Goal: Information Seeking & Learning: Find specific fact

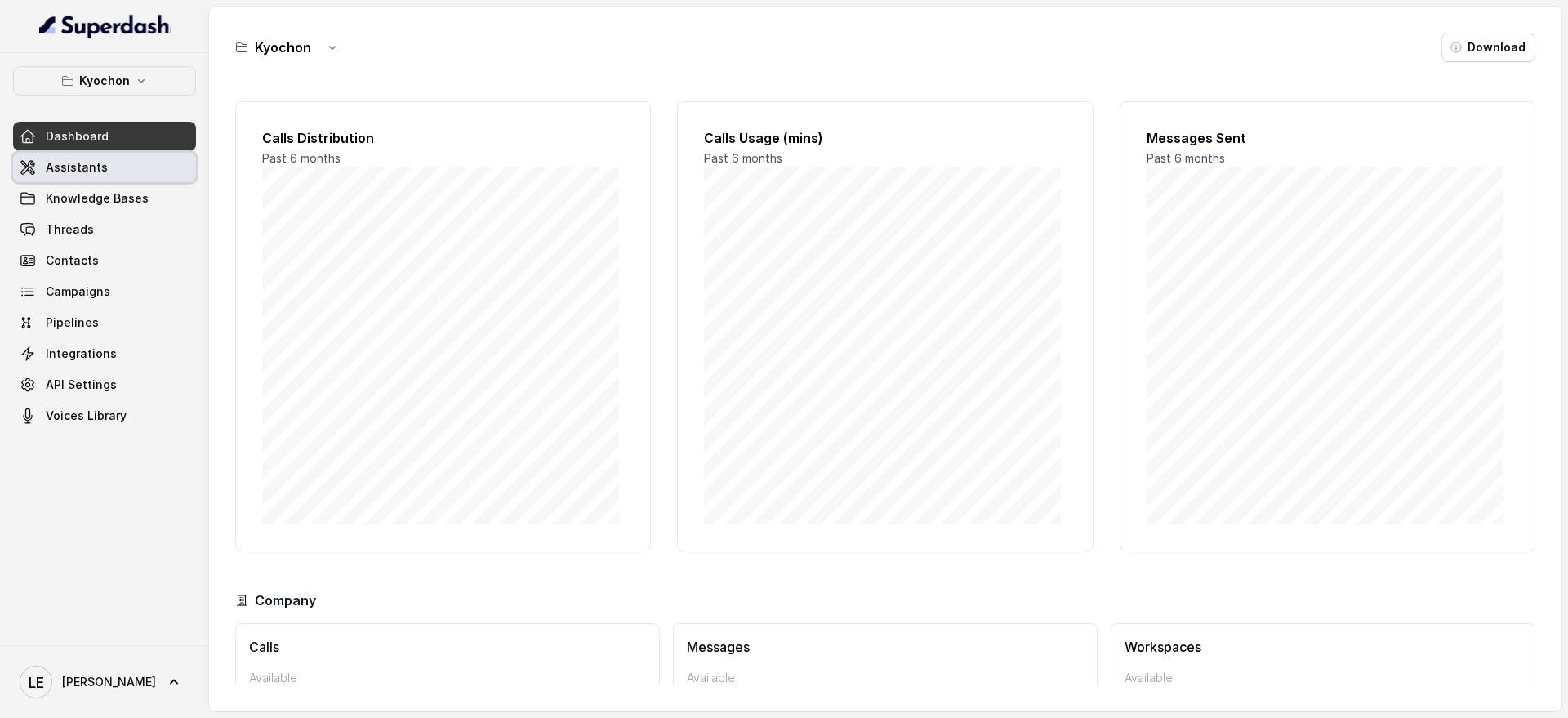
click at [126, 173] on link "Assistants" at bounding box center [103, 167] width 183 height 29
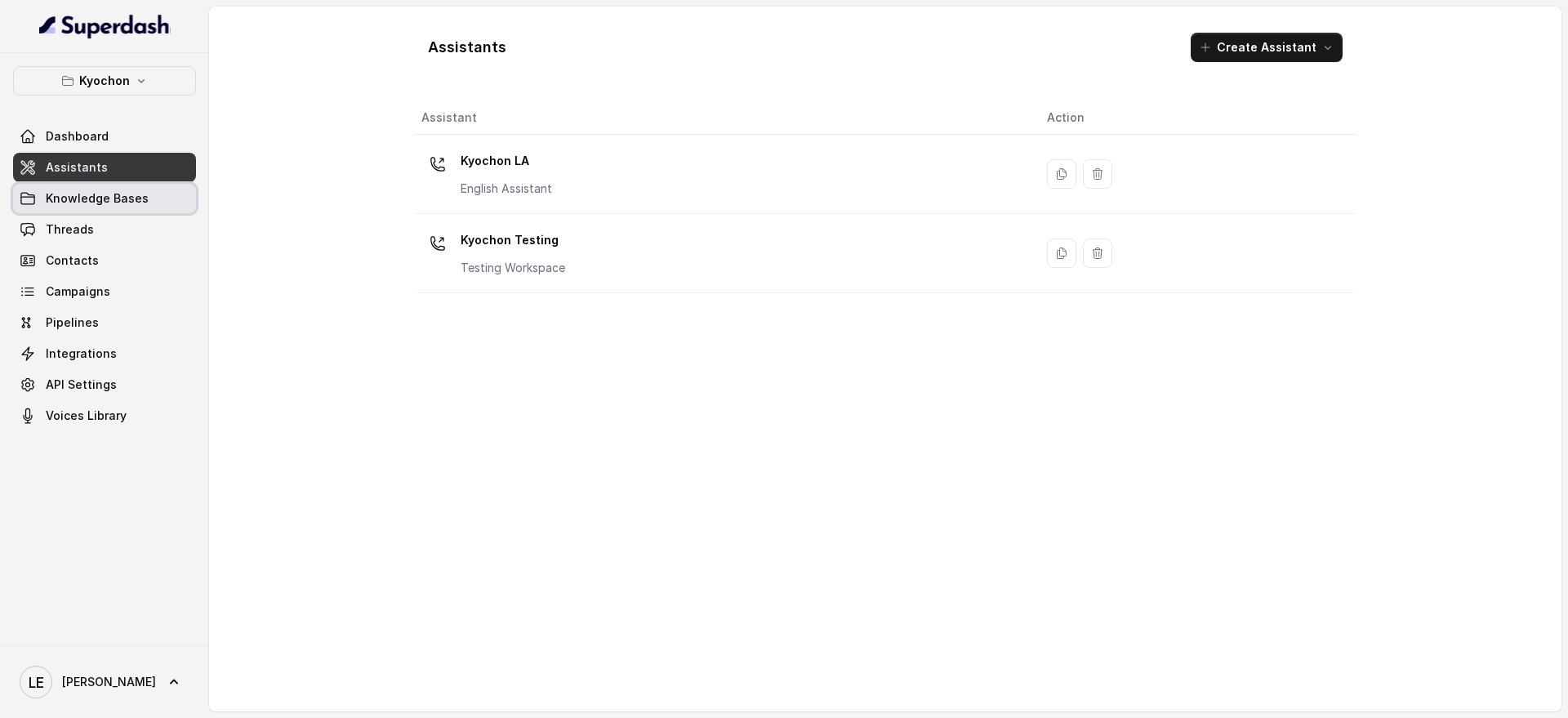
click at [126, 207] on link "Knowledge Bases" at bounding box center [103, 198] width 183 height 29
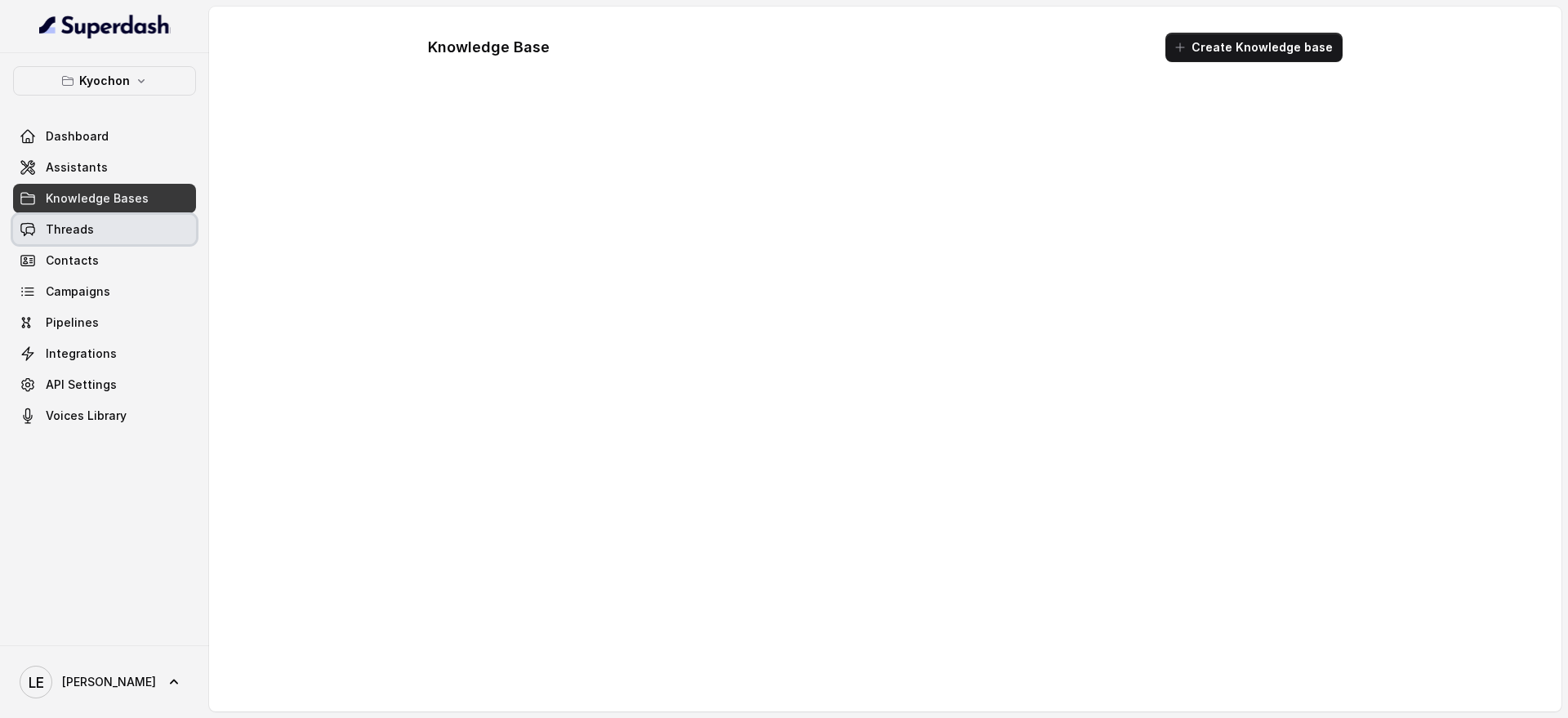
click at [126, 221] on link "Threads" at bounding box center [103, 230] width 183 height 29
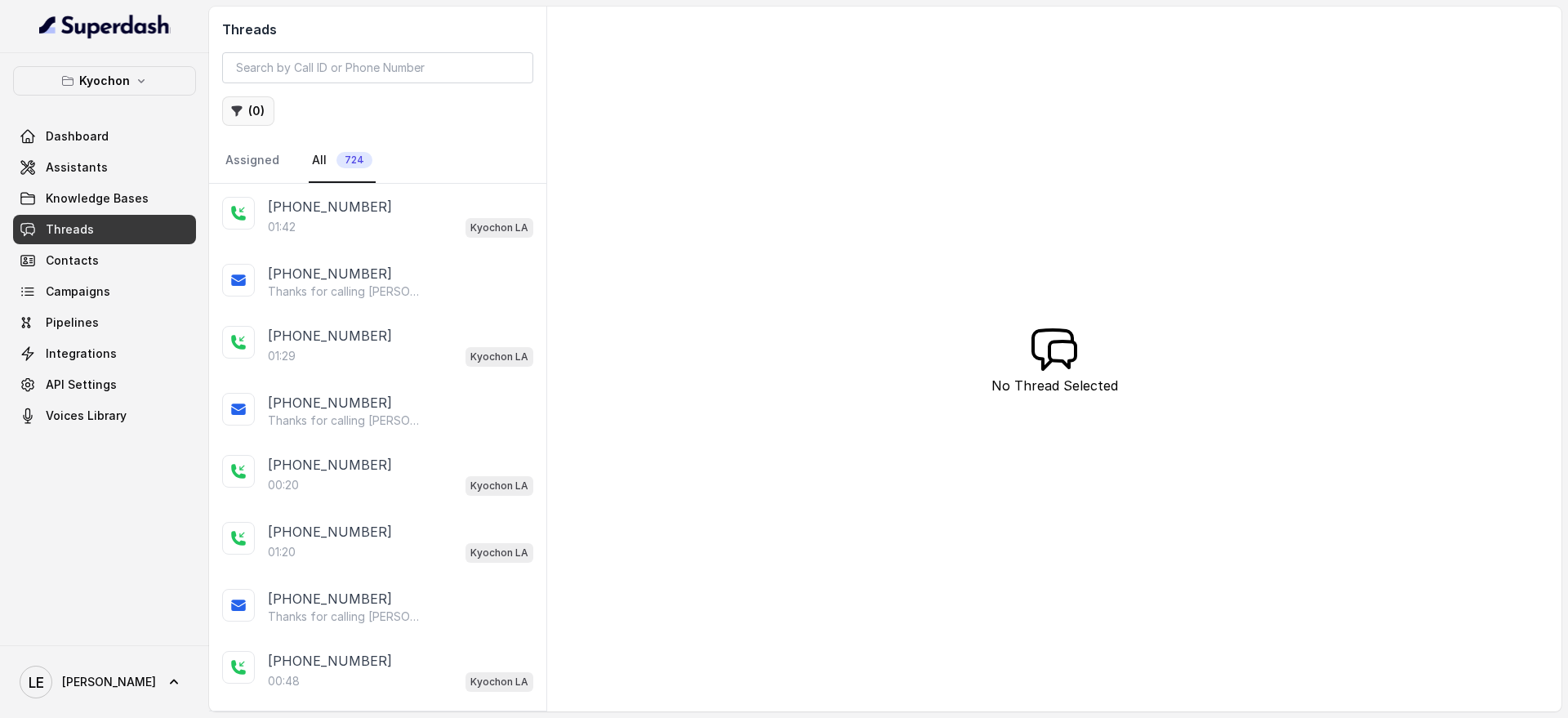
click at [163, 86] on button "Kyochon" at bounding box center [103, 81] width 183 height 29
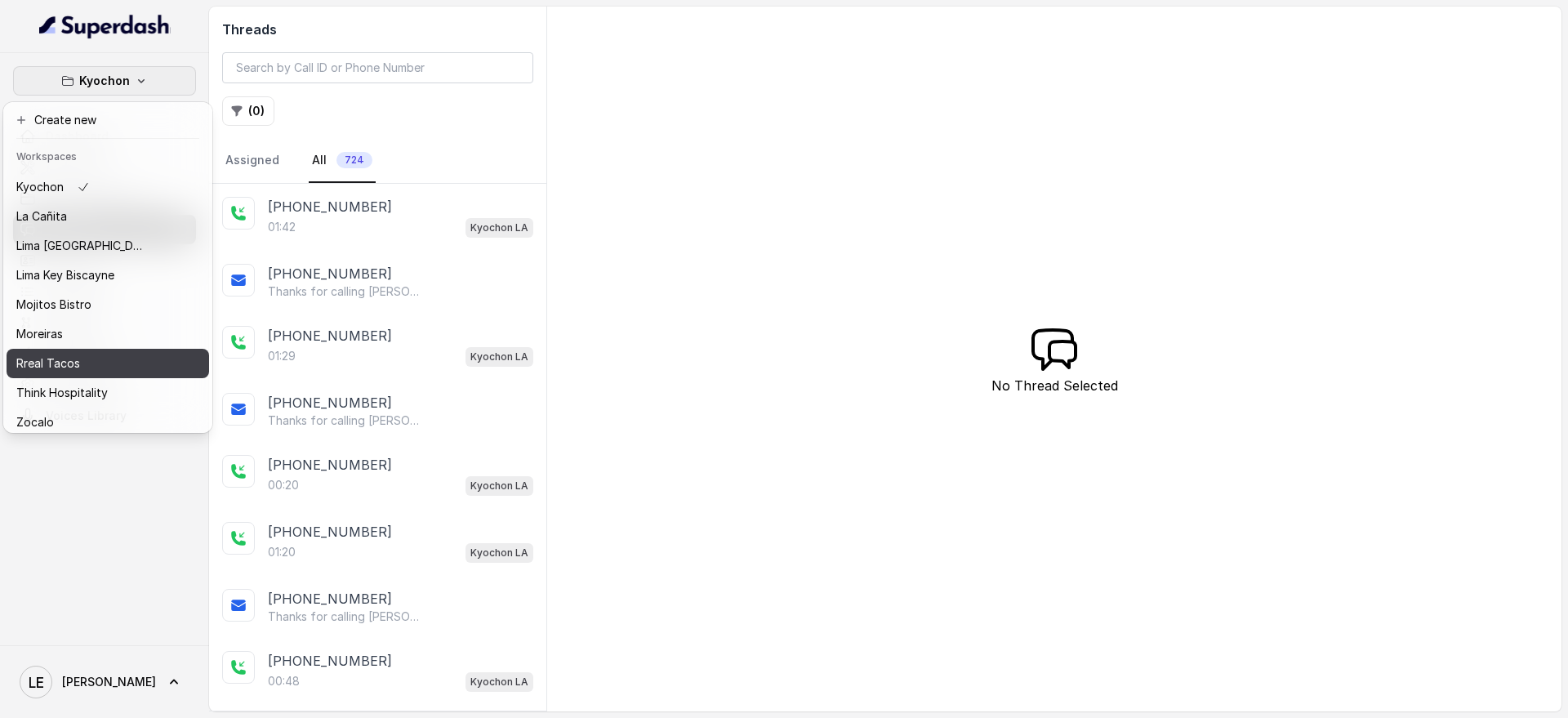
scroll to position [166, 0]
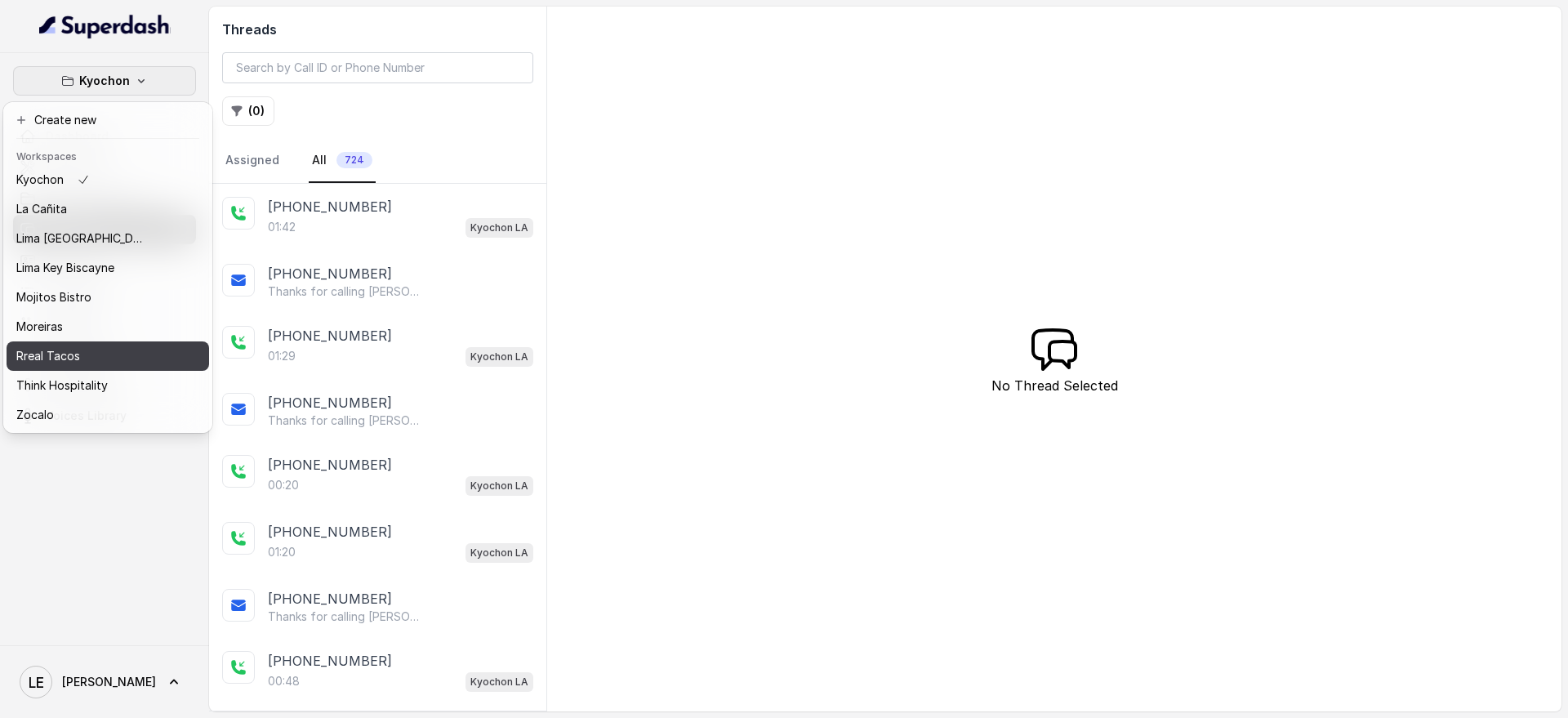
click at [104, 347] on div "Rreal Tacos" at bounding box center [82, 357] width 131 height 20
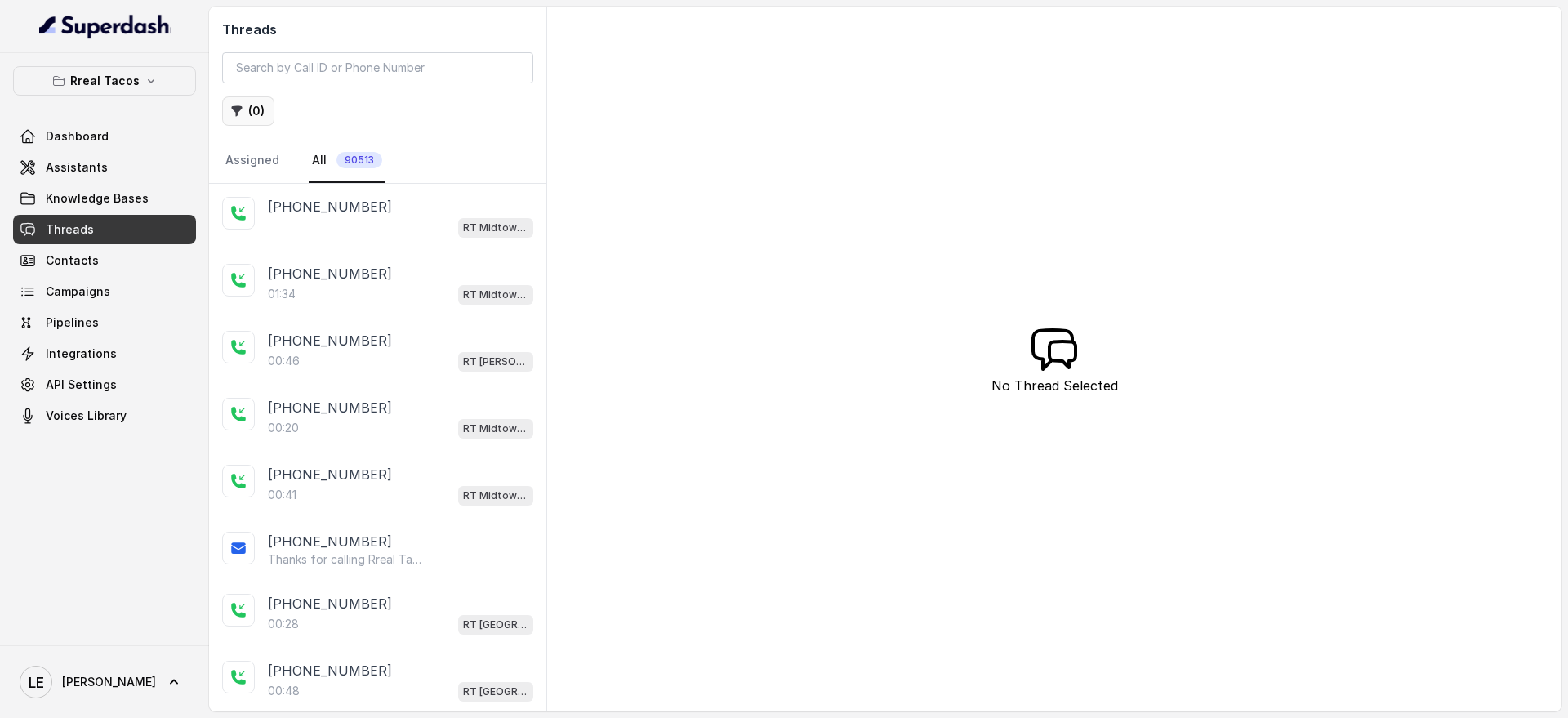
click at [260, 112] on button "( 0 )" at bounding box center [249, 111] width 53 height 29
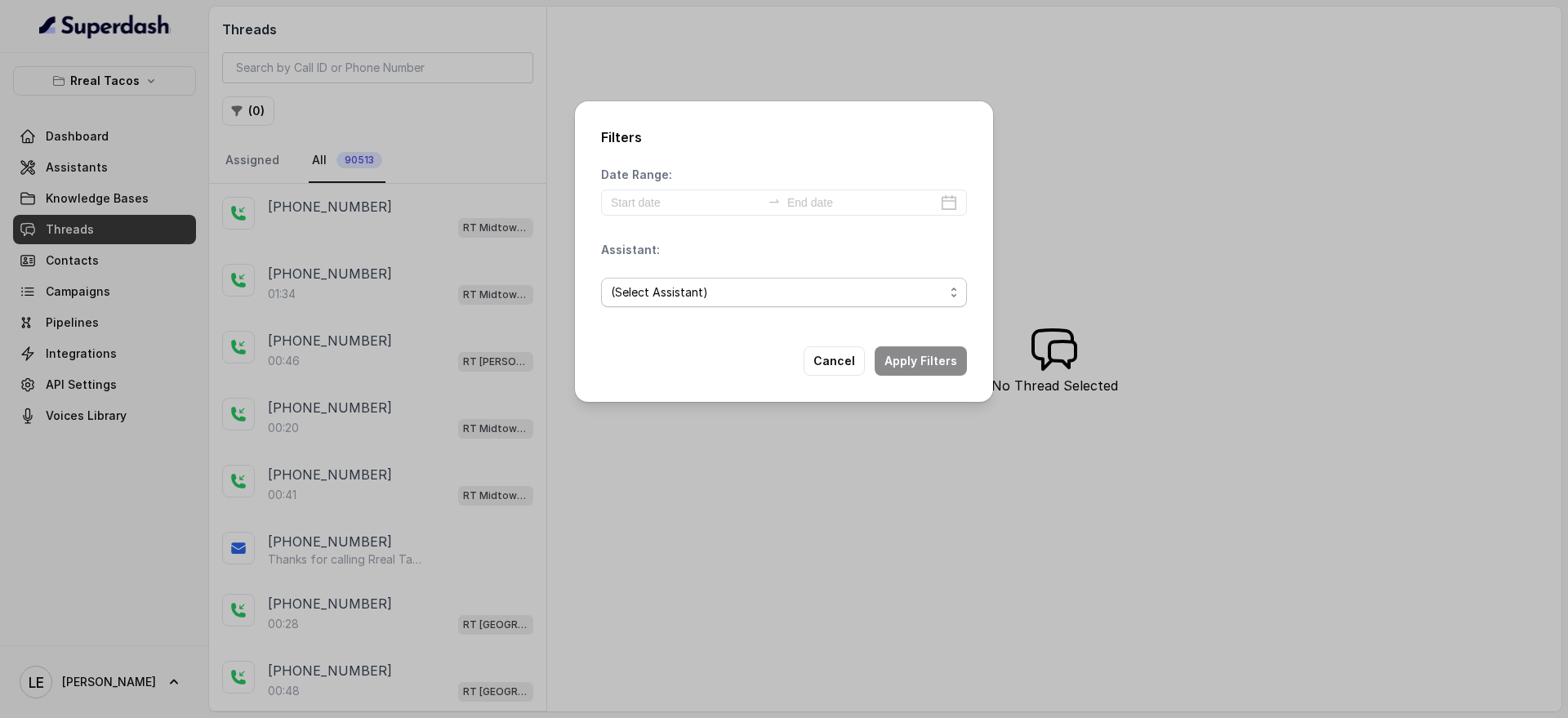
click at [691, 287] on span "(Select Assistant)" at bounding box center [777, 292] width 333 height 20
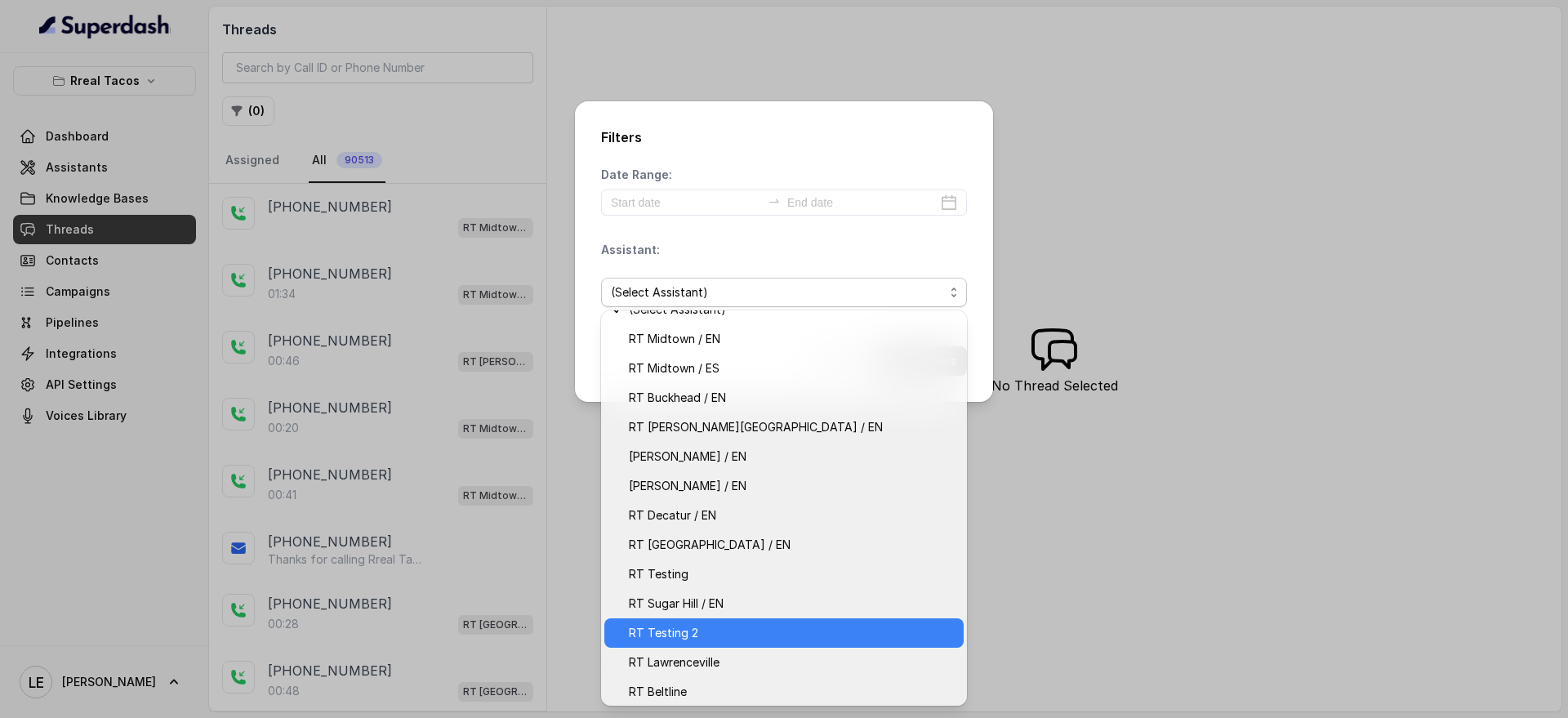
scroll to position [22, 0]
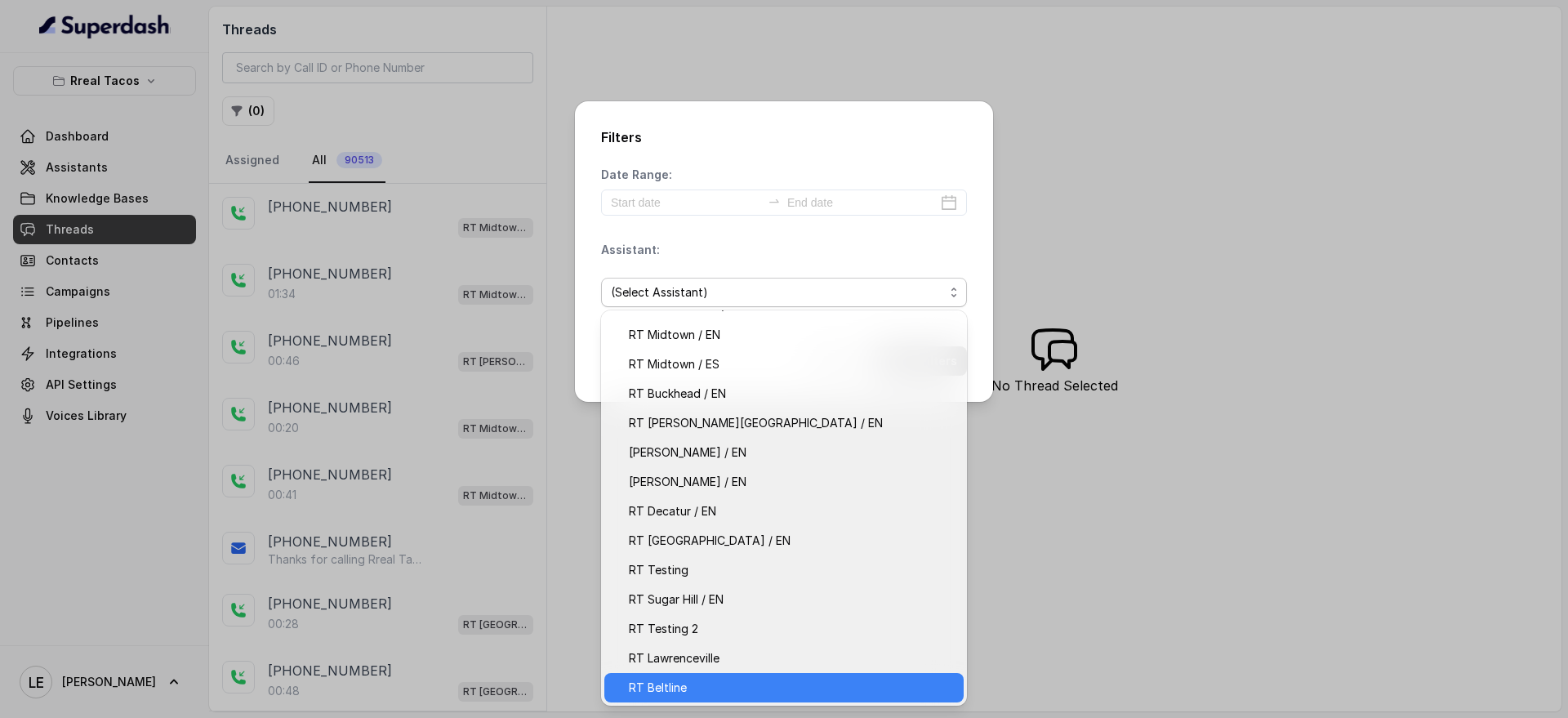
click at [732, 676] on div "RT Beltline" at bounding box center [784, 688] width 359 height 29
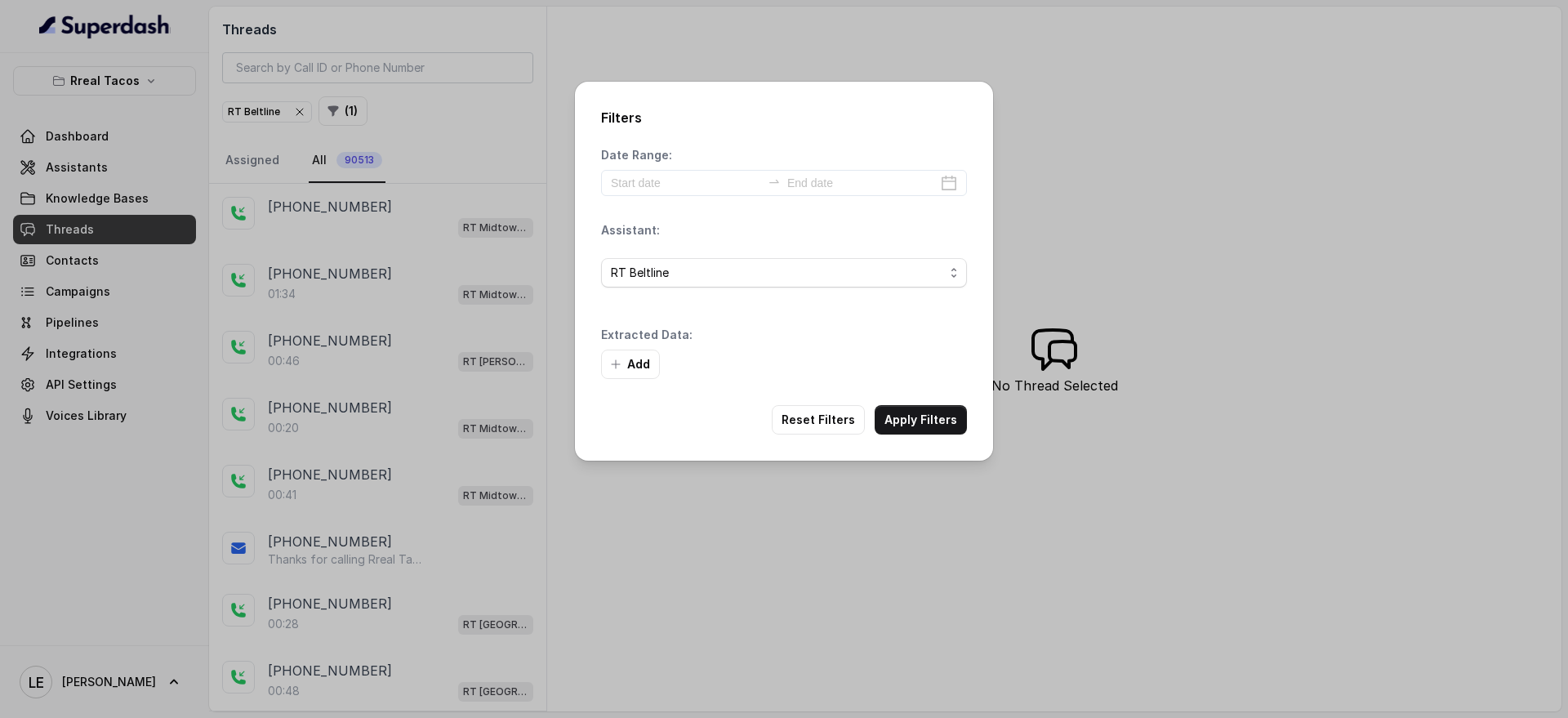
click at [911, 358] on div "Add" at bounding box center [784, 364] width 366 height 29
click at [911, 400] on div "Filters Date Range: Assistant: RT Beltline Extracted Data: Add Reset Filters Ap…" at bounding box center [784, 272] width 418 height 379
click at [910, 420] on button "Apply Filters" at bounding box center [921, 420] width 93 height 29
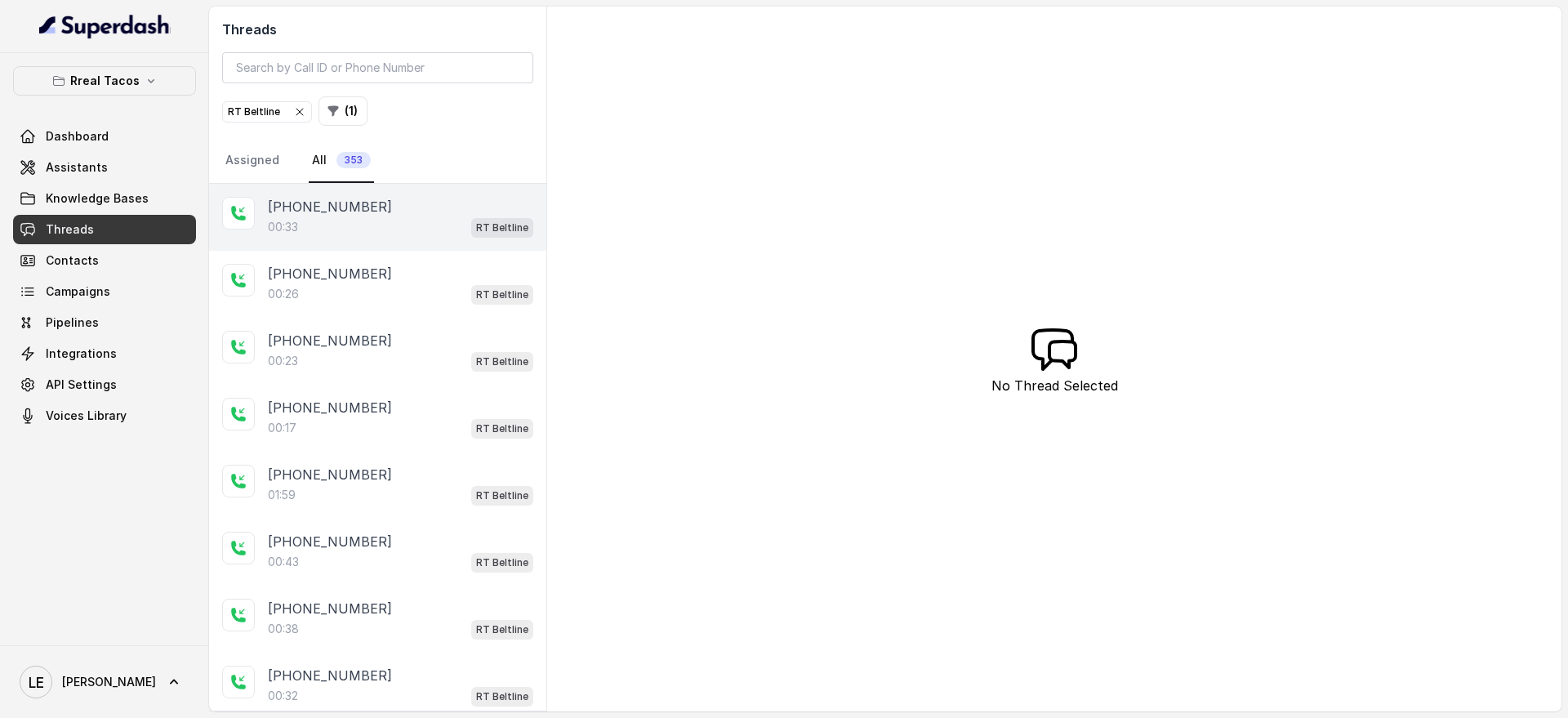
click at [459, 214] on div "[PHONE_NUMBER]" at bounding box center [400, 207] width 266 height 20
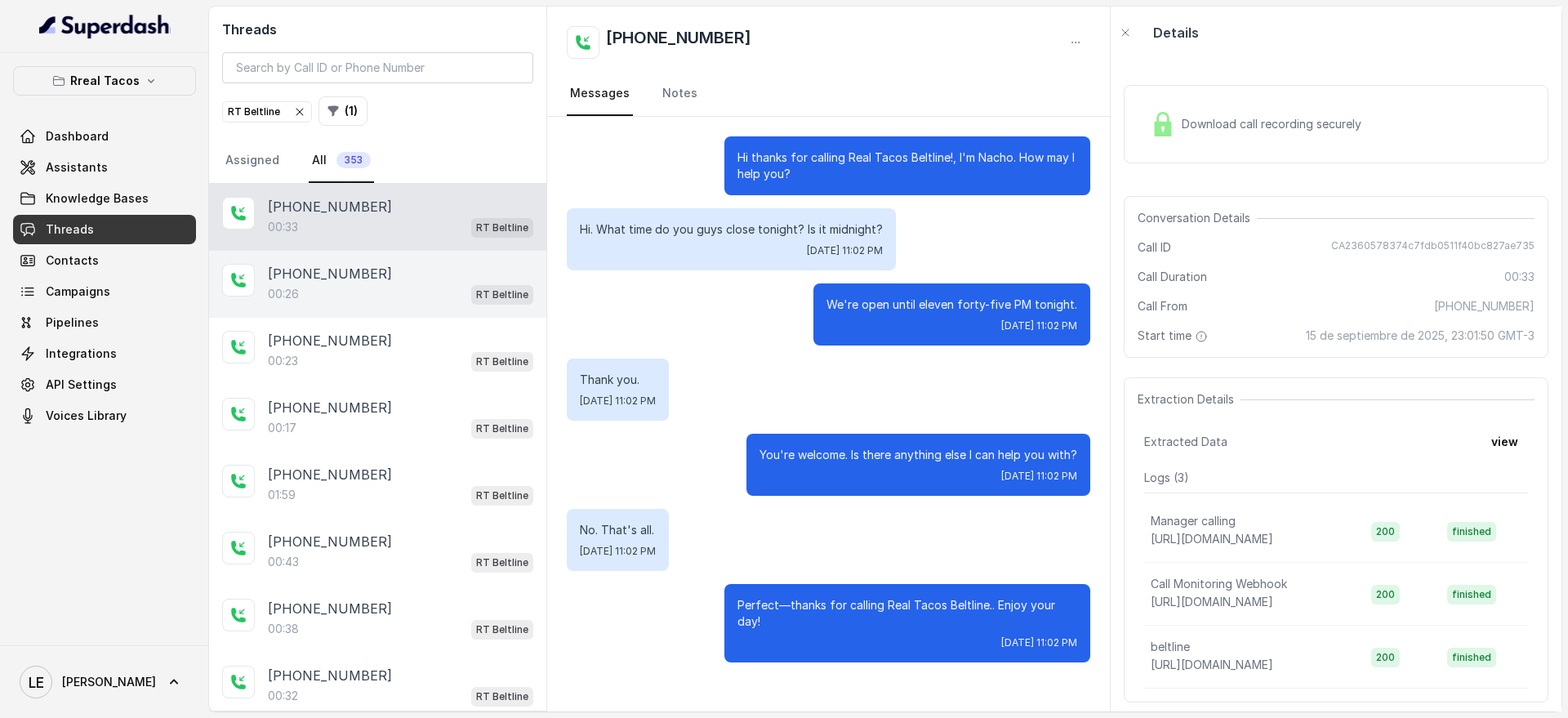
click at [454, 291] on div "00:26 RT Beltline" at bounding box center [400, 294] width 266 height 21
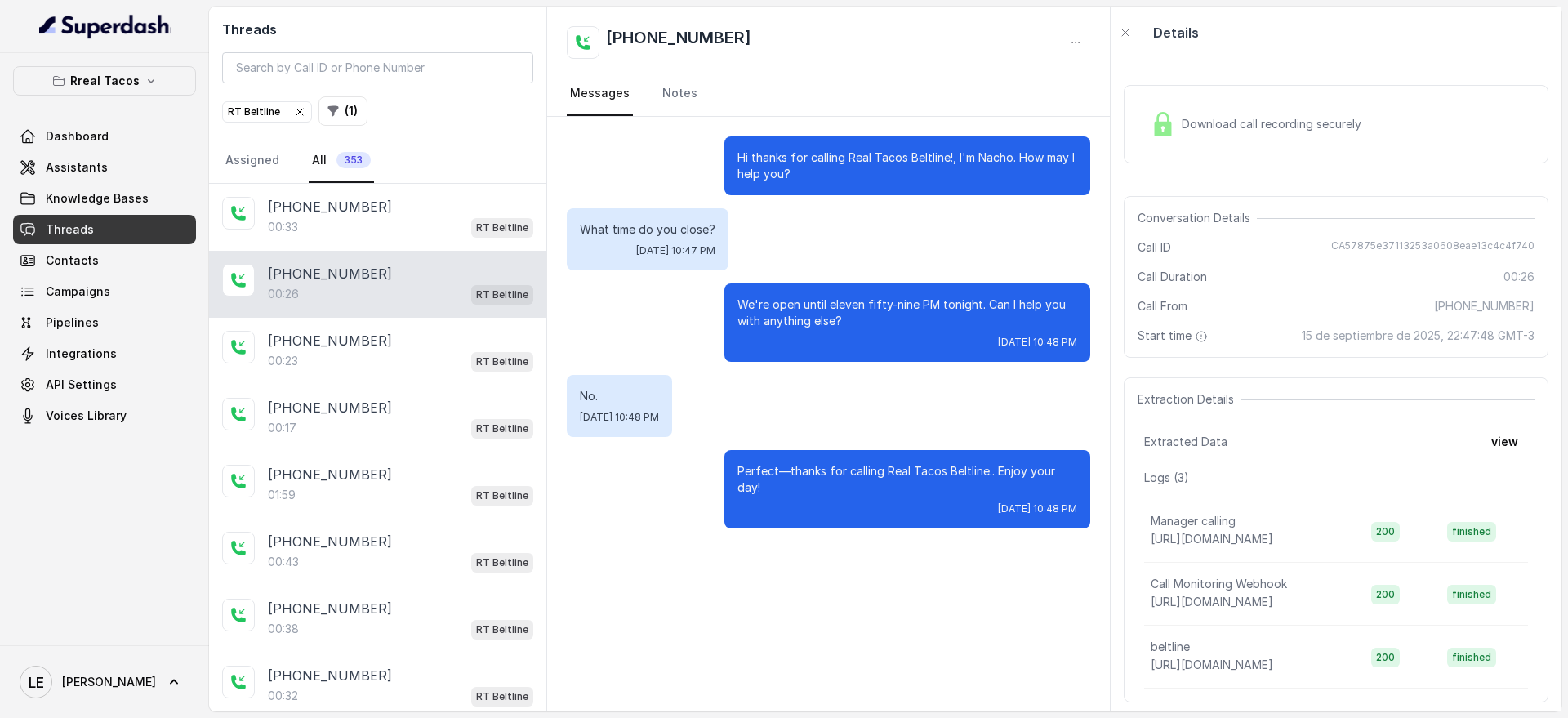
scroll to position [103, 0]
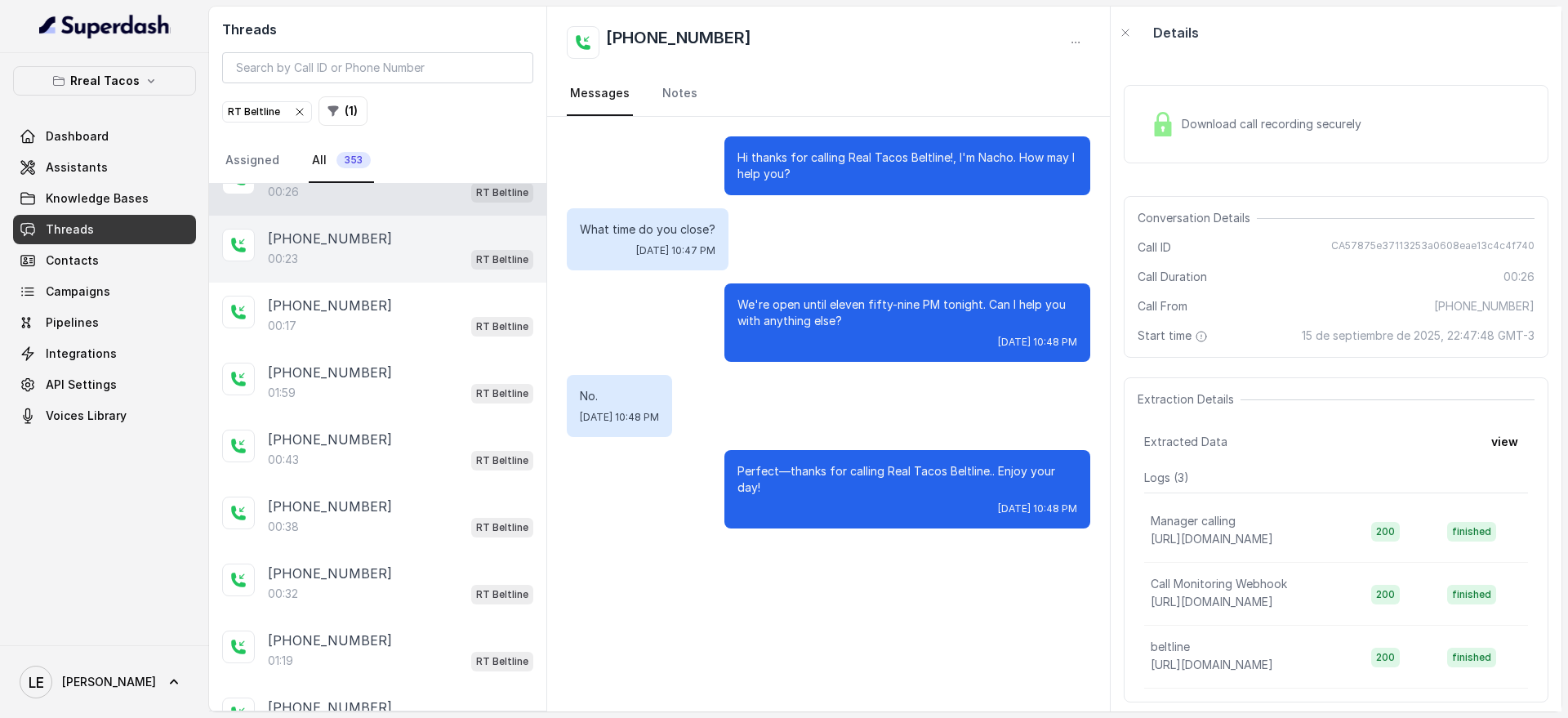
click at [442, 264] on div "00:23 RT Beltline" at bounding box center [400, 259] width 266 height 21
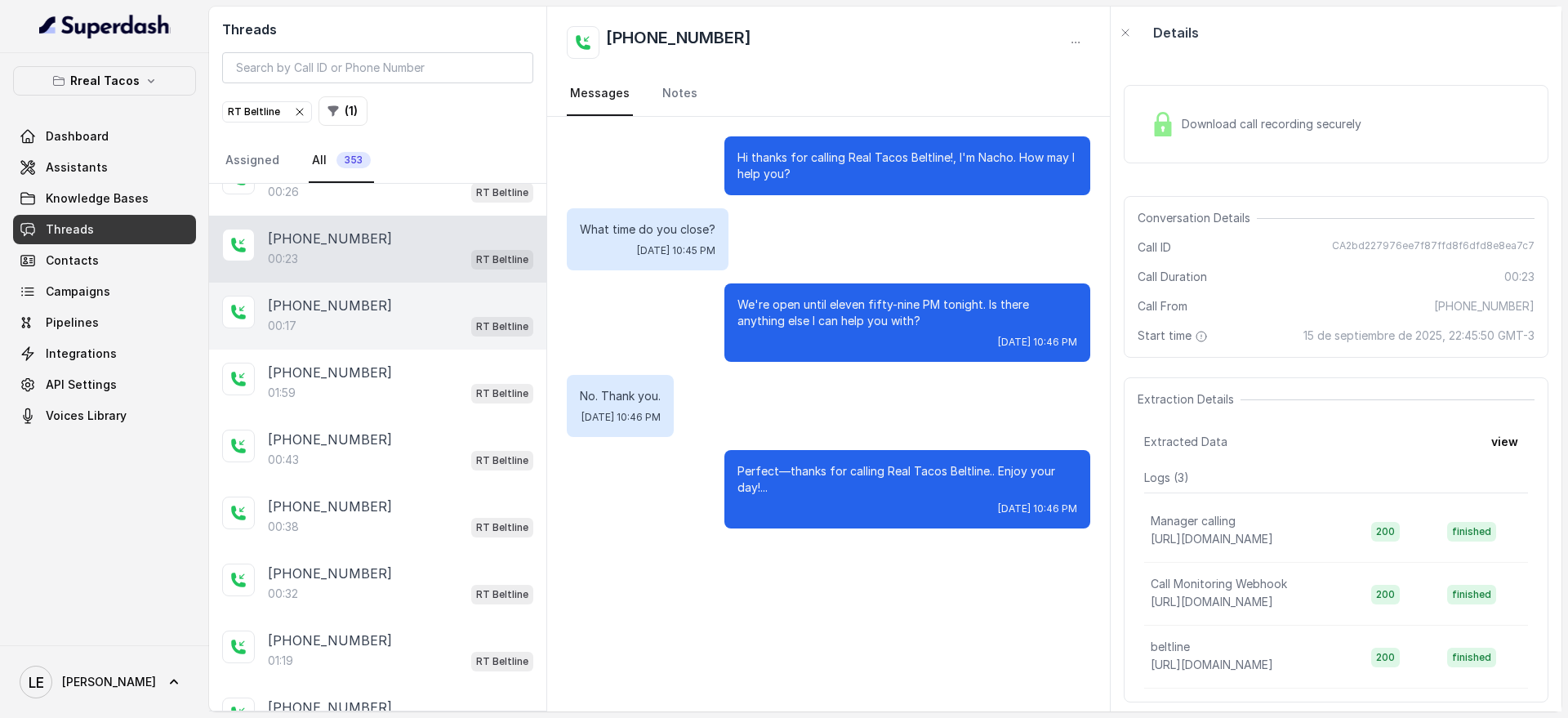
click at [455, 324] on div "00:17 RT Beltline" at bounding box center [400, 326] width 266 height 21
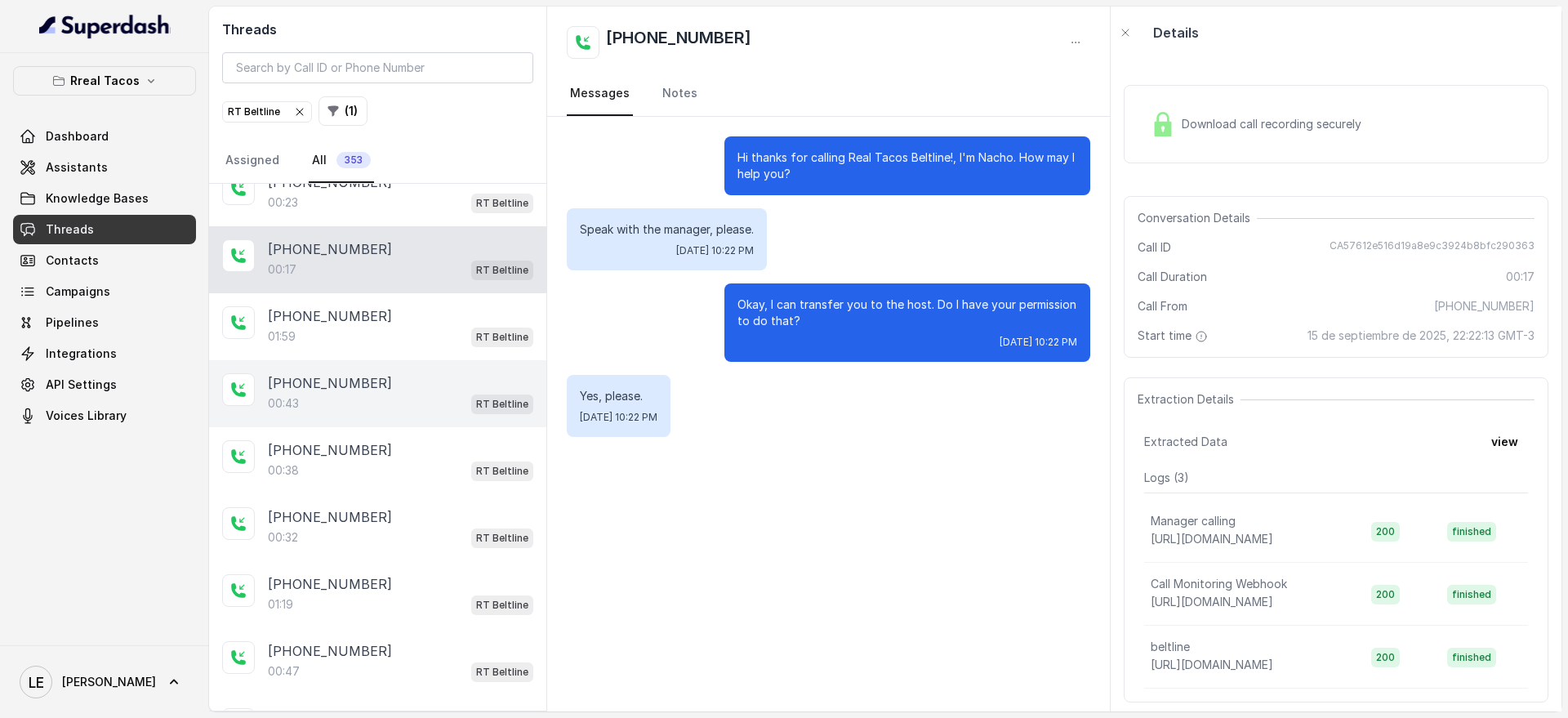
scroll to position [204, 0]
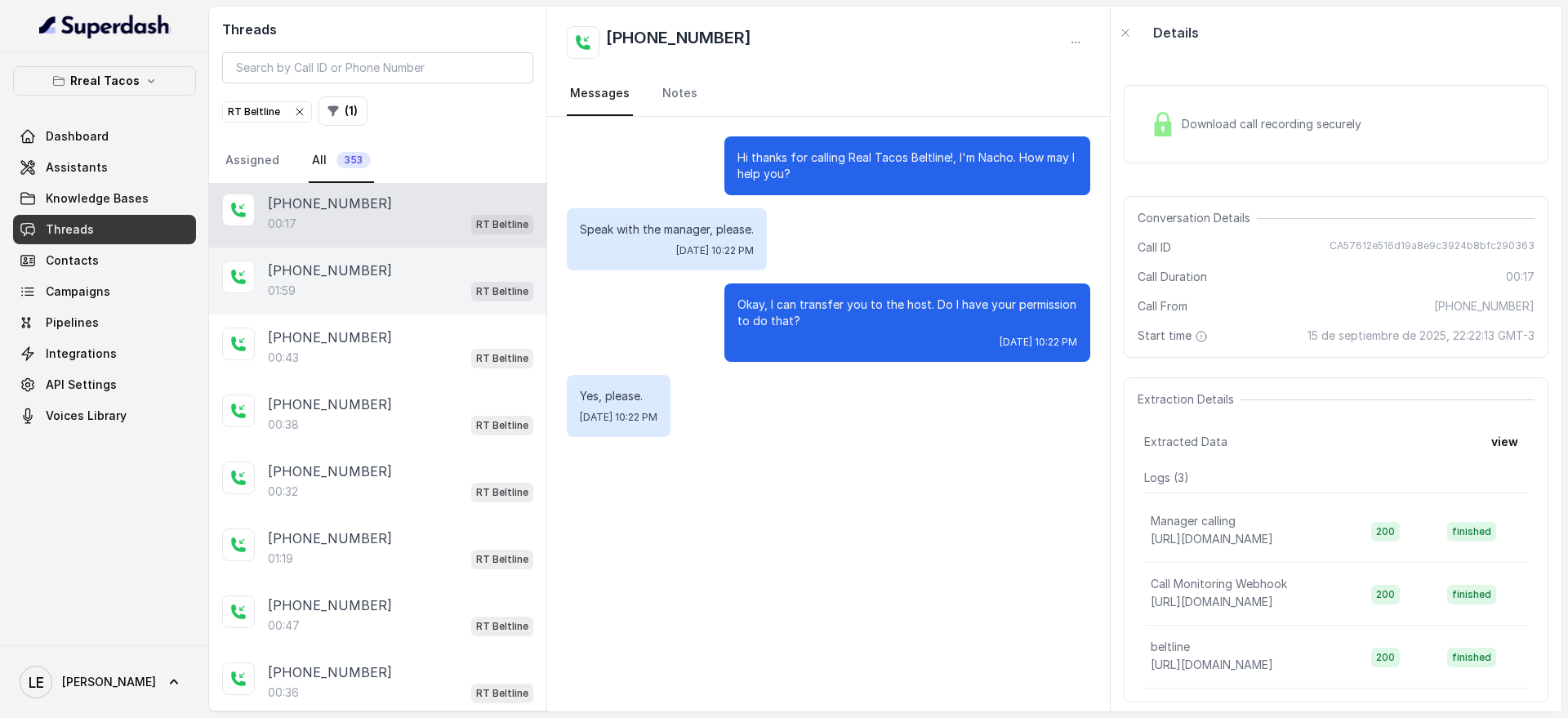
click at [418, 267] on div "[PHONE_NUMBER]" at bounding box center [400, 271] width 266 height 20
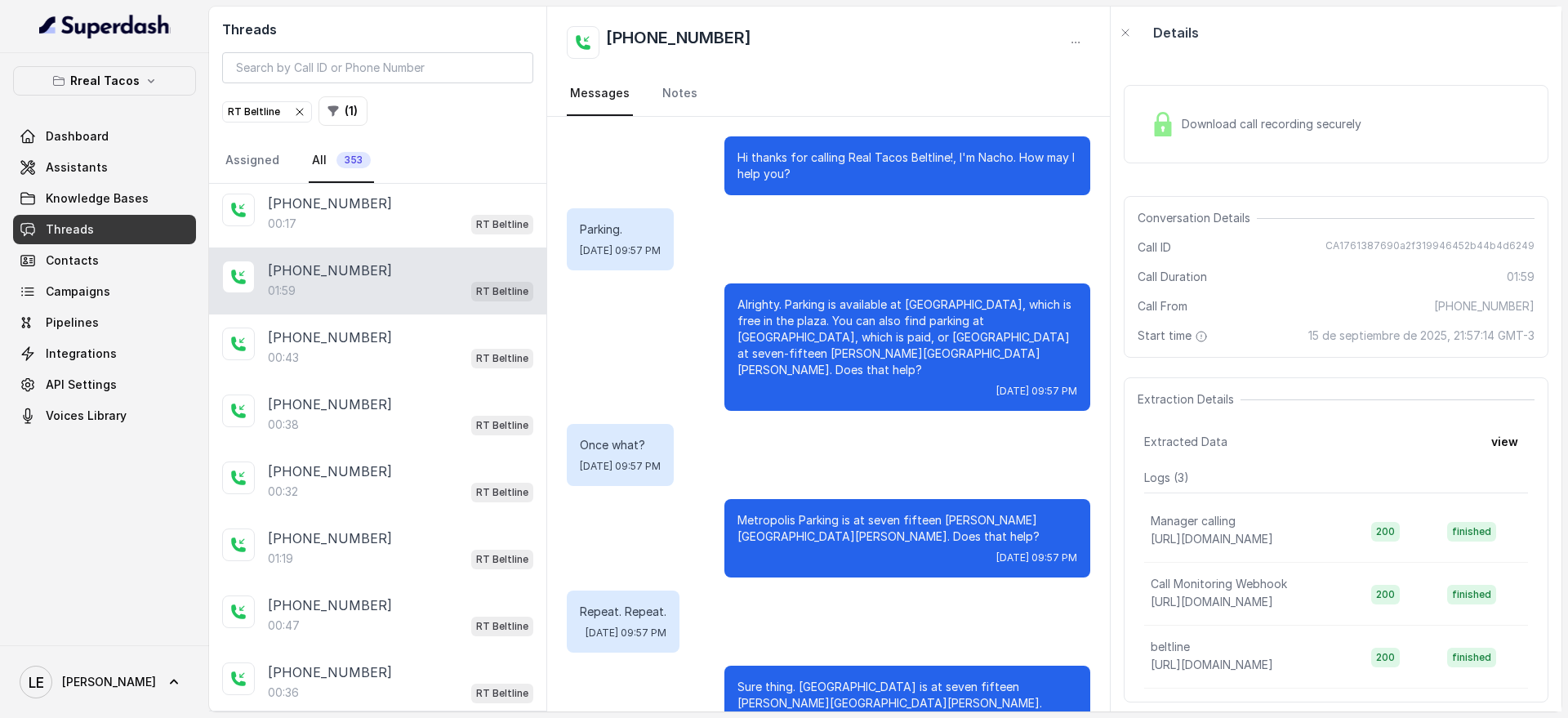
click at [724, 172] on div "Hi thanks for calling Real Tacos Beltline!, I'm Nacho. How may I help you?" at bounding box center [907, 166] width 366 height 59
click at [661, 232] on p "Parking." at bounding box center [620, 230] width 81 height 17
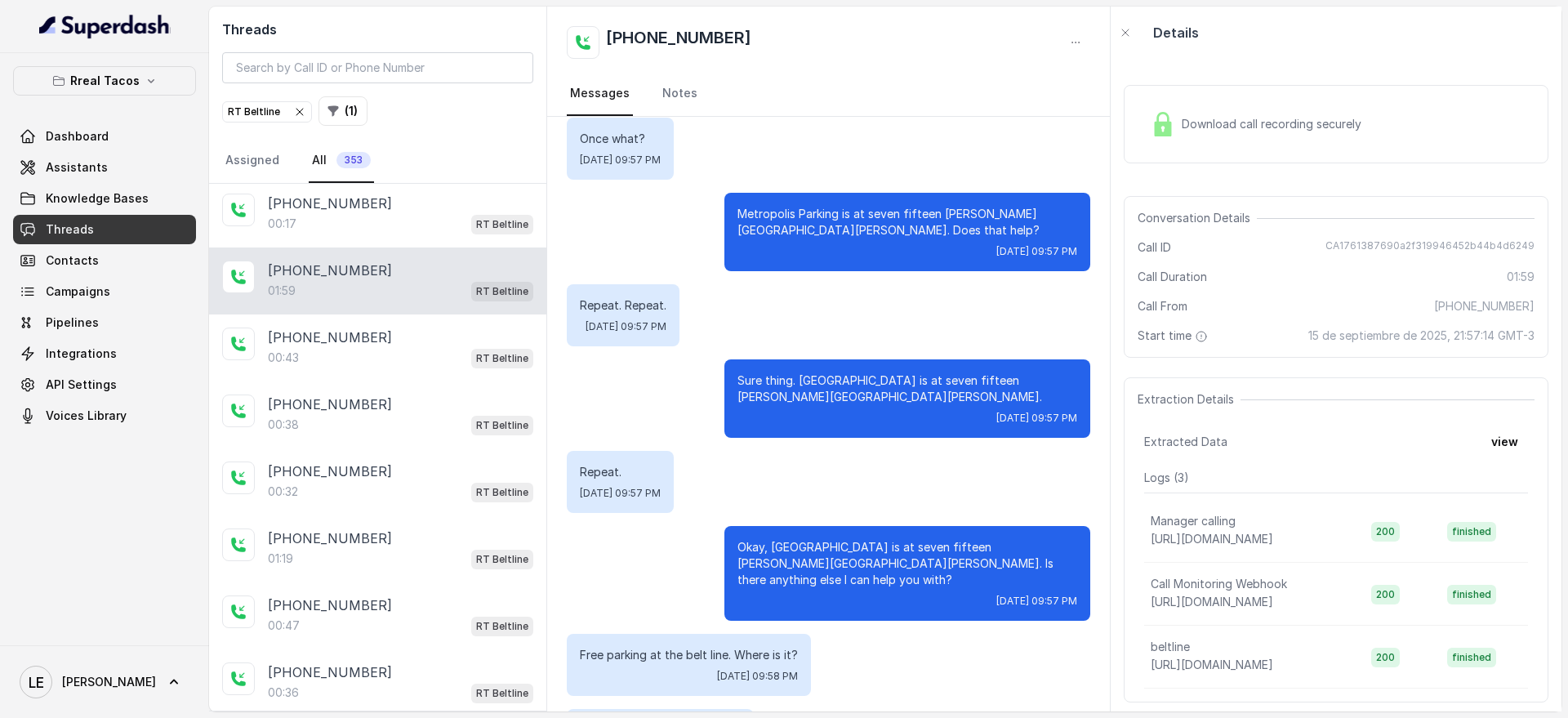
scroll to position [408, 0]
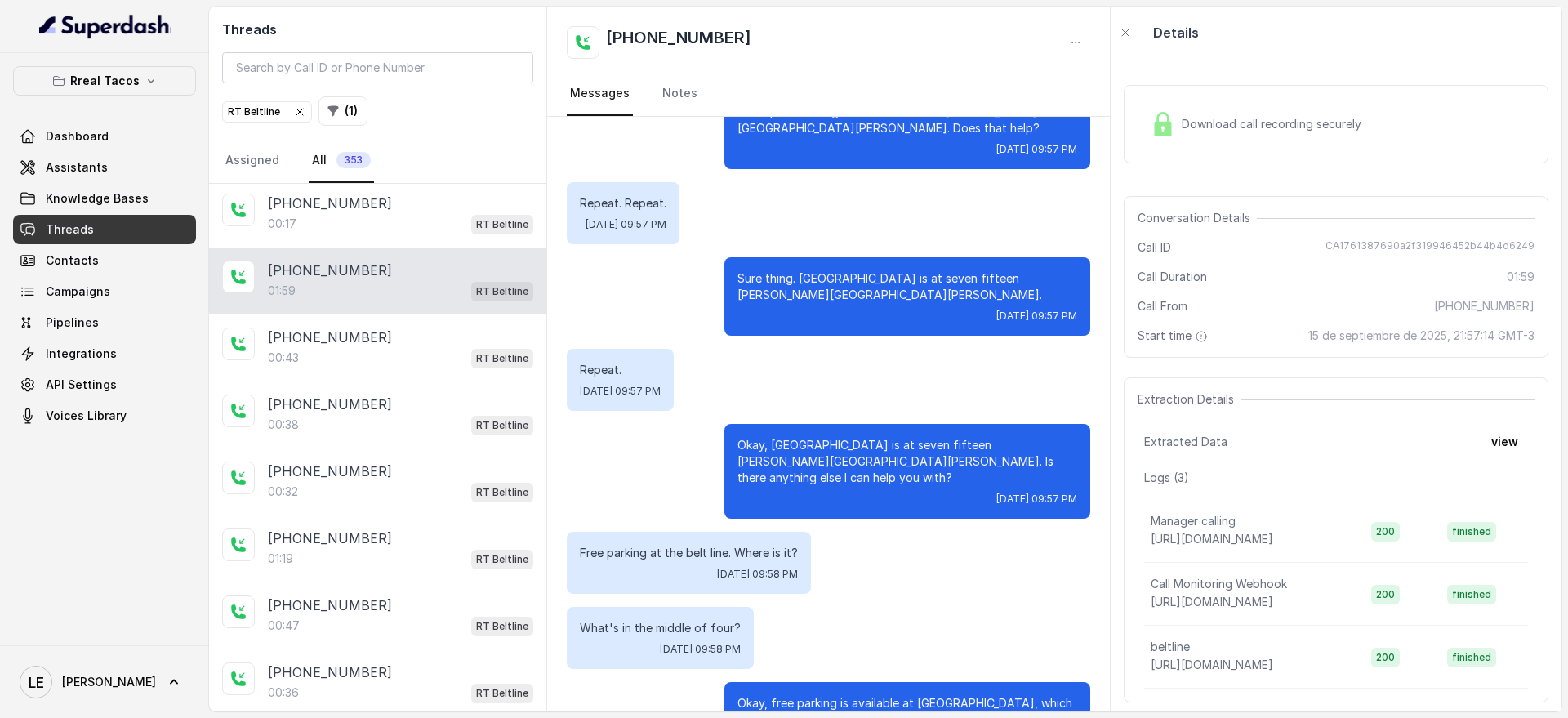
click at [925, 438] on p "Okay, [GEOGRAPHIC_DATA] is at seven fifteen [PERSON_NAME][GEOGRAPHIC_DATA][PERS…" at bounding box center [907, 462] width 340 height 49
click at [295, 193] on p "[PHONE_NUMBER]" at bounding box center [329, 203] width 124 height 20
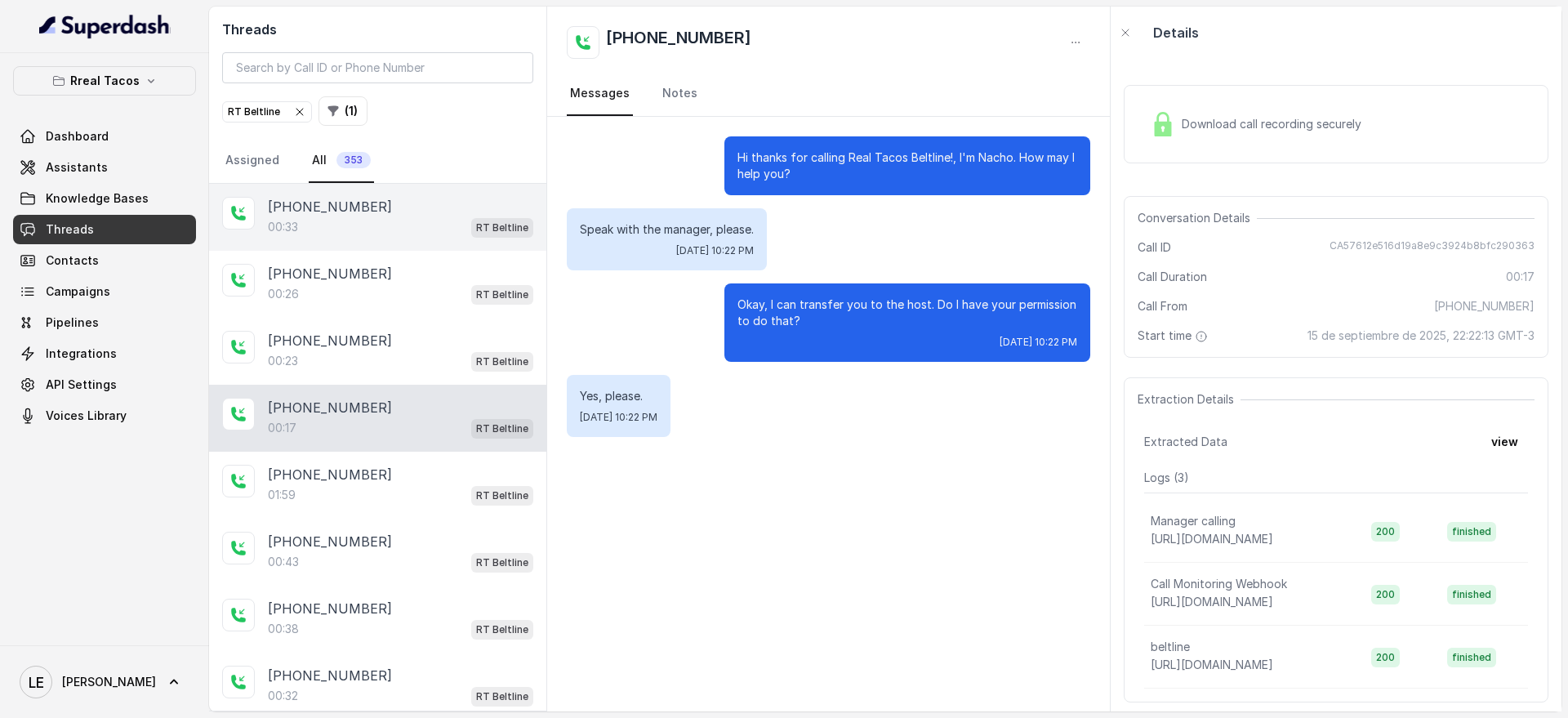
click at [448, 232] on div "00:33 RT Beltline" at bounding box center [400, 228] width 266 height 21
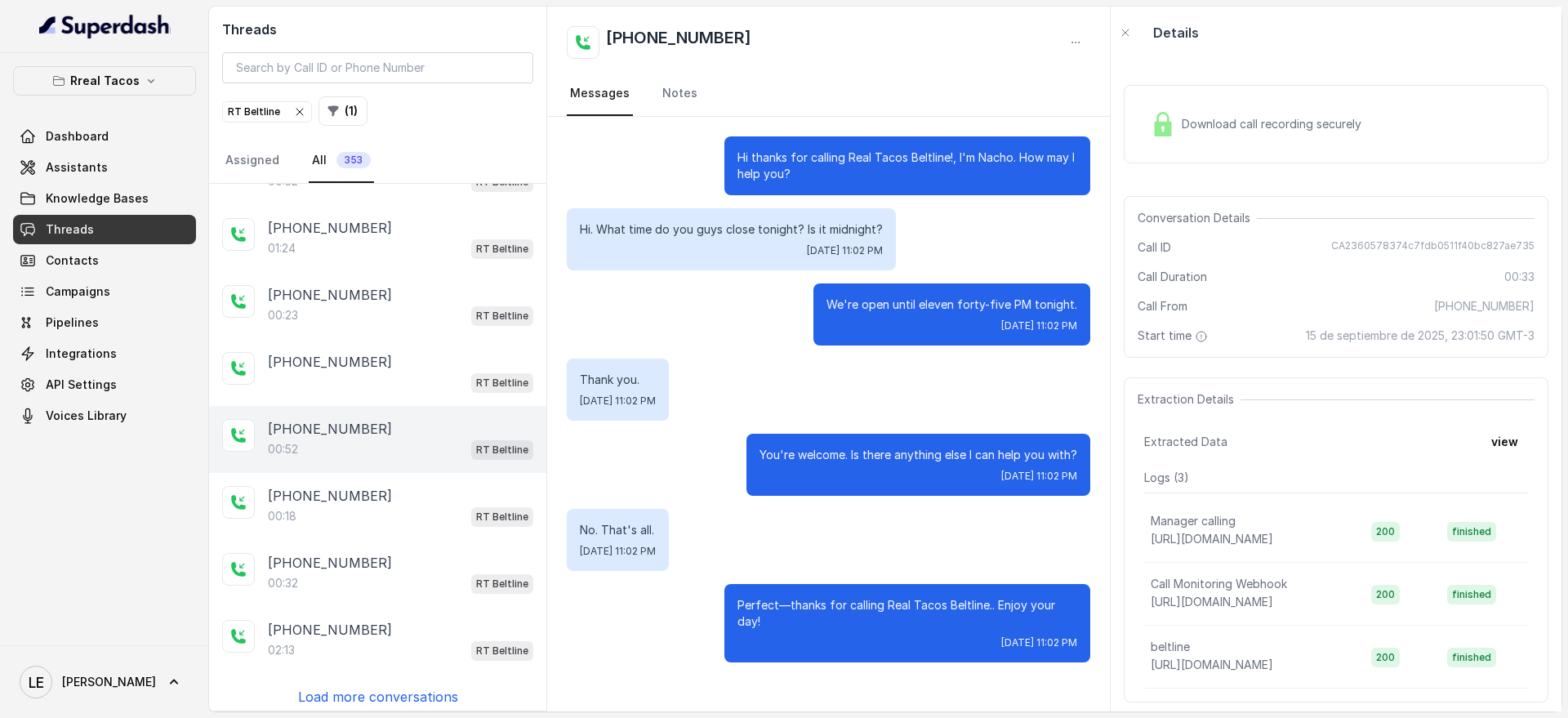
scroll to position [2869, 0]
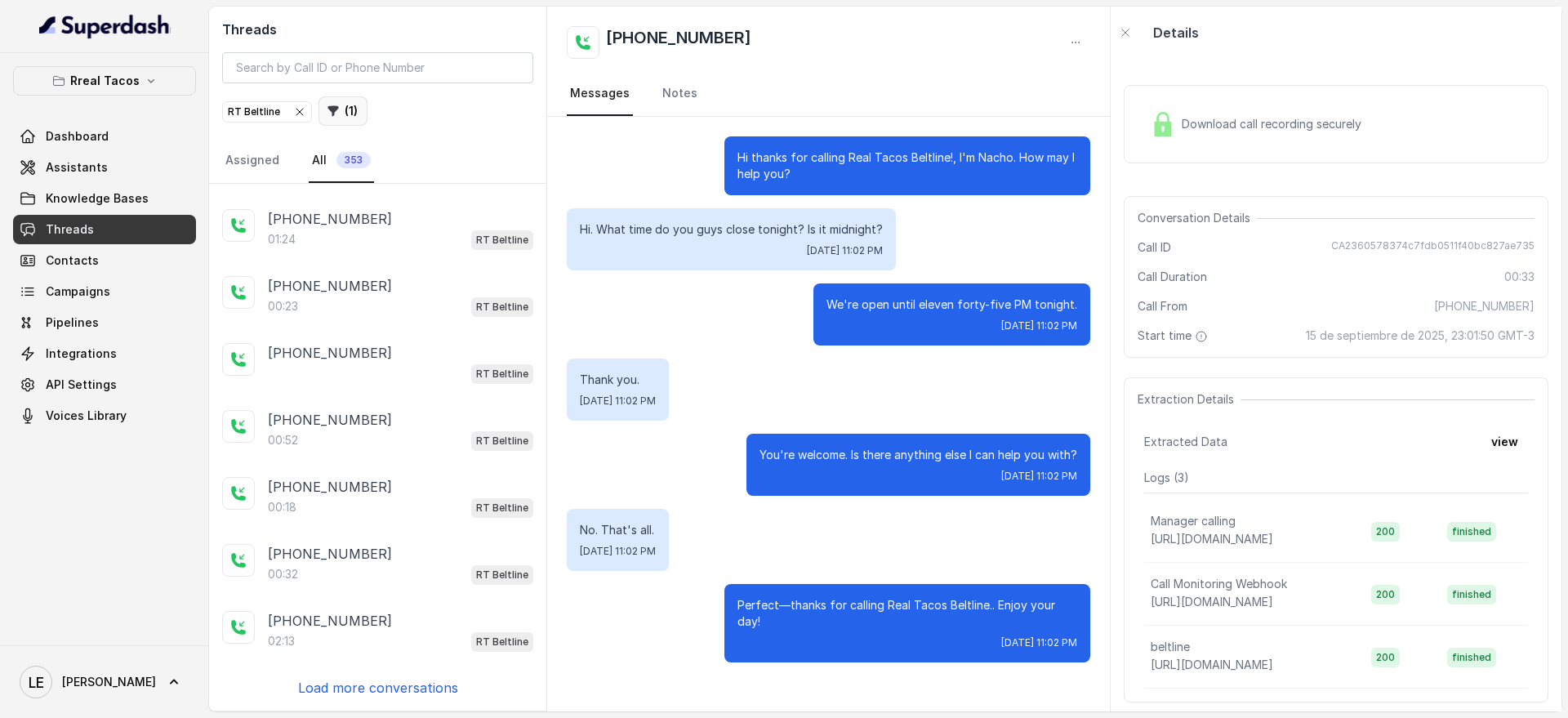
click at [341, 106] on button "( 1 )" at bounding box center [343, 111] width 49 height 29
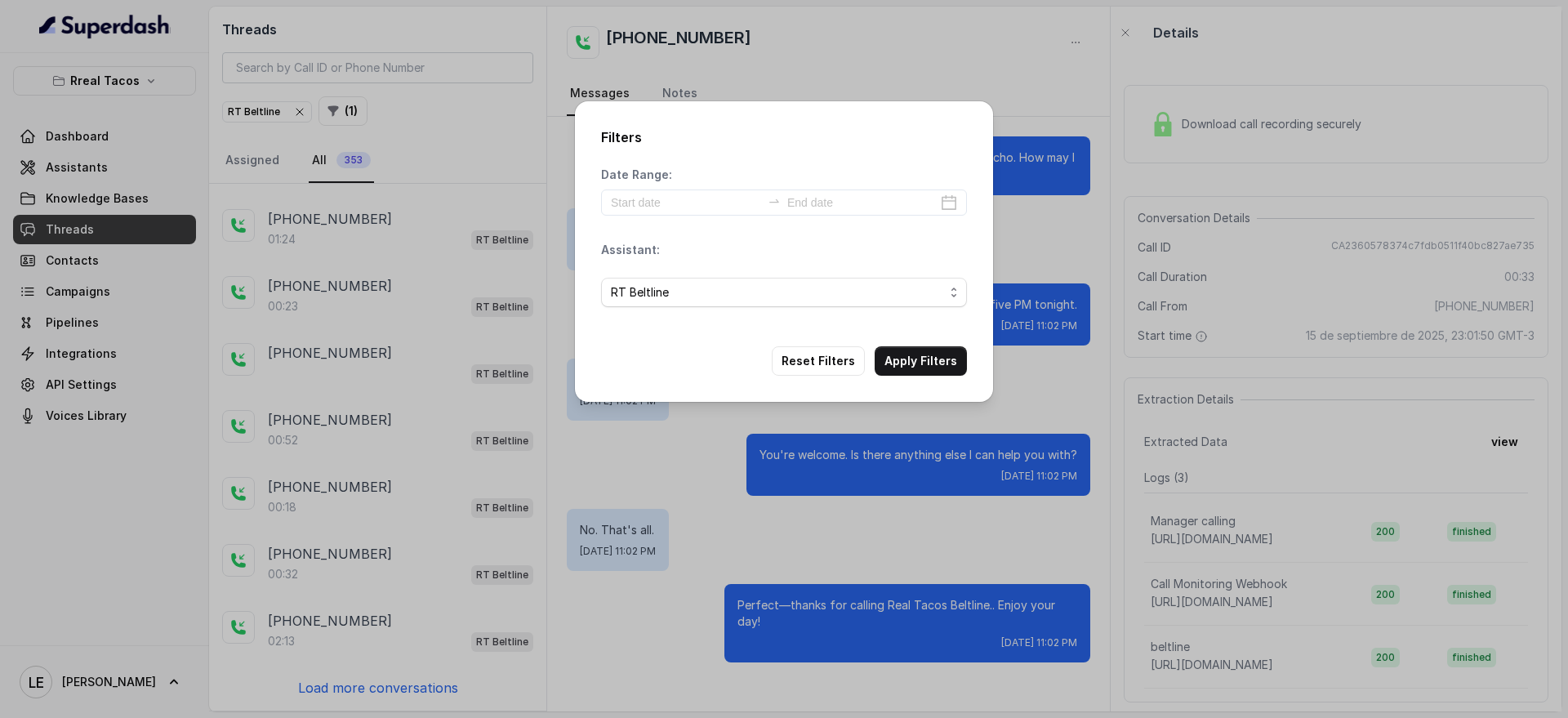
click at [686, 242] on div "Assistant: RT Beltline" at bounding box center [784, 281] width 366 height 78
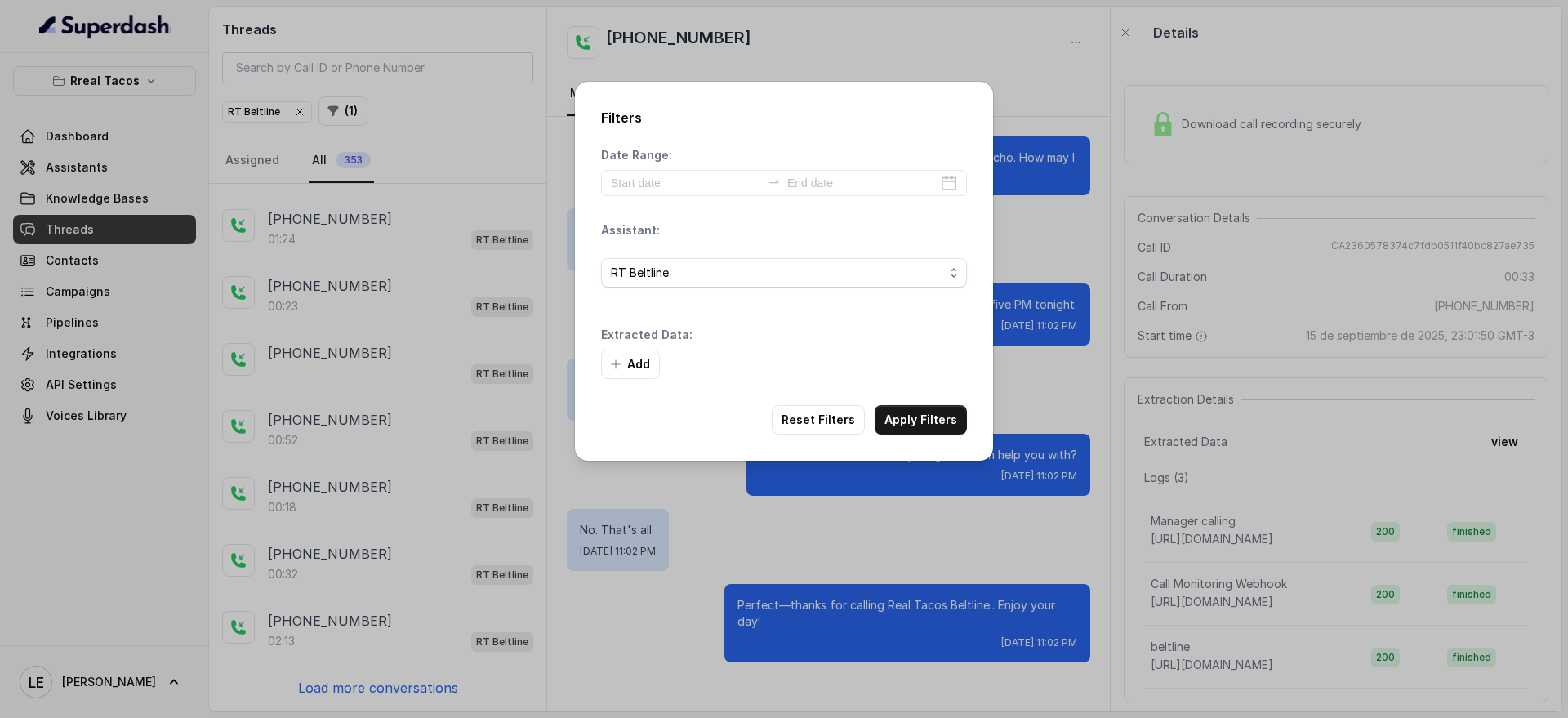
click at [675, 209] on div "Date Range: Assistant: RT Beltline Extracted Data: Add" at bounding box center [784, 264] width 366 height 232
click at [662, 183] on input at bounding box center [686, 183] width 150 height 18
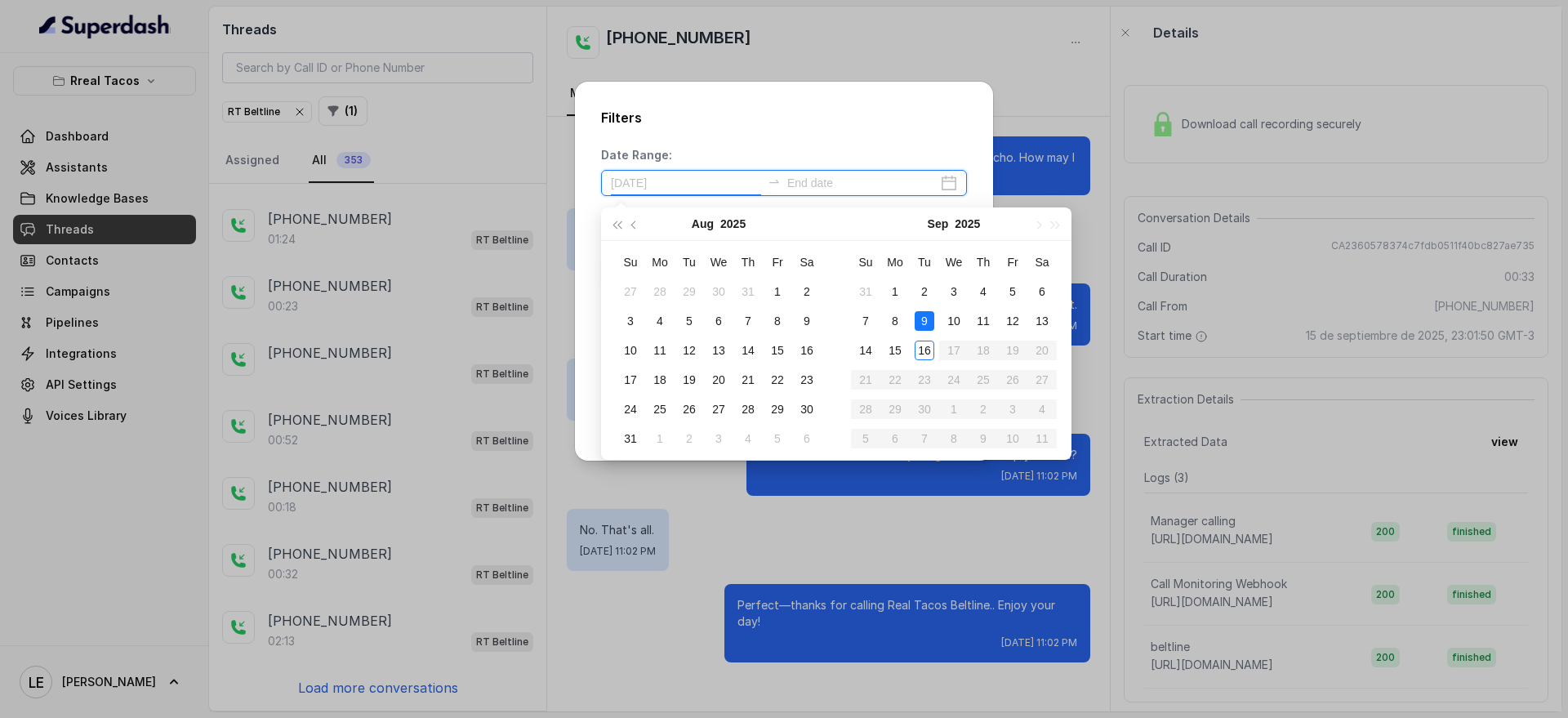
type input "[DATE]"
click at [895, 353] on div "15" at bounding box center [895, 351] width 20 height 20
type input "[DATE]"
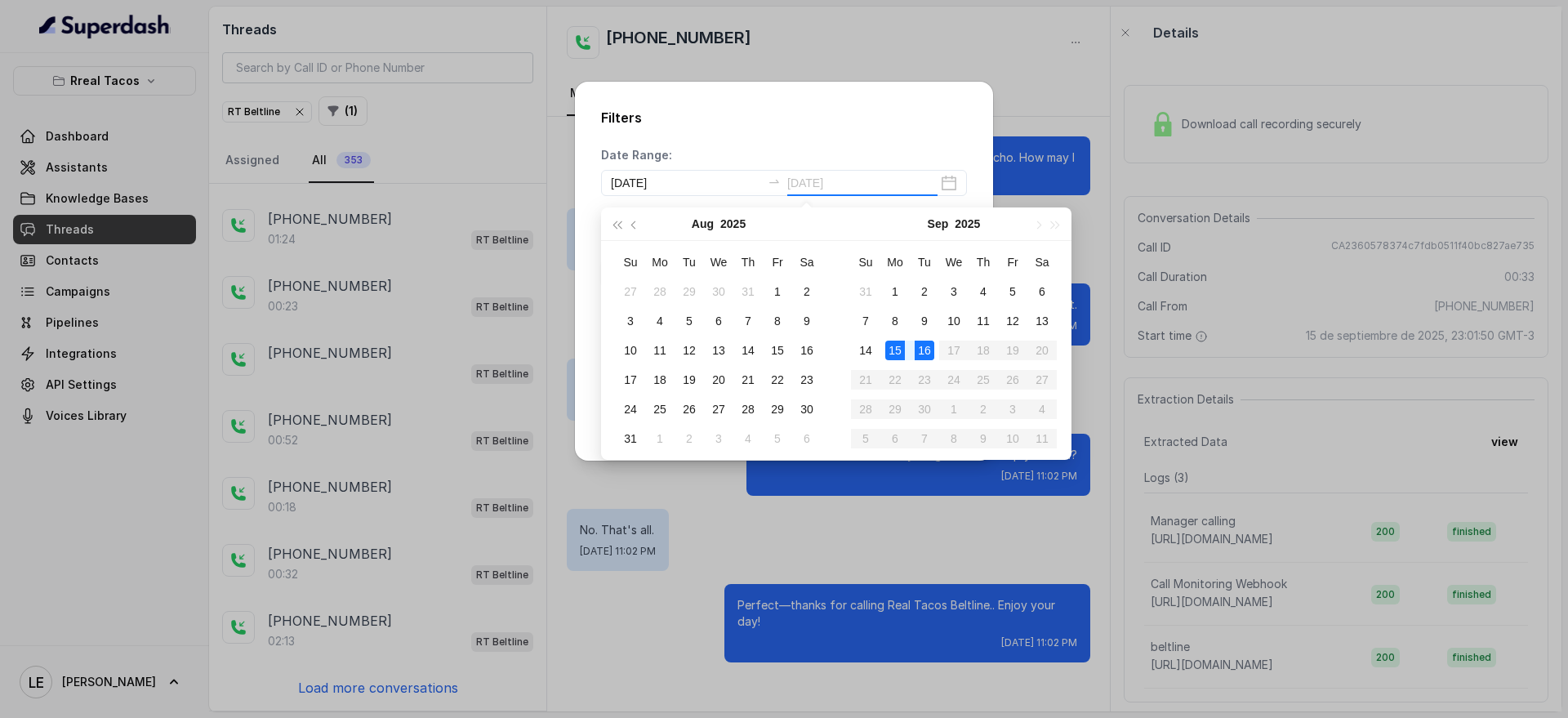
click at [924, 358] on div "16" at bounding box center [925, 351] width 20 height 20
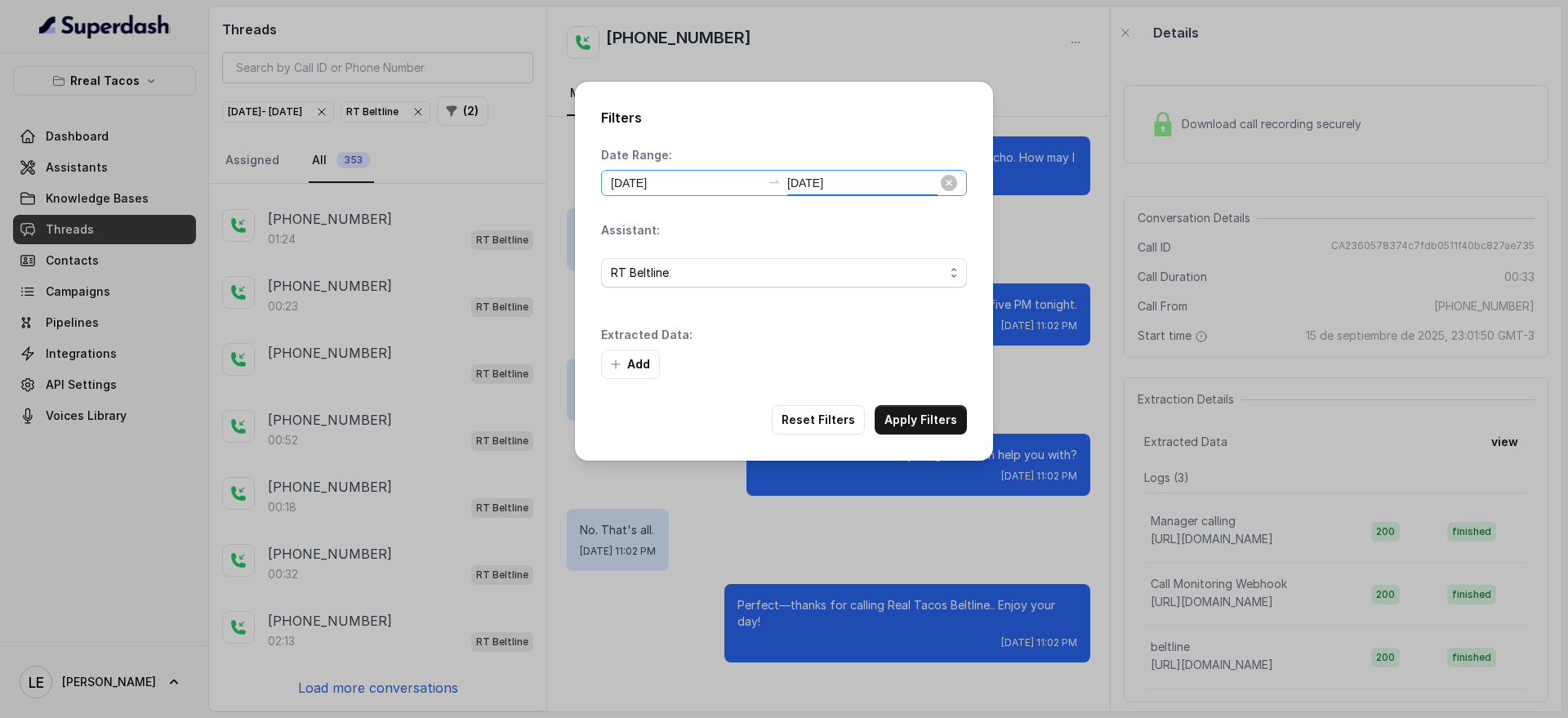
type input "[DATE]"
click at [931, 422] on button "Apply Filters" at bounding box center [921, 420] width 93 height 29
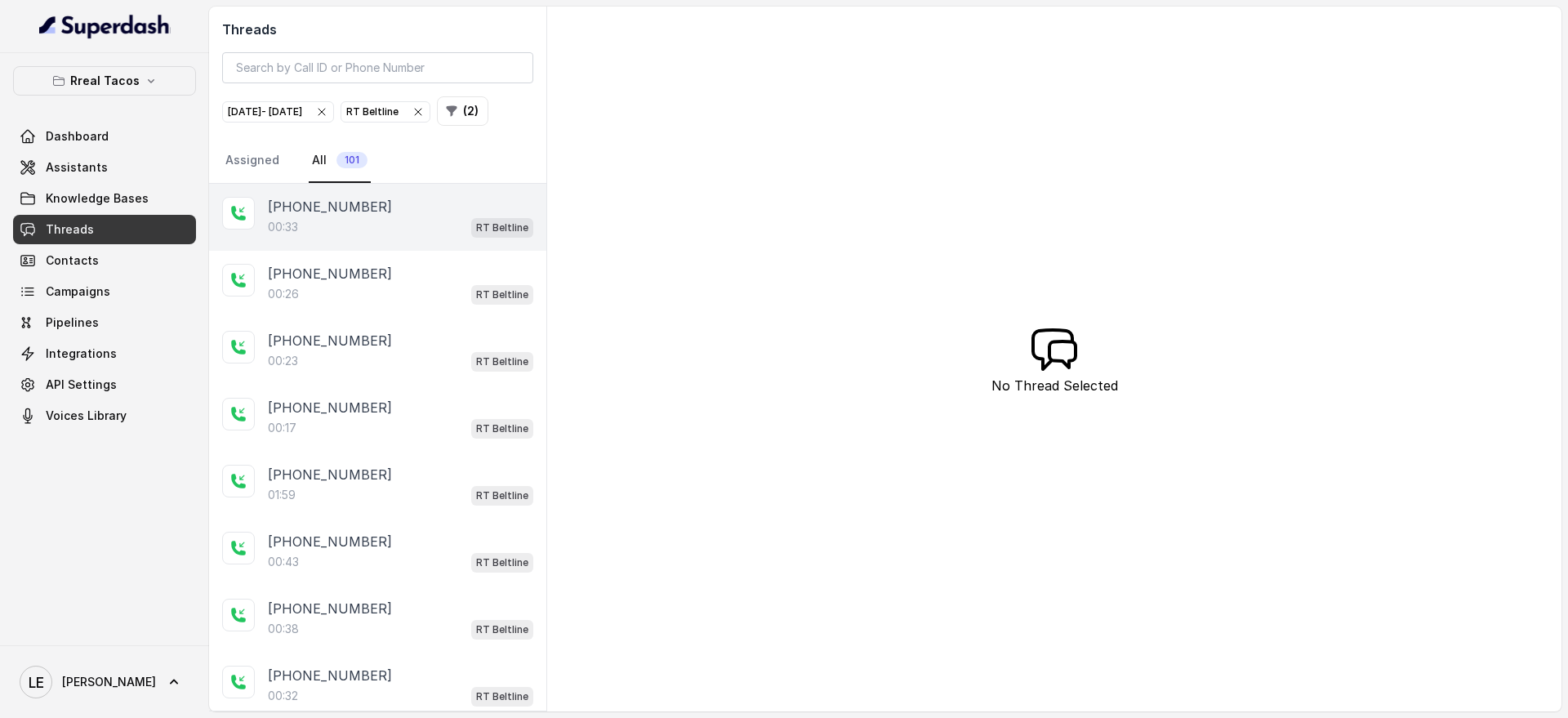
click at [382, 237] on div "00:33 RT Beltline" at bounding box center [400, 228] width 266 height 21
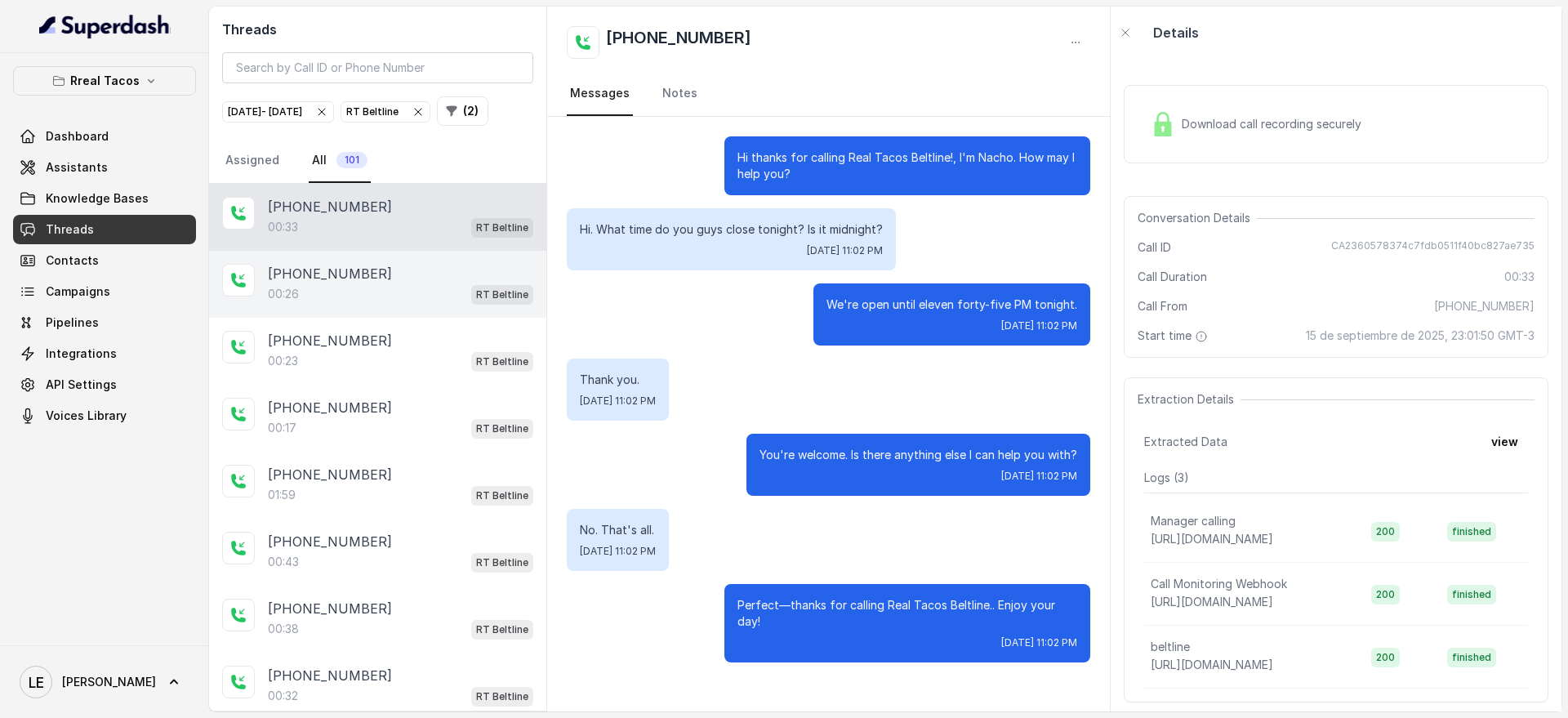
click at [493, 303] on p "RT Beltline" at bounding box center [503, 295] width 53 height 17
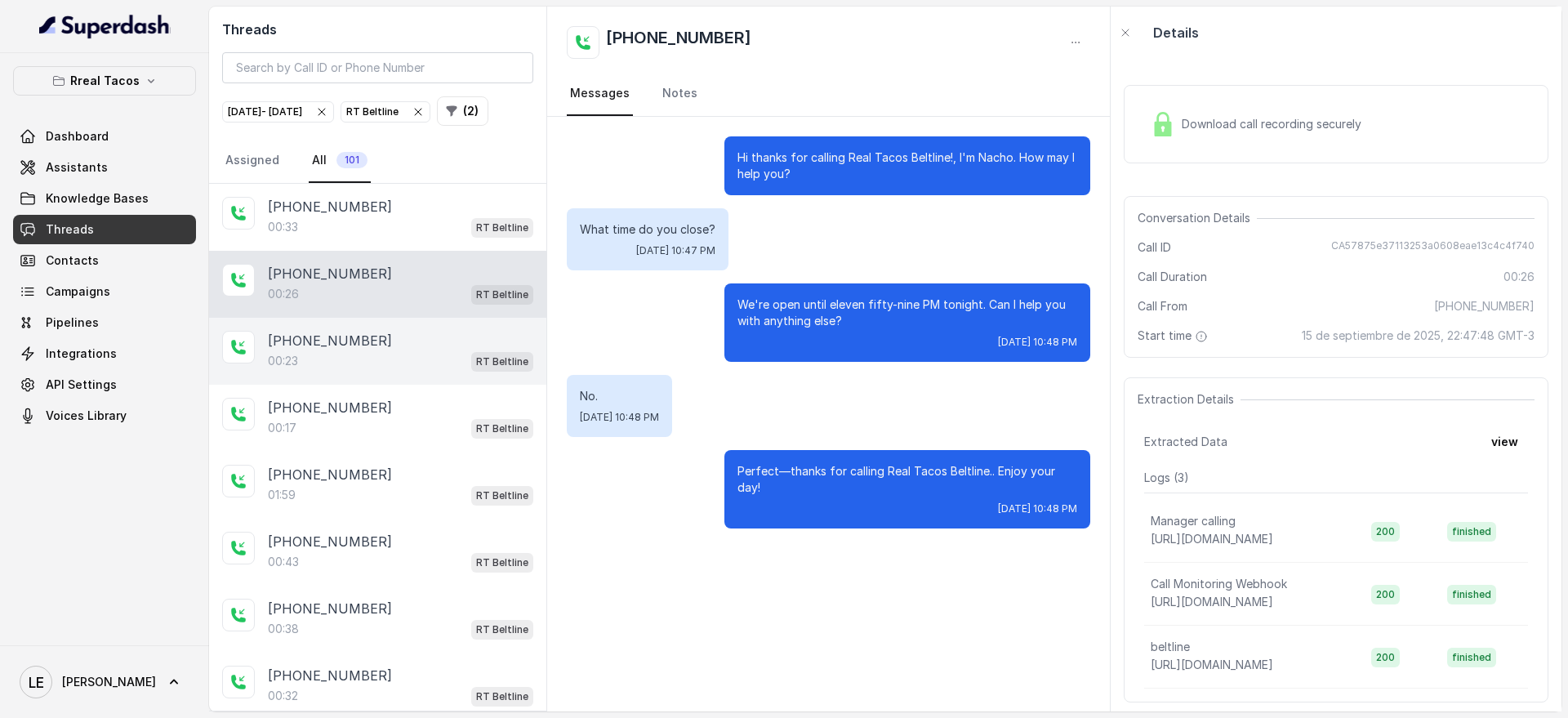
click at [447, 372] on div "00:23 RT Beltline" at bounding box center [400, 361] width 266 height 21
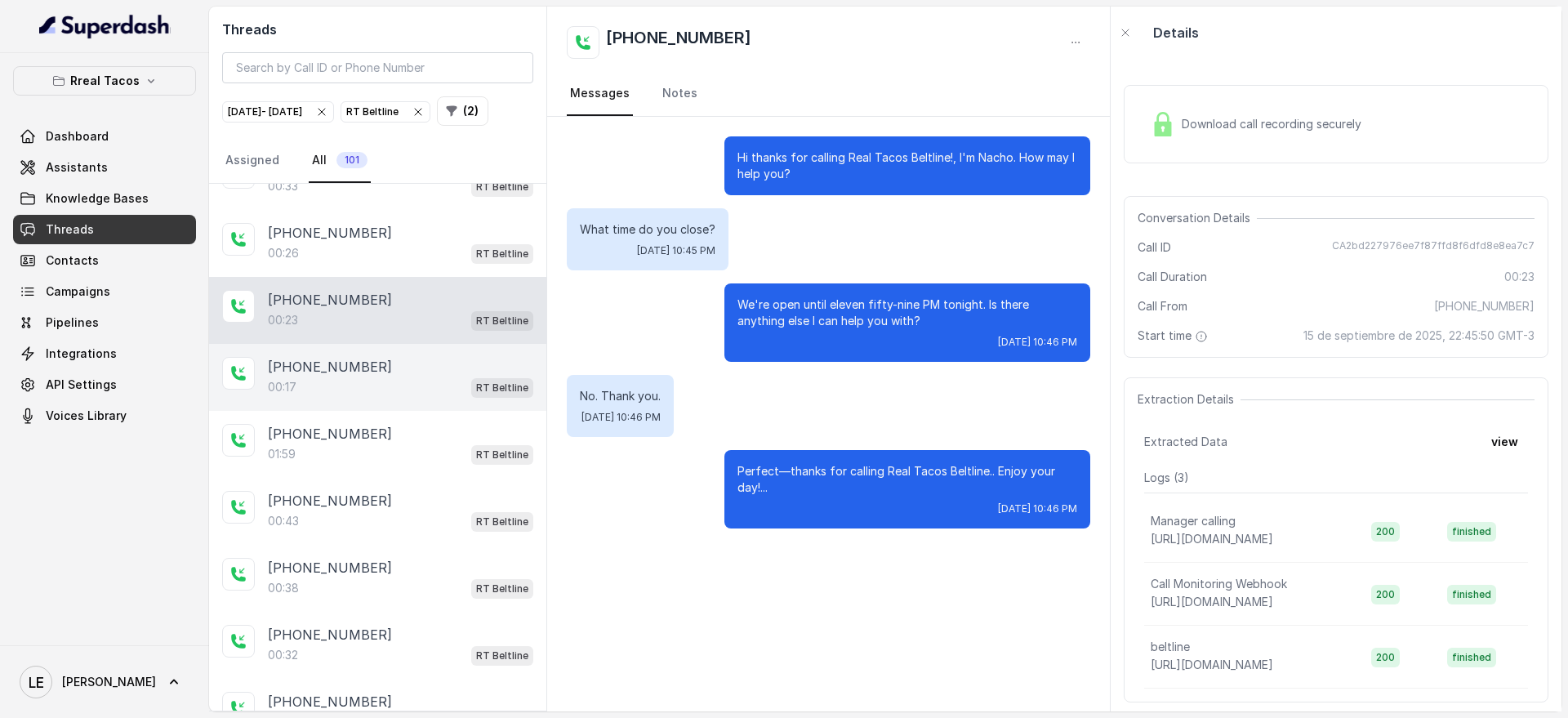
scroll to position [103, 0]
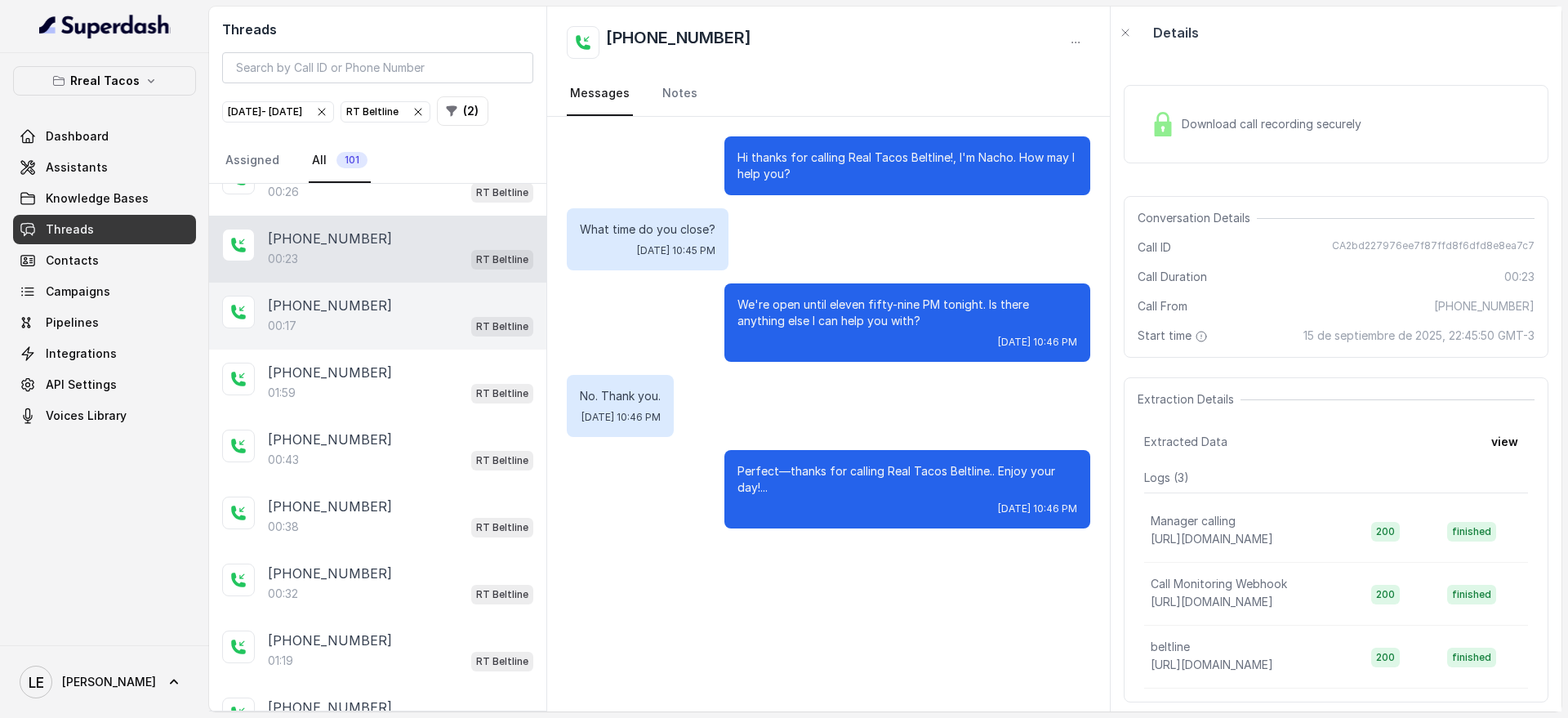
click at [488, 316] on div "[PHONE_NUMBER]" at bounding box center [400, 306] width 266 height 20
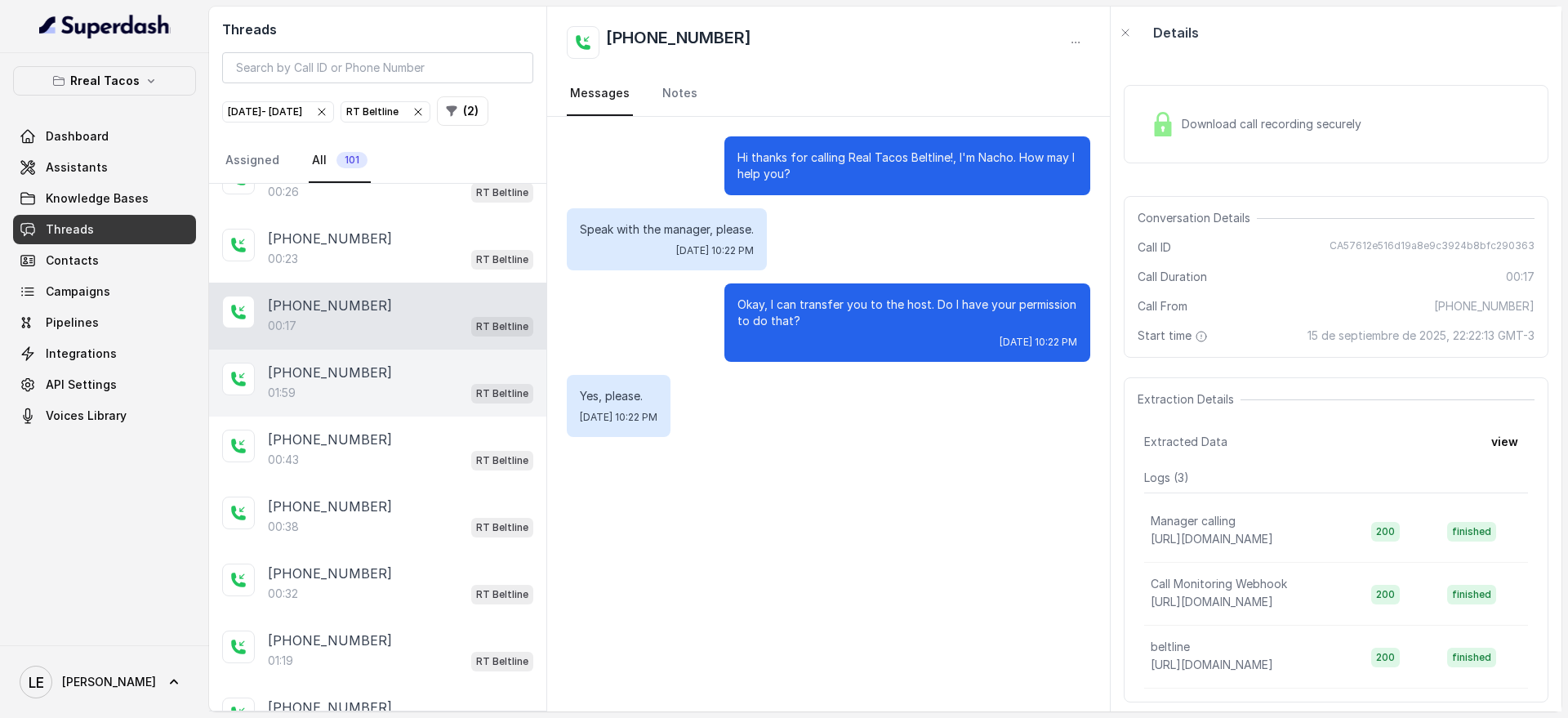
click at [445, 403] on div "01:59 RT Beltline" at bounding box center [400, 394] width 266 height 21
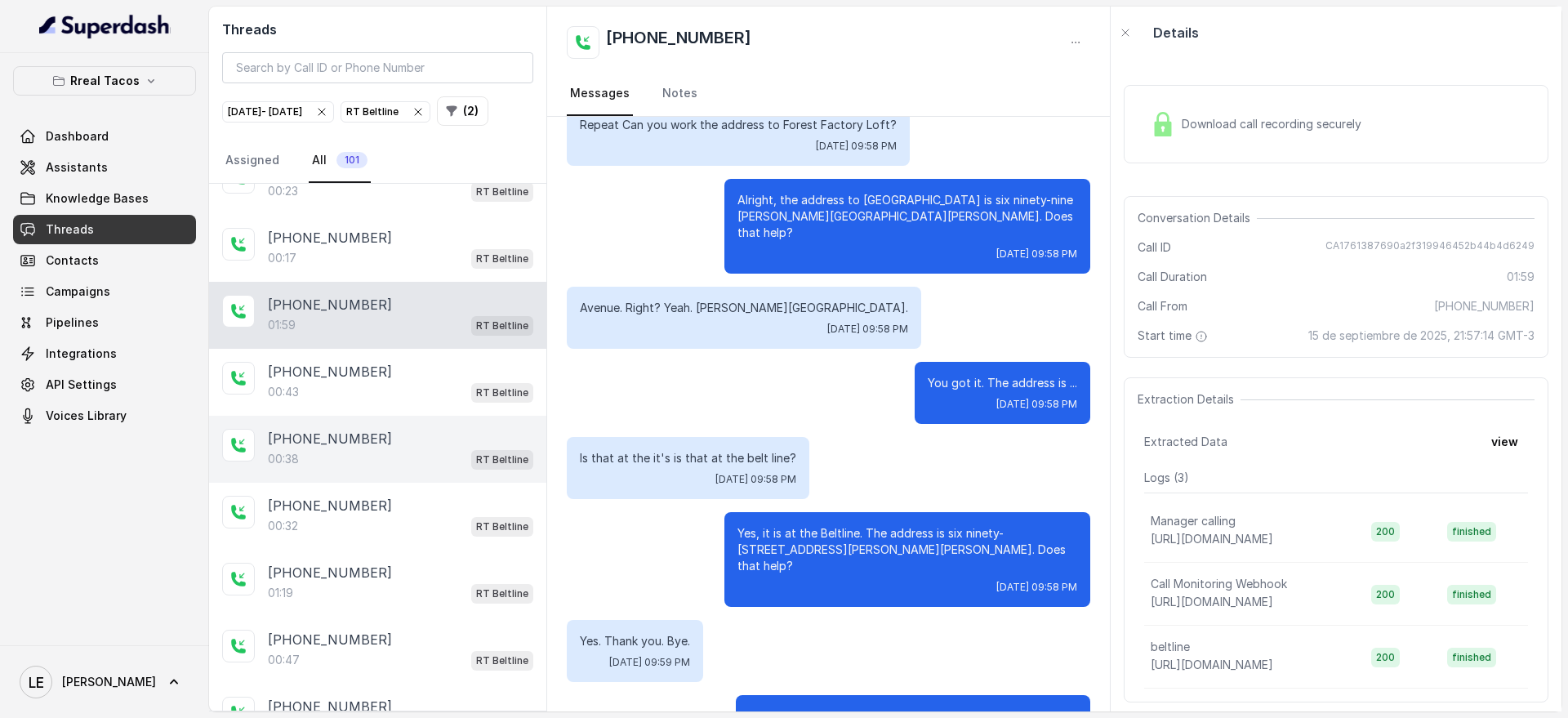
scroll to position [204, 0]
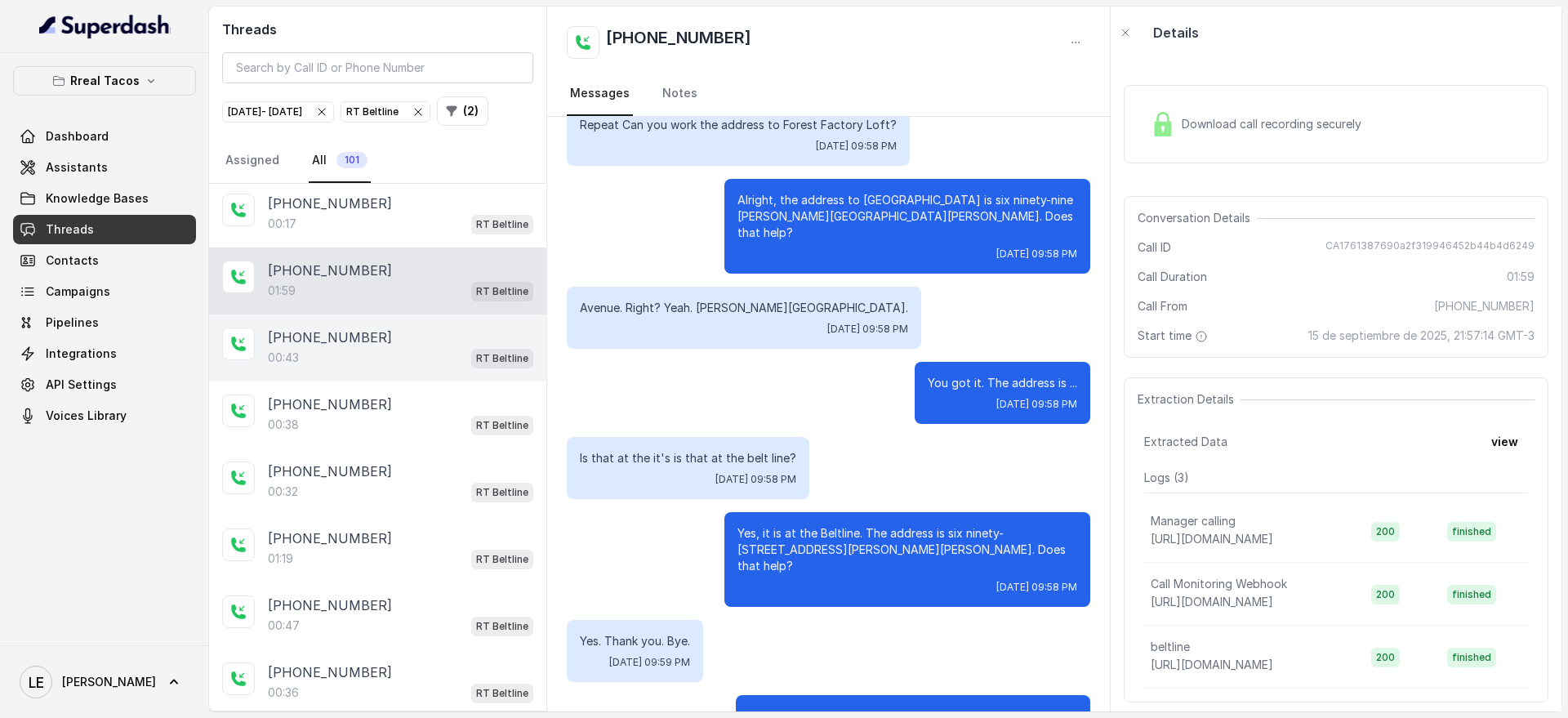
click at [472, 368] on span "RT Beltline" at bounding box center [503, 359] width 62 height 20
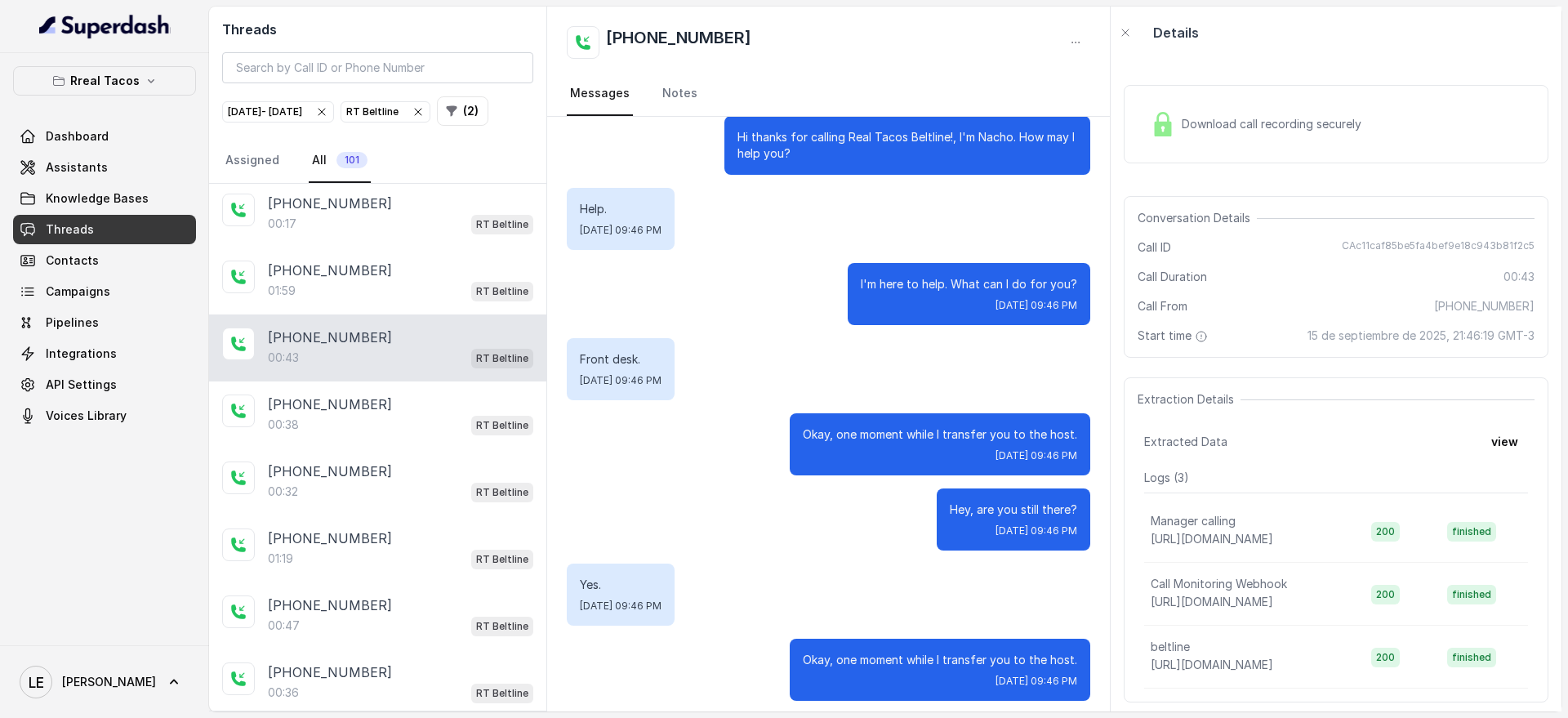
scroll to position [29, 0]
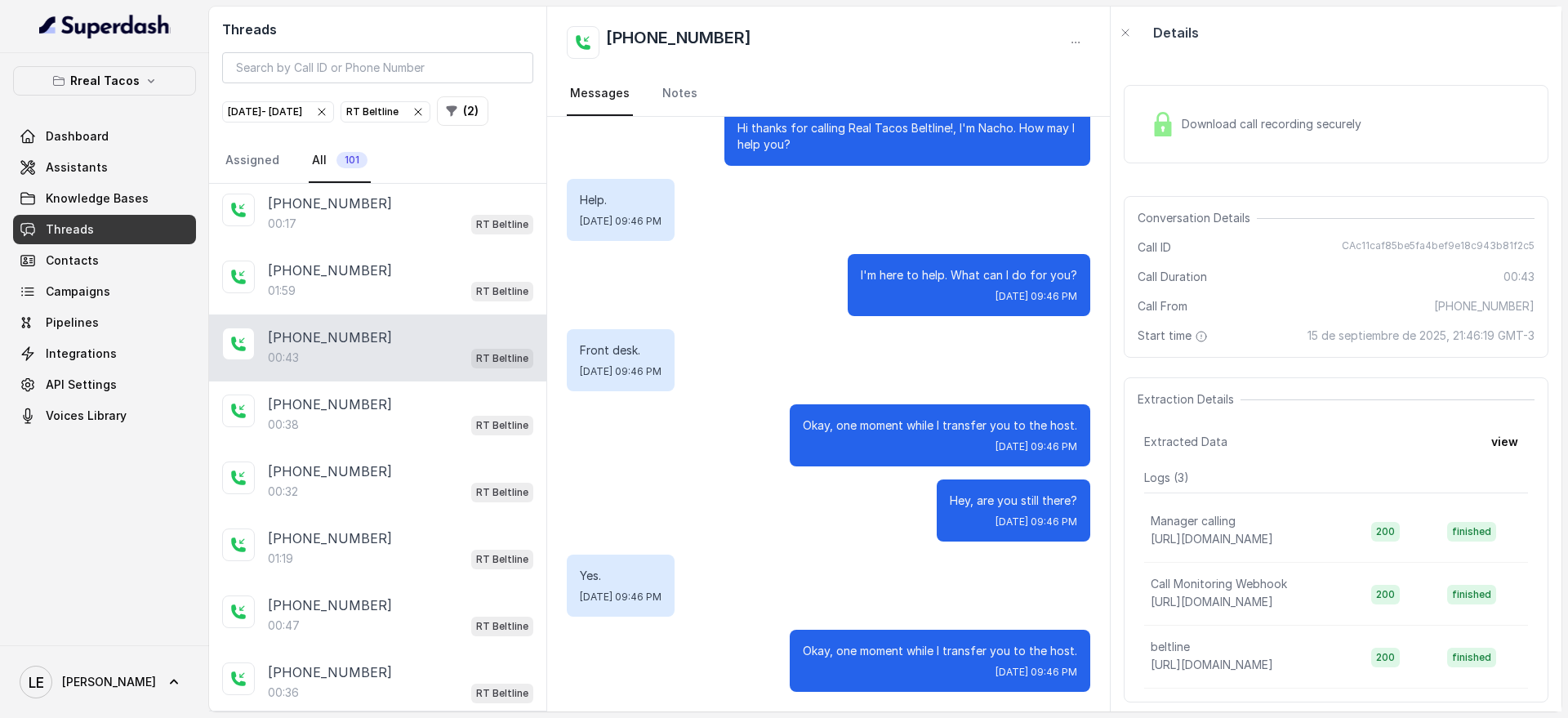
click at [1372, 143] on div "Download call recording securely" at bounding box center [1336, 124] width 425 height 78
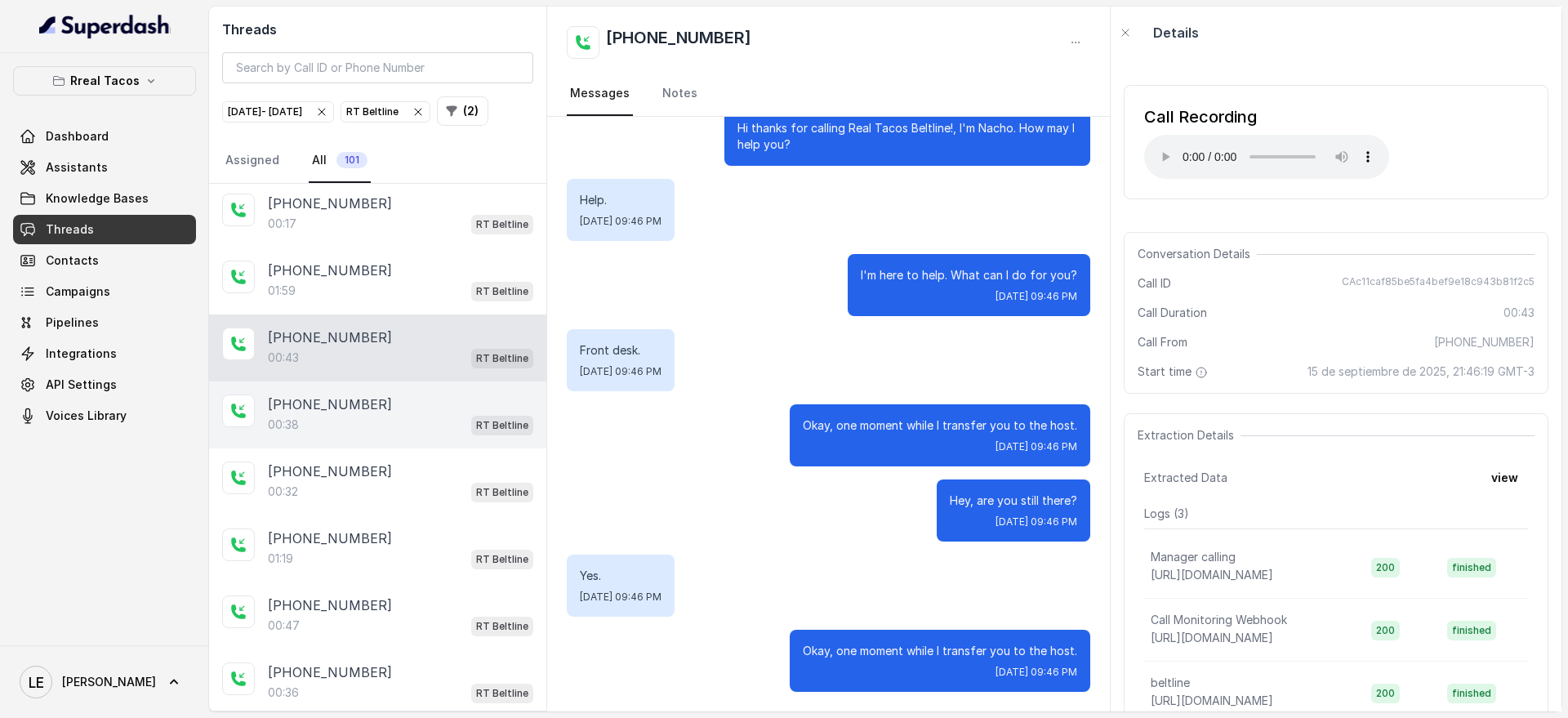
click at [400, 436] on div "00:38 RT Beltline" at bounding box center [400, 425] width 266 height 21
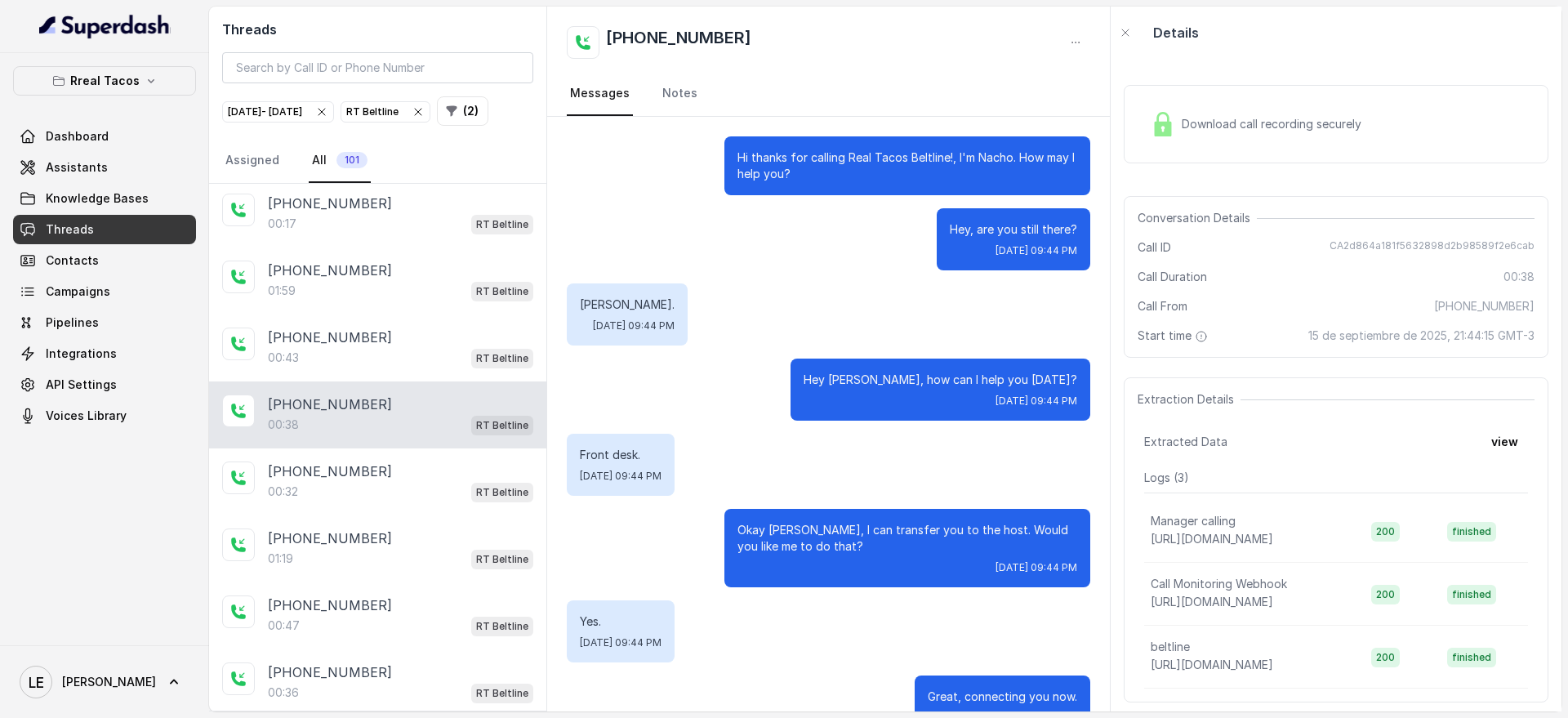
scroll to position [46, 0]
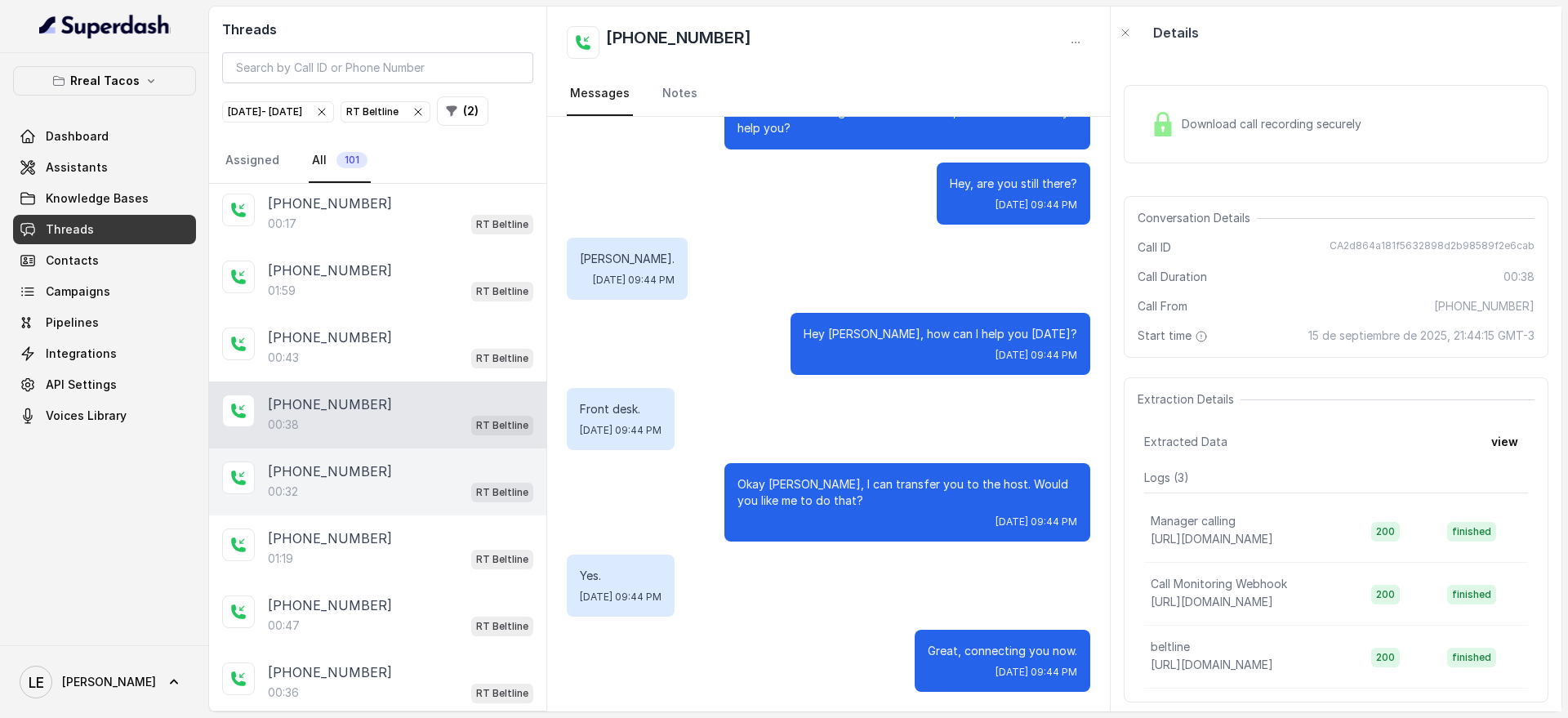
click at [390, 482] on div "[PHONE_NUMBER]" at bounding box center [400, 472] width 266 height 20
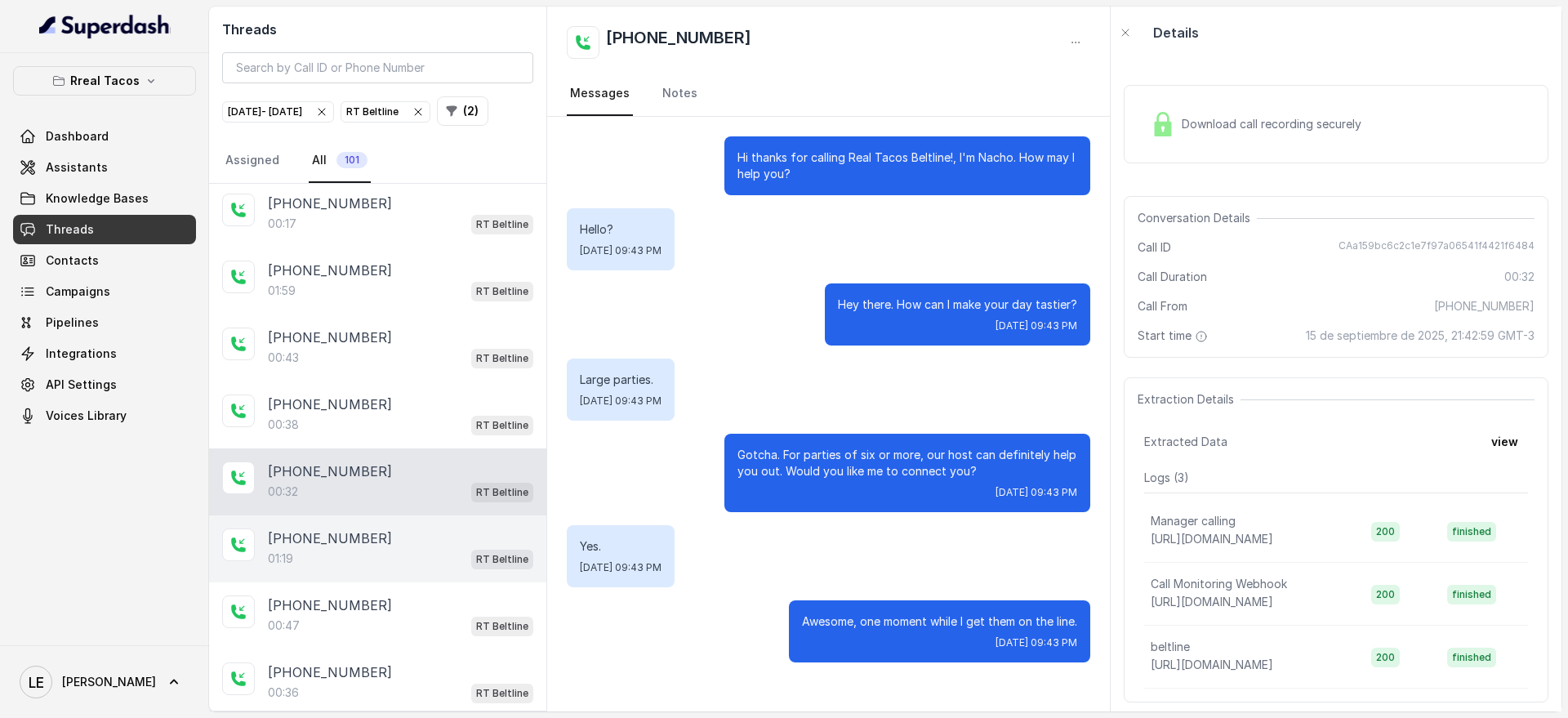
click at [453, 570] on div "01:19 RT Beltline" at bounding box center [400, 559] width 266 height 21
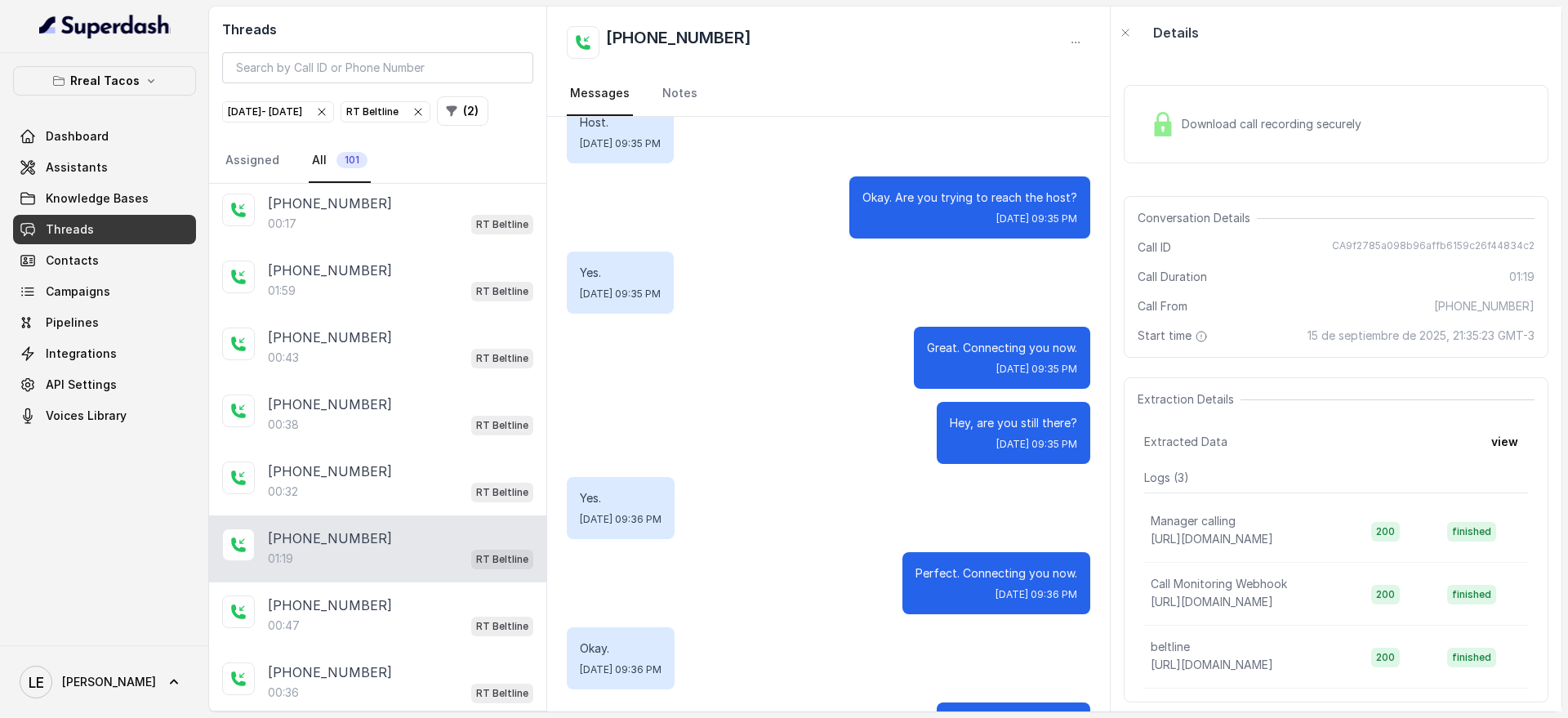
scroll to position [408, 0]
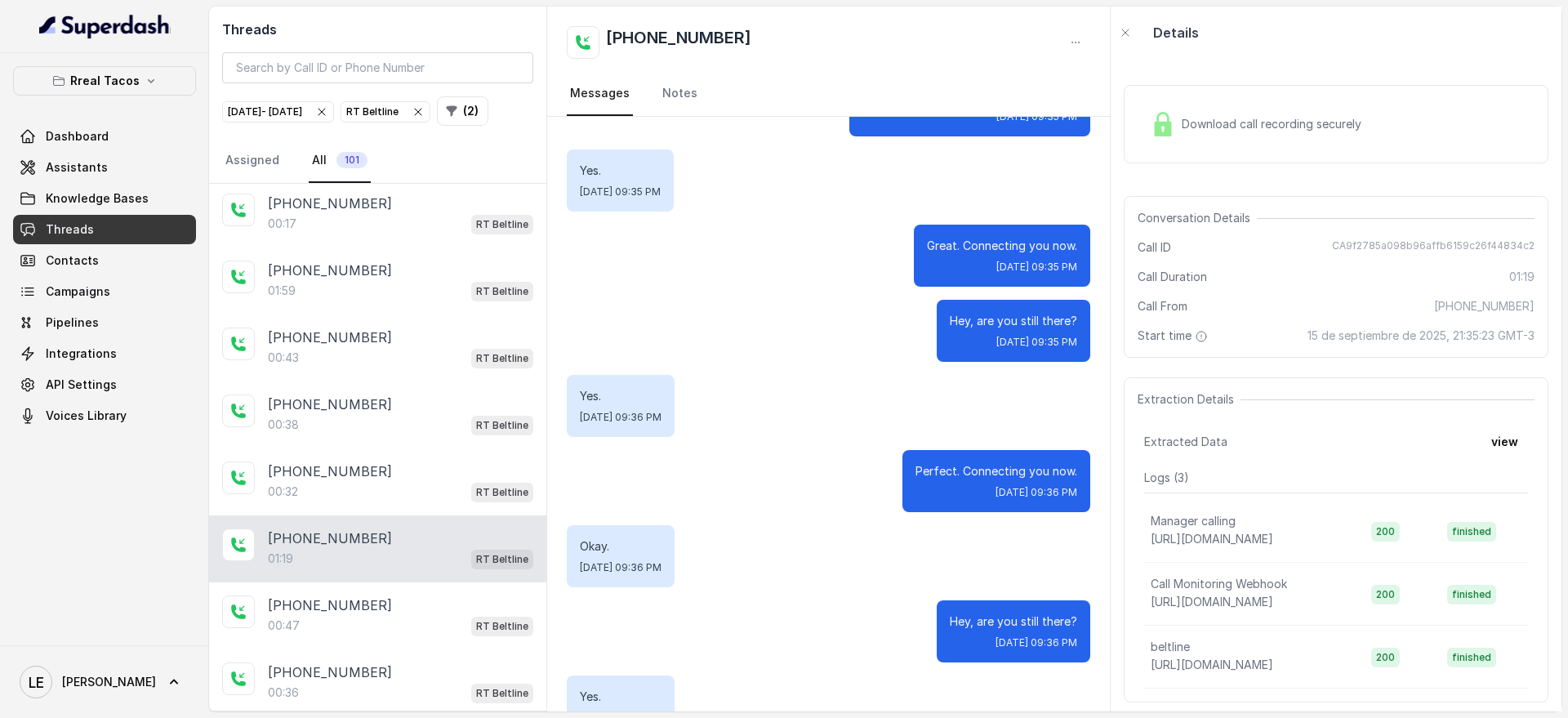
click at [960, 256] on div "Great. Connecting you now. [DATE] 09:35 PM" at bounding box center [1002, 256] width 177 height 63
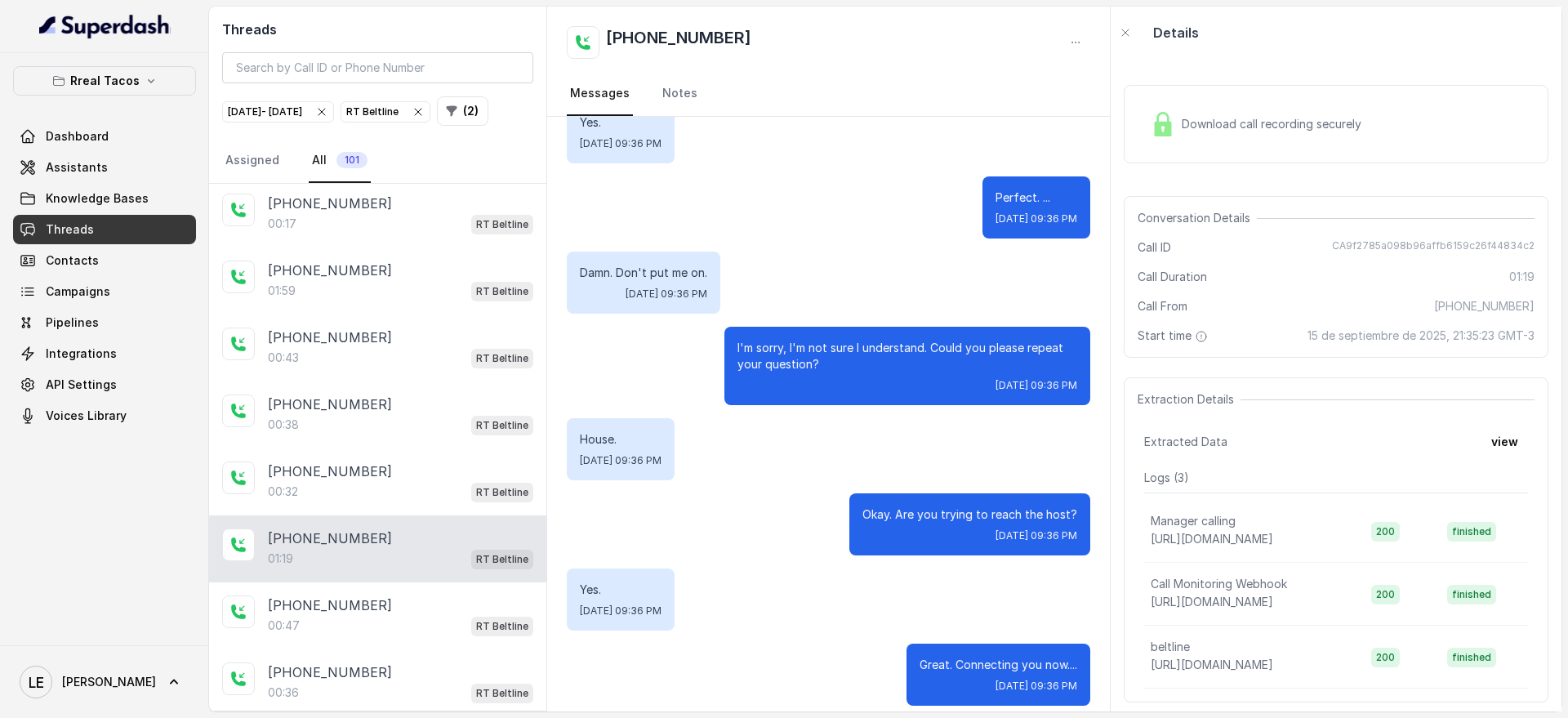
scroll to position [997, 0]
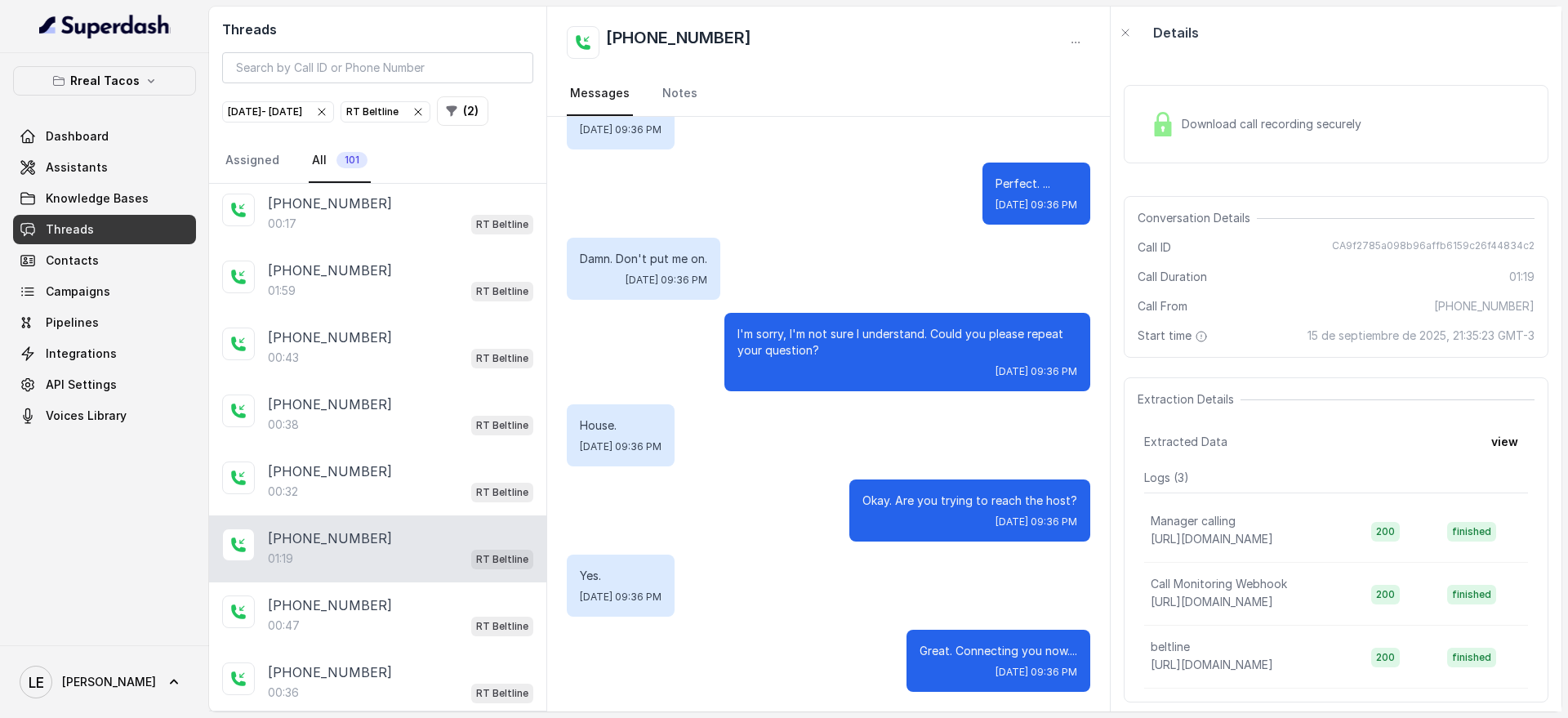
click at [1316, 146] on div "Download call recording securely" at bounding box center [1336, 124] width 425 height 78
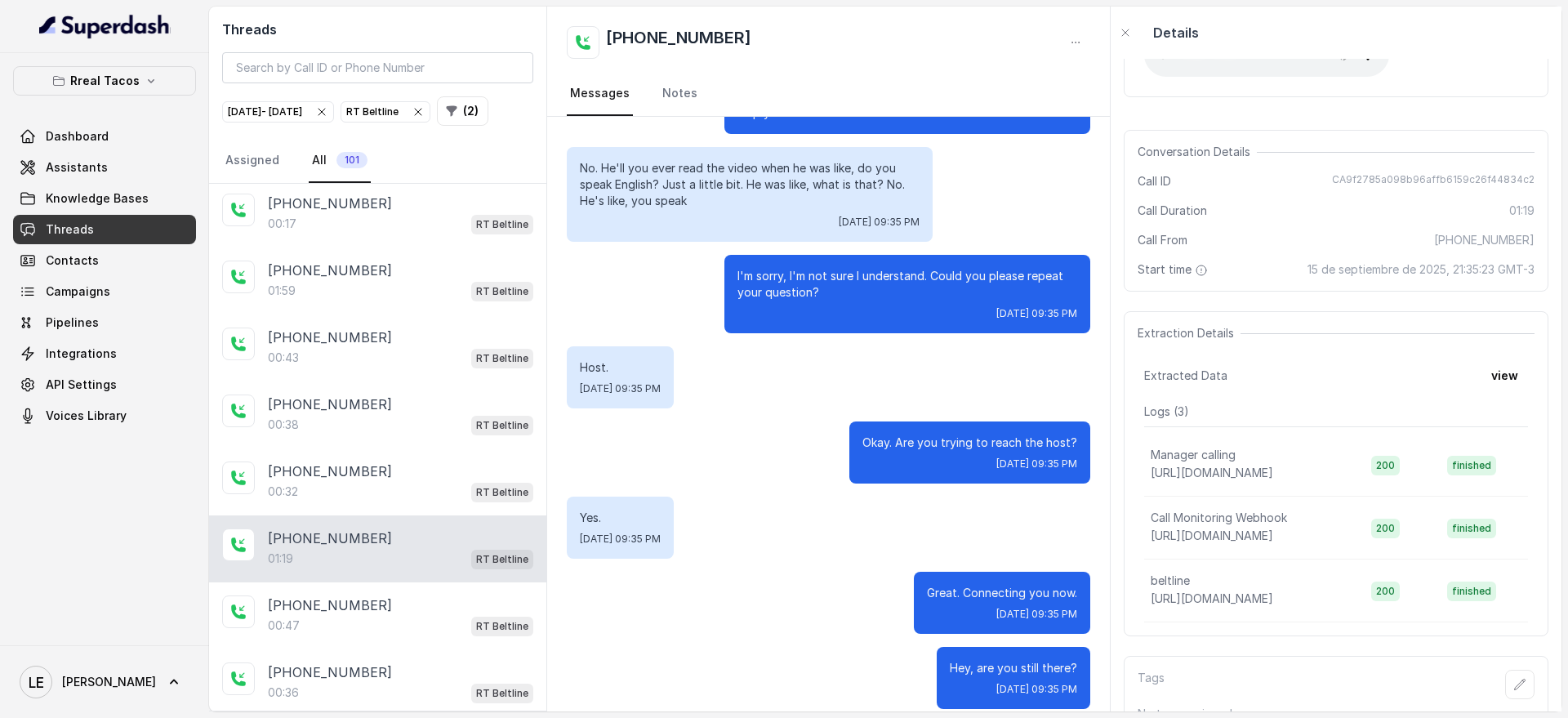
scroll to position [0, 0]
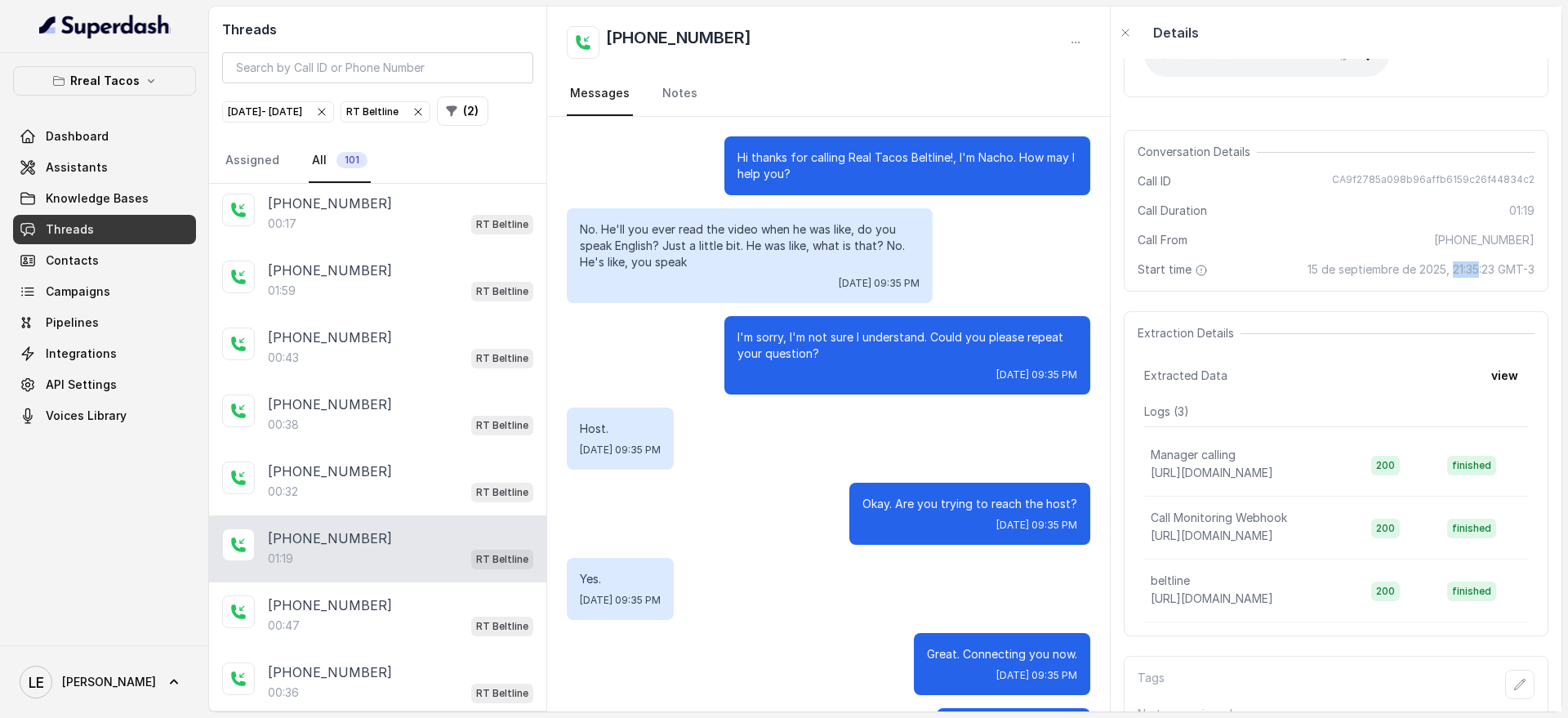
drag, startPoint x: 1434, startPoint y: 273, endPoint x: 1469, endPoint y: 268, distance: 35.4
click at [1463, 266] on span "15 de septiembre de 2025, 21:35:23 GMT-3" at bounding box center [1421, 270] width 227 height 17
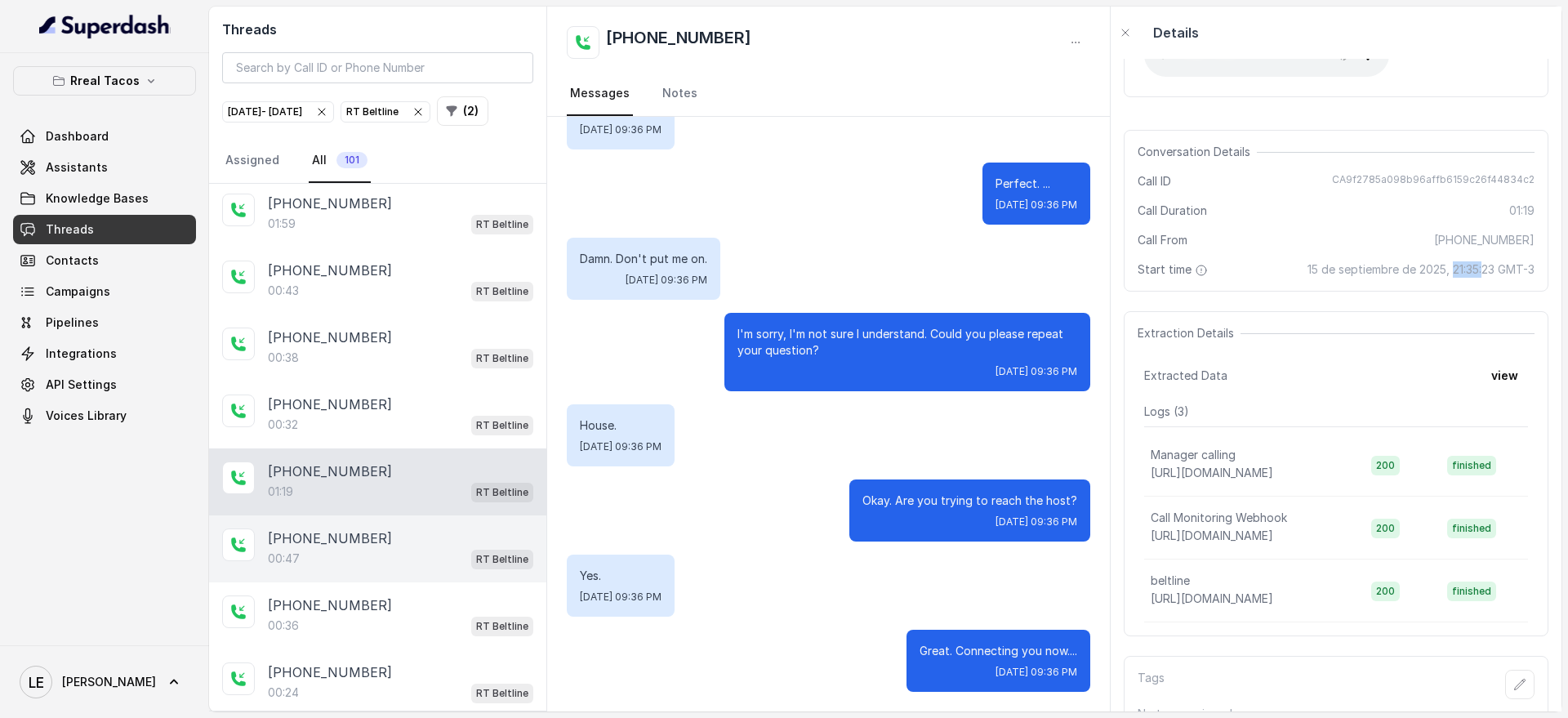
scroll to position [307, 0]
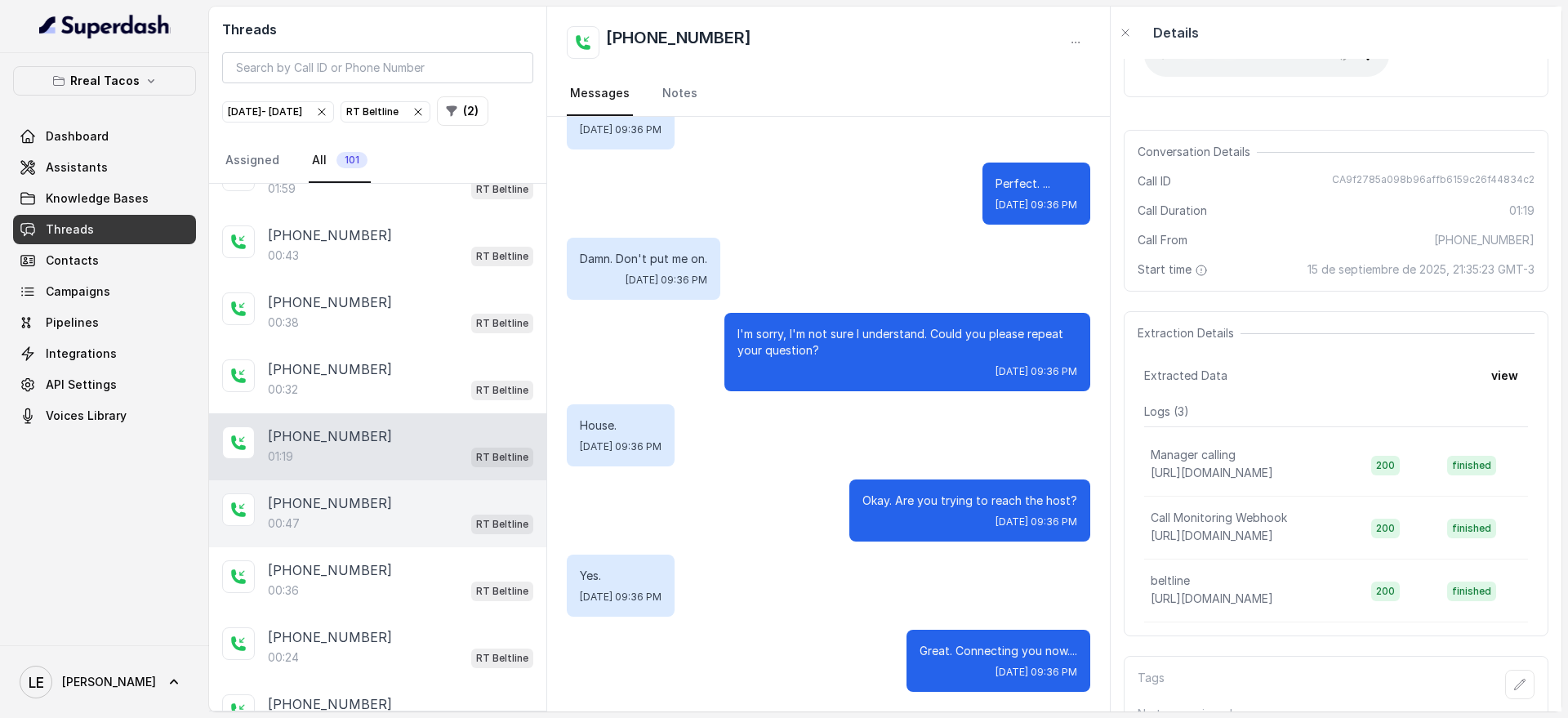
click at [419, 513] on div "[PHONE_NUMBER]" at bounding box center [400, 503] width 266 height 20
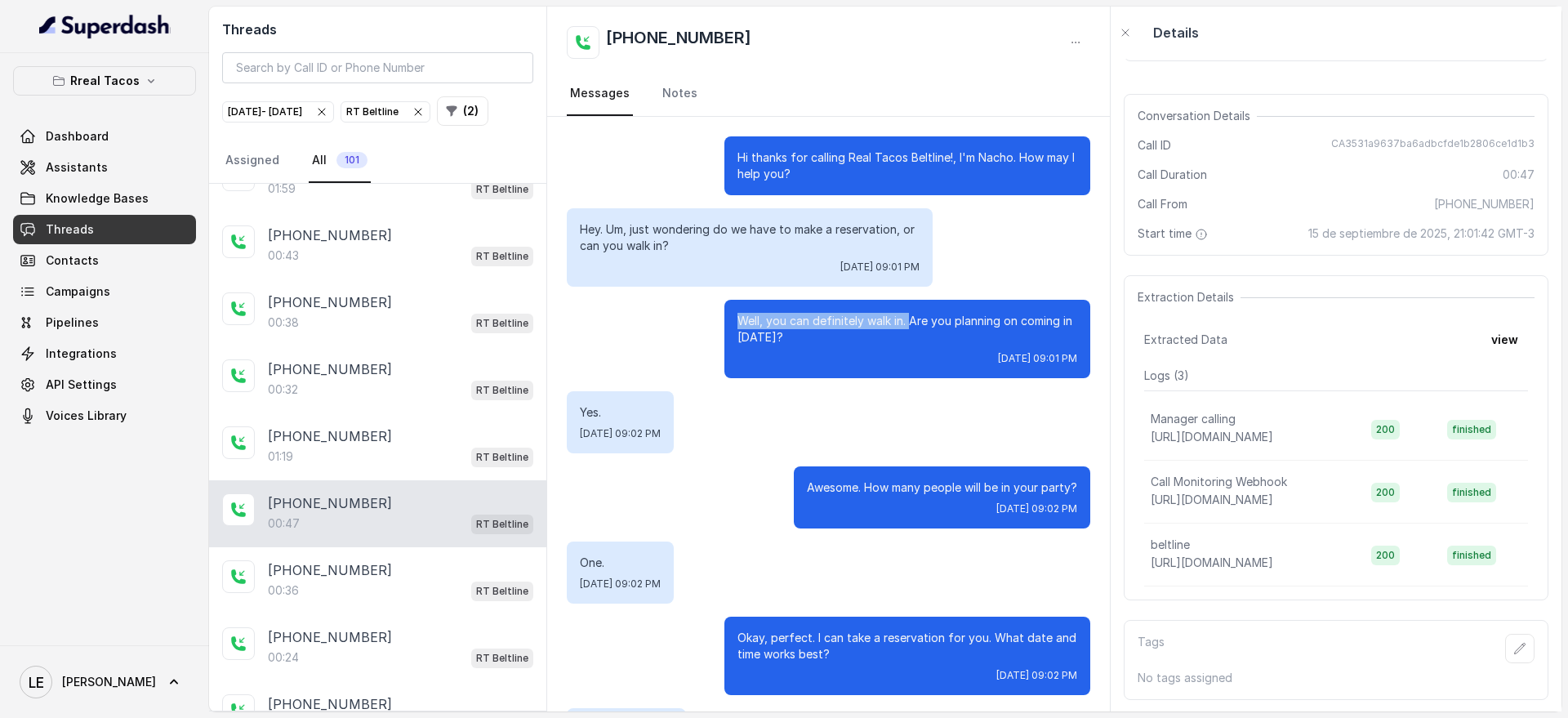
drag, startPoint x: 723, startPoint y: 322, endPoint x: 895, endPoint y: 322, distance: 172.0
click at [895, 322] on p "Well, you can definitely walk in. Are you planning on coming in [DATE]?" at bounding box center [907, 328] width 340 height 32
click at [738, 327] on p "Well, you can definitely walk in. Are you planning on coming in [DATE]?" at bounding box center [907, 328] width 340 height 32
drag, startPoint x: 718, startPoint y: 317, endPoint x: 894, endPoint y: 308, distance: 176.2
click at [894, 308] on div "Well, you can definitely walk in. Are you planning on coming in [DATE]? [DATE] …" at bounding box center [907, 339] width 366 height 78
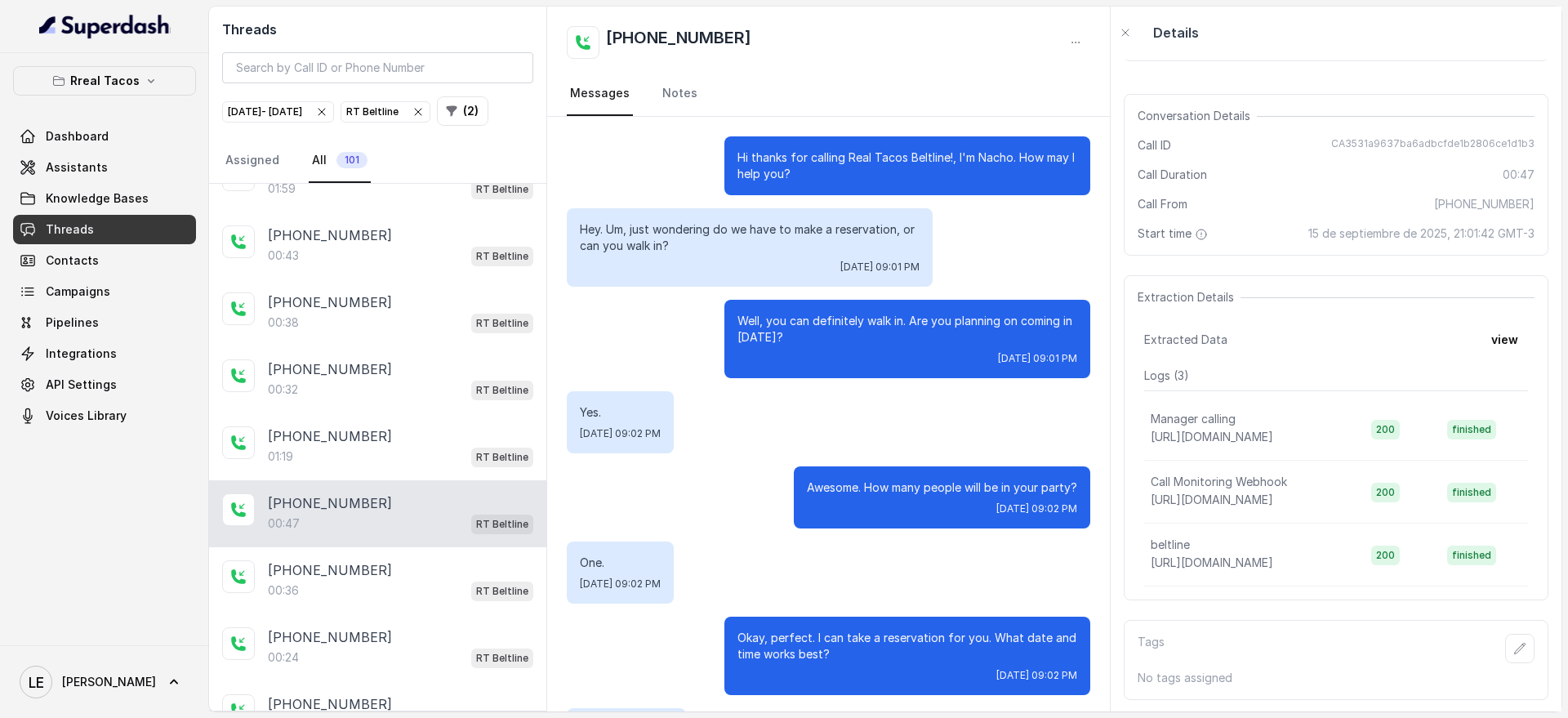
click at [843, 336] on p "Well, you can definitely walk in. Are you planning on coming in [DATE]?" at bounding box center [907, 328] width 340 height 32
click at [846, 328] on p "Well, you can definitely walk in. Are you planning on coming in [DATE]?" at bounding box center [907, 328] width 340 height 32
click at [873, 323] on p "Well, you can definitely walk in. Are you planning on coming in [DATE]?" at bounding box center [907, 328] width 340 height 32
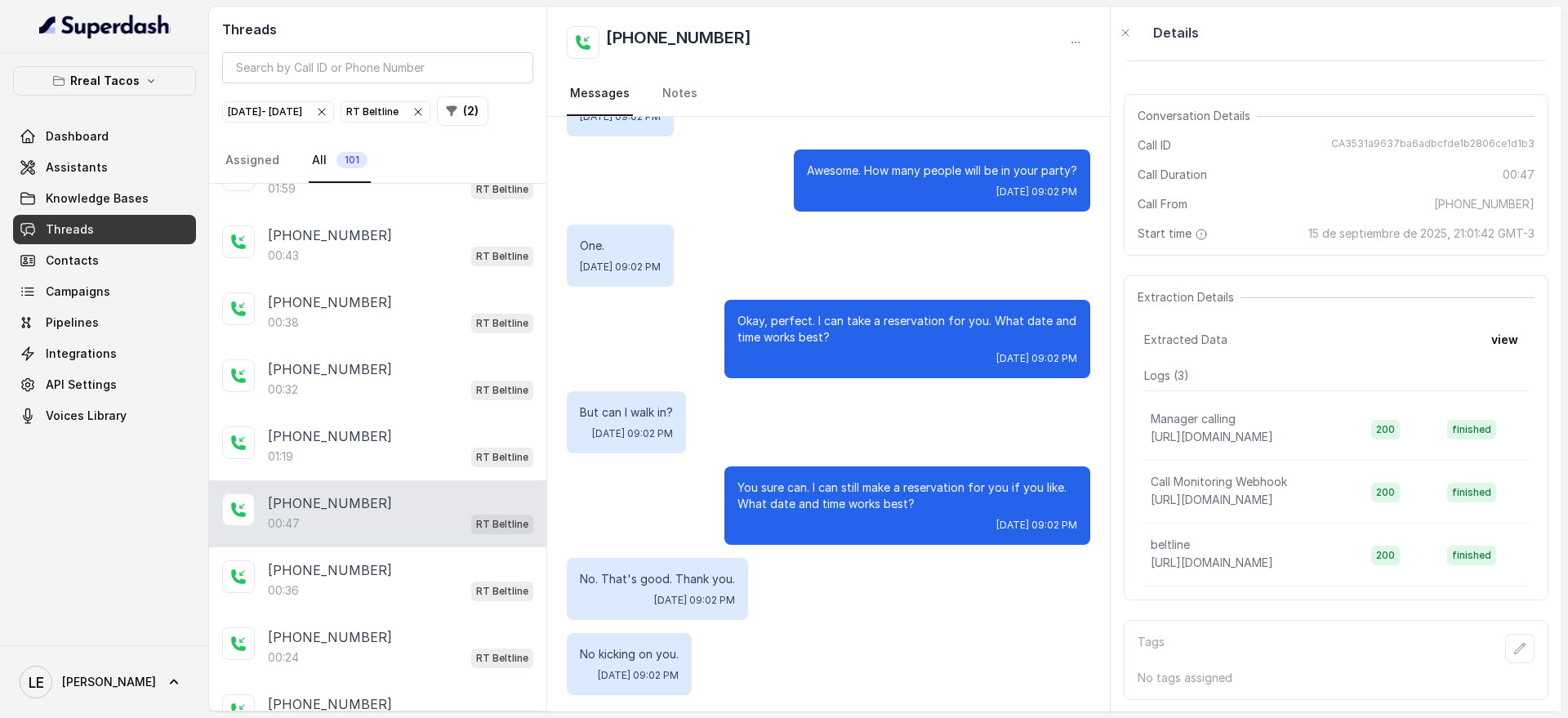
scroll to position [320, 0]
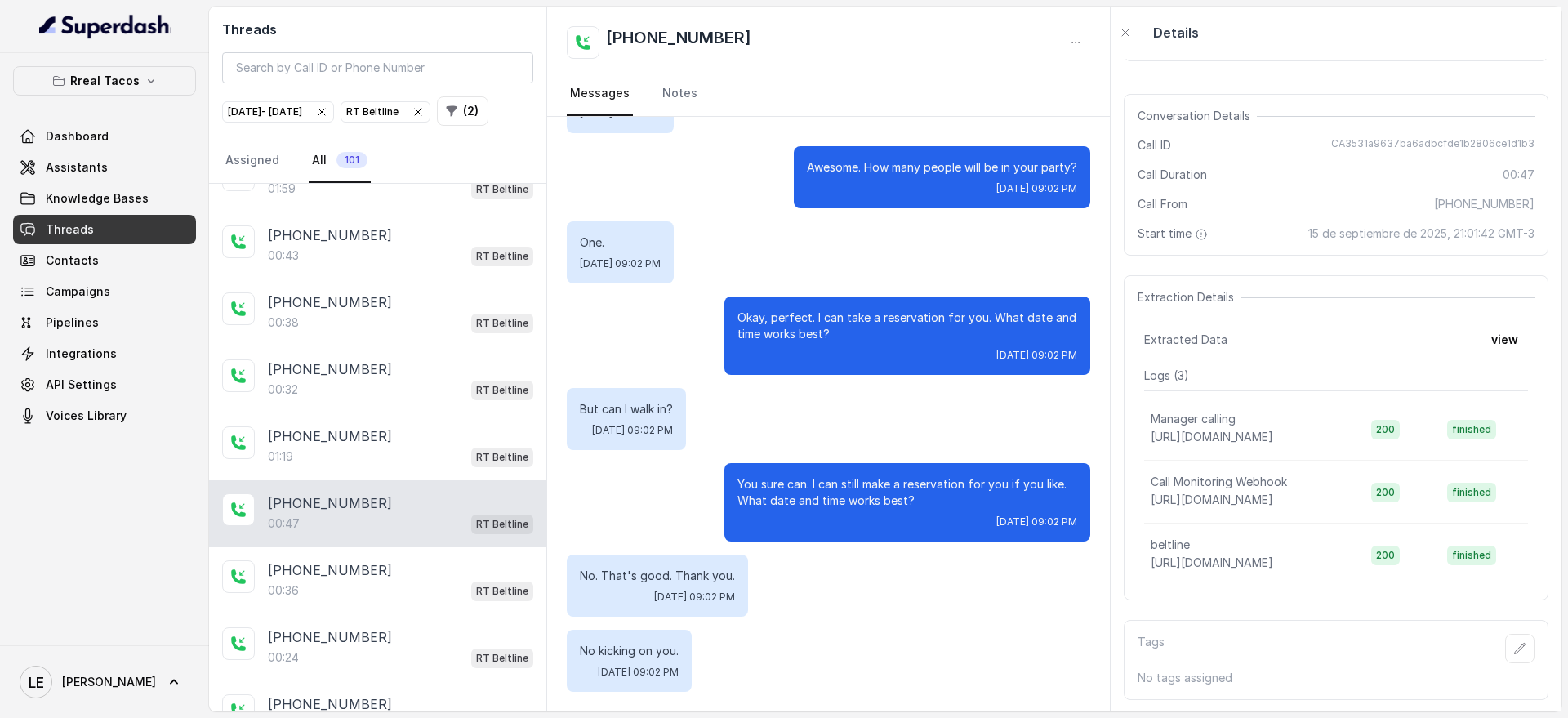
click at [773, 507] on p "You sure can. I can still make a reservation for you if you like. What date and…" at bounding box center [907, 492] width 340 height 32
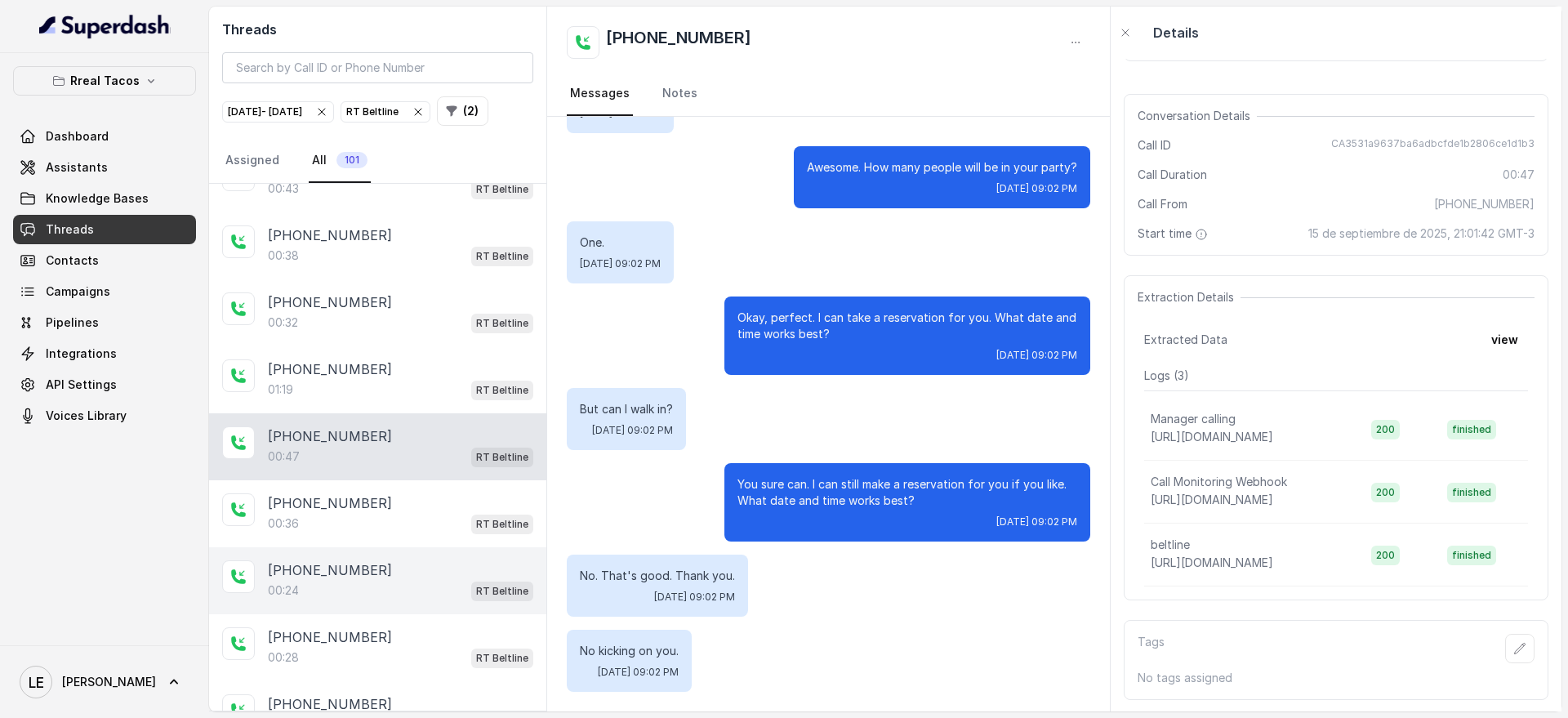
scroll to position [408, 0]
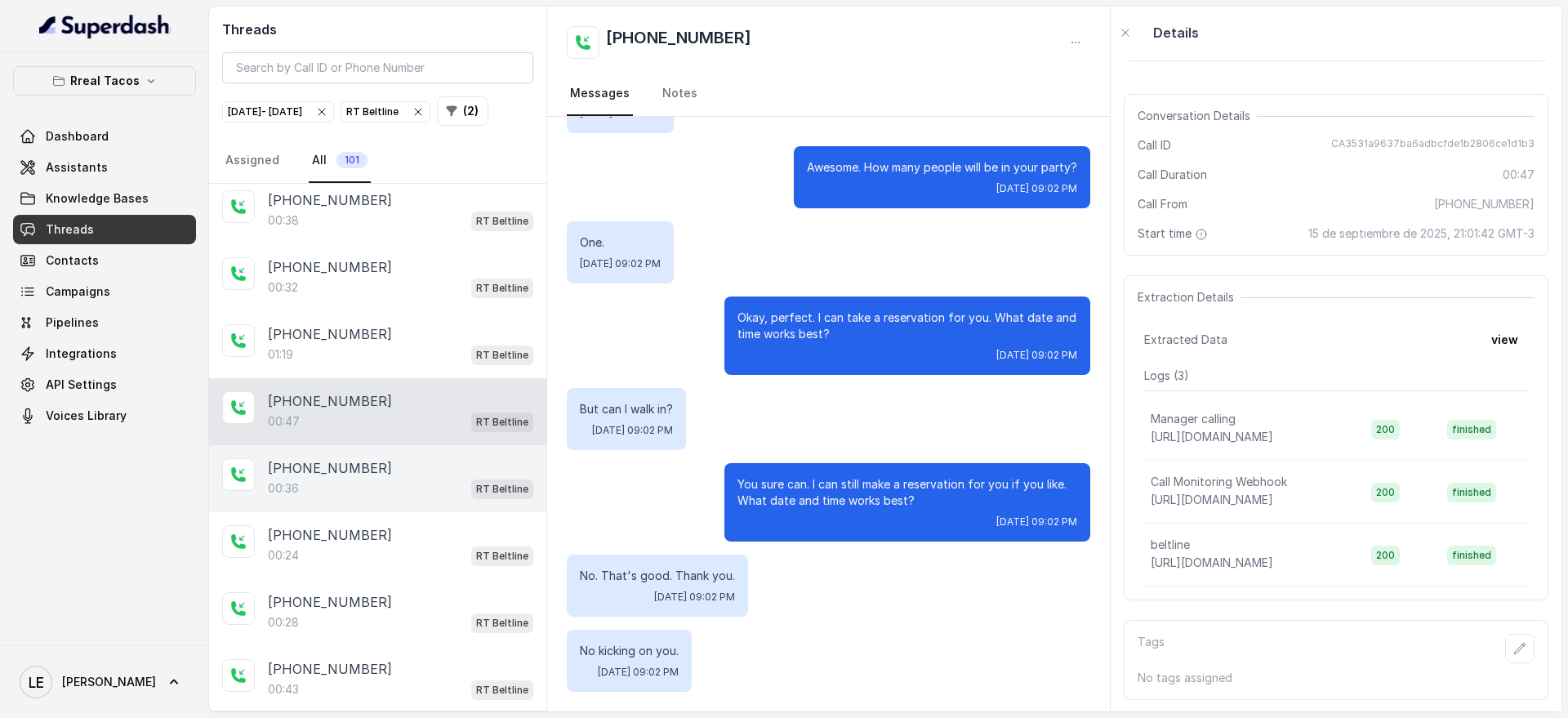
click at [456, 478] on div "[PHONE_NUMBER]" at bounding box center [400, 468] width 266 height 20
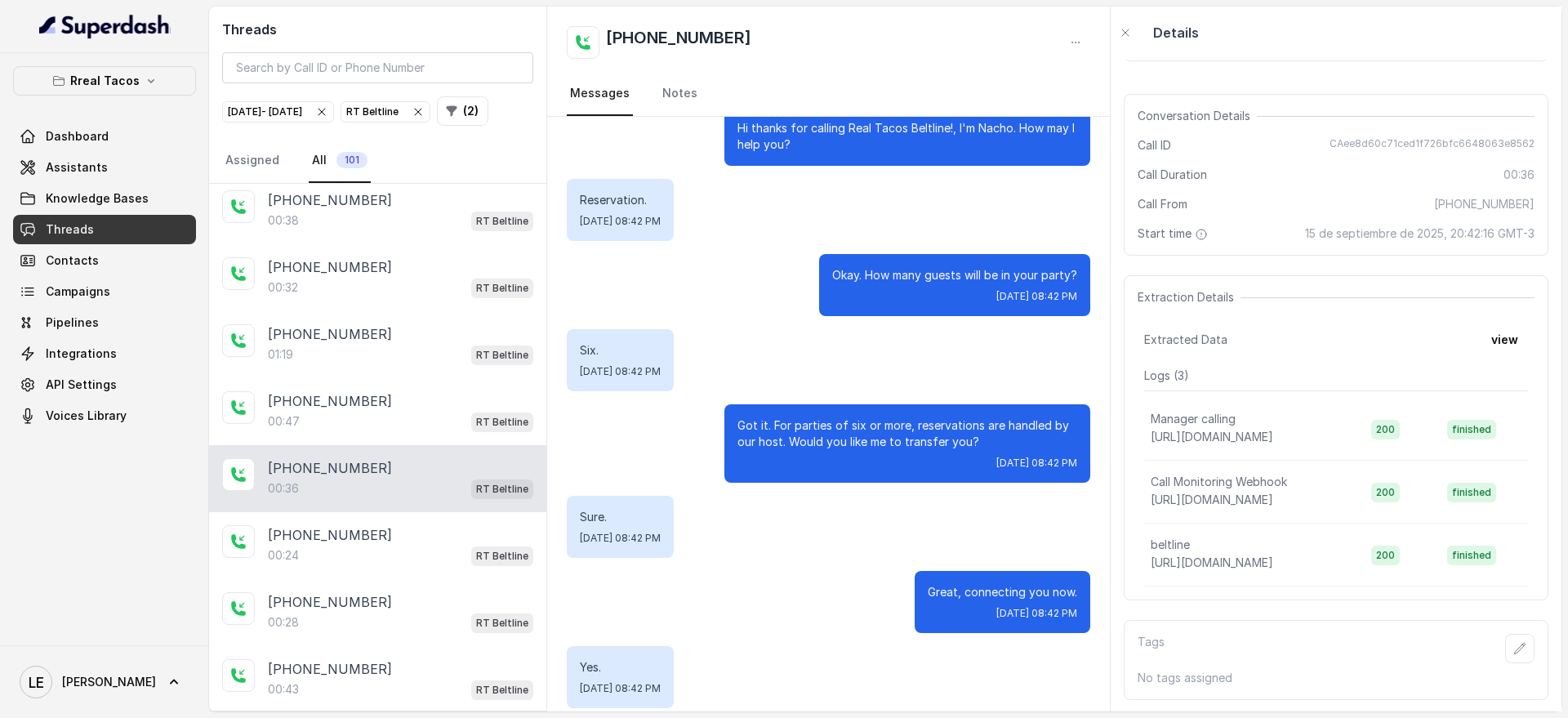
scroll to position [46, 0]
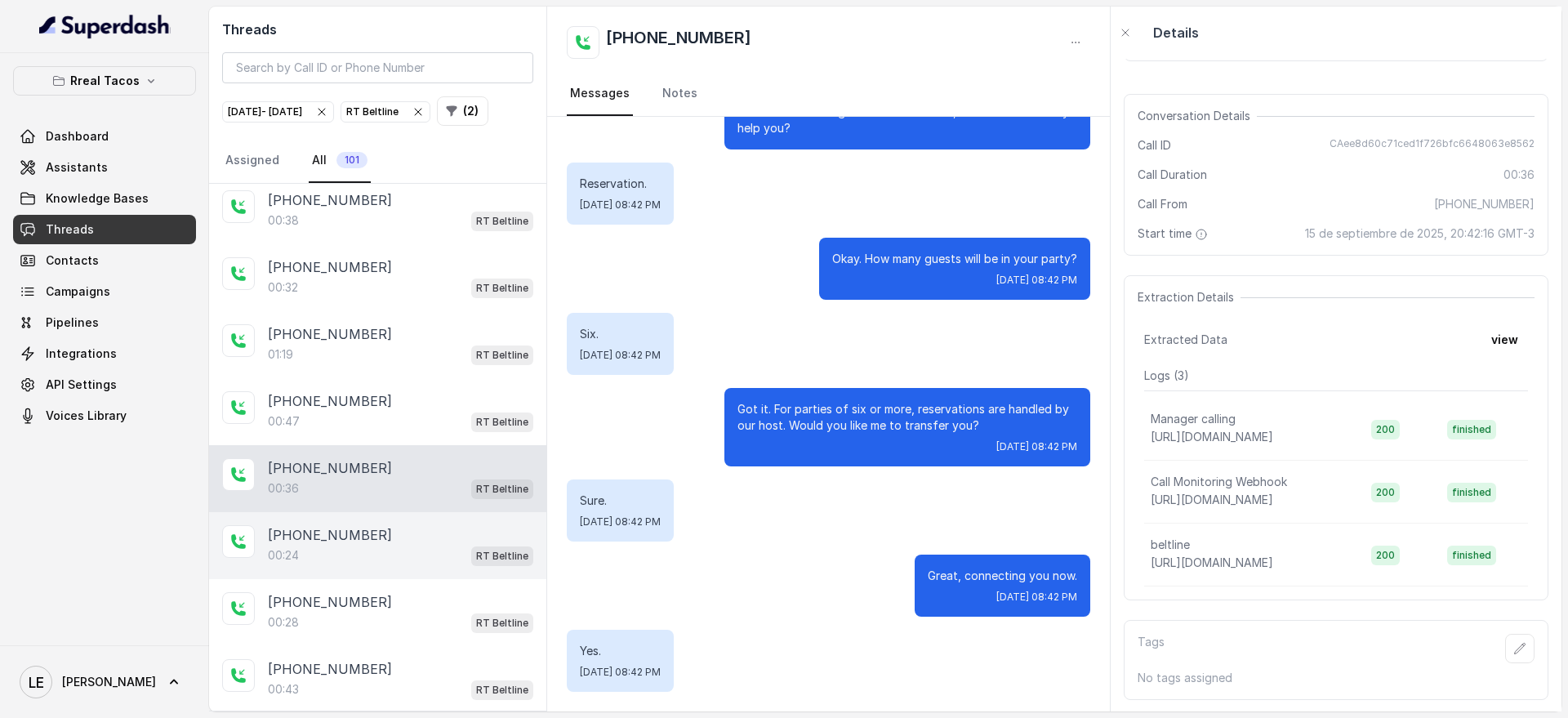
click at [454, 545] on div "[PHONE_NUMBER]" at bounding box center [400, 535] width 266 height 20
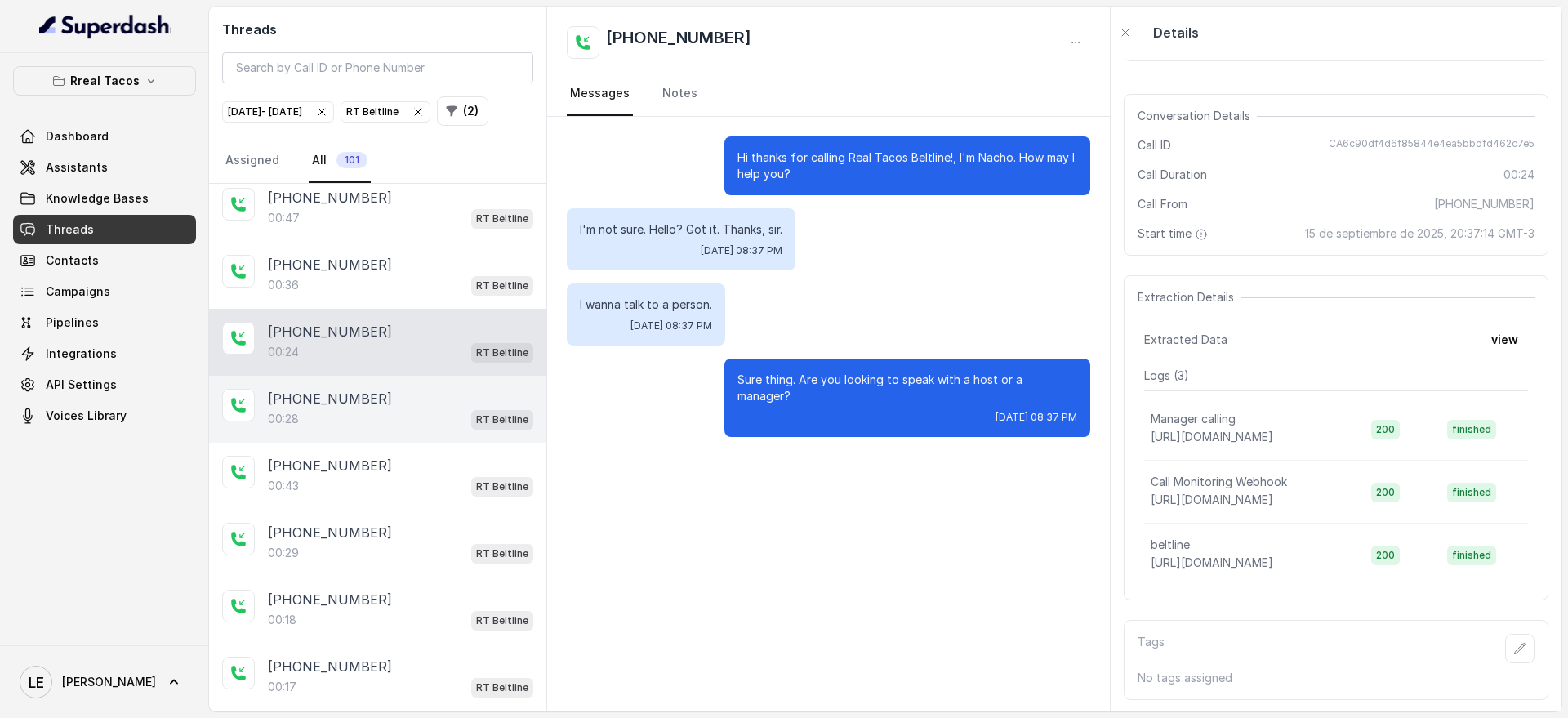
scroll to position [612, 0]
click at [479, 407] on div "[PHONE_NUMBER]" at bounding box center [400, 398] width 266 height 20
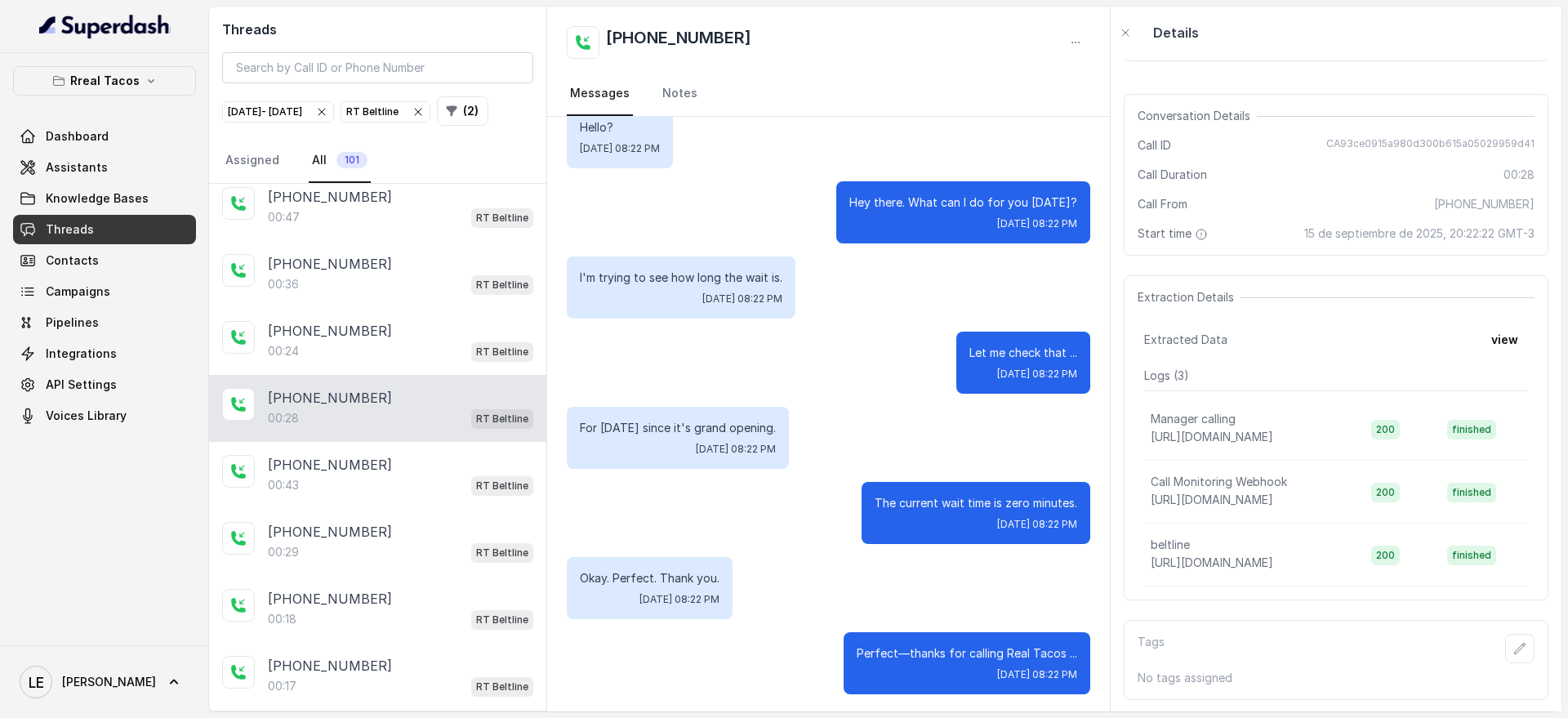
scroll to position [105, 0]
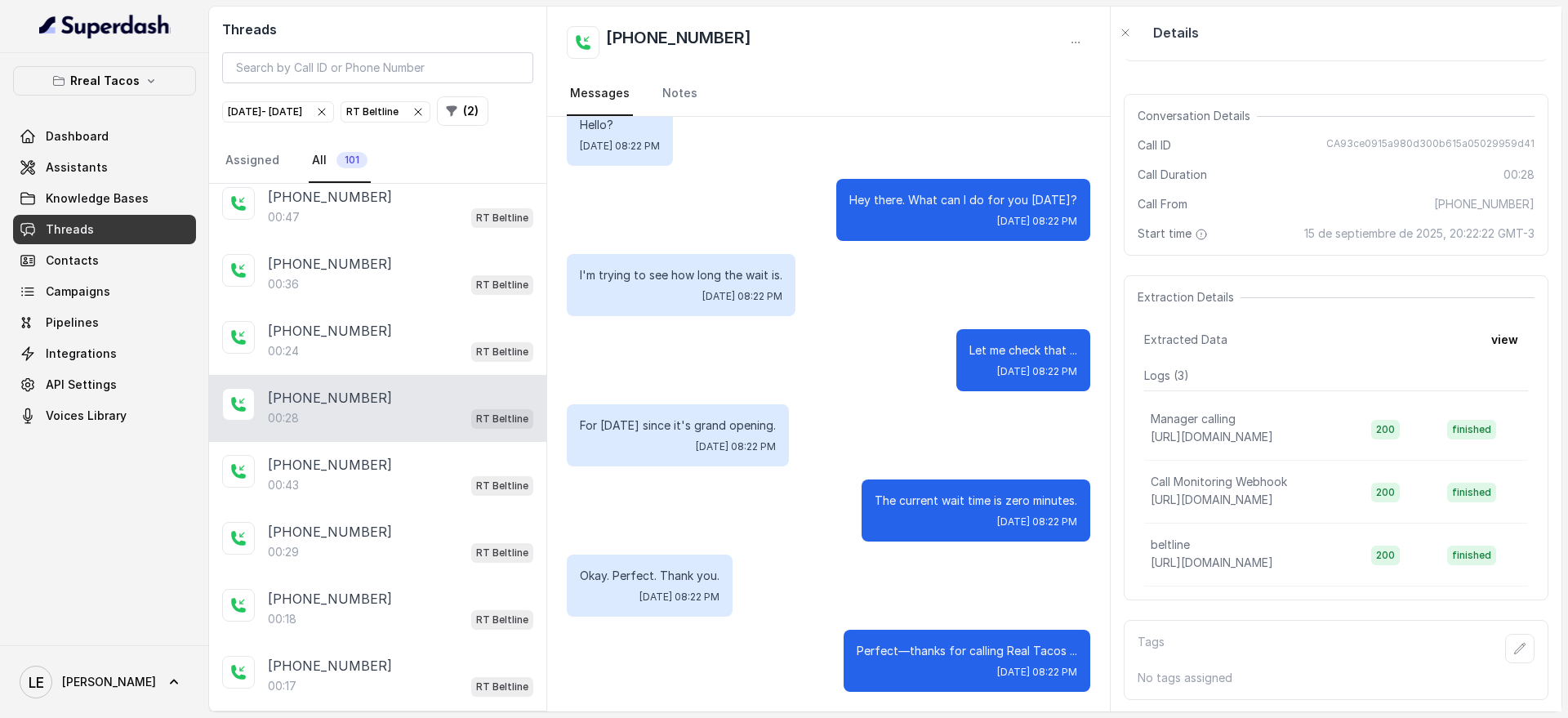
click at [961, 506] on p "The current wait time is zero minutes." at bounding box center [975, 500] width 202 height 17
click at [1038, 503] on p "The current wait time is zero minutes." at bounding box center [975, 500] width 202 height 17
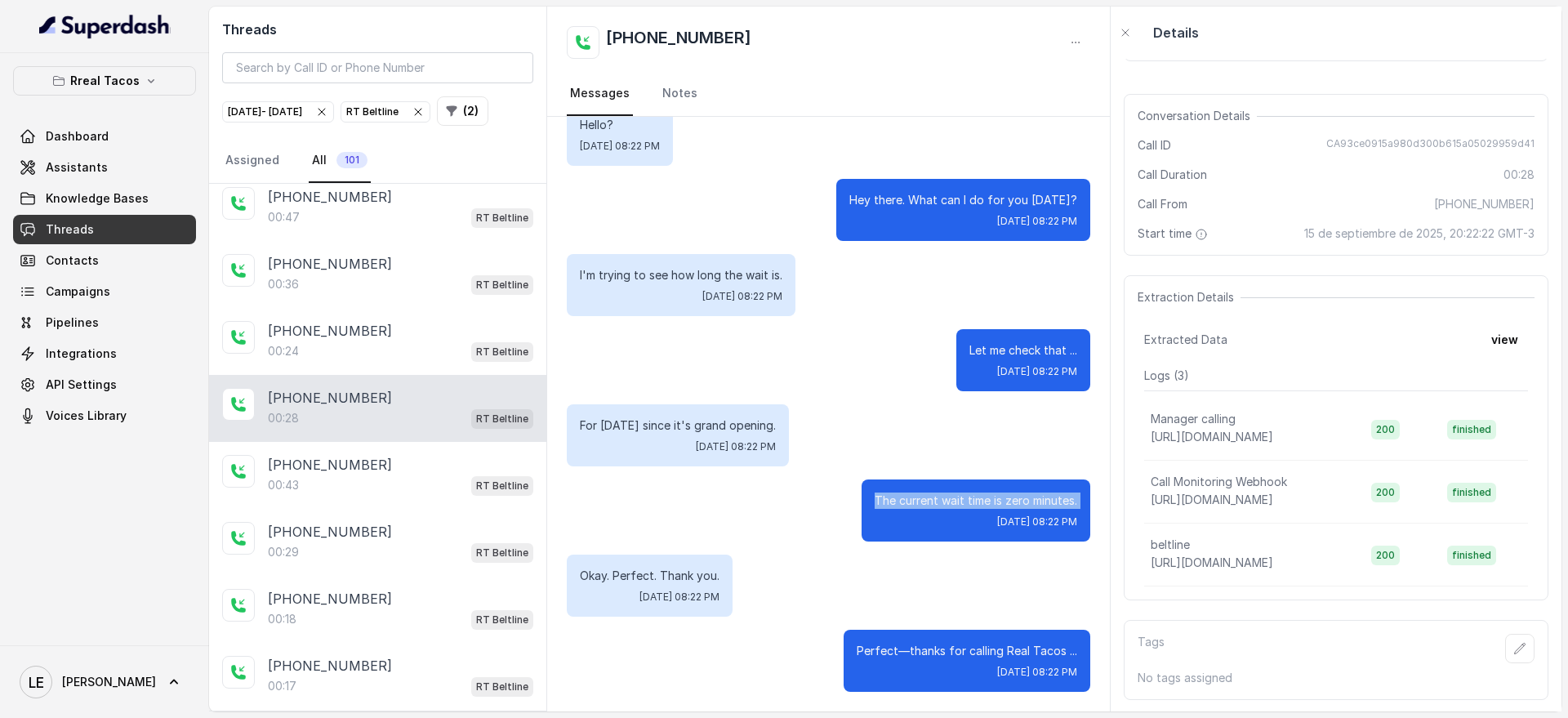
click at [1038, 503] on p "The current wait time is zero minutes." at bounding box center [975, 500] width 202 height 17
drag, startPoint x: 1018, startPoint y: 521, endPoint x: 1053, endPoint y: 514, distance: 35.7
click at [1053, 514] on div "The current wait time is zero minutes. [DATE] 08:22 PM" at bounding box center [976, 511] width 228 height 63
click at [1035, 524] on span "[DATE] 08:22 PM" at bounding box center [1038, 522] width 80 height 13
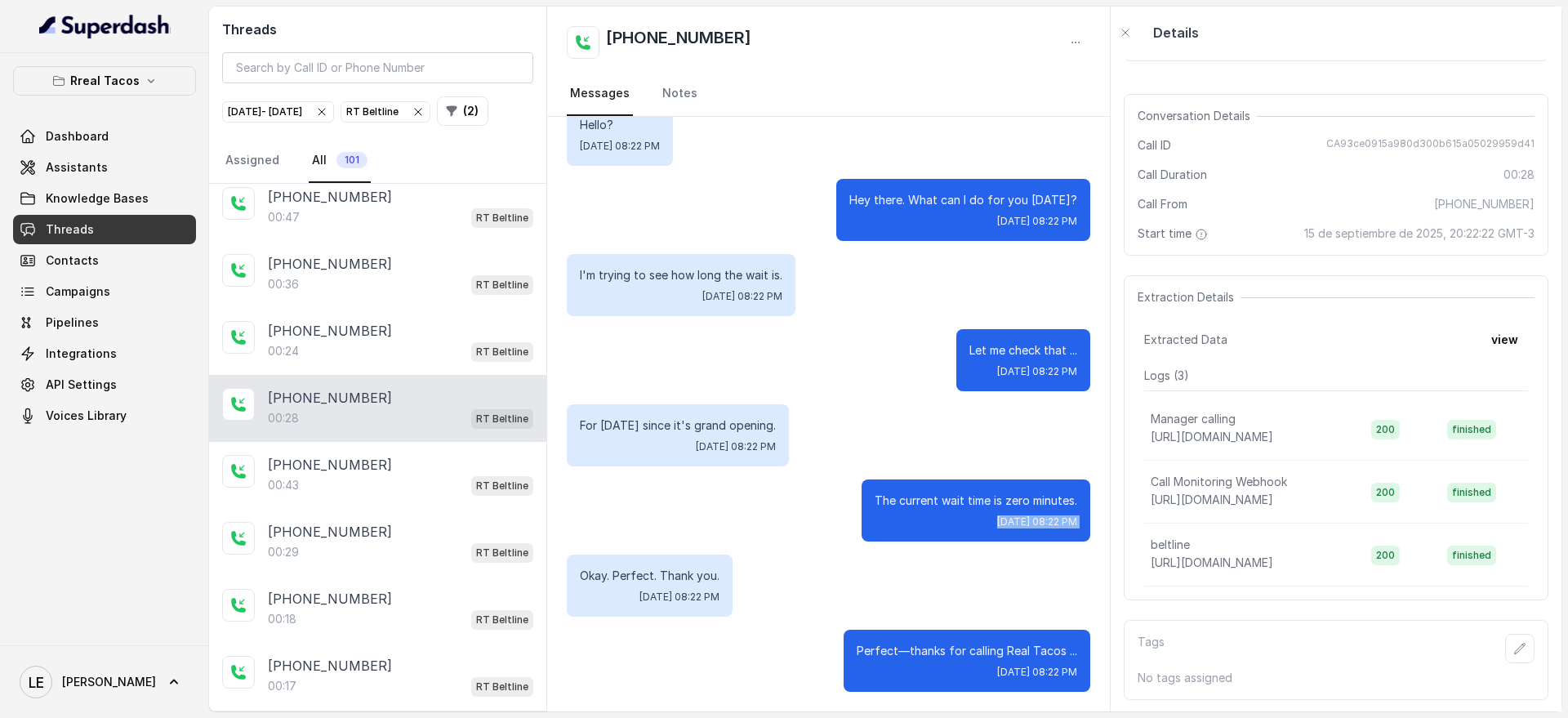
click at [1035, 524] on span "[DATE] 08:22 PM" at bounding box center [1038, 522] width 80 height 13
click at [1011, 497] on p "The current wait time is zero minutes." at bounding box center [975, 500] width 202 height 17
click at [1061, 651] on p "Perfect—thanks for calling Real Tacos ..." at bounding box center [968, 651] width 221 height 17
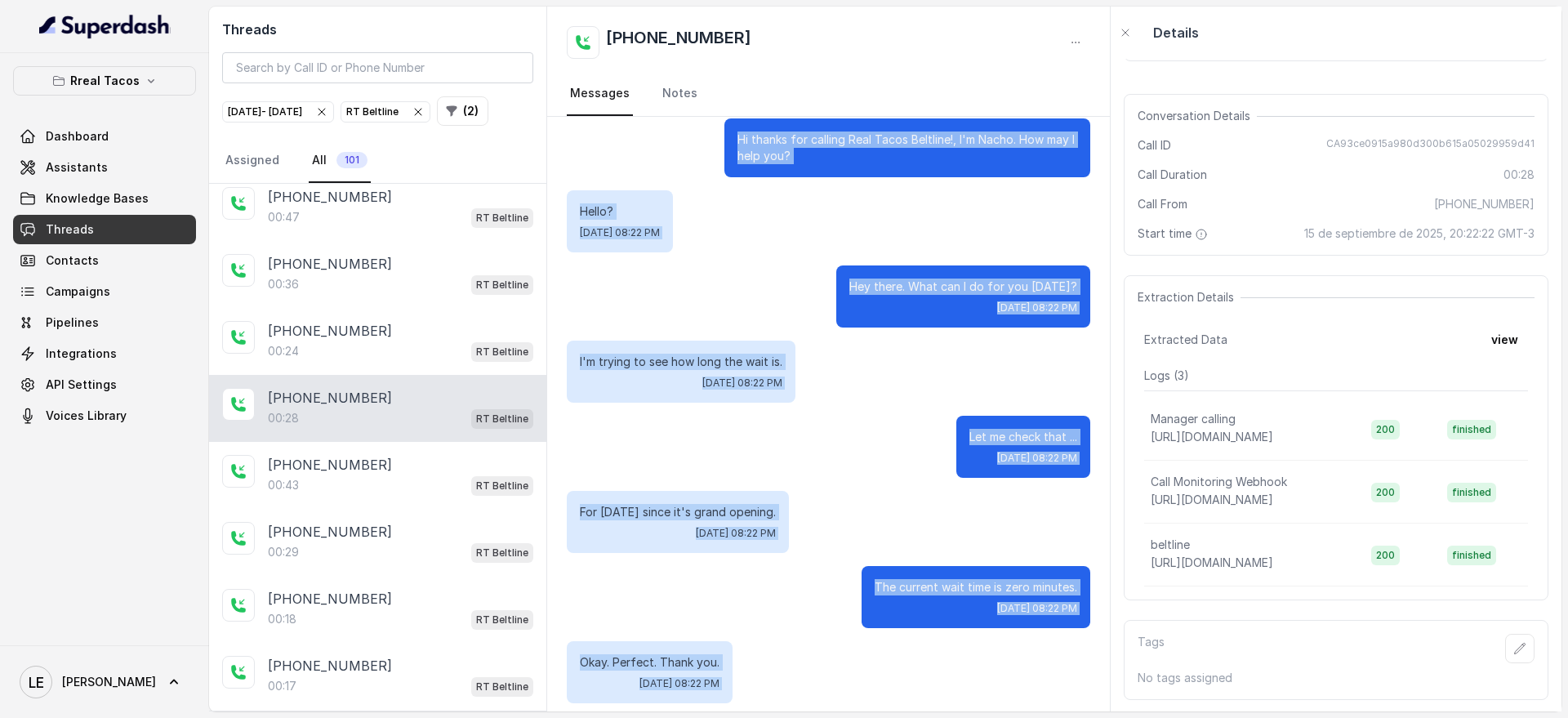
scroll to position [0, 0]
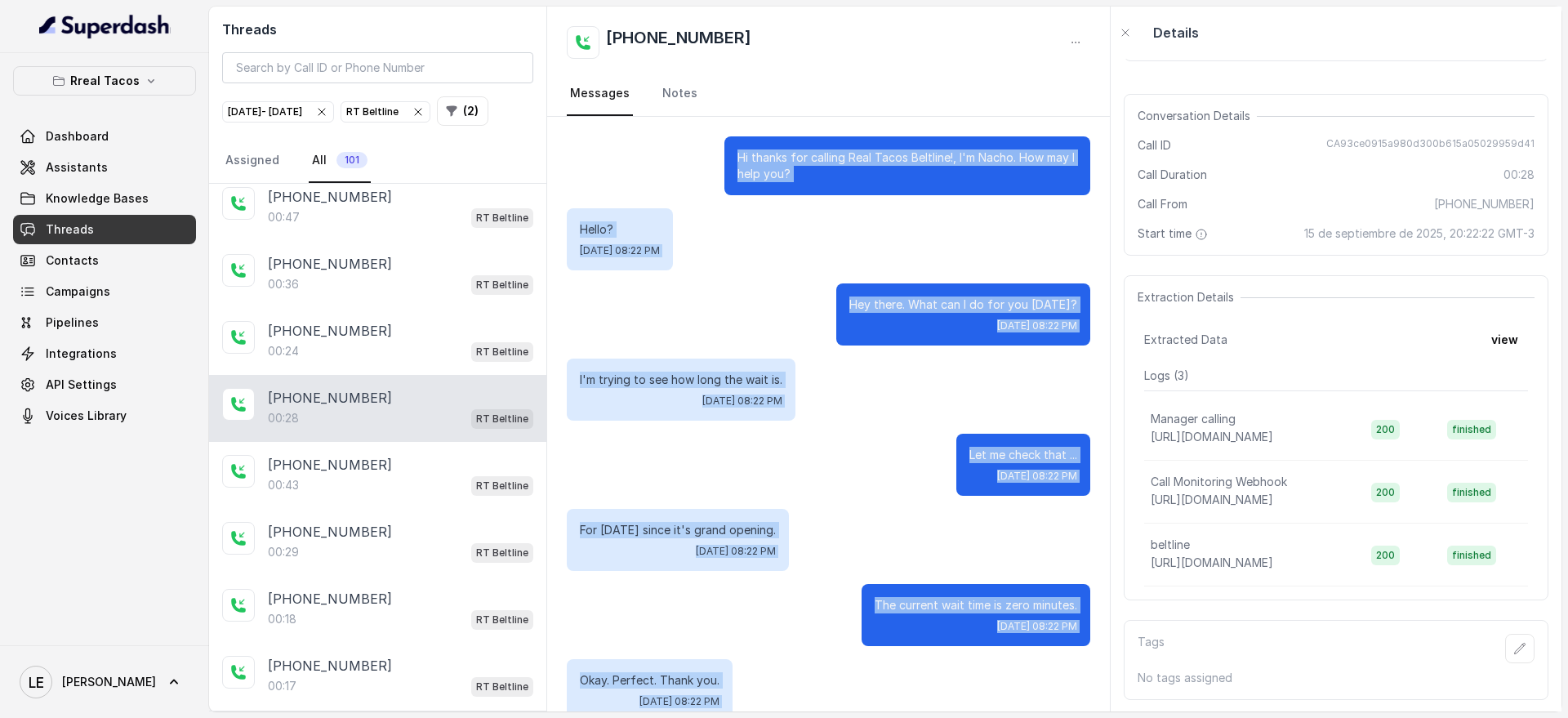
drag, startPoint x: 1065, startPoint y: 655, endPoint x: 623, endPoint y: 140, distance: 678.7
click at [623, 140] on div "Hi thanks for calling Real Tacos Beltline!, I'm Nacho. How may I help you? Hell…" at bounding box center [829, 467] width 562 height 699
click at [687, 145] on div "Hi thanks for calling Real Tacos Beltline!, I'm Nacho. How may I help you?" at bounding box center [829, 166] width 523 height 59
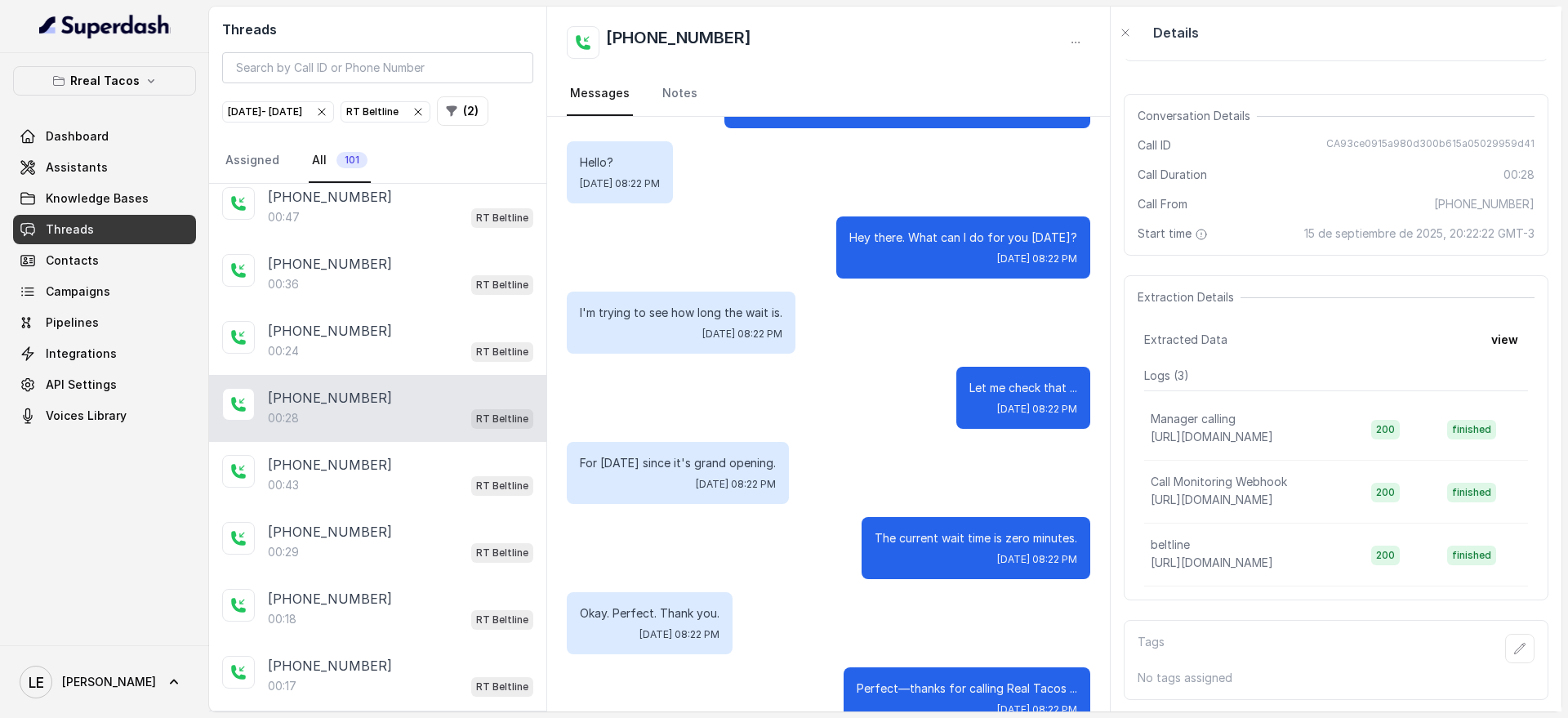
scroll to position [105, 0]
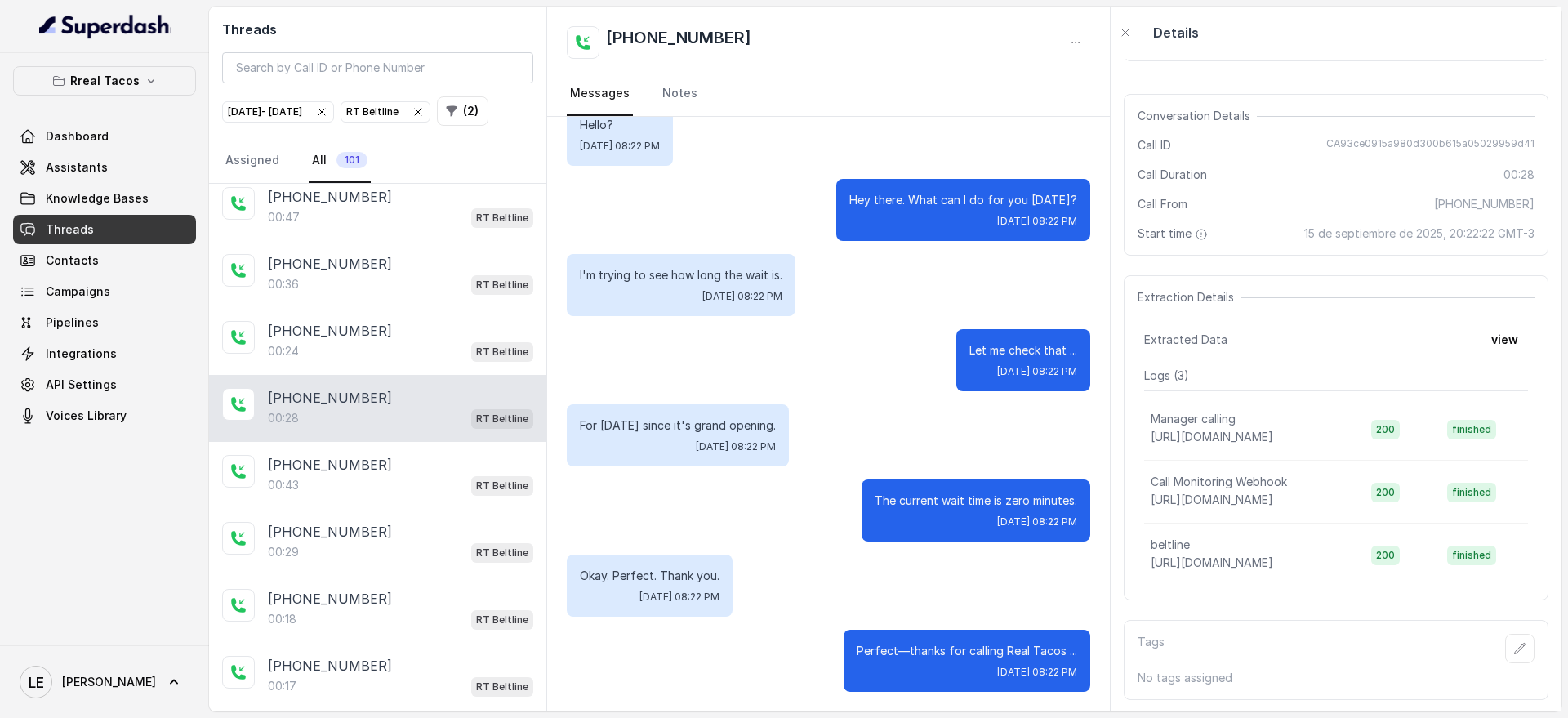
click at [953, 490] on div "The current wait time is zero minutes. [DATE] 08:22 PM" at bounding box center [976, 511] width 228 height 63
click at [952, 490] on div "The current wait time is zero minutes. [DATE] 08:22 PM" at bounding box center [976, 511] width 228 height 63
click at [952, 496] on p "The current wait time is zero minutes." at bounding box center [975, 500] width 202 height 17
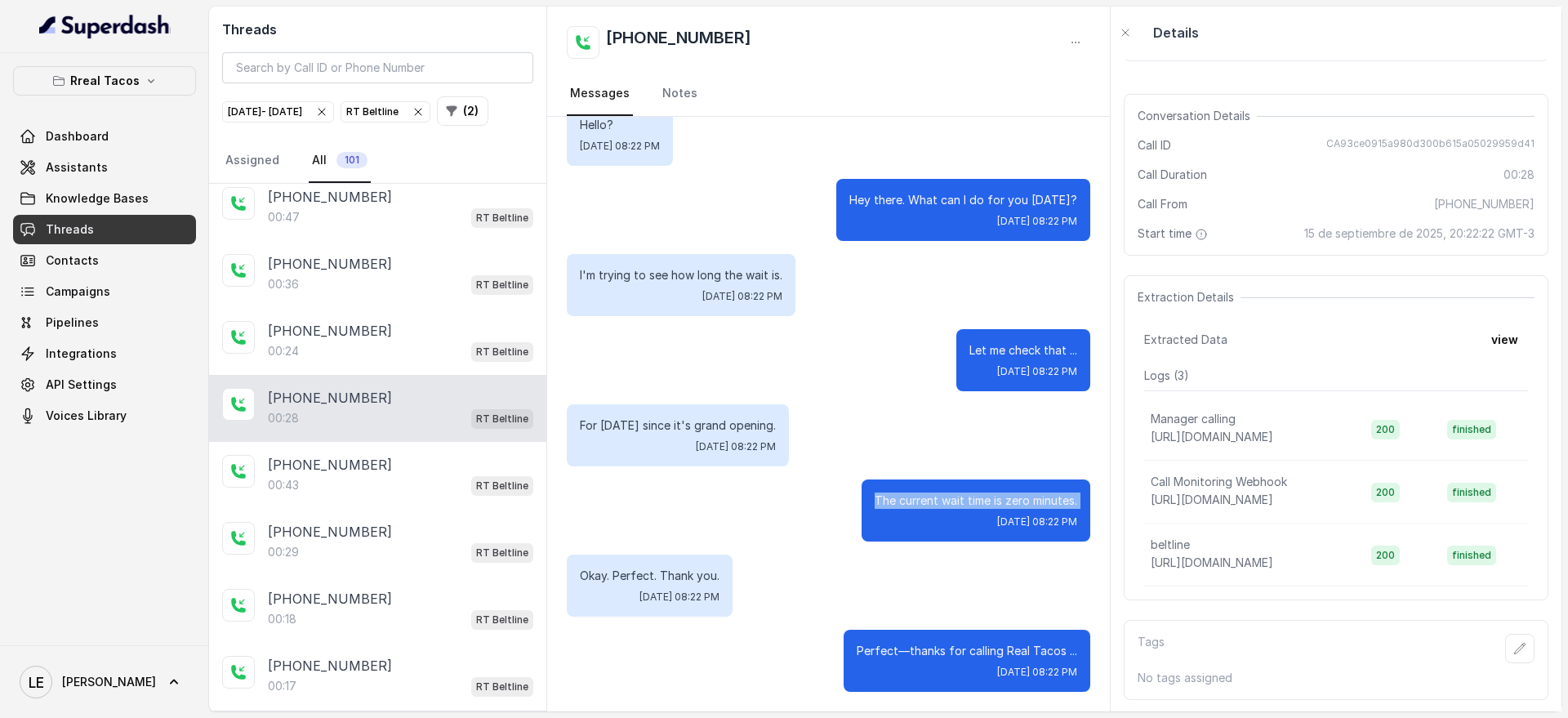
click at [952, 496] on p "The current wait time is zero minutes." at bounding box center [975, 500] width 202 height 17
click at [967, 492] on p "The current wait time is zero minutes." at bounding box center [975, 500] width 202 height 17
click at [968, 492] on p "The current wait time is zero minutes." at bounding box center [975, 500] width 202 height 17
click at [673, 582] on p "Okay. Perfect. Thank you." at bounding box center [649, 575] width 140 height 17
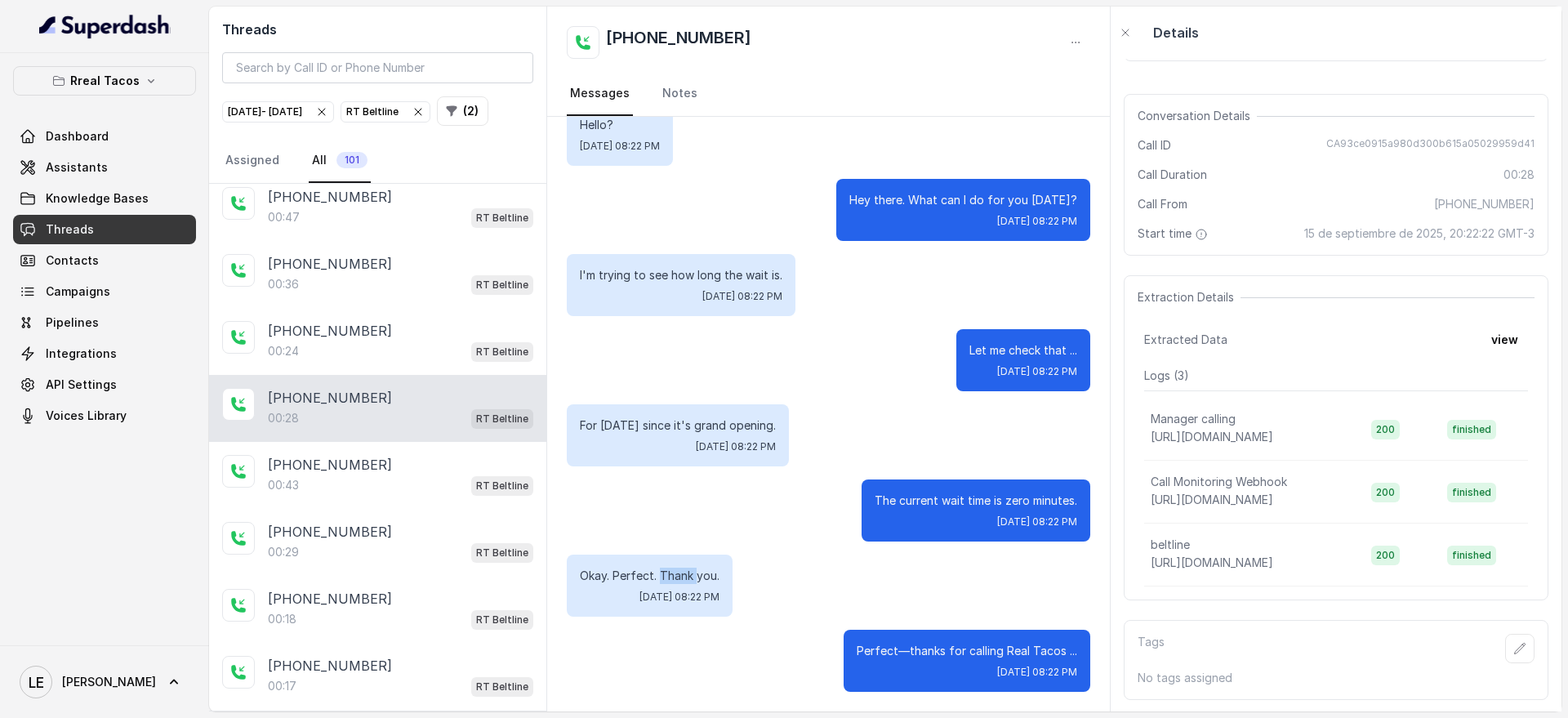
click at [673, 582] on p "Okay. Perfect. Thank you." at bounding box center [649, 575] width 140 height 17
click at [990, 653] on p "Perfect—thanks for calling Real Tacos ..." at bounding box center [968, 651] width 221 height 17
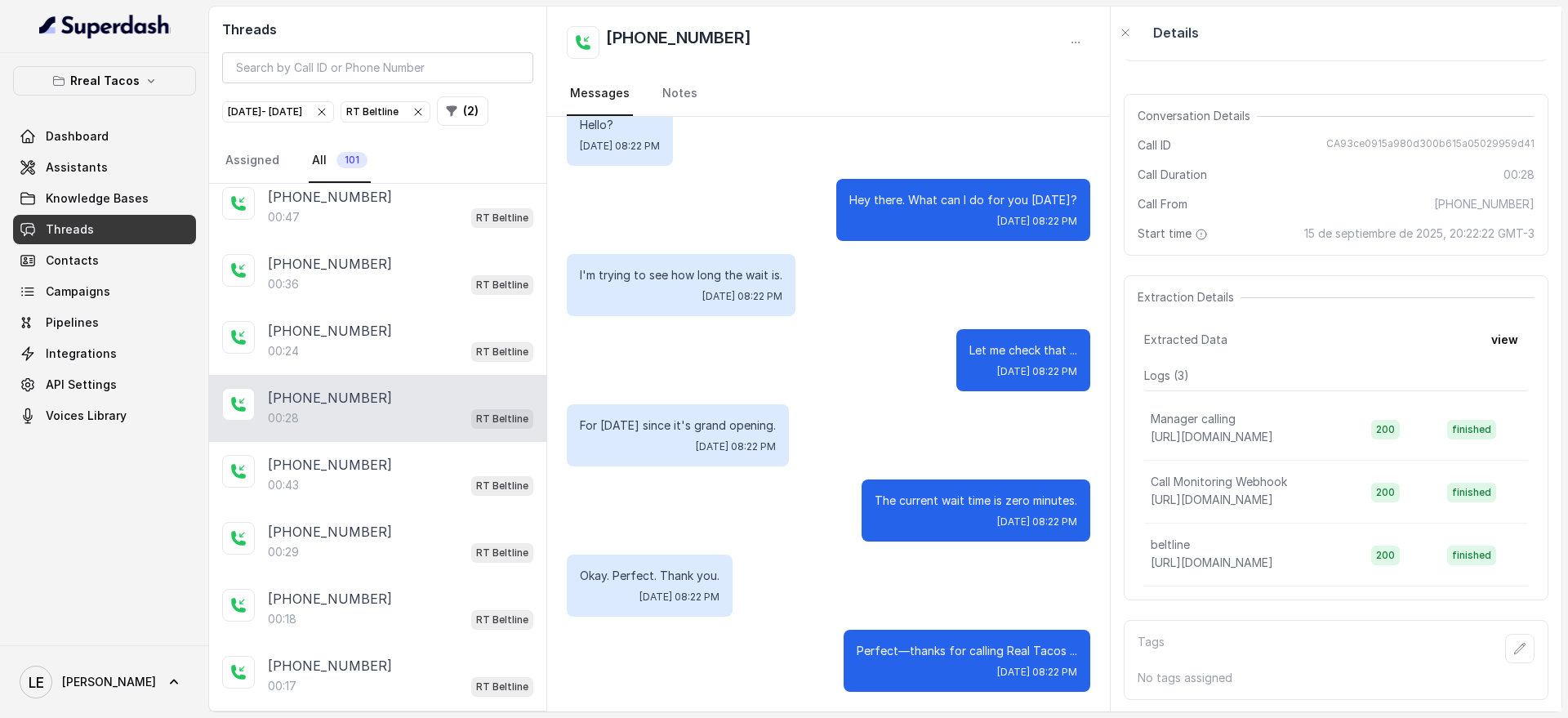
click at [963, 493] on p "The current wait time is zero minutes." at bounding box center [975, 500] width 202 height 17
drag, startPoint x: 1037, startPoint y: 357, endPoint x: 939, endPoint y: 343, distance: 99.0
click at [970, 343] on p "Let me check that ..." at bounding box center [1023, 351] width 107 height 17
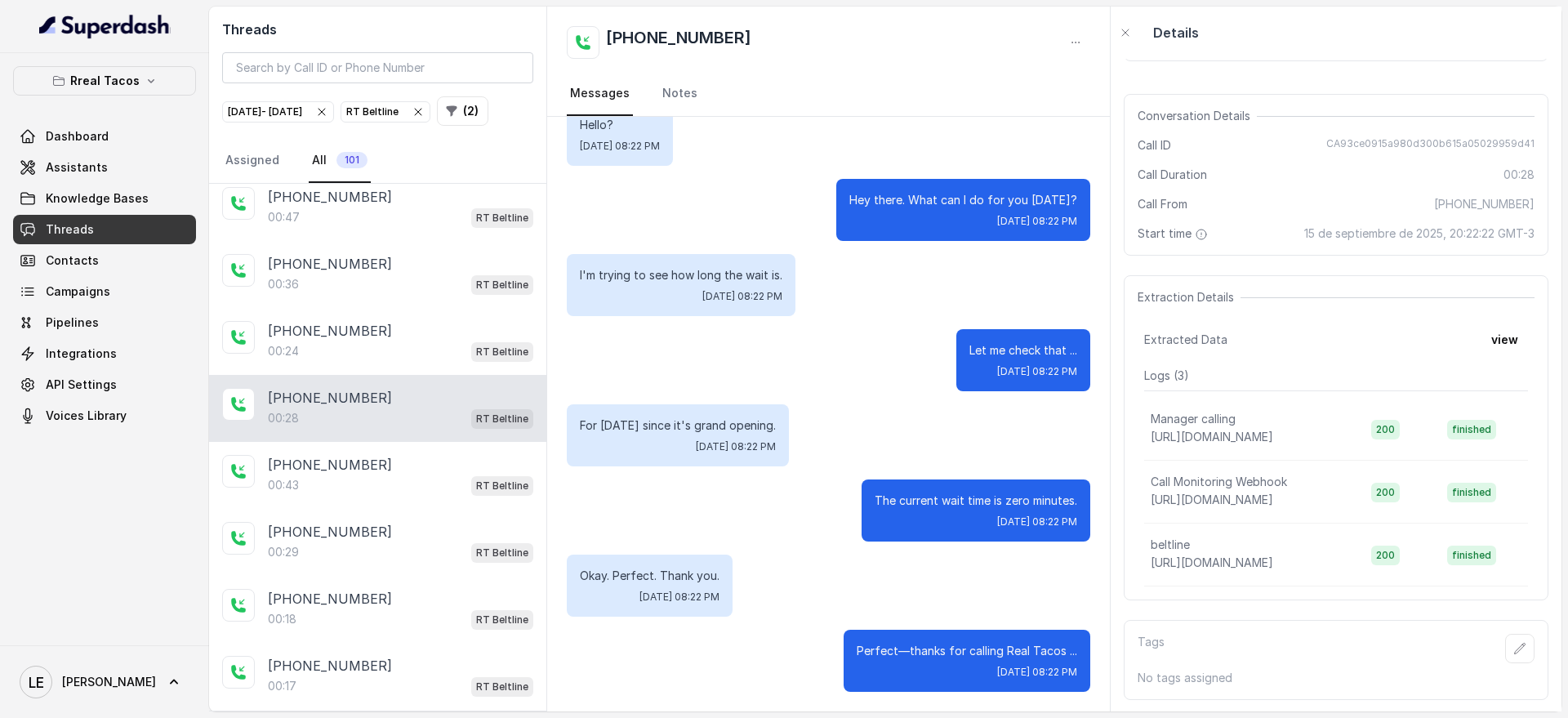
click at [976, 198] on p "Hey there. What can I do for you [DATE]?" at bounding box center [963, 200] width 227 height 17
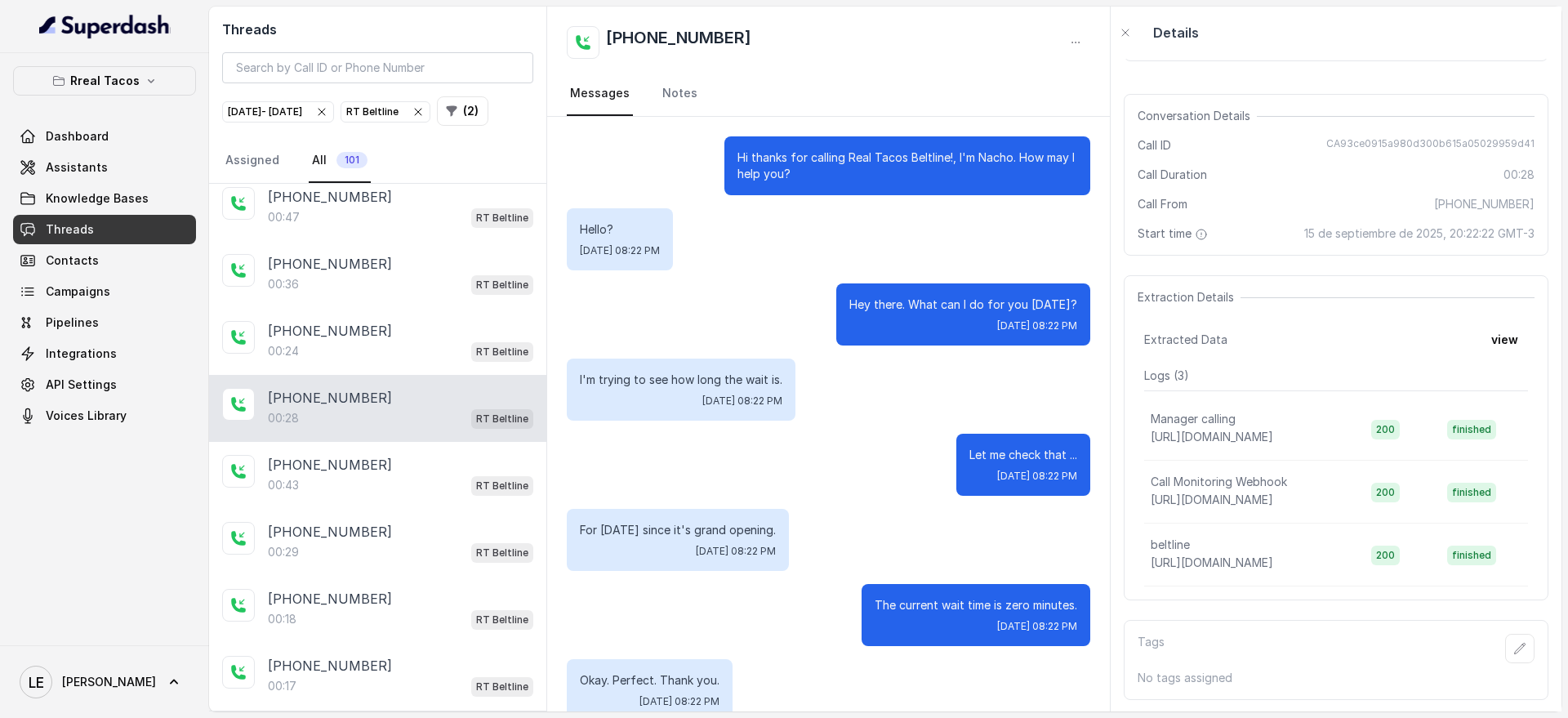
click at [772, 162] on p "Hi thanks for calling Real Tacos Beltline!, I'm Nacho. How may I help you?" at bounding box center [907, 165] width 340 height 32
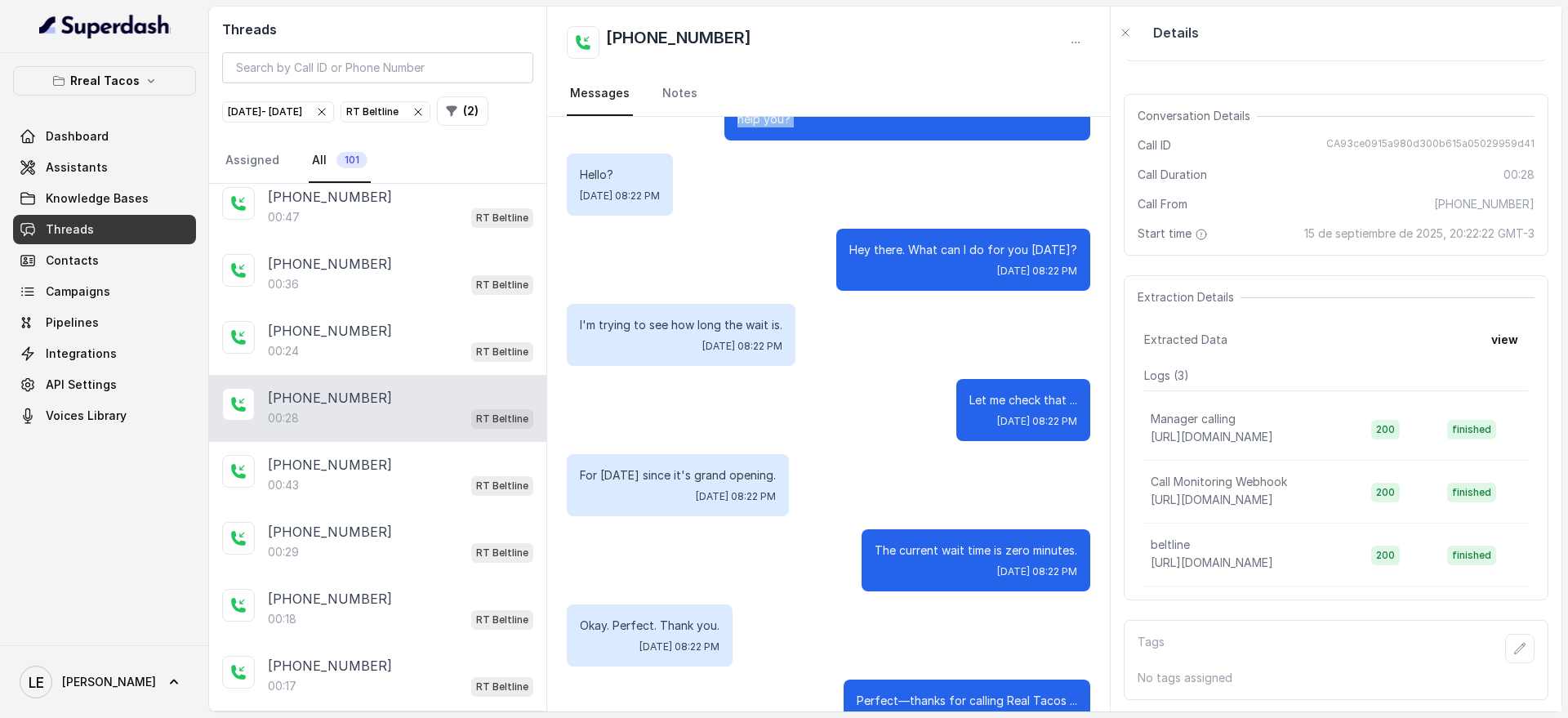
scroll to position [105, 0]
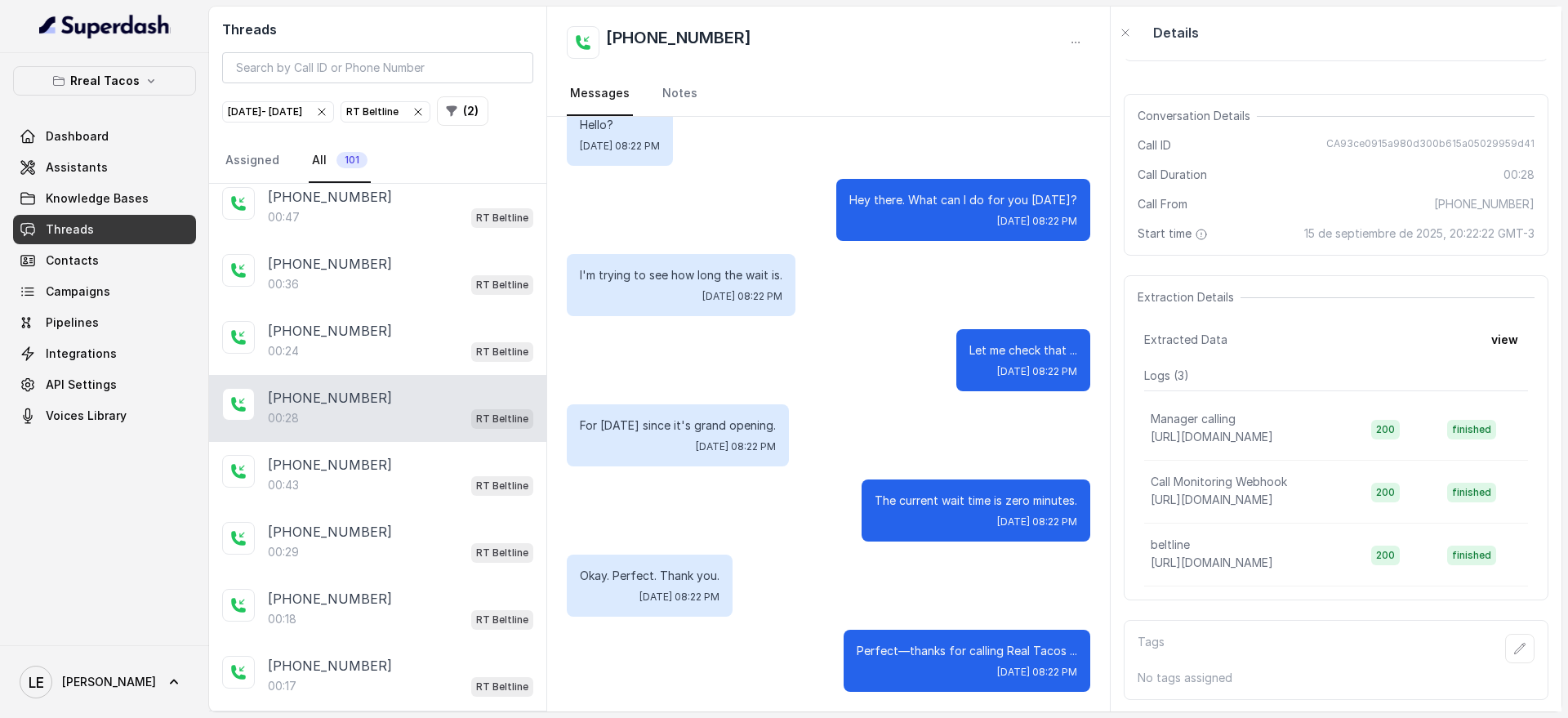
click at [958, 492] on p "The current wait time is zero minutes." at bounding box center [975, 500] width 202 height 17
click at [1000, 637] on div "Perfect—thanks for calling Real Tacos ... [DATE] 08:22 PM" at bounding box center [967, 661] width 247 height 63
drag, startPoint x: 1000, startPoint y: 637, endPoint x: 1003, endPoint y: 646, distance: 9.5
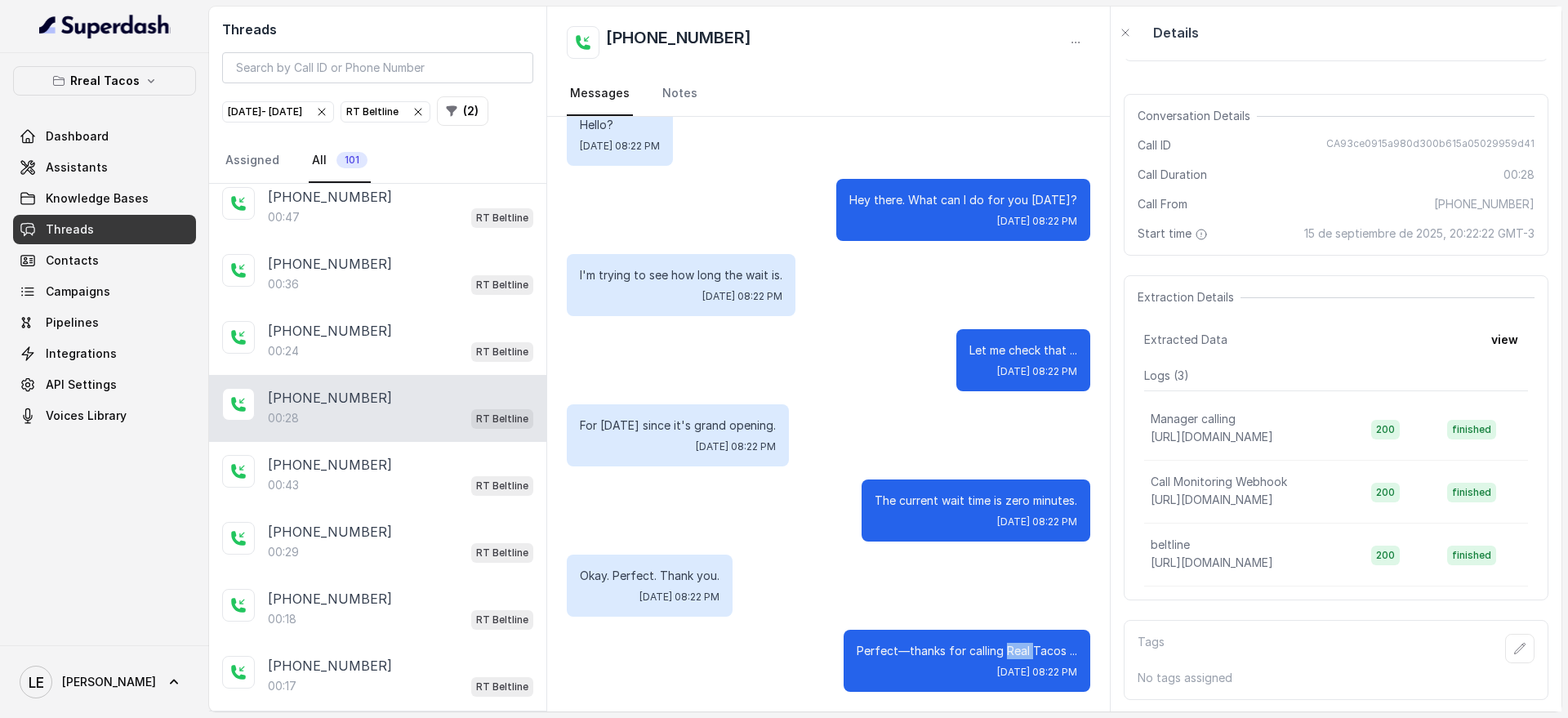
click at [1001, 641] on div "Perfect—thanks for calling Real Tacos ... [DATE] 08:22 PM" at bounding box center [967, 661] width 247 height 63
click at [1003, 647] on p "Perfect—thanks for calling Real Tacos ..." at bounding box center [968, 651] width 221 height 17
click at [957, 492] on p "The current wait time is zero minutes." at bounding box center [975, 500] width 202 height 17
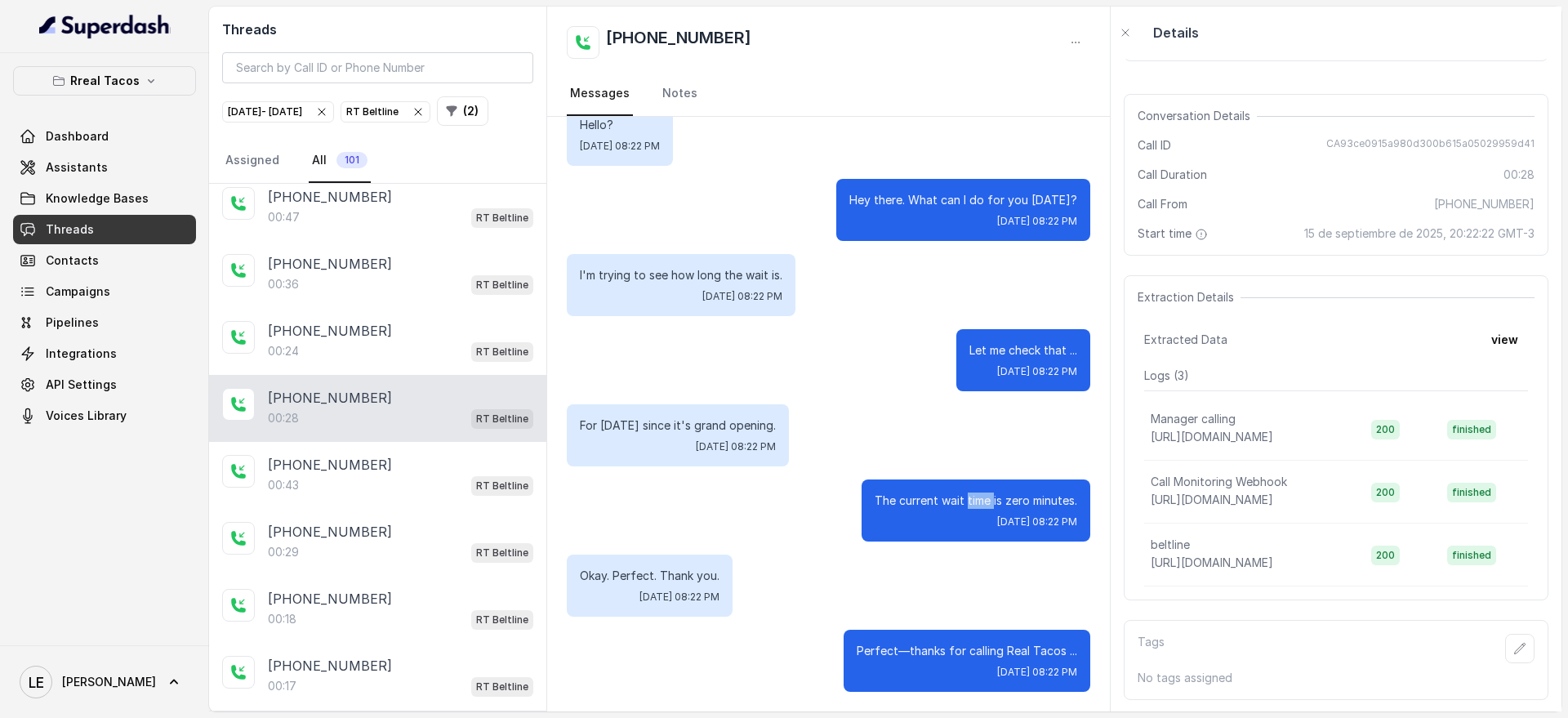
click at [957, 492] on p "The current wait time is zero minutes." at bounding box center [975, 500] width 202 height 17
click at [961, 501] on p "The current wait time is zero minutes." at bounding box center [975, 500] width 202 height 17
click at [961, 500] on p "The current wait time is zero minutes." at bounding box center [975, 500] width 202 height 17
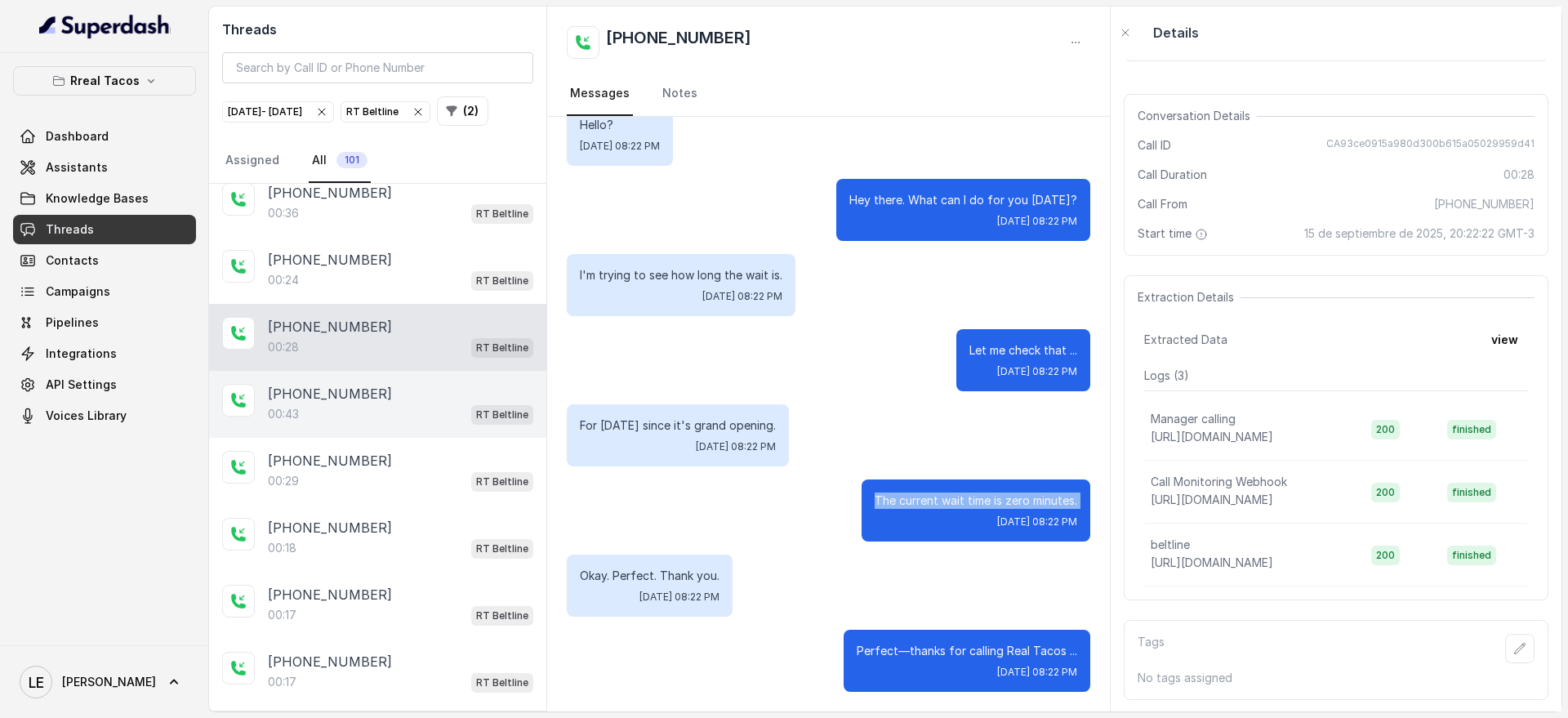
scroll to position [715, 0]
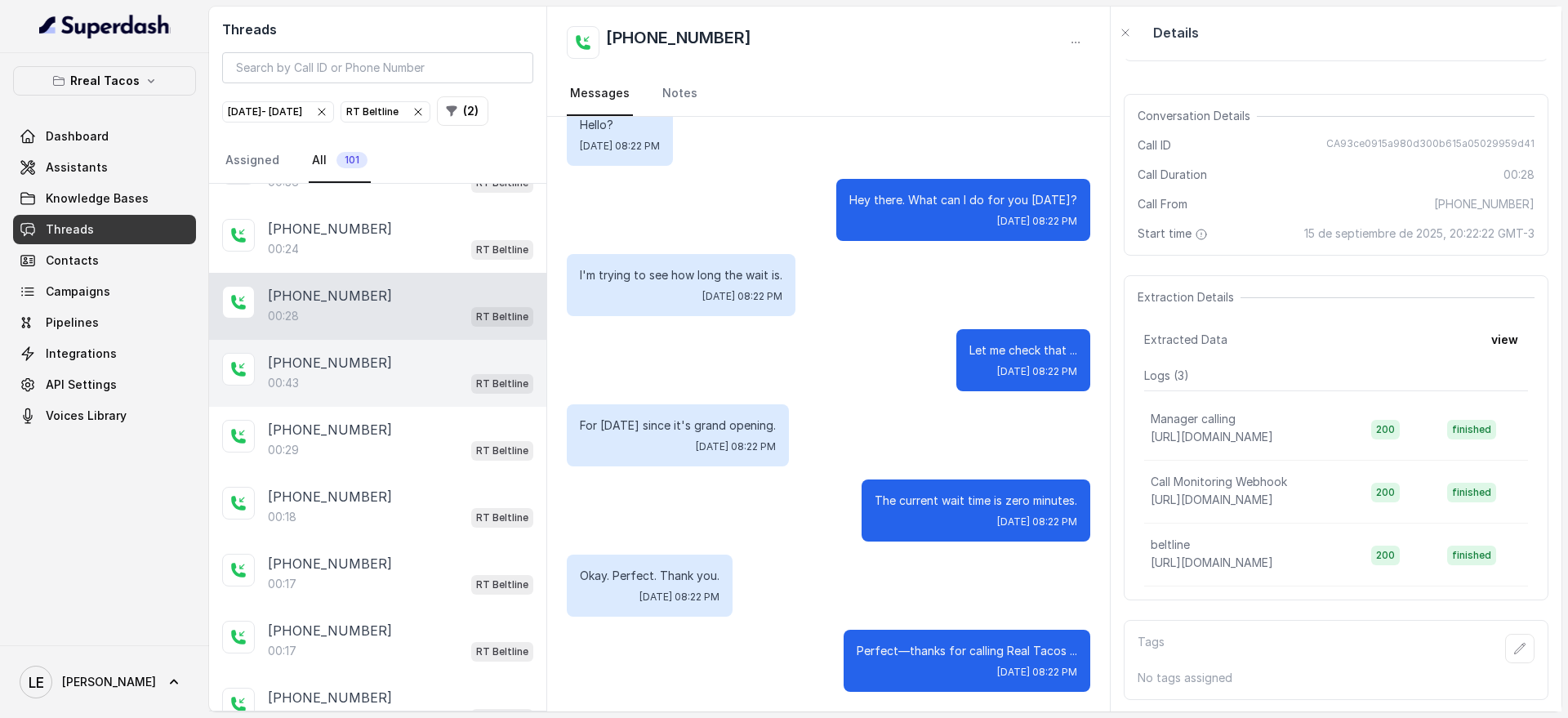
click at [456, 372] on div "[PHONE_NUMBER]" at bounding box center [400, 362] width 266 height 20
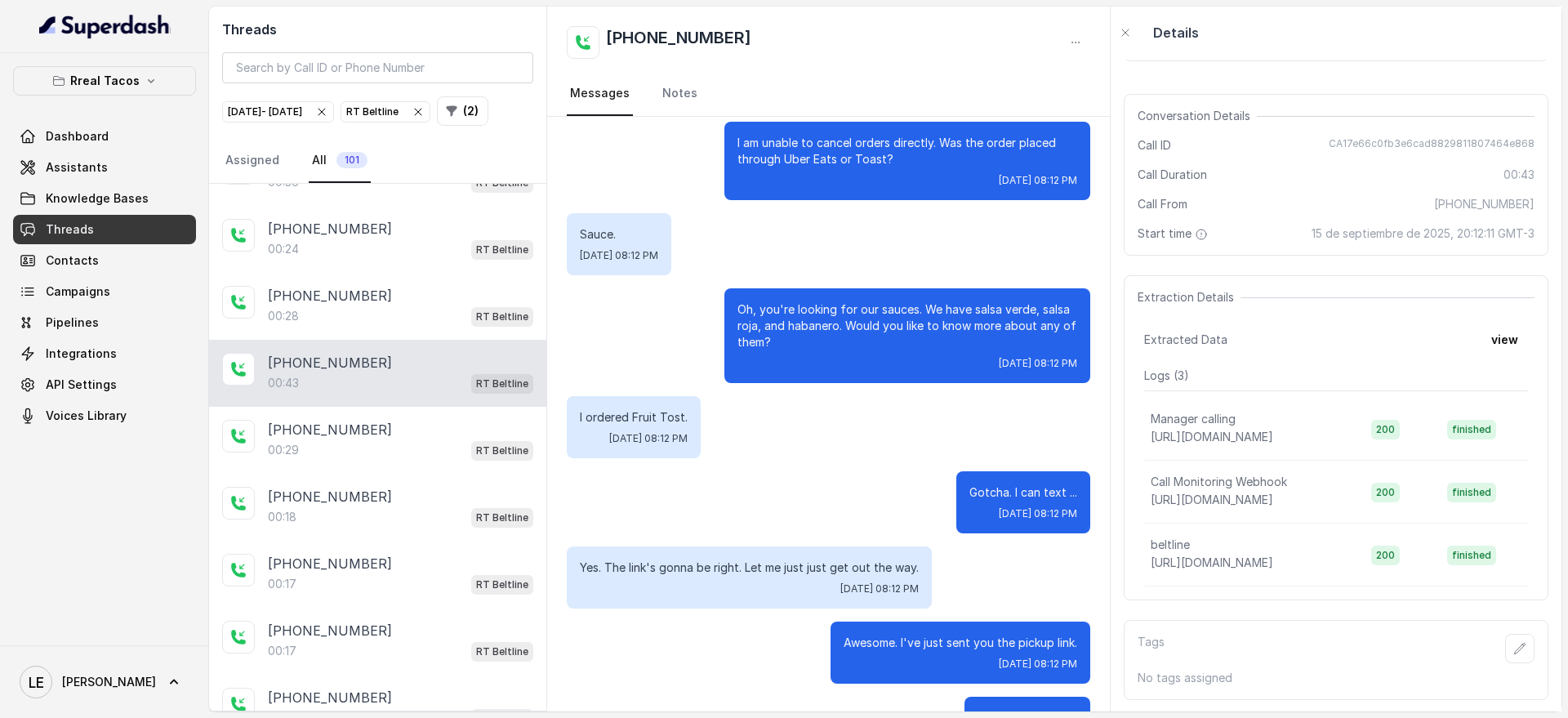
scroll to position [127, 0]
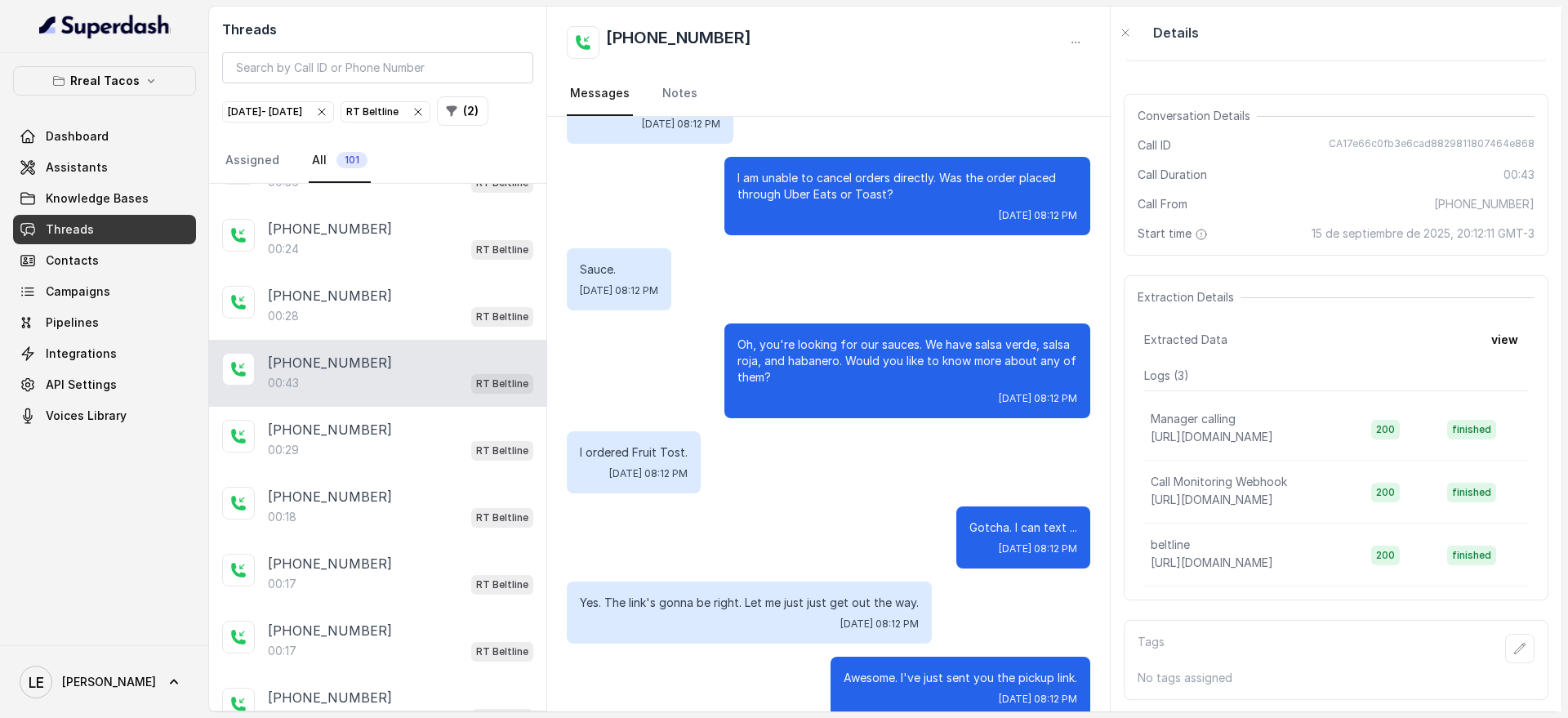
click at [642, 450] on p "I ordered Fruit Tost." at bounding box center [634, 452] width 107 height 17
click at [670, 449] on p "I ordered Fruit Tost." at bounding box center [634, 452] width 107 height 17
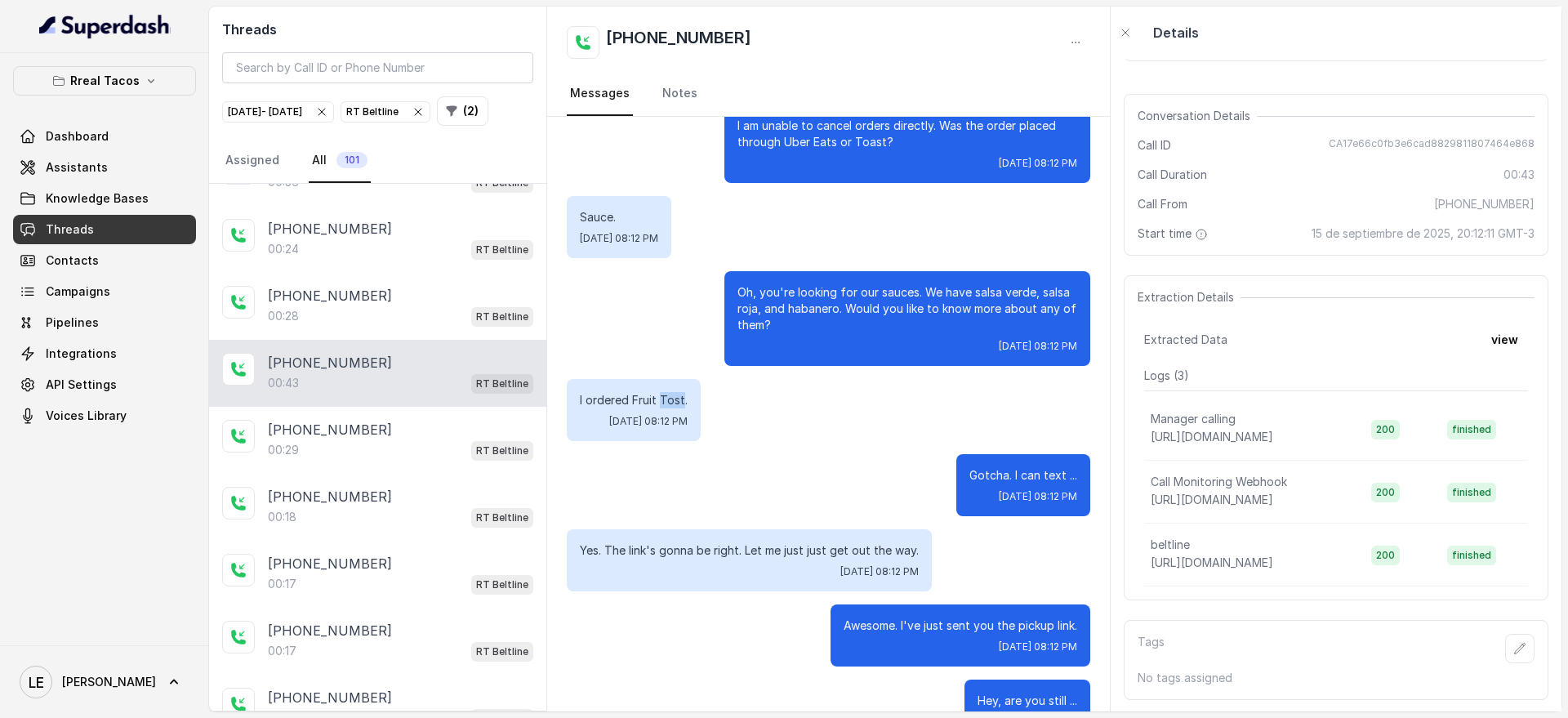
scroll to position [229, 0]
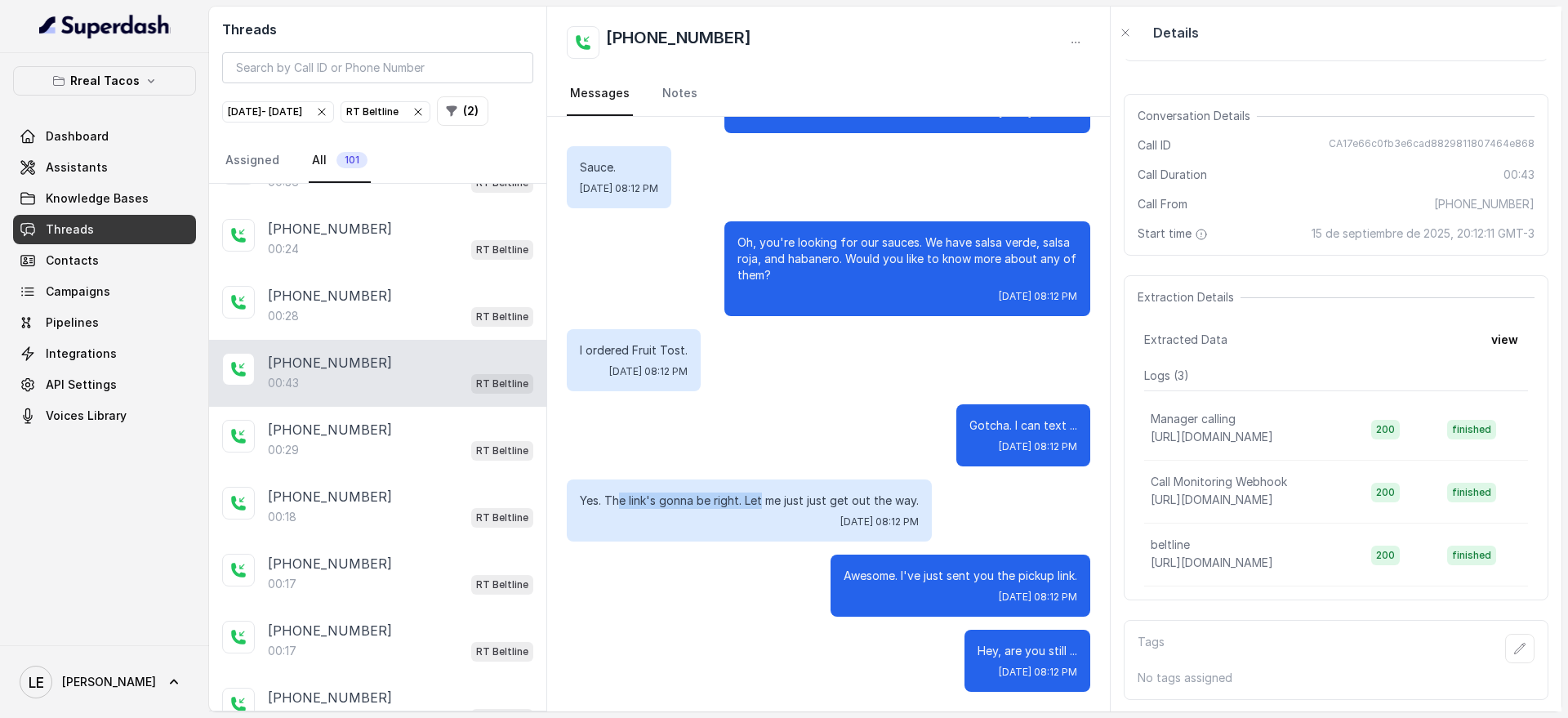
drag, startPoint x: 618, startPoint y: 501, endPoint x: 769, endPoint y: 490, distance: 151.4
click at [767, 490] on div "Yes. The link's gonna be right. Let me just just get out the way. [DATE] 08:12 …" at bounding box center [750, 511] width 365 height 63
click at [796, 493] on p "Yes. The link's gonna be right. Let me just just get out the way." at bounding box center [749, 500] width 339 height 17
click at [794, 493] on p "Yes. The link's gonna be right. Let me just just get out the way." at bounding box center [749, 500] width 339 height 17
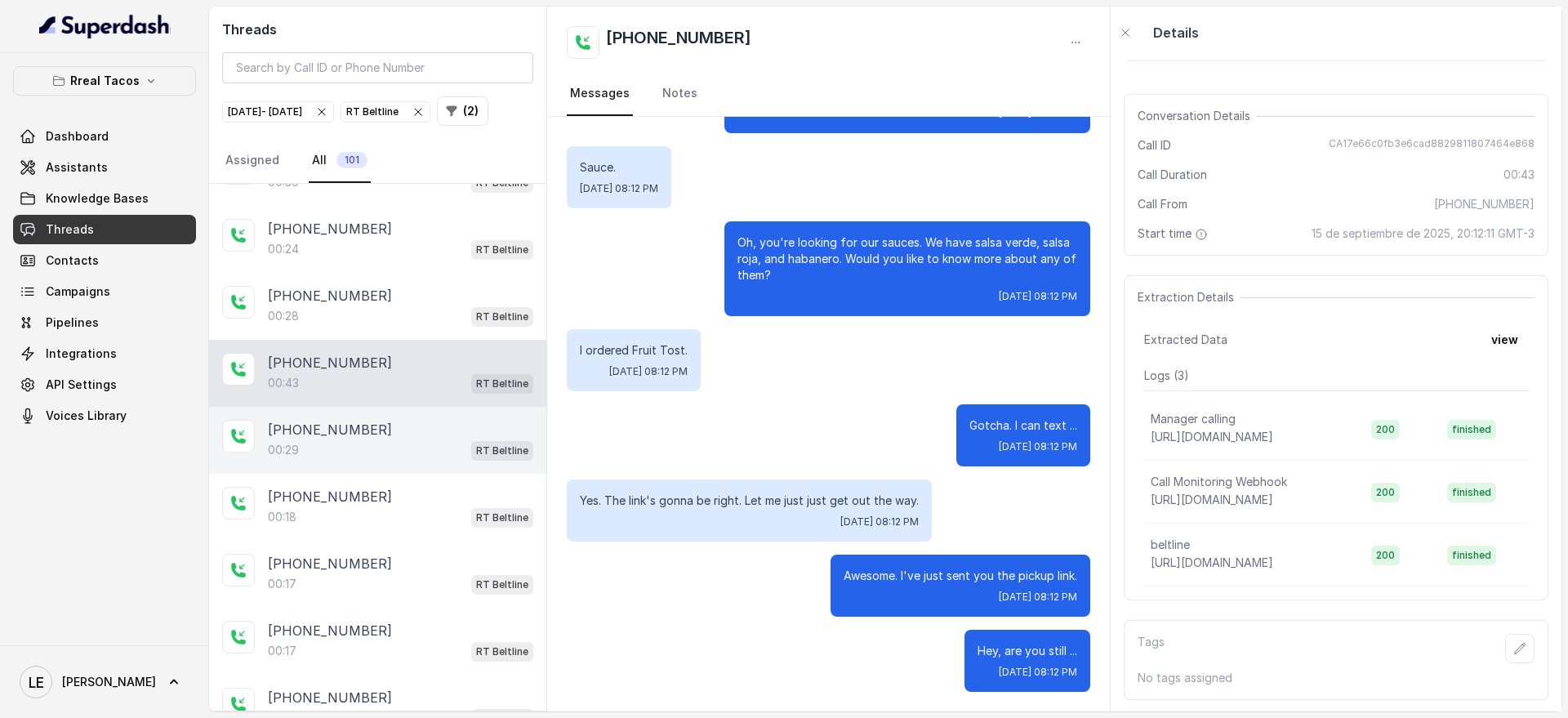
click at [409, 440] on div "[PHONE_NUMBER]" at bounding box center [400, 430] width 266 height 20
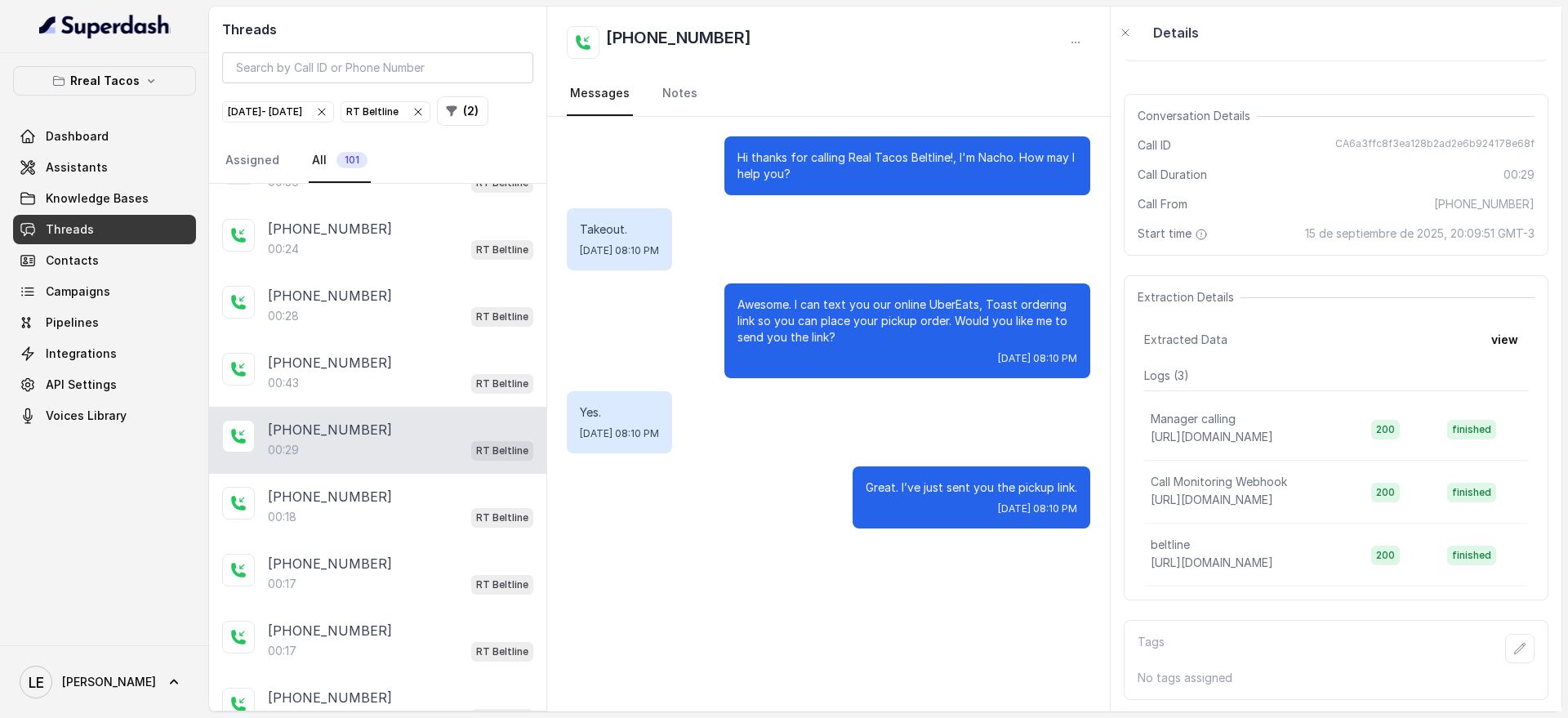
click at [952, 302] on p "Awesome. I can text you our online UberEats, Toast ordering link so you can pla…" at bounding box center [907, 321] width 340 height 49
click at [952, 301] on p "Awesome. I can text you our online UberEats, Toast ordering link so you can pla…" at bounding box center [907, 321] width 340 height 49
click at [994, 298] on p "Awesome. I can text you our online UberEats, Toast ordering link so you can pla…" at bounding box center [907, 321] width 340 height 49
click at [951, 324] on p "Awesome. I can text you our online UberEats, Toast ordering link so you can pla…" at bounding box center [907, 321] width 340 height 49
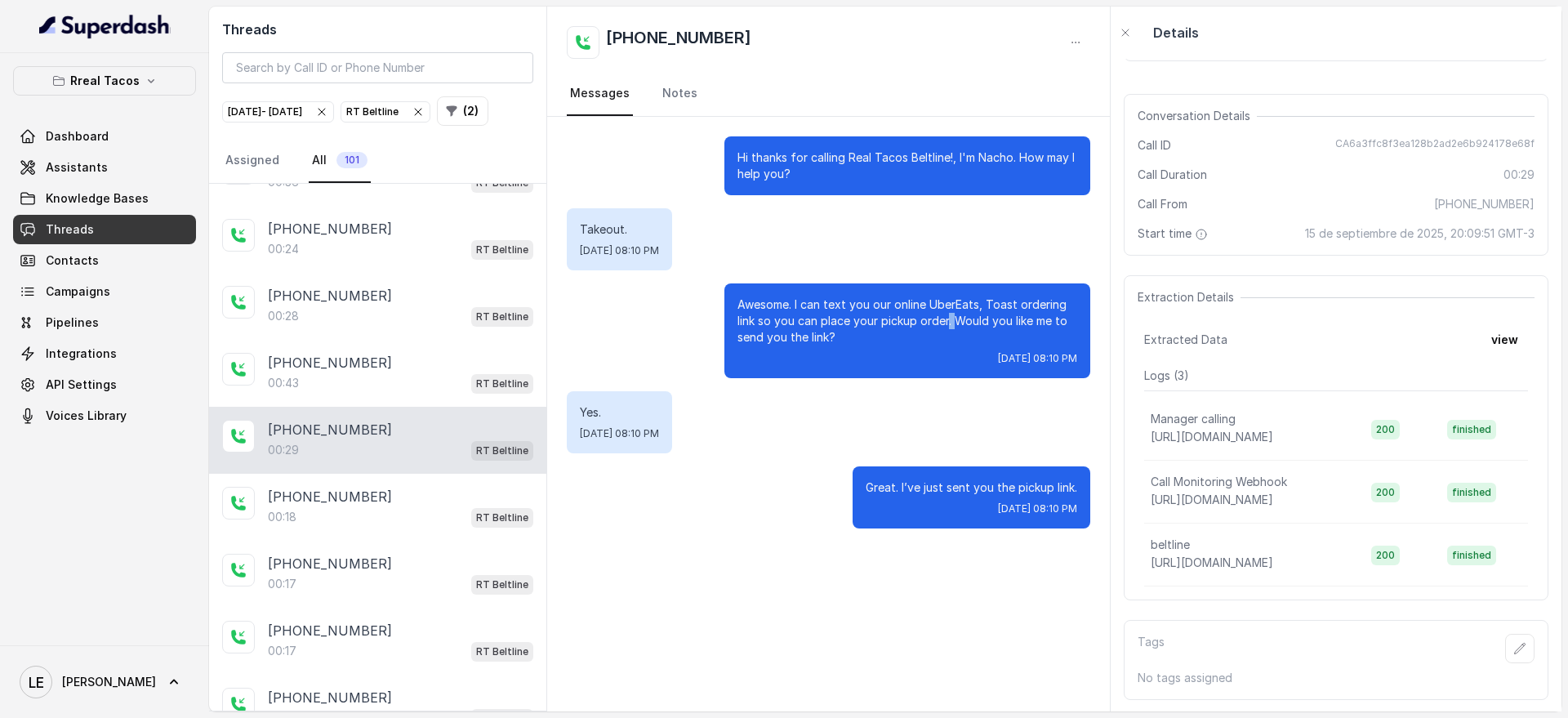
click at [951, 324] on p "Awesome. I can text you our online UberEats, Toast ordering link so you can pla…" at bounding box center [907, 321] width 340 height 49
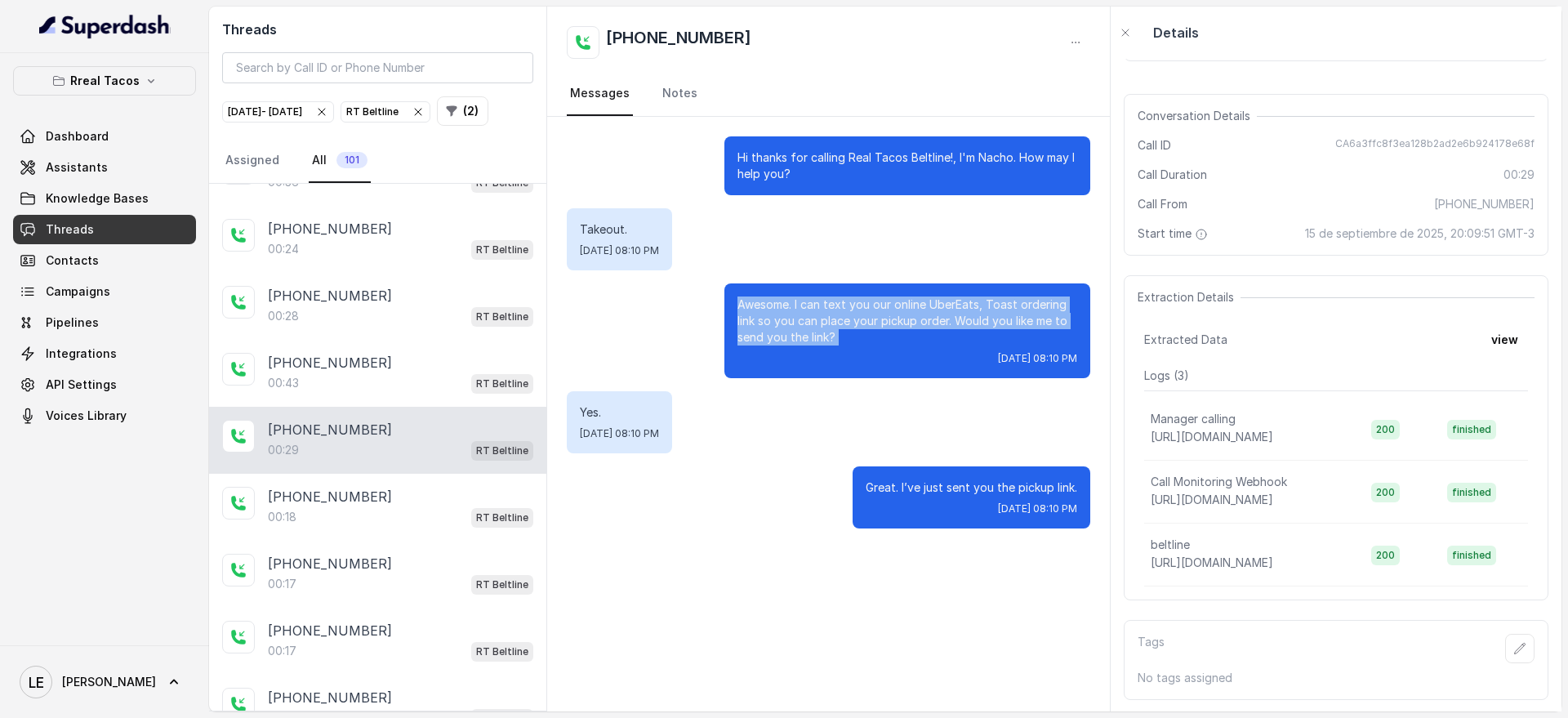
click at [951, 324] on p "Awesome. I can text you our online UberEats, Toast ordering link so you can pla…" at bounding box center [907, 321] width 340 height 49
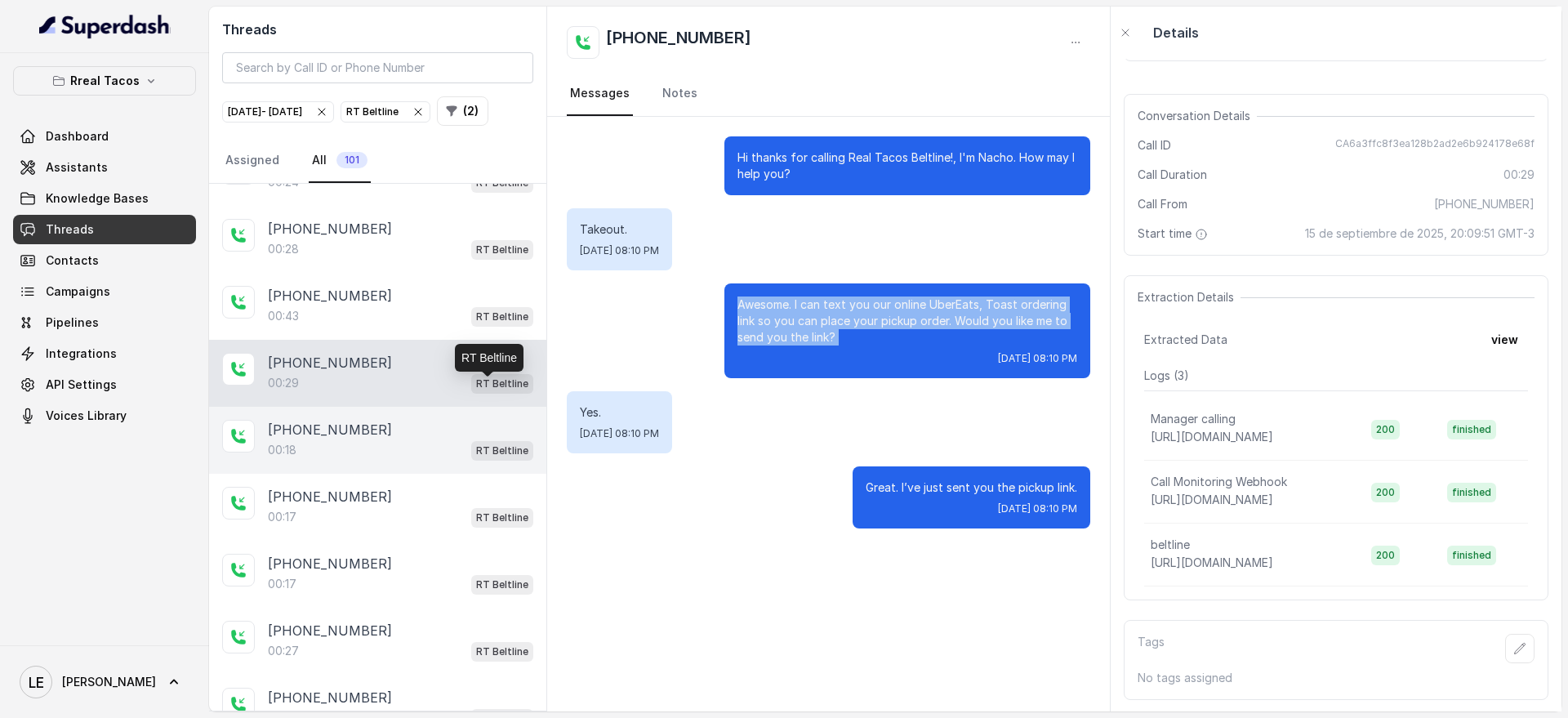
scroll to position [818, 0]
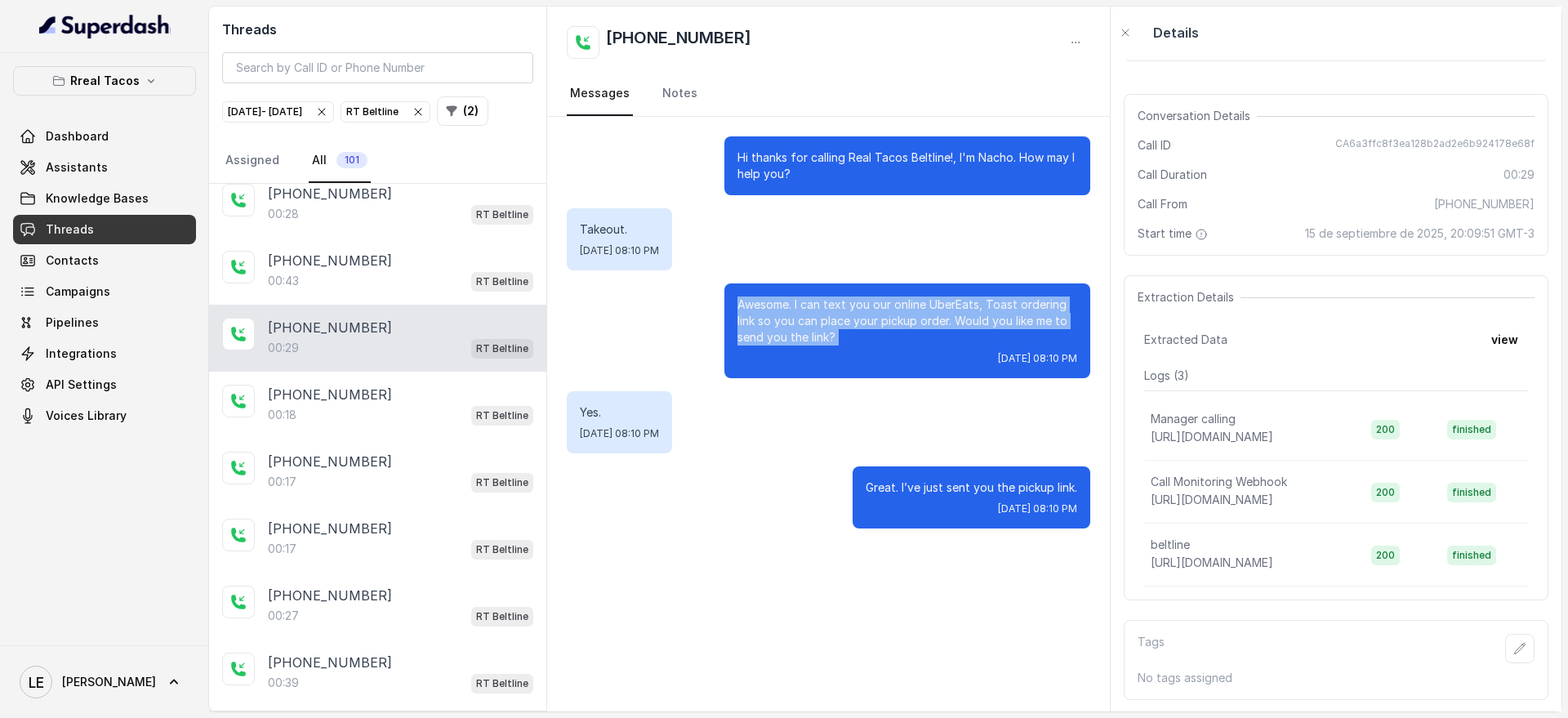
click at [931, 309] on p "Awesome. I can text you our online UberEats, Toast ordering link so you can pla…" at bounding box center [907, 321] width 340 height 49
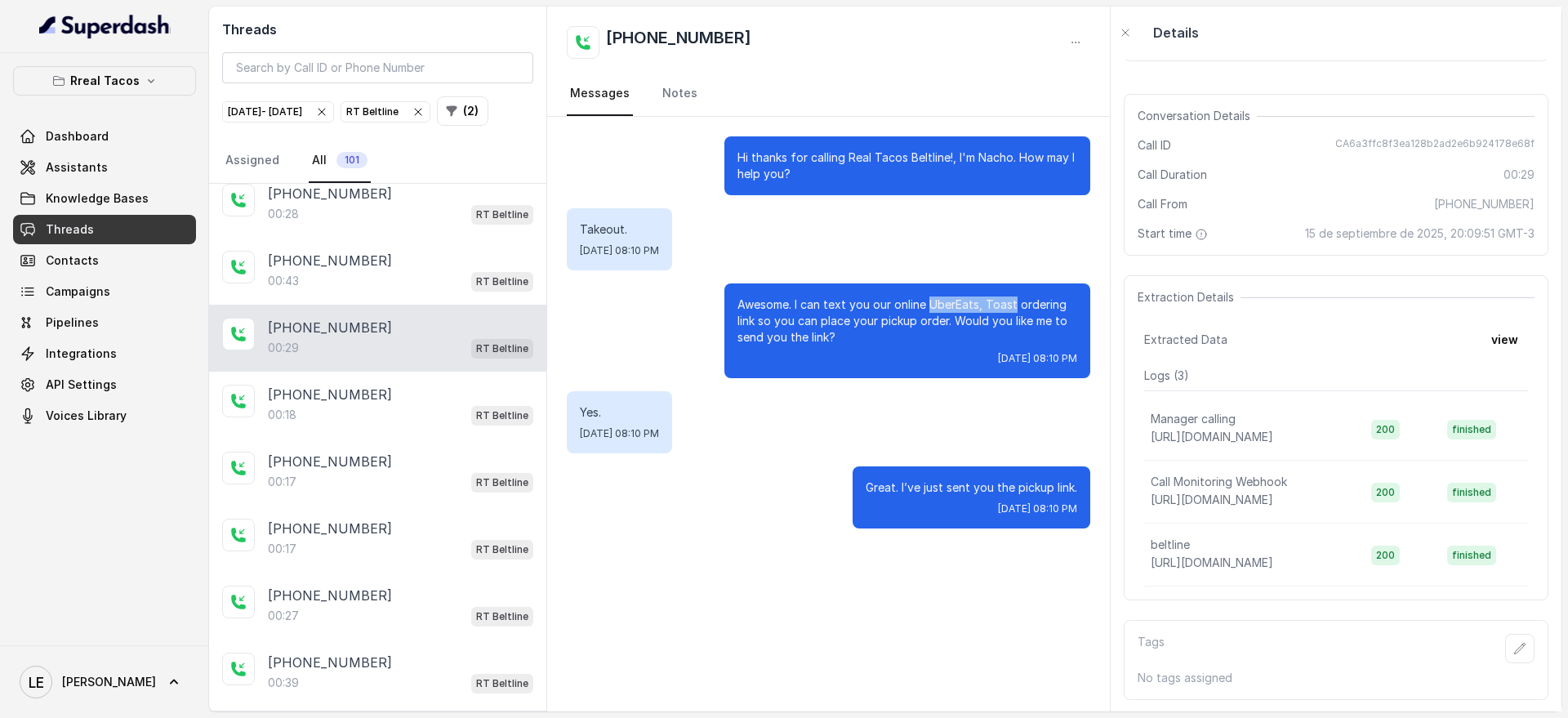
drag, startPoint x: 928, startPoint y: 306, endPoint x: 1013, endPoint y: 296, distance: 85.6
click at [1013, 297] on p "Awesome. I can text you our online UberEats, Toast ordering link so you can pla…" at bounding box center [907, 321] width 340 height 49
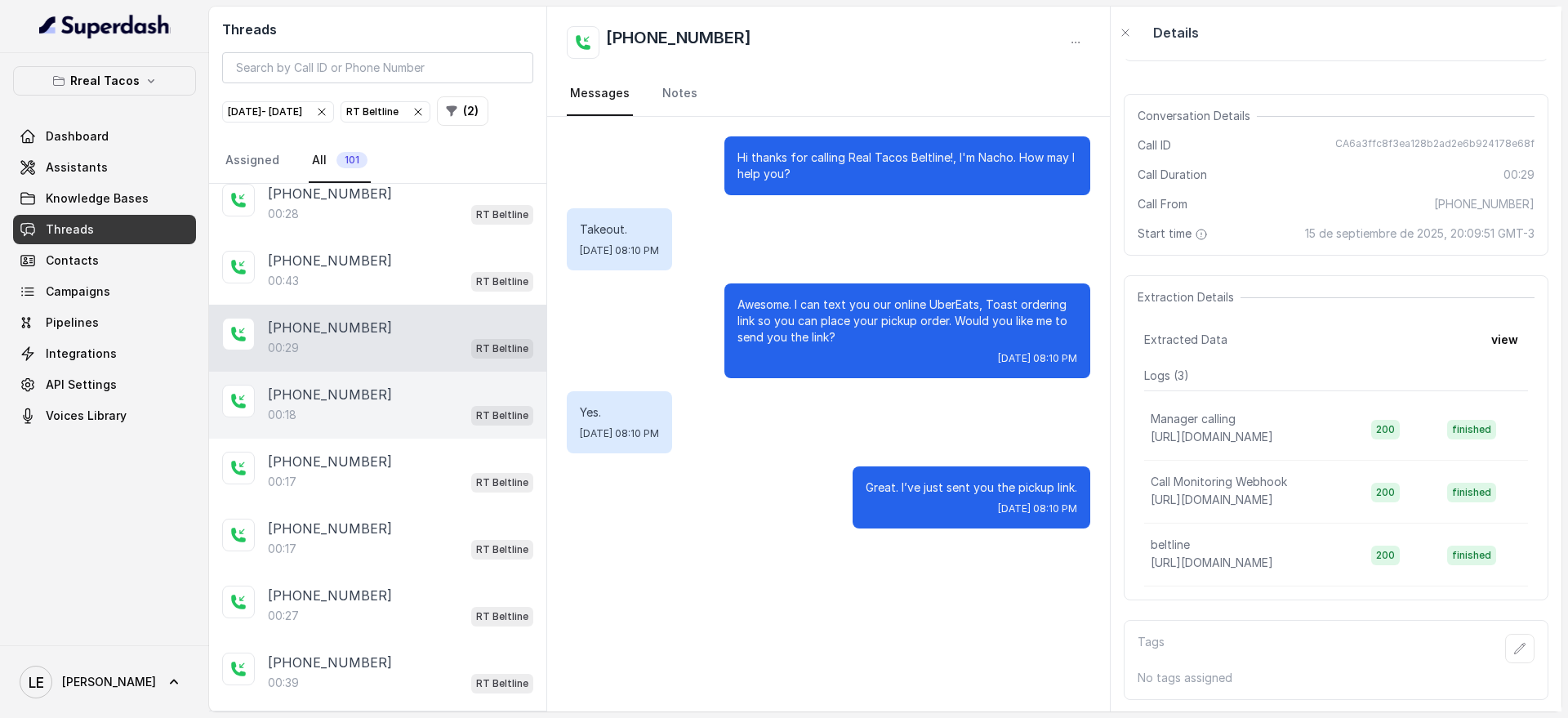
click at [372, 426] on div "00:18 RT Beltline" at bounding box center [400, 415] width 266 height 21
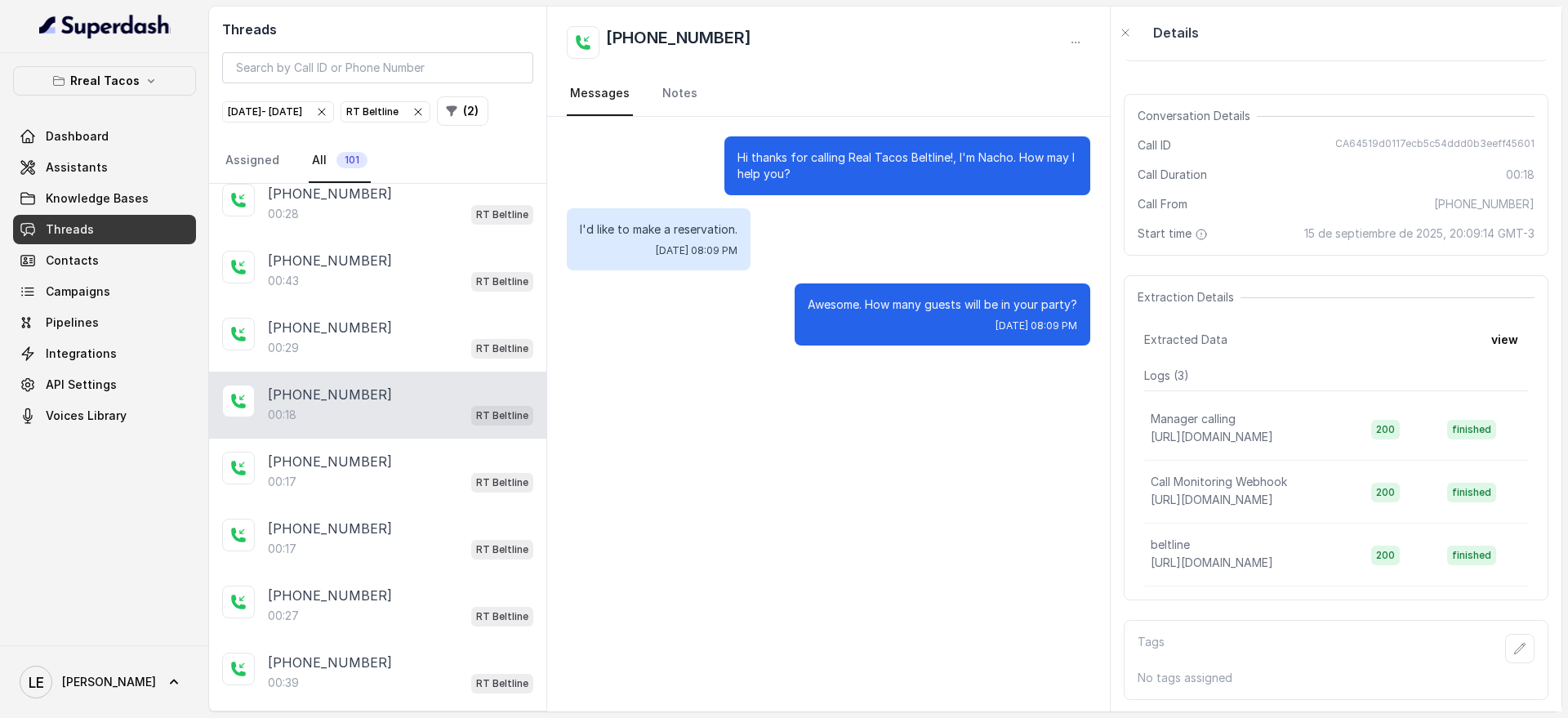
scroll to position [919, 0]
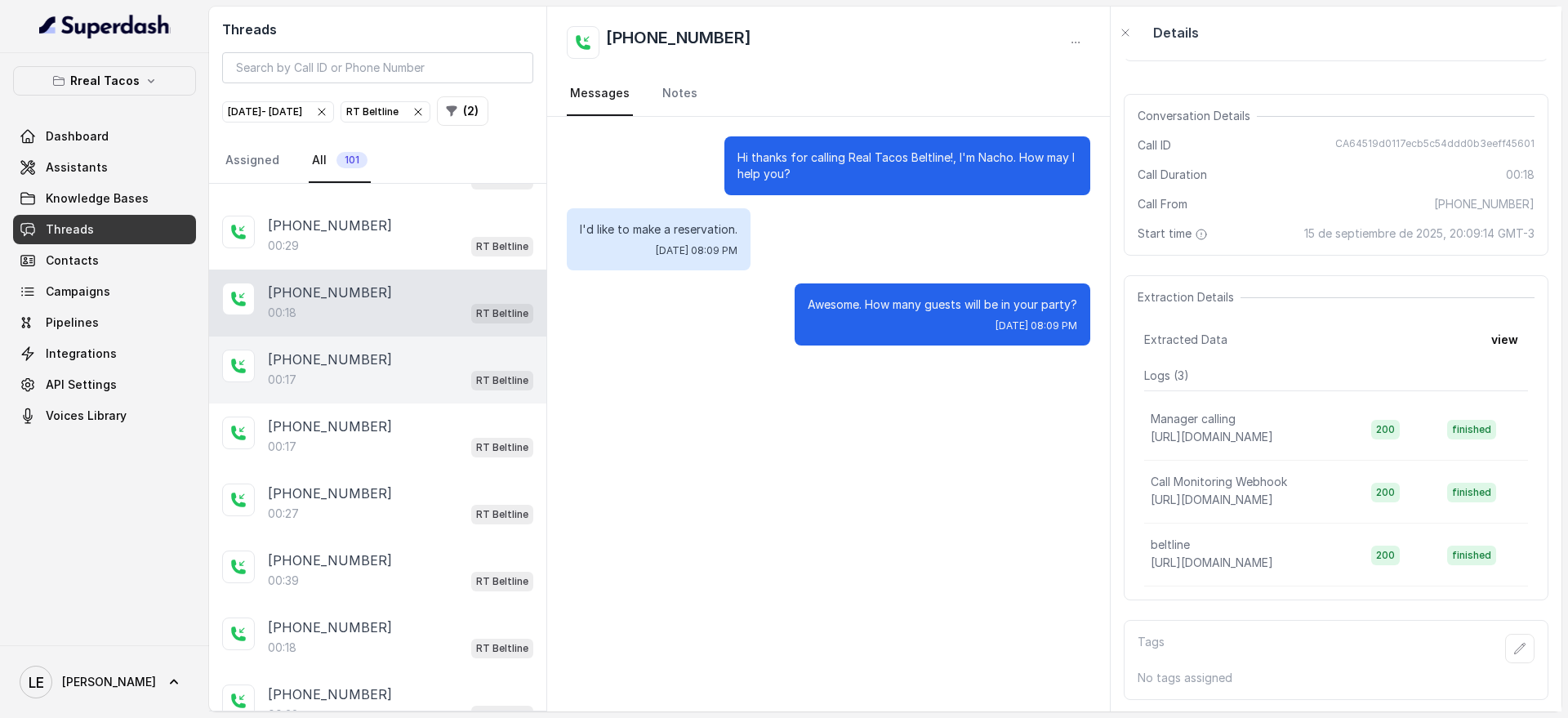
click at [449, 391] on div "00:17 RT Beltline" at bounding box center [400, 380] width 266 height 21
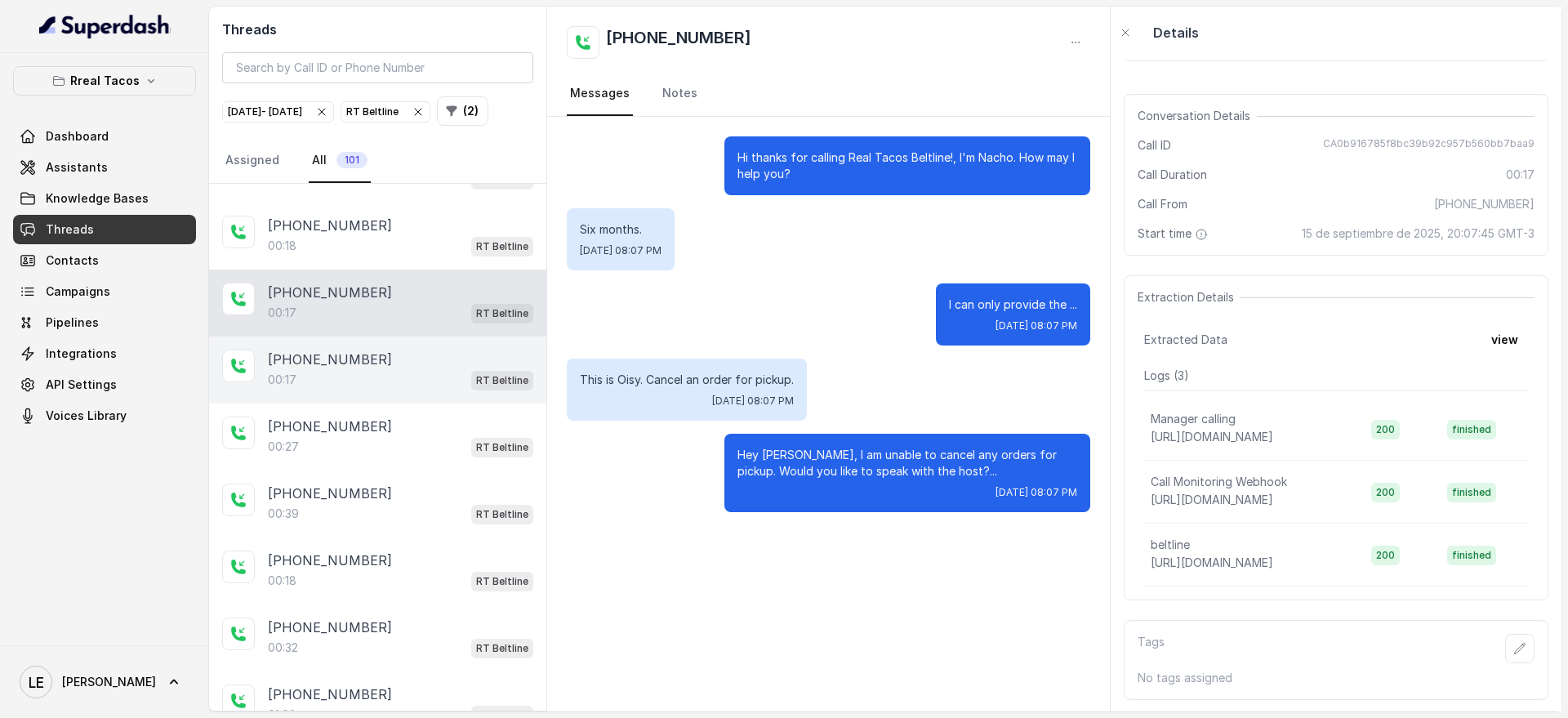
scroll to position [1022, 0]
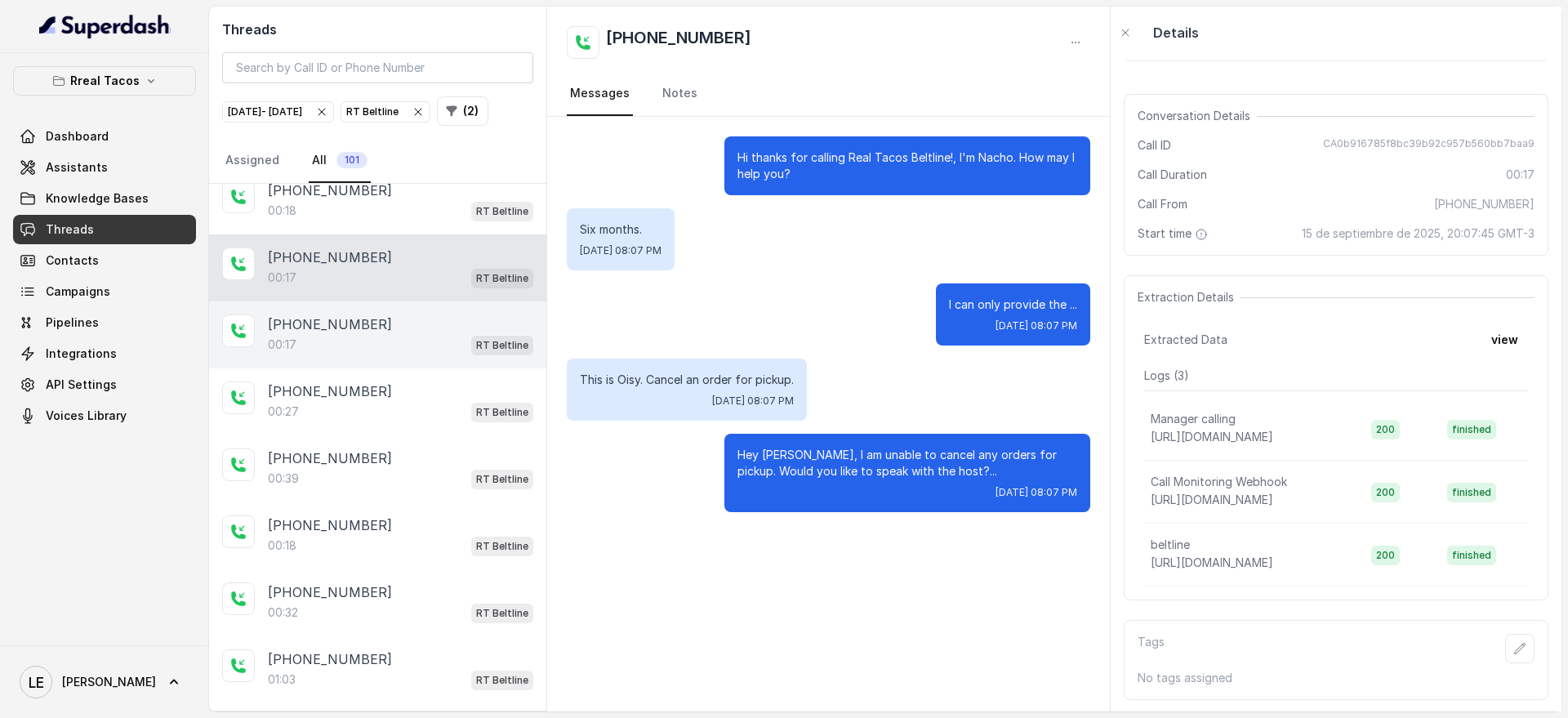
click at [476, 334] on div "[PHONE_NUMBER]" at bounding box center [400, 324] width 266 height 20
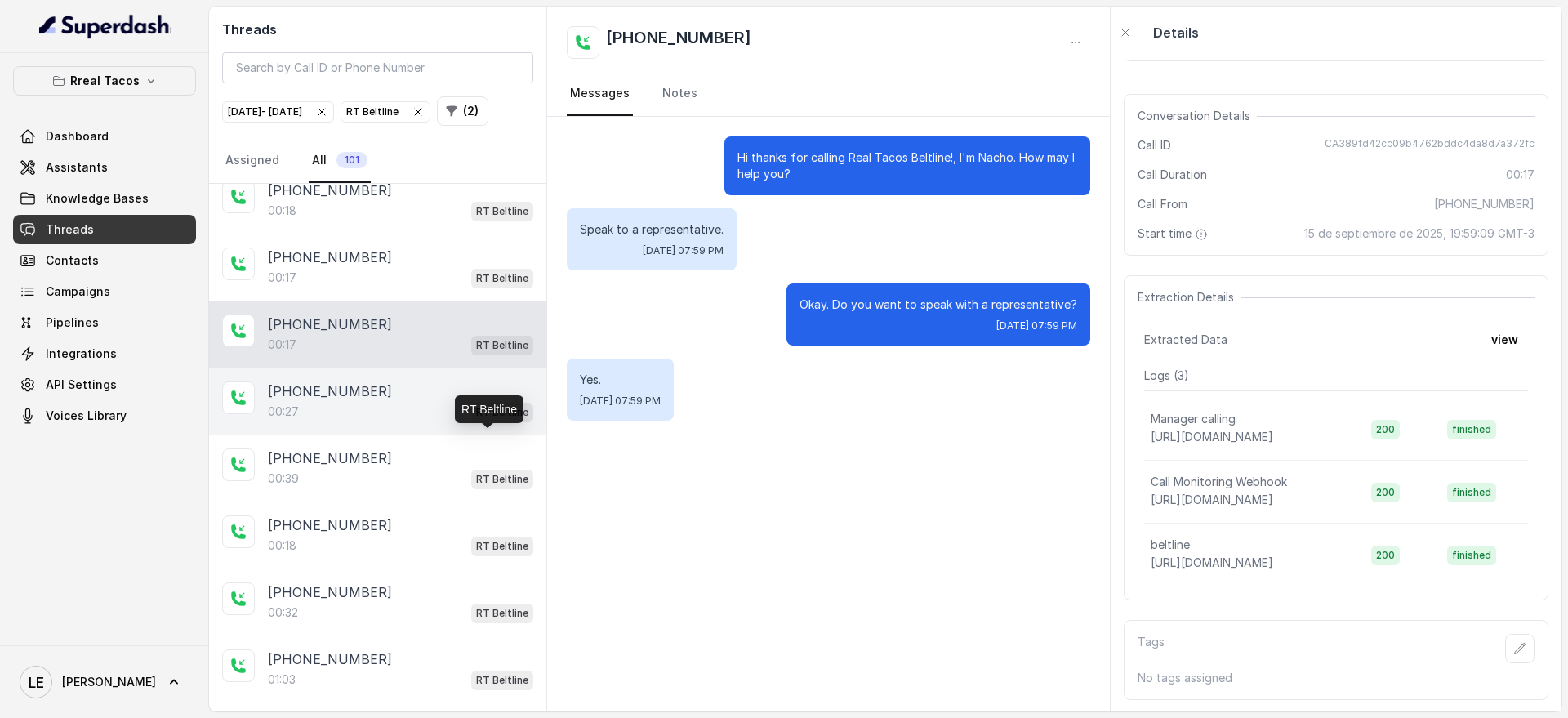
click at [497, 421] on p "RT Beltline" at bounding box center [503, 412] width 53 height 17
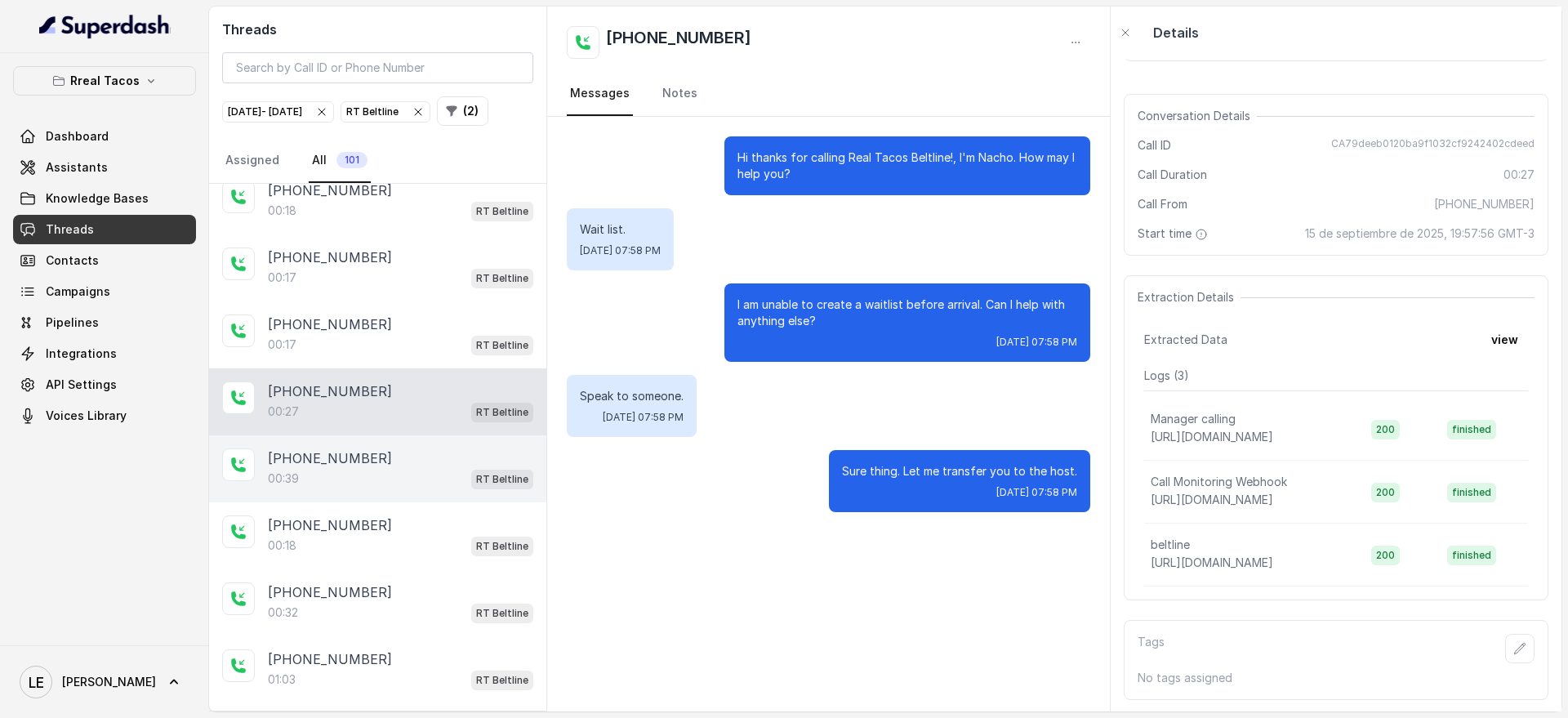
click at [478, 468] on div "[PHONE_NUMBER]" at bounding box center [400, 458] width 266 height 20
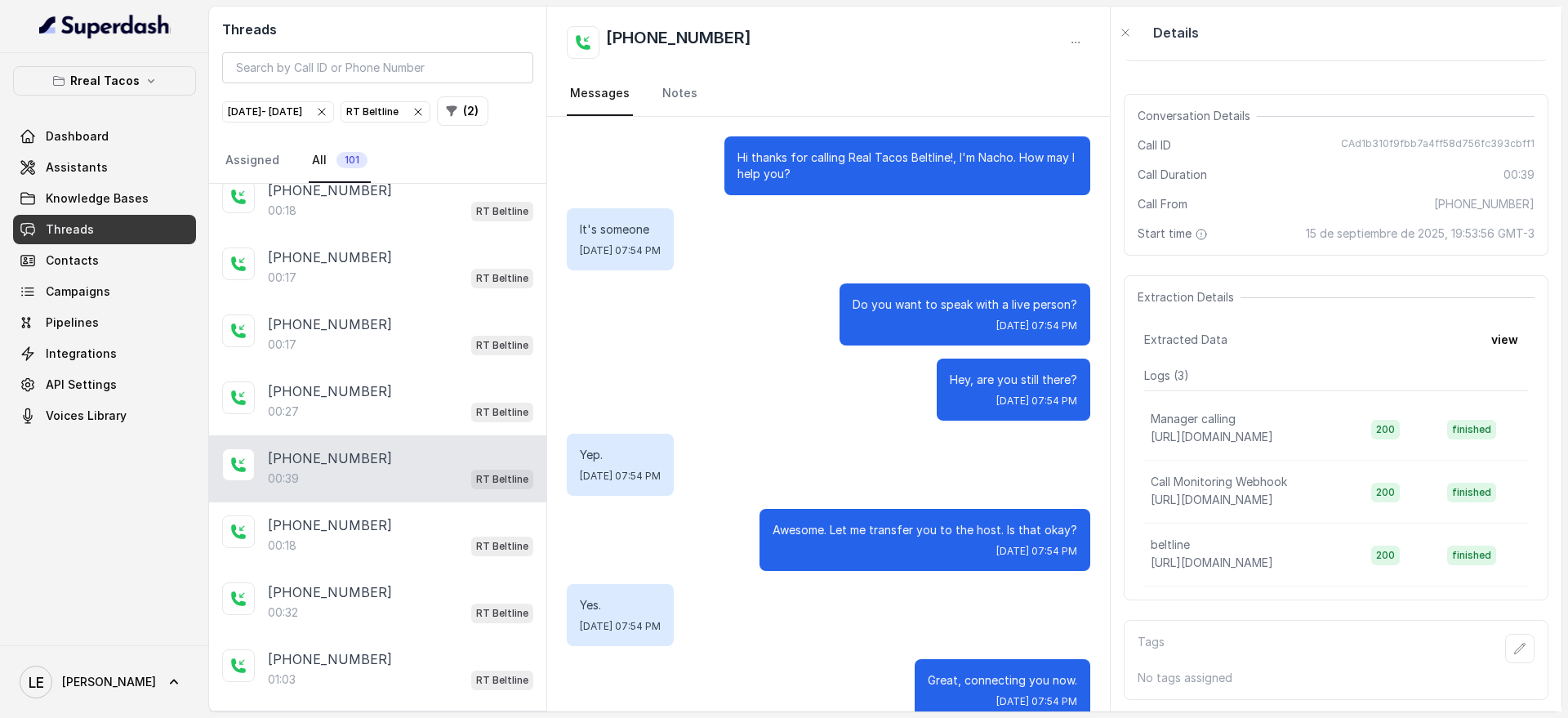
scroll to position [29, 0]
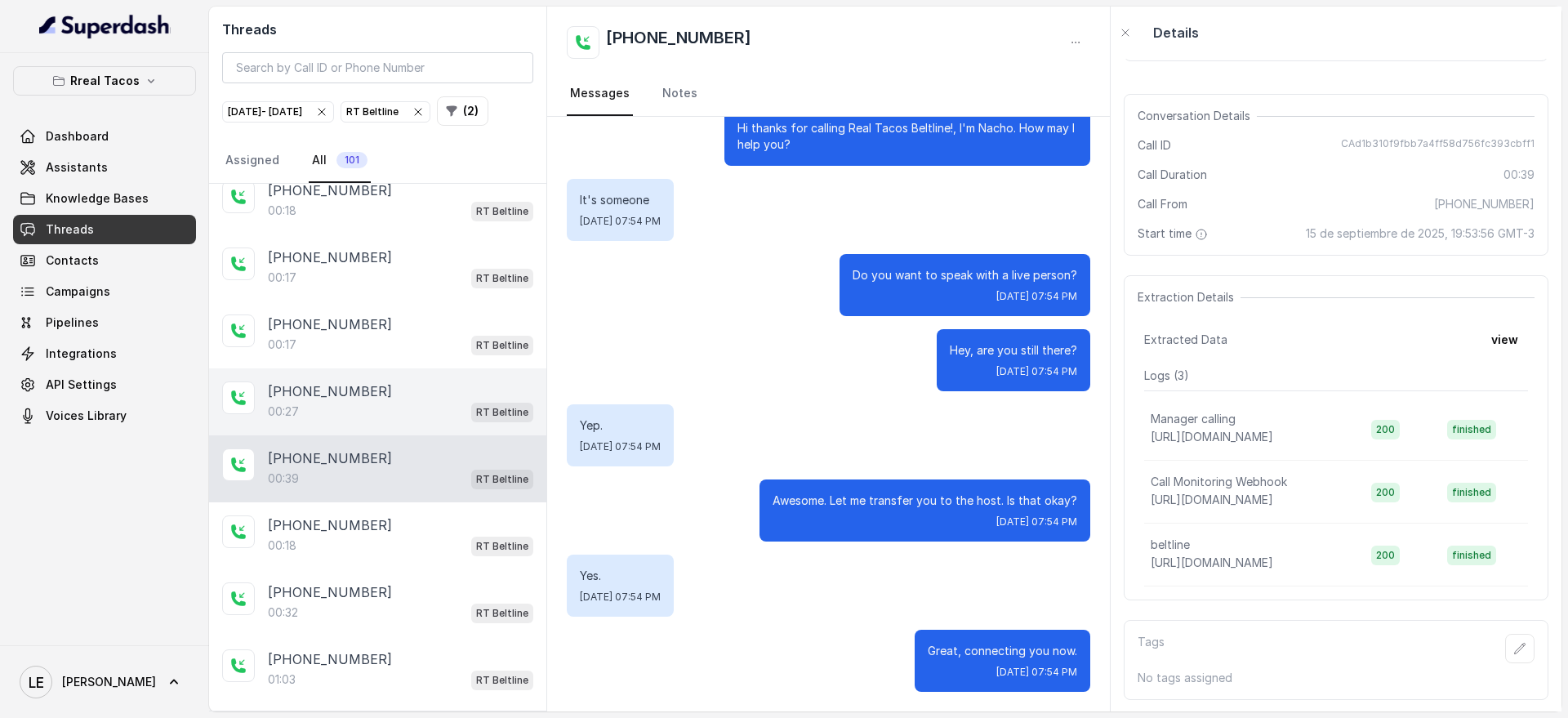
click at [473, 436] on div "[PHONE_NUMBER]:27 RT Beltline" at bounding box center [378, 401] width 338 height 67
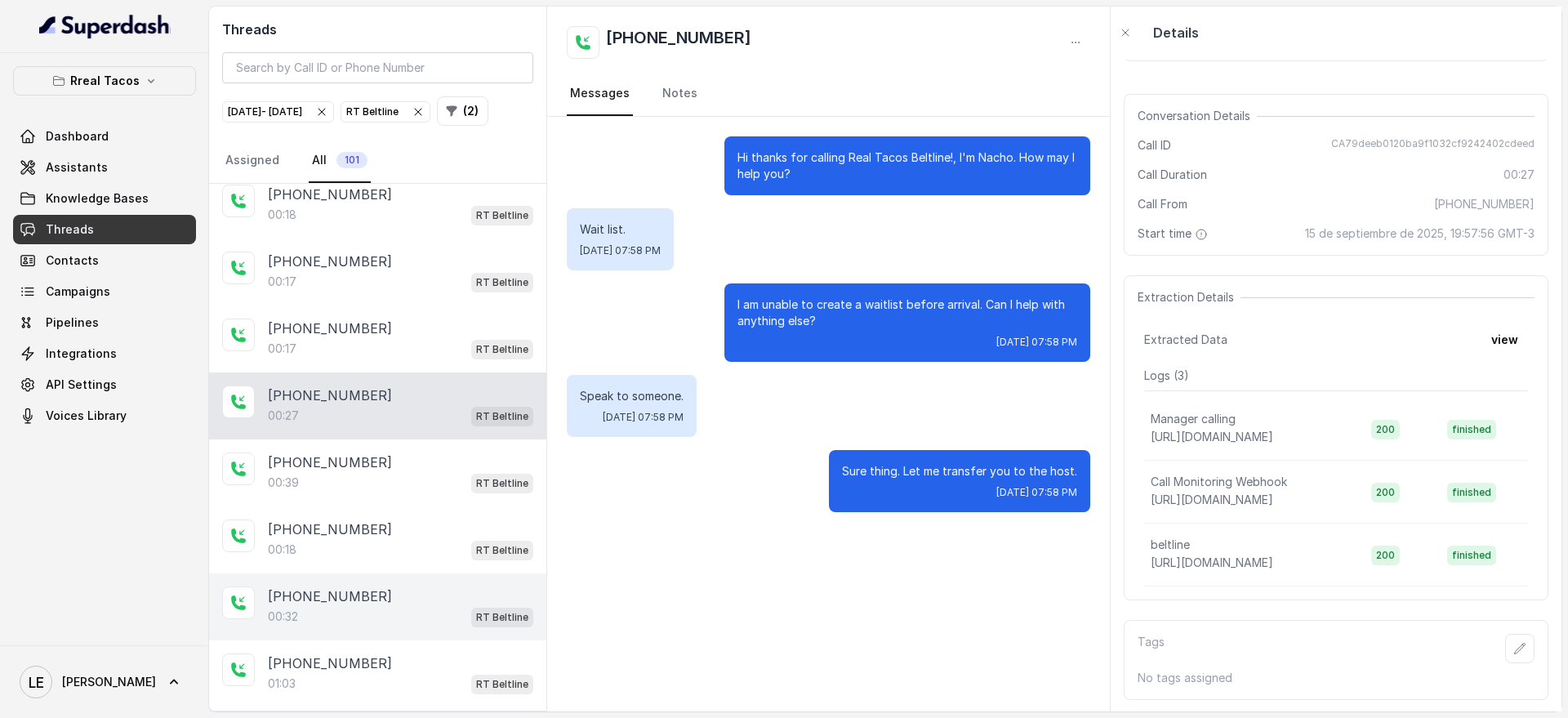
scroll to position [1151, 0]
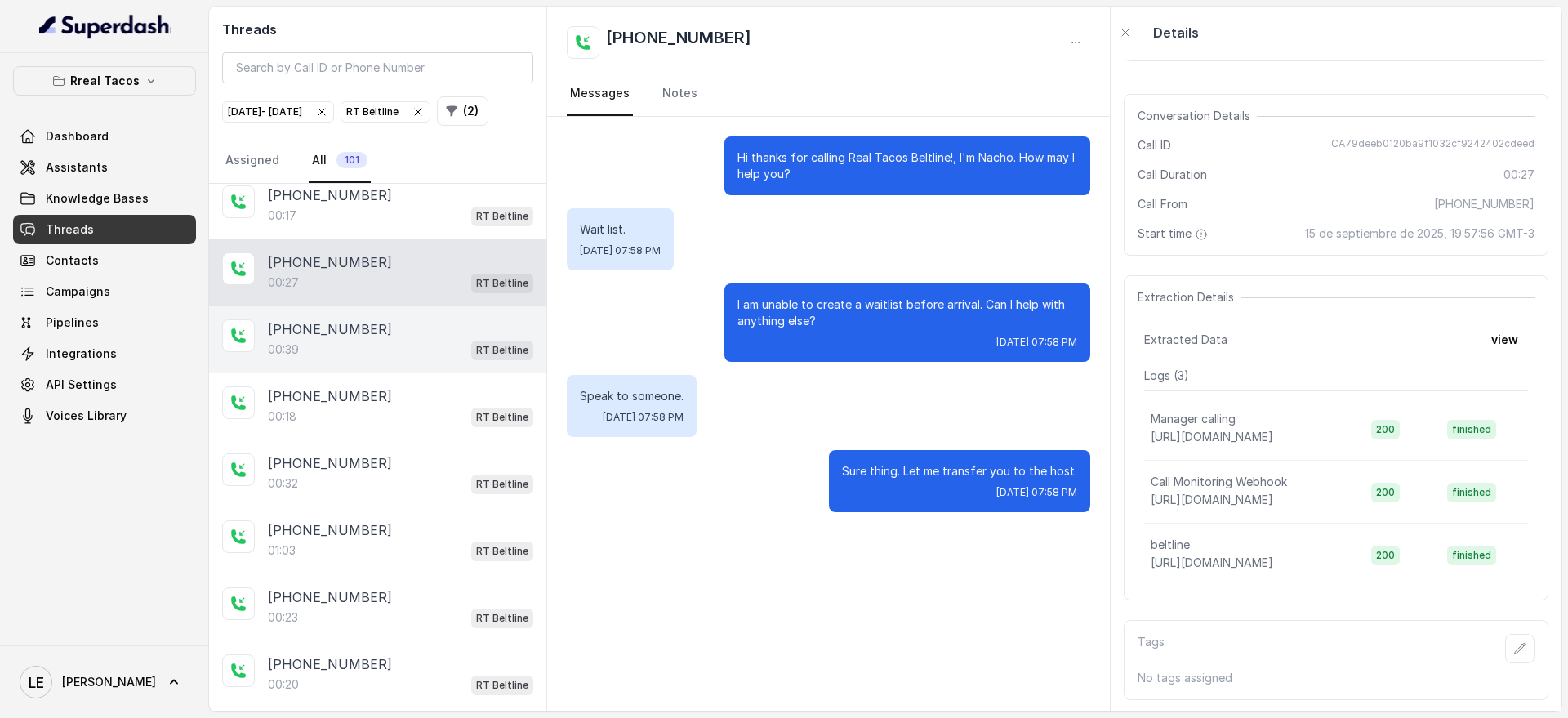
click at [461, 373] on div "[PHONE_NUMBER]:39 RT Beltline" at bounding box center [378, 340] width 338 height 67
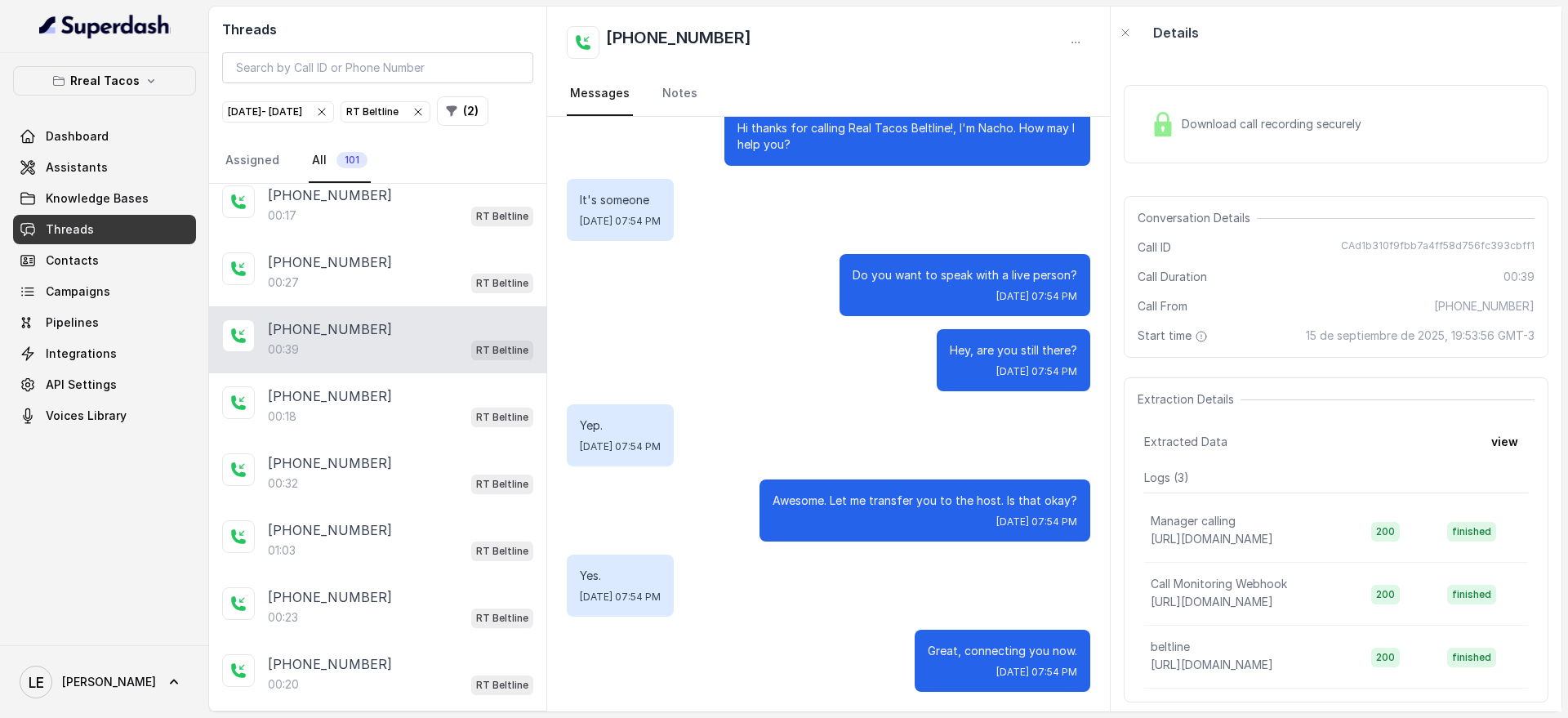
click at [1282, 121] on span "Download call recording securely" at bounding box center [1275, 124] width 186 height 17
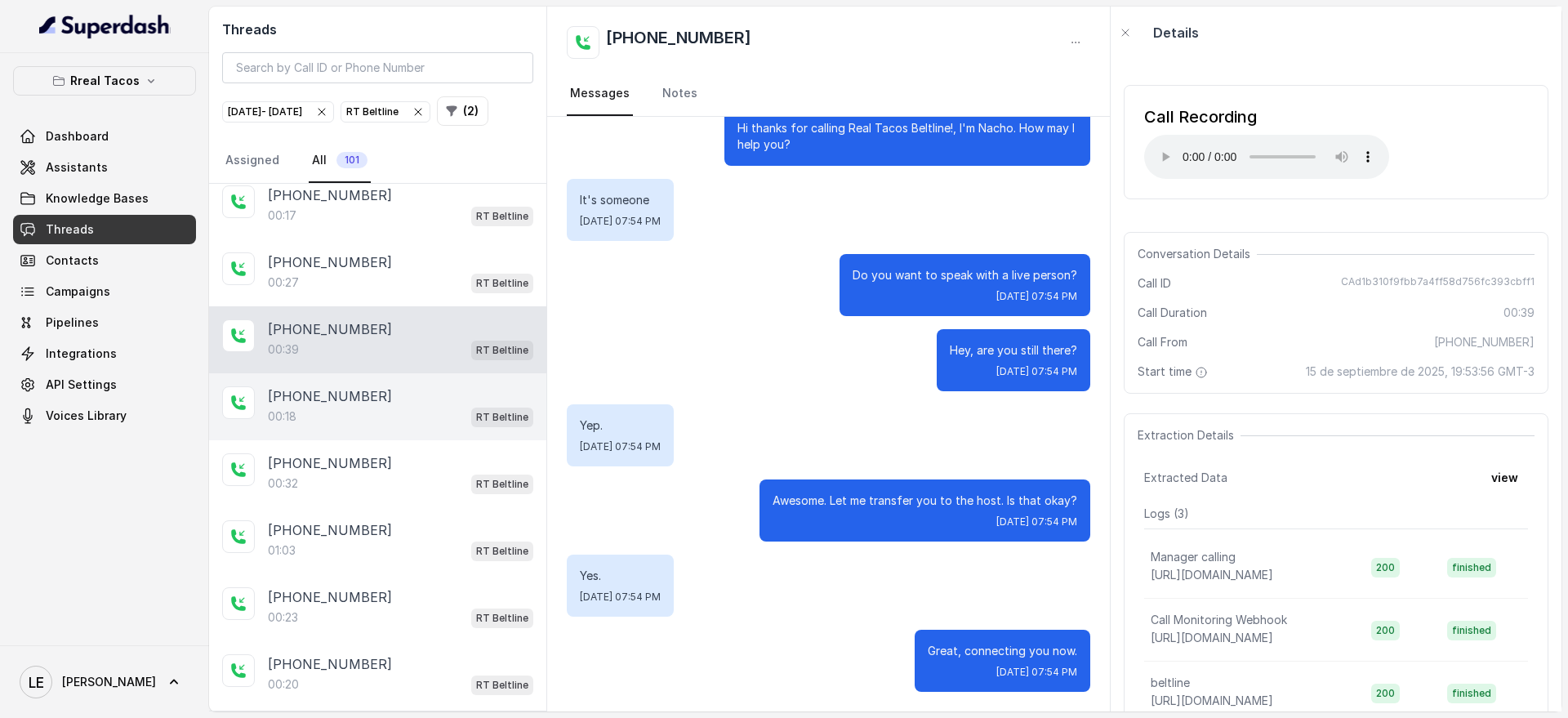
click at [438, 406] on div "[PHONE_NUMBER]" at bounding box center [400, 397] width 266 height 20
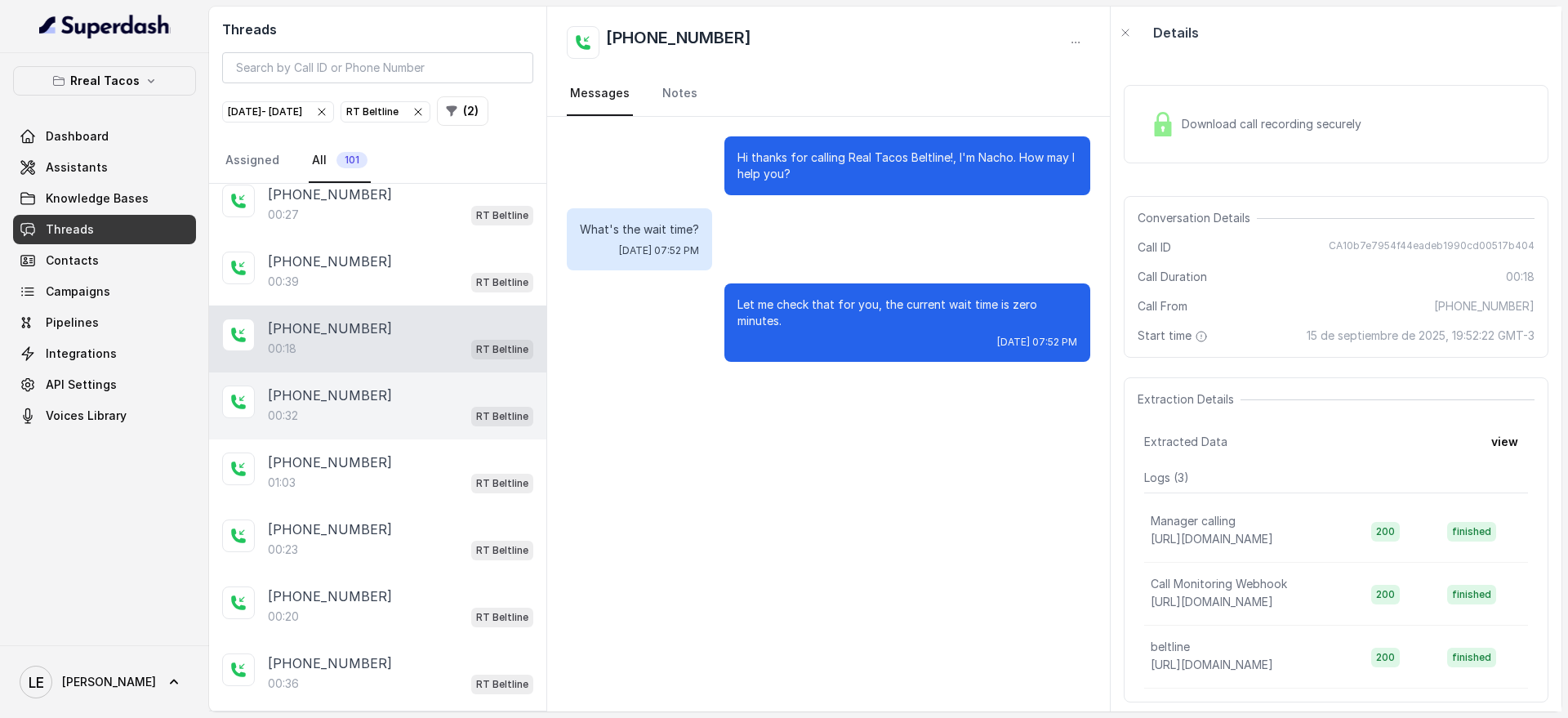
scroll to position [1253, 0]
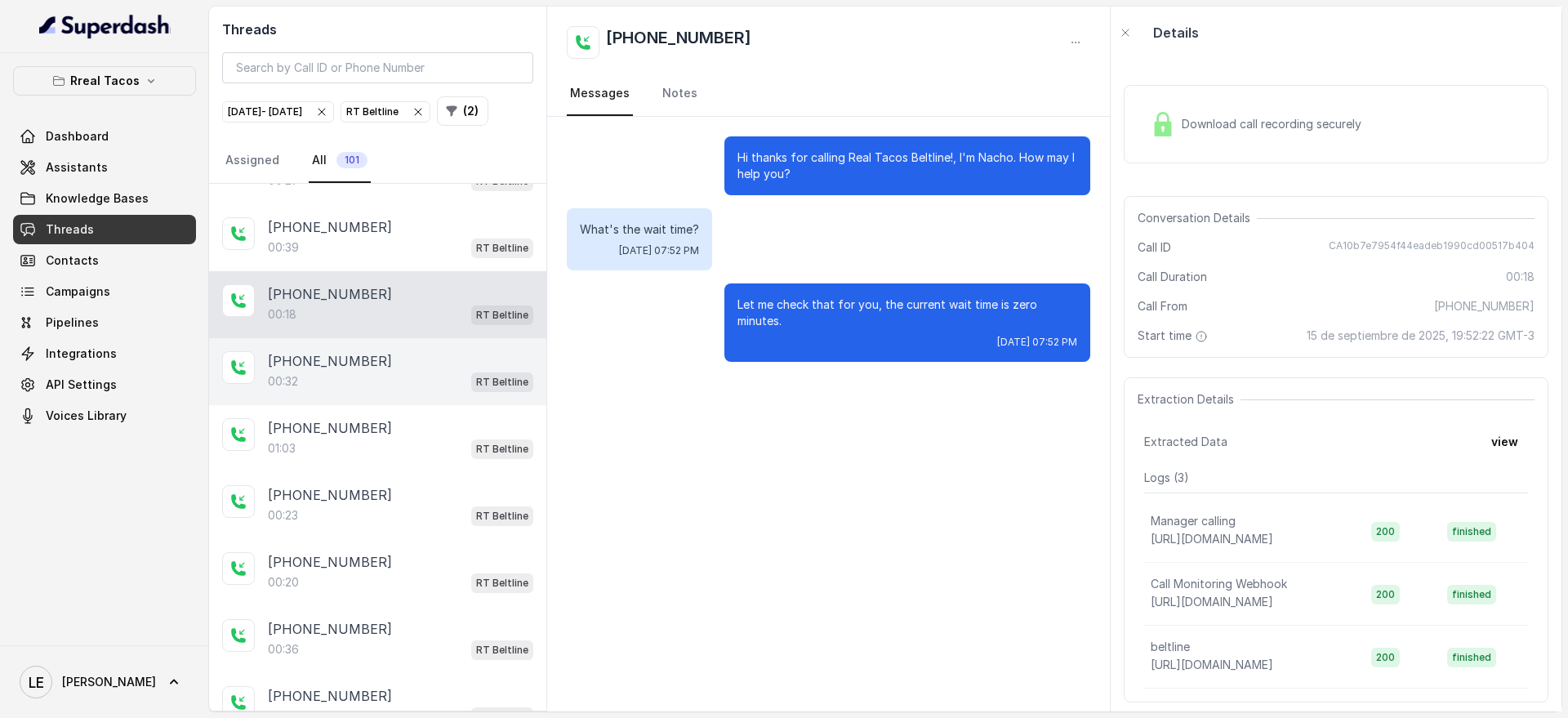
click at [500, 371] on div "[PHONE_NUMBER]" at bounding box center [400, 361] width 266 height 20
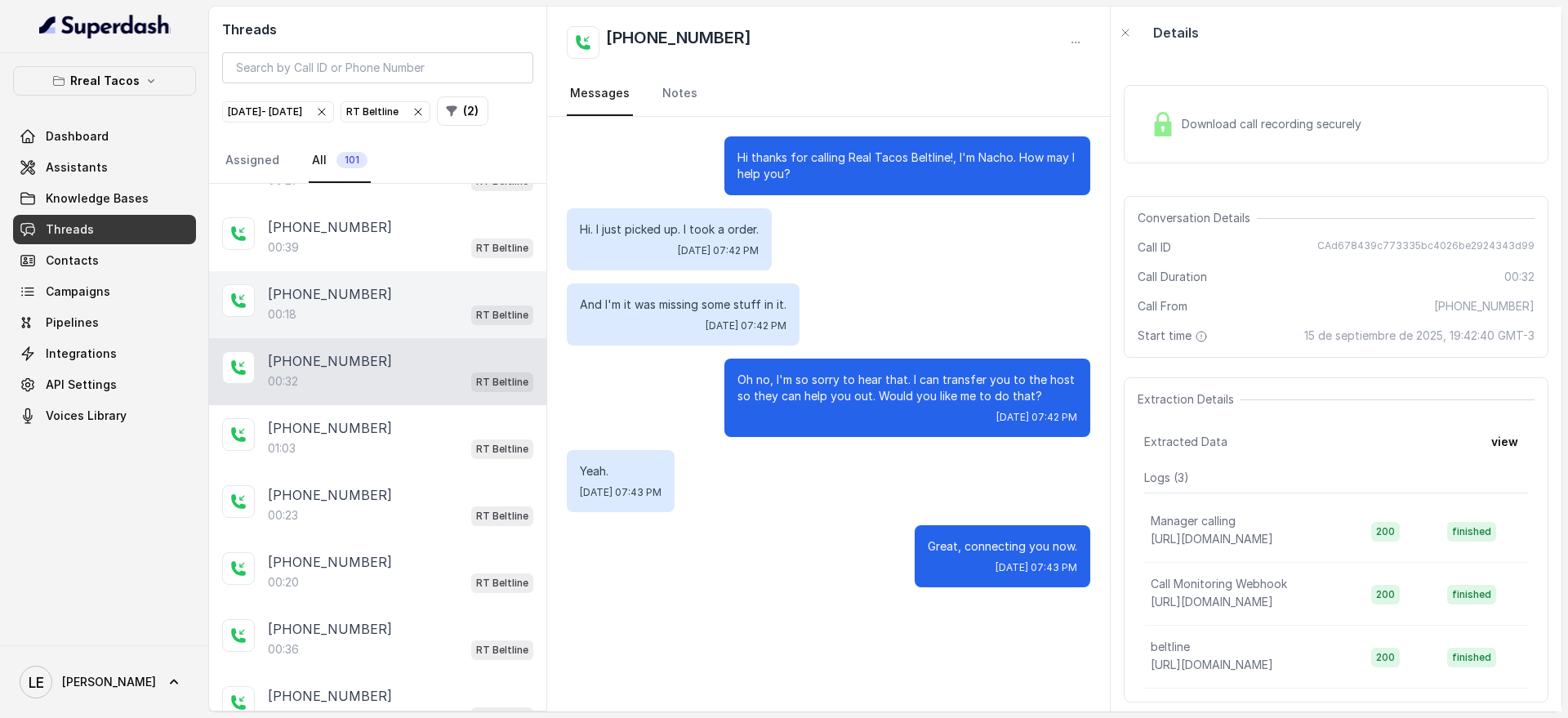
click at [495, 323] on p "RT Beltline" at bounding box center [503, 316] width 53 height 17
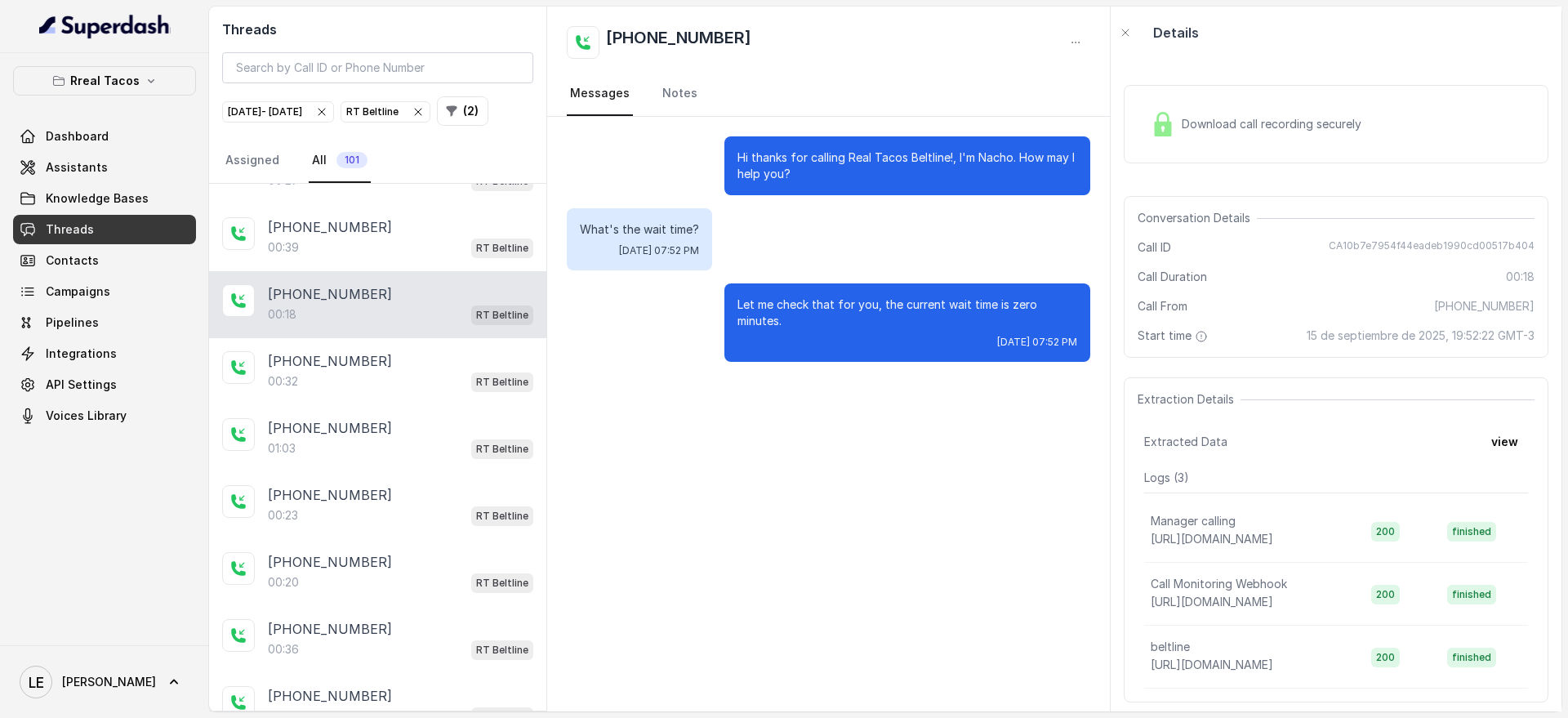
click at [1014, 295] on div "Let me check that for you, the current wait time is zero minutes. [DATE] 07:52 …" at bounding box center [907, 322] width 366 height 78
click at [1014, 294] on div "Let me check that for you, the current wait time is zero minutes. [DATE] 07:52 …" at bounding box center [907, 322] width 366 height 78
click at [693, 249] on span "[DATE] 07:52 PM" at bounding box center [659, 250] width 80 height 13
click at [693, 247] on span "[DATE] 07:52 PM" at bounding box center [659, 250] width 80 height 13
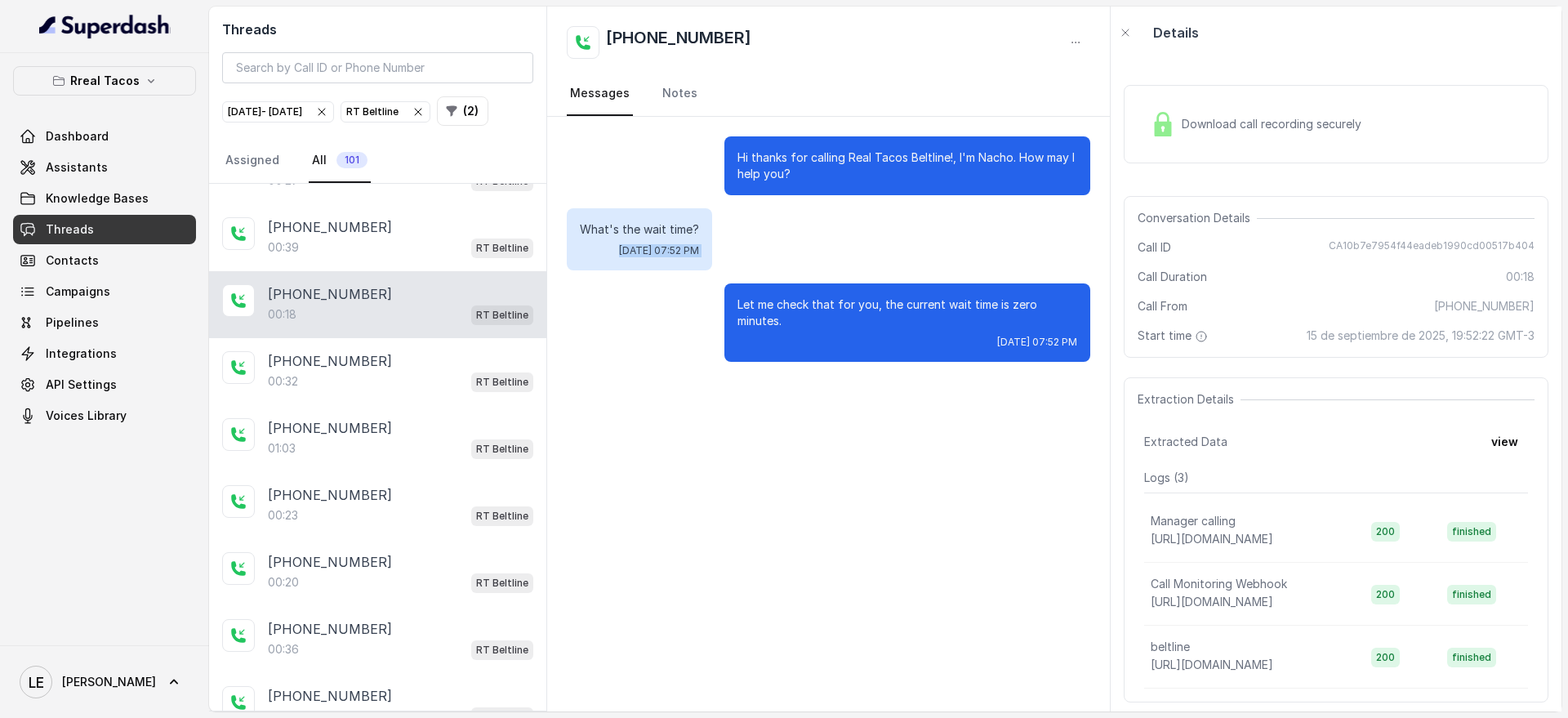
click at [693, 247] on span "[DATE] 07:52 PM" at bounding box center [659, 250] width 80 height 13
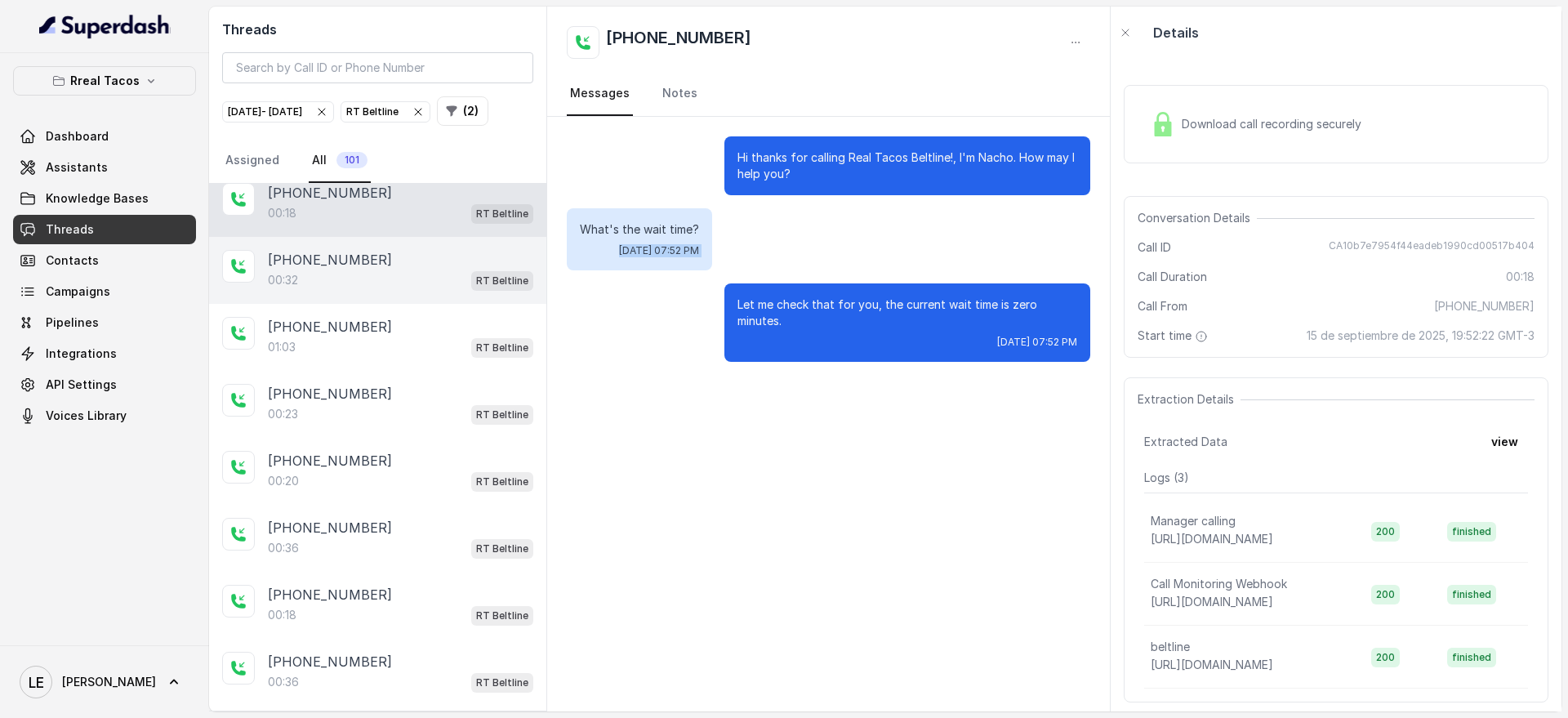
scroll to position [1355, 0]
click at [457, 290] on div "00:32 RT Beltline" at bounding box center [400, 279] width 266 height 21
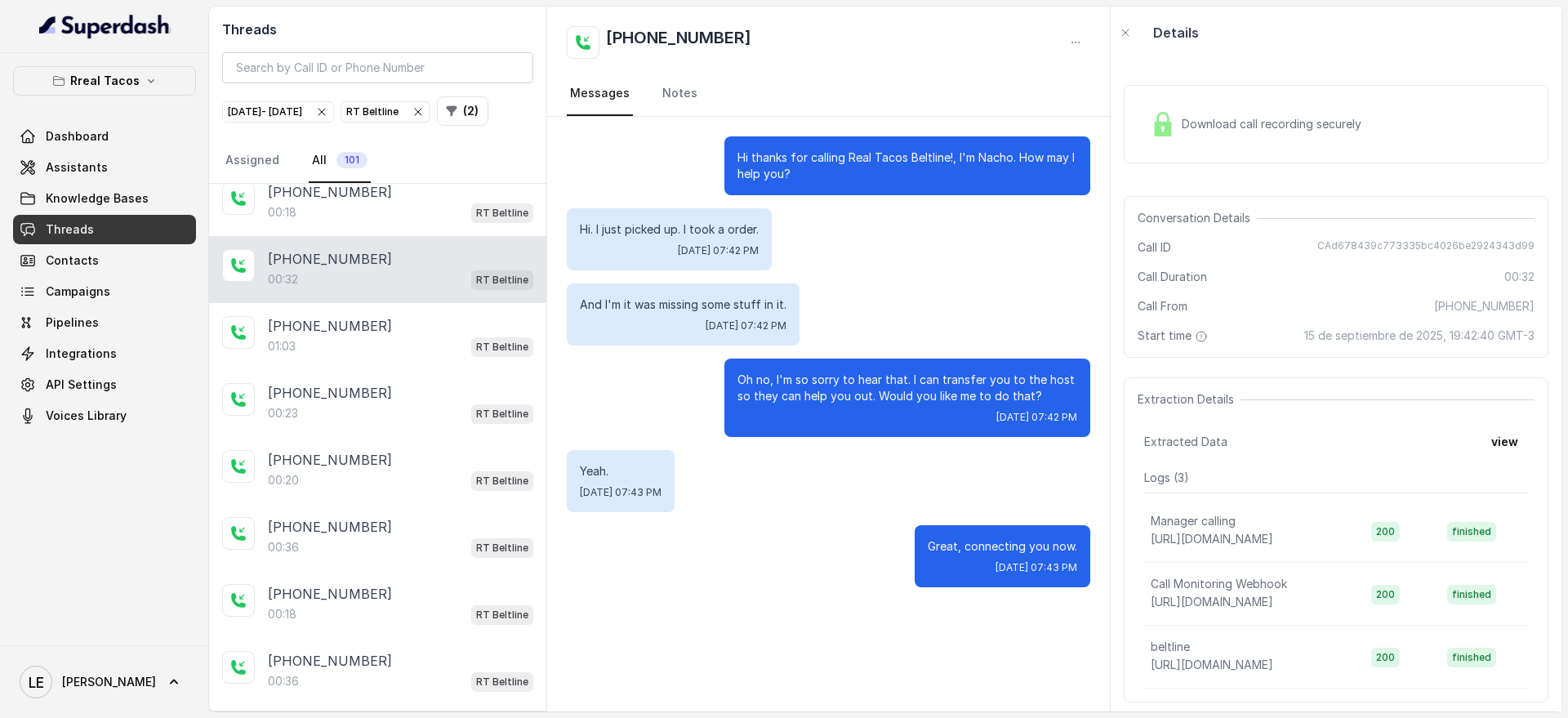
click at [678, 405] on div "Oh no, I'm so sorry to hear that. I can transfer you to the host so they can he…" at bounding box center [829, 398] width 523 height 78
click at [633, 309] on p "And I'm it was missing some stuff in it." at bounding box center [683, 305] width 207 height 17
click at [945, 386] on p "Oh no, I'm so sorry to hear that. I can transfer you to the host so they can he…" at bounding box center [907, 388] width 340 height 32
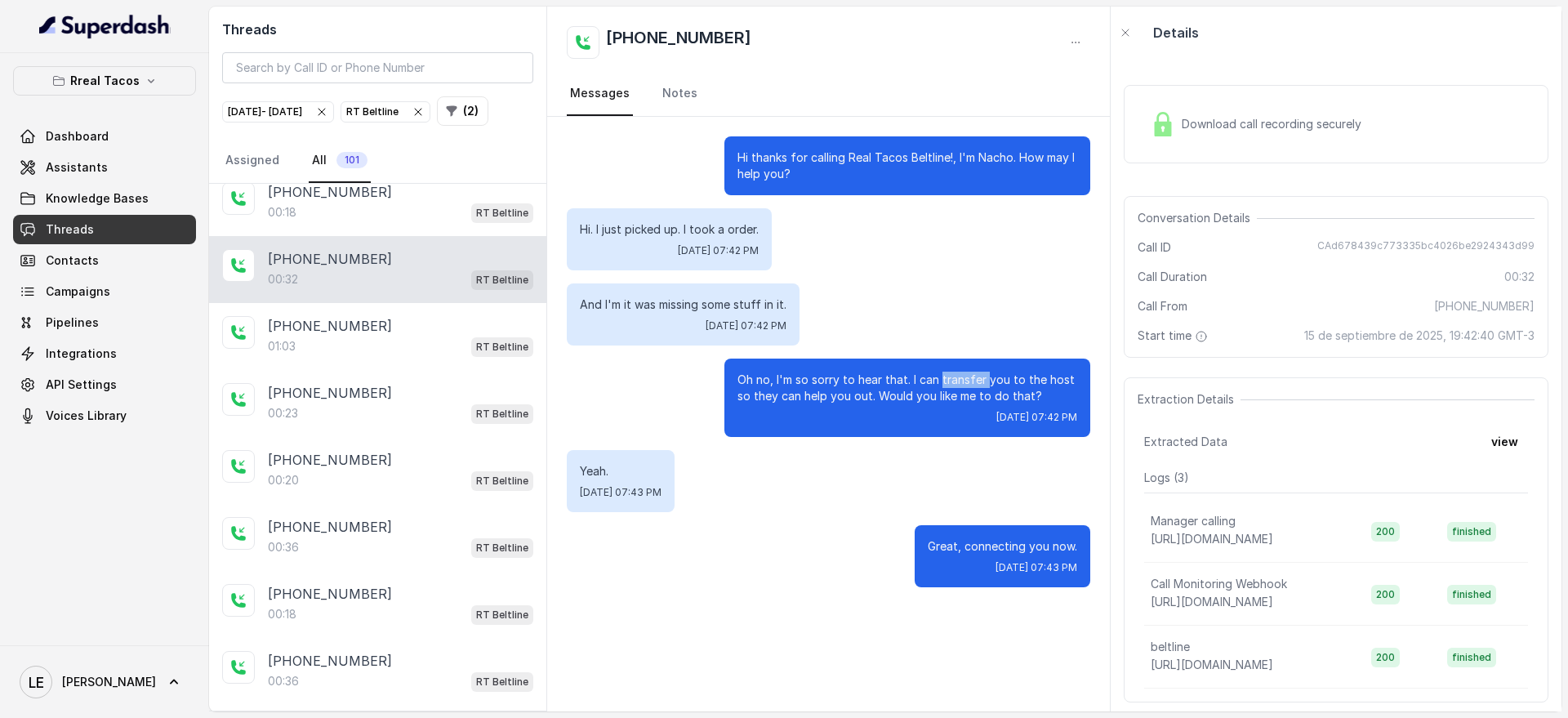
click at [945, 385] on p "Oh no, I'm so sorry to hear that. I can transfer you to the host so they can he…" at bounding box center [907, 388] width 340 height 32
click at [481, 336] on div "[PHONE_NUMBER]" at bounding box center [400, 326] width 266 height 20
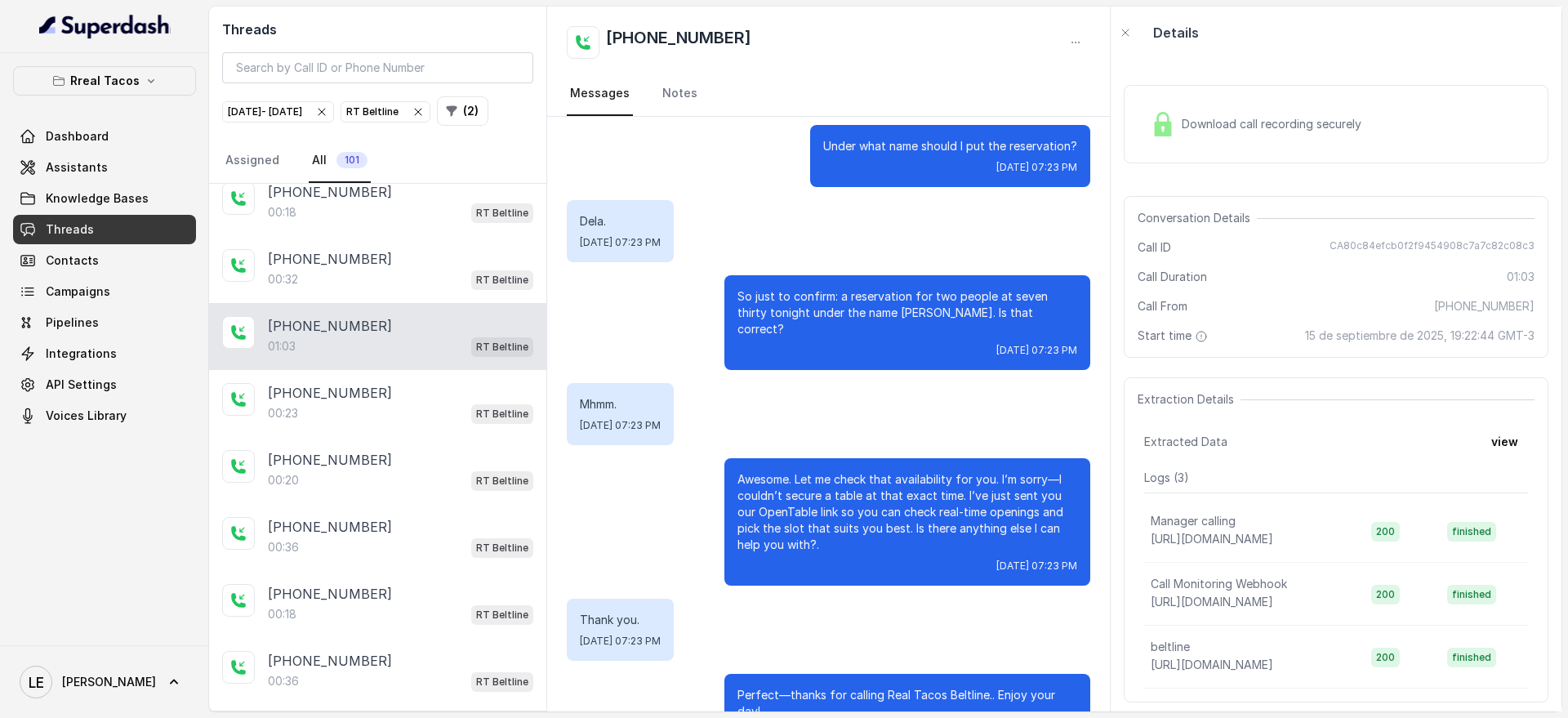
scroll to position [503, 0]
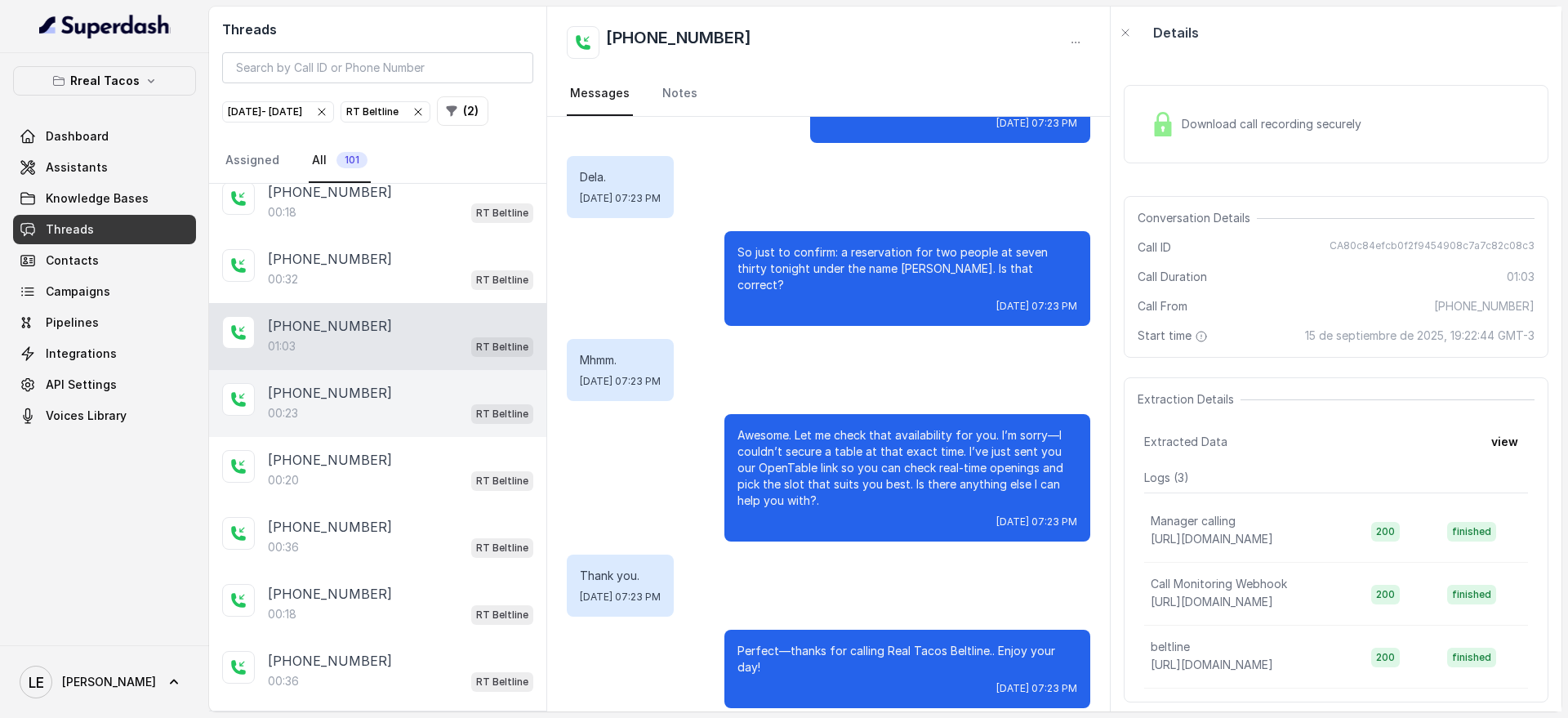
click at [447, 424] on div "00:23 RT Beltline" at bounding box center [400, 413] width 266 height 21
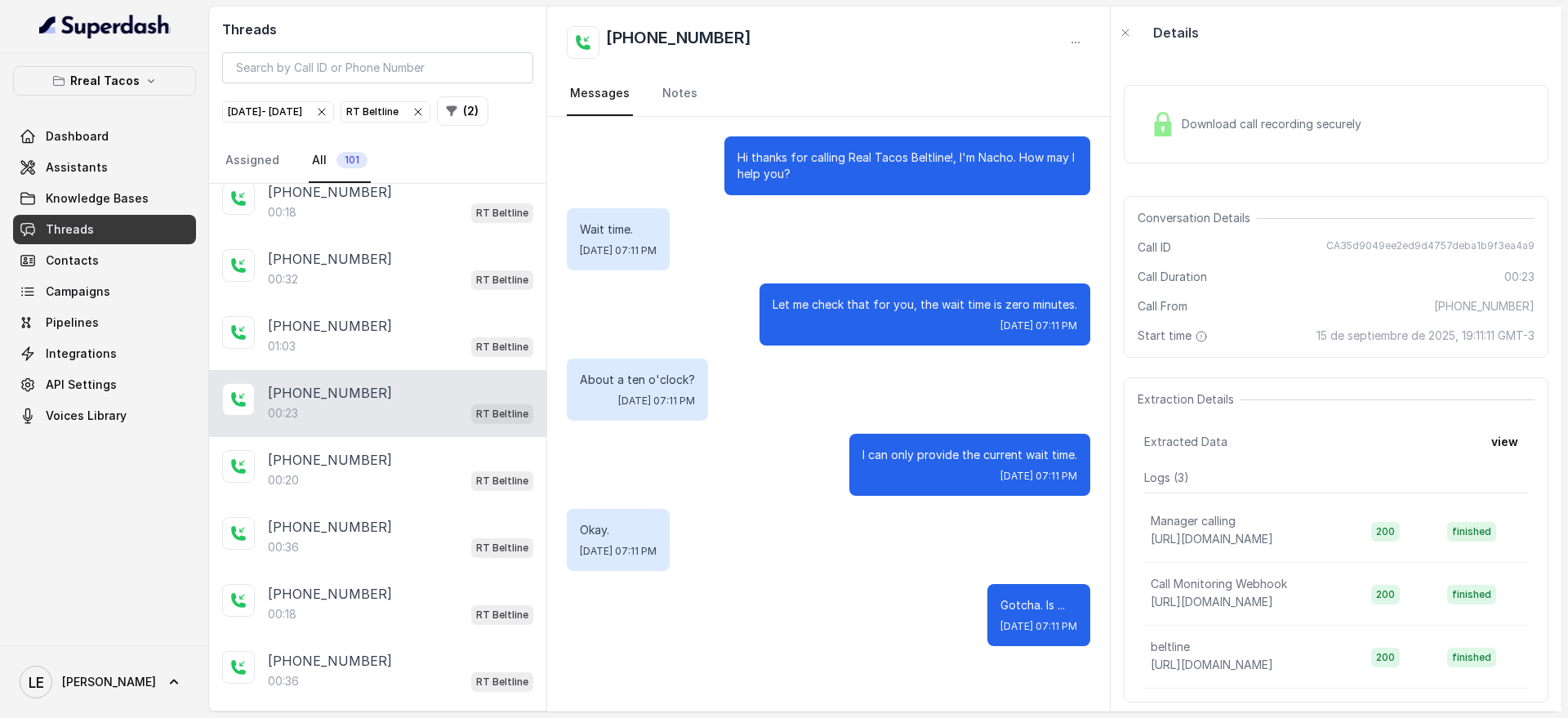
click at [876, 314] on div "Let me check that for you, the wait time is zero minutes. [DATE] 07:11 PM" at bounding box center [925, 315] width 331 height 63
click at [876, 313] on div "Let me check that for you, the wait time is zero minutes. [DATE] 07:11 PM" at bounding box center [925, 315] width 331 height 63
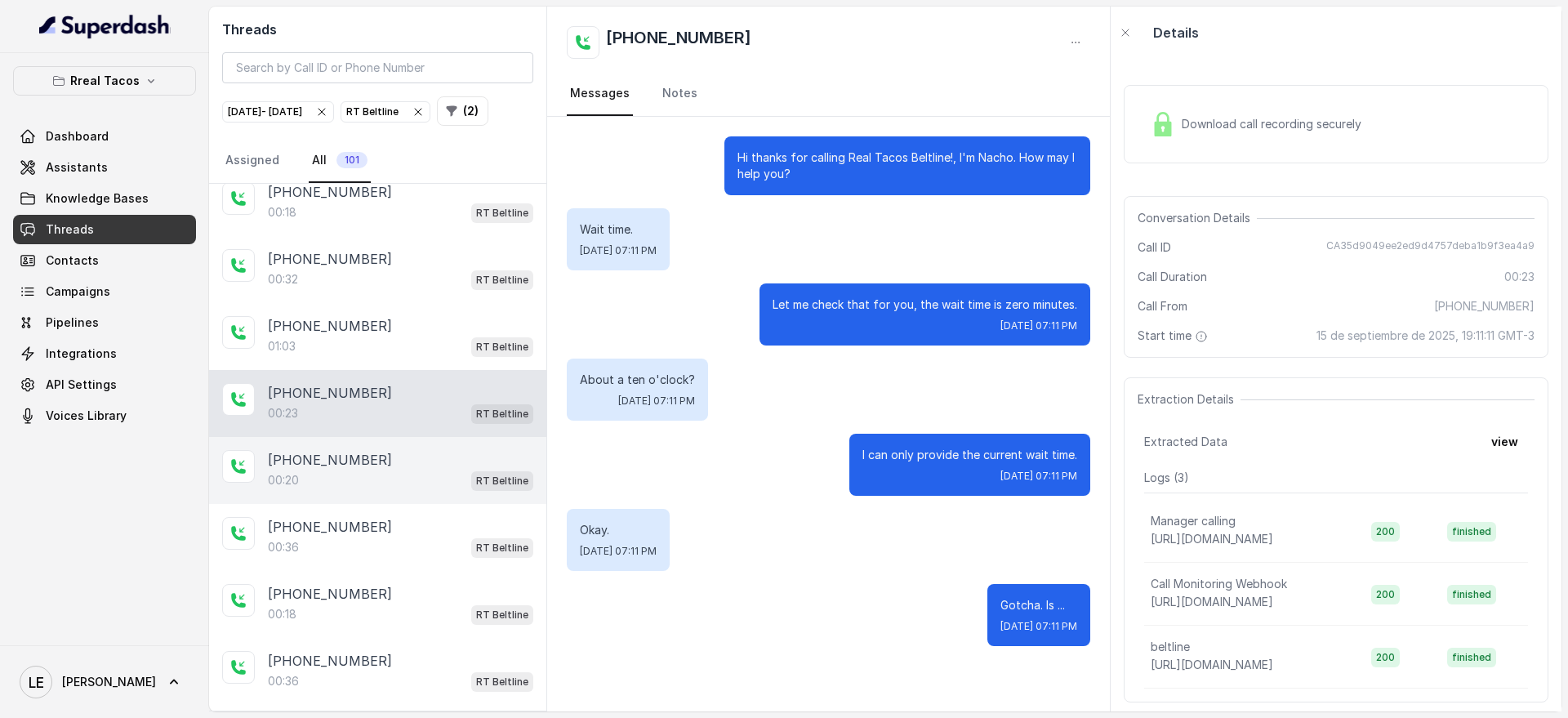
click at [429, 491] on div "00:20 RT Beltline" at bounding box center [400, 481] width 266 height 21
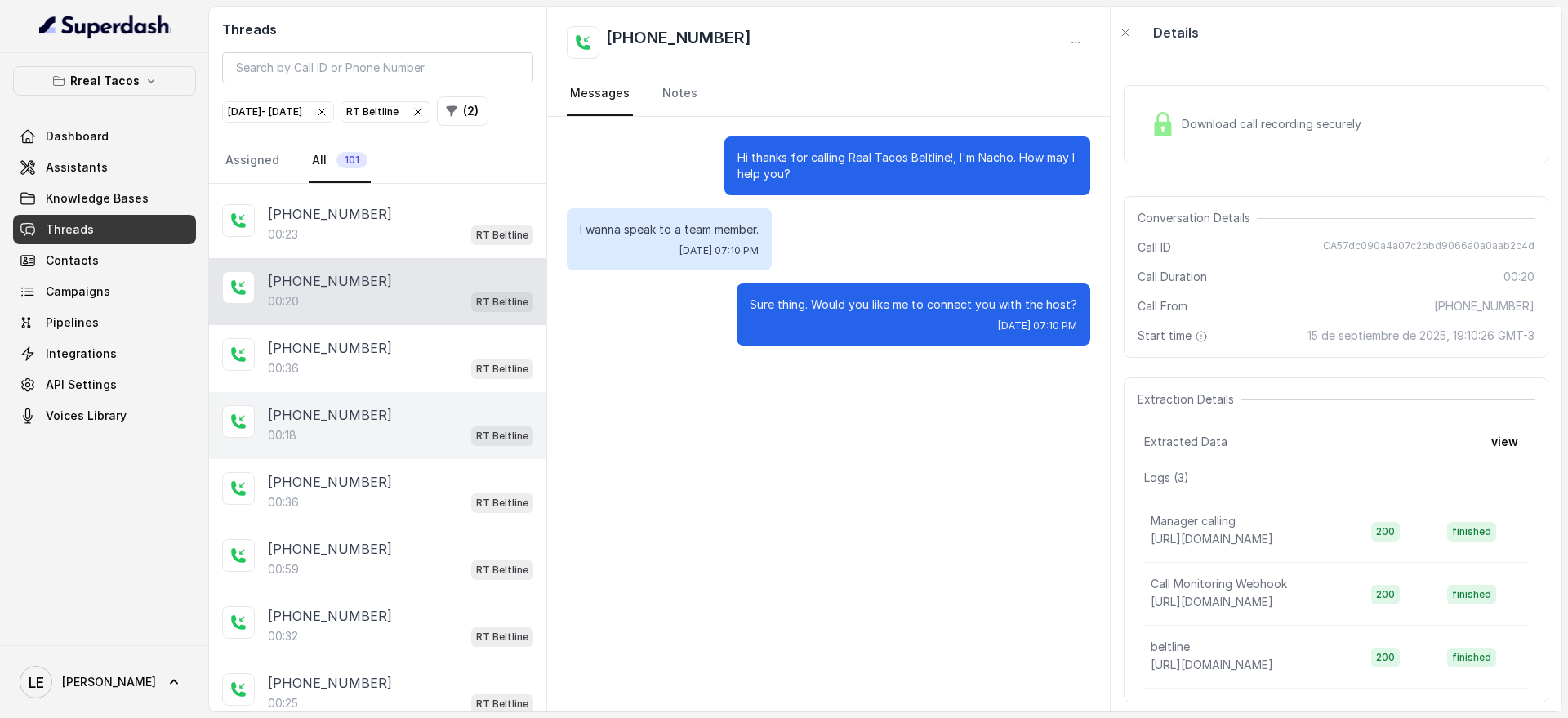
scroll to position [1559, 0]
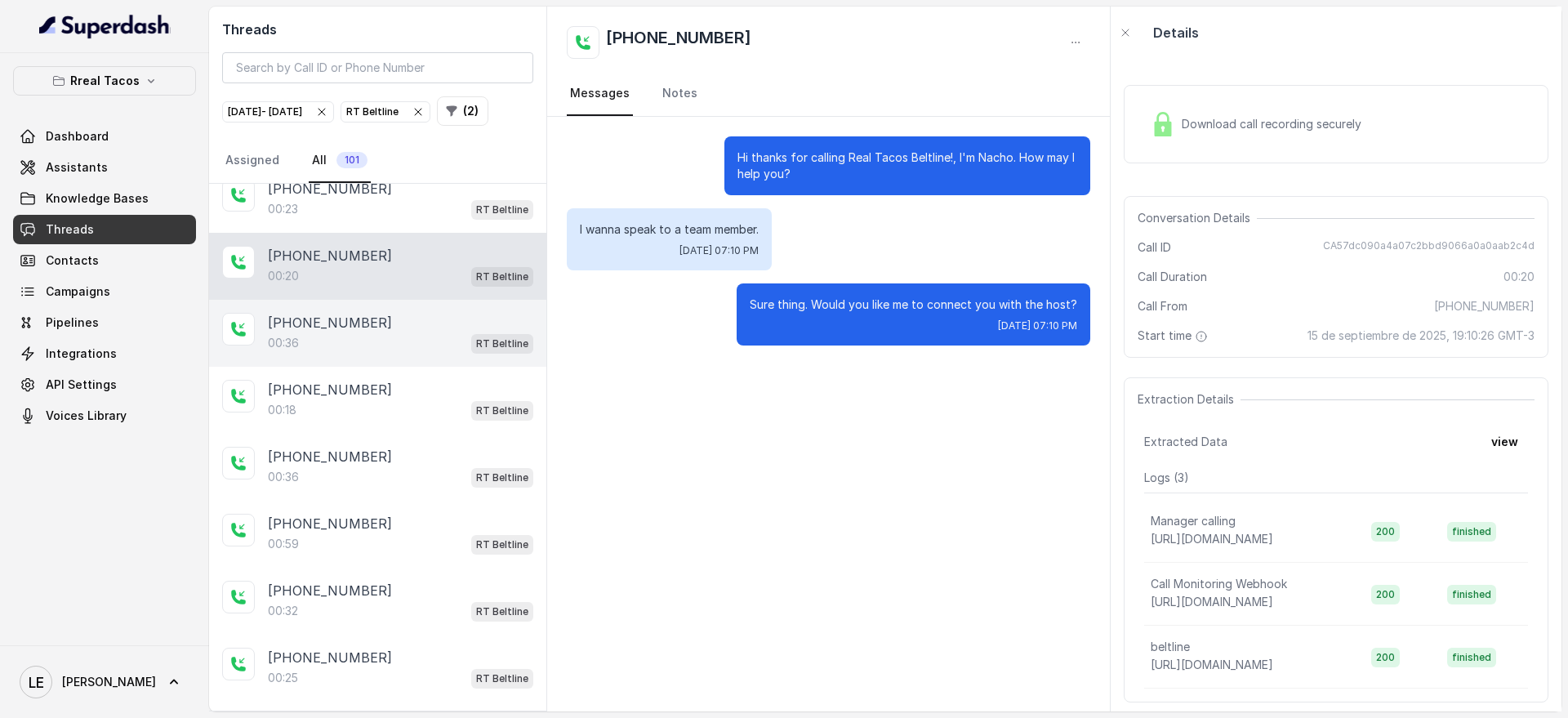
click at [422, 333] on div "[PHONE_NUMBER]" at bounding box center [400, 322] width 266 height 20
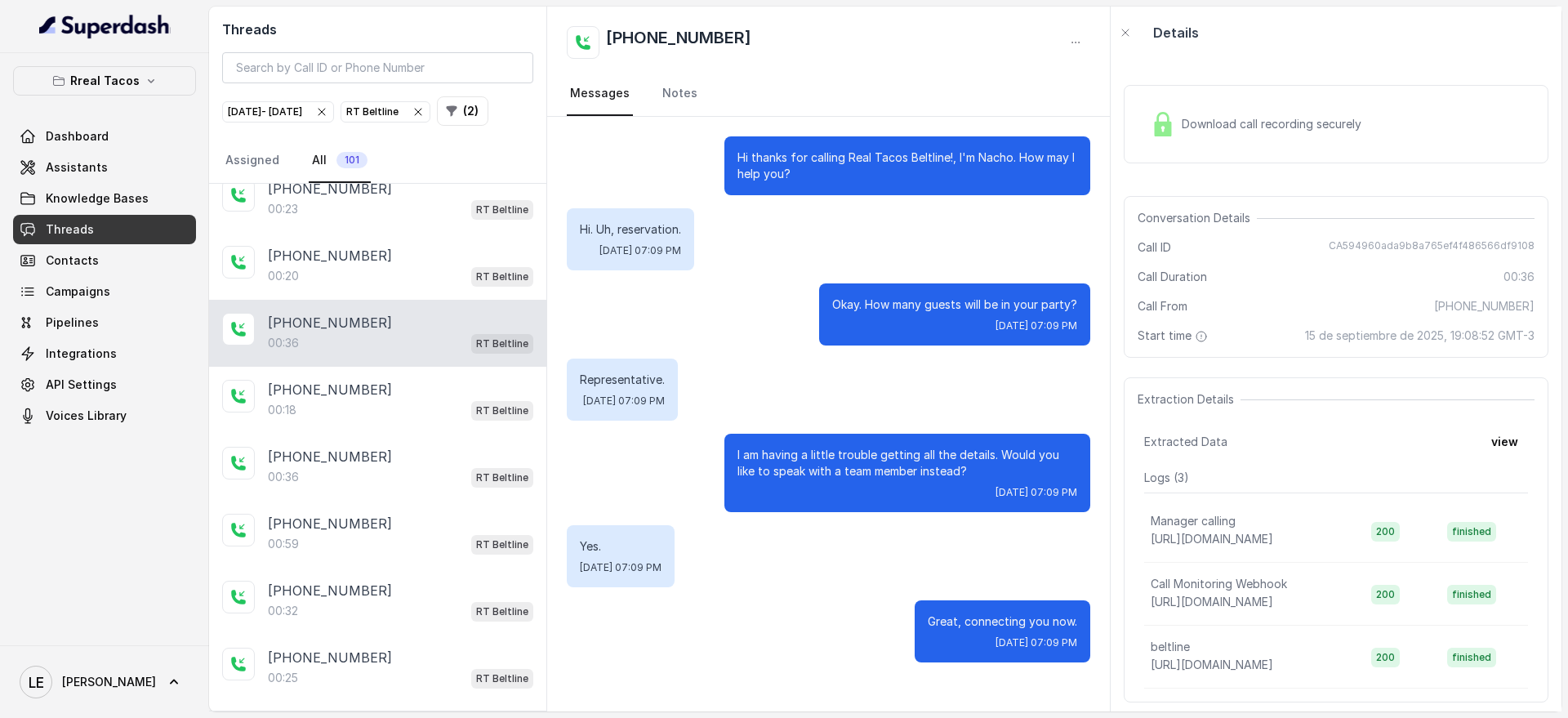
click at [810, 149] on p "Hi thanks for calling Real Tacos Beltline!, I'm Nacho. How may I help you?" at bounding box center [907, 165] width 340 height 32
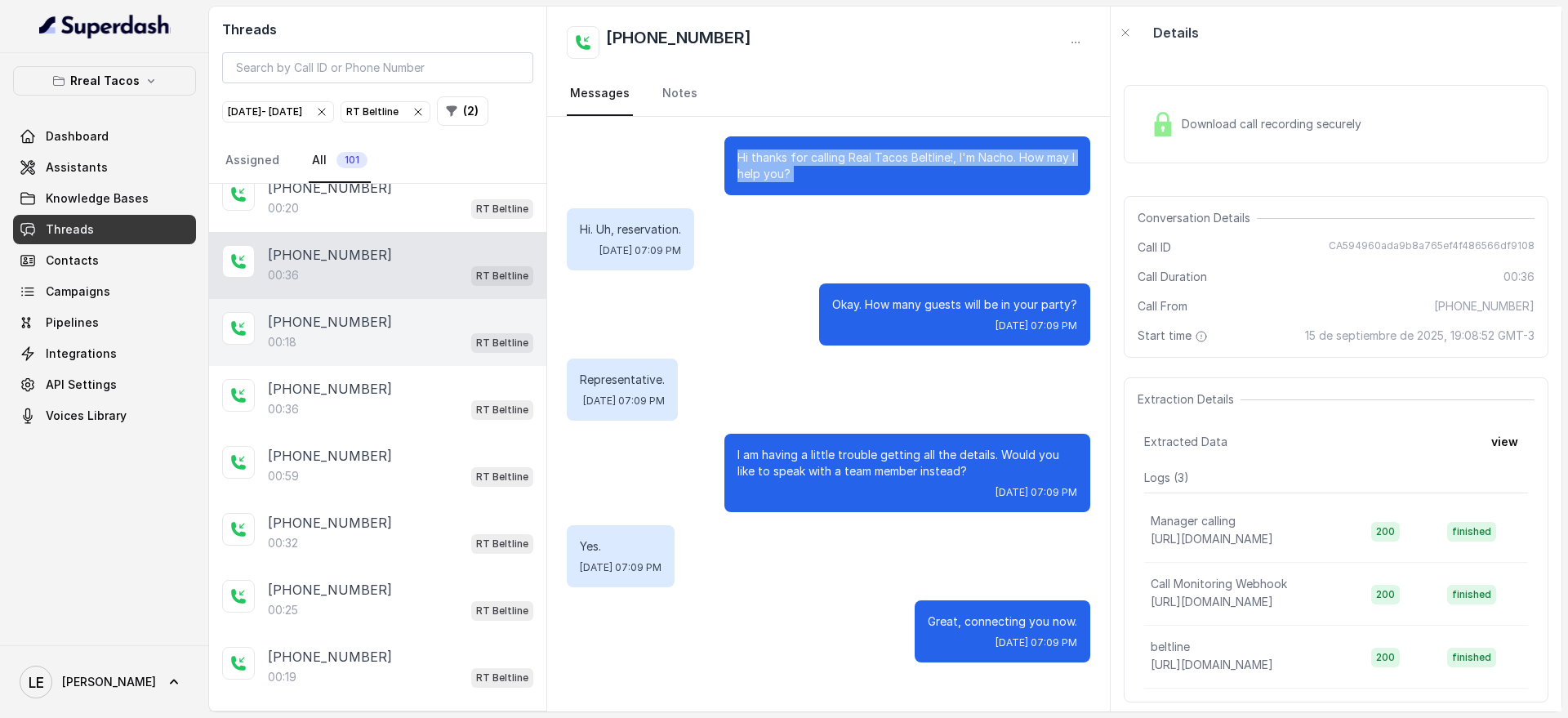
scroll to position [1662, 0]
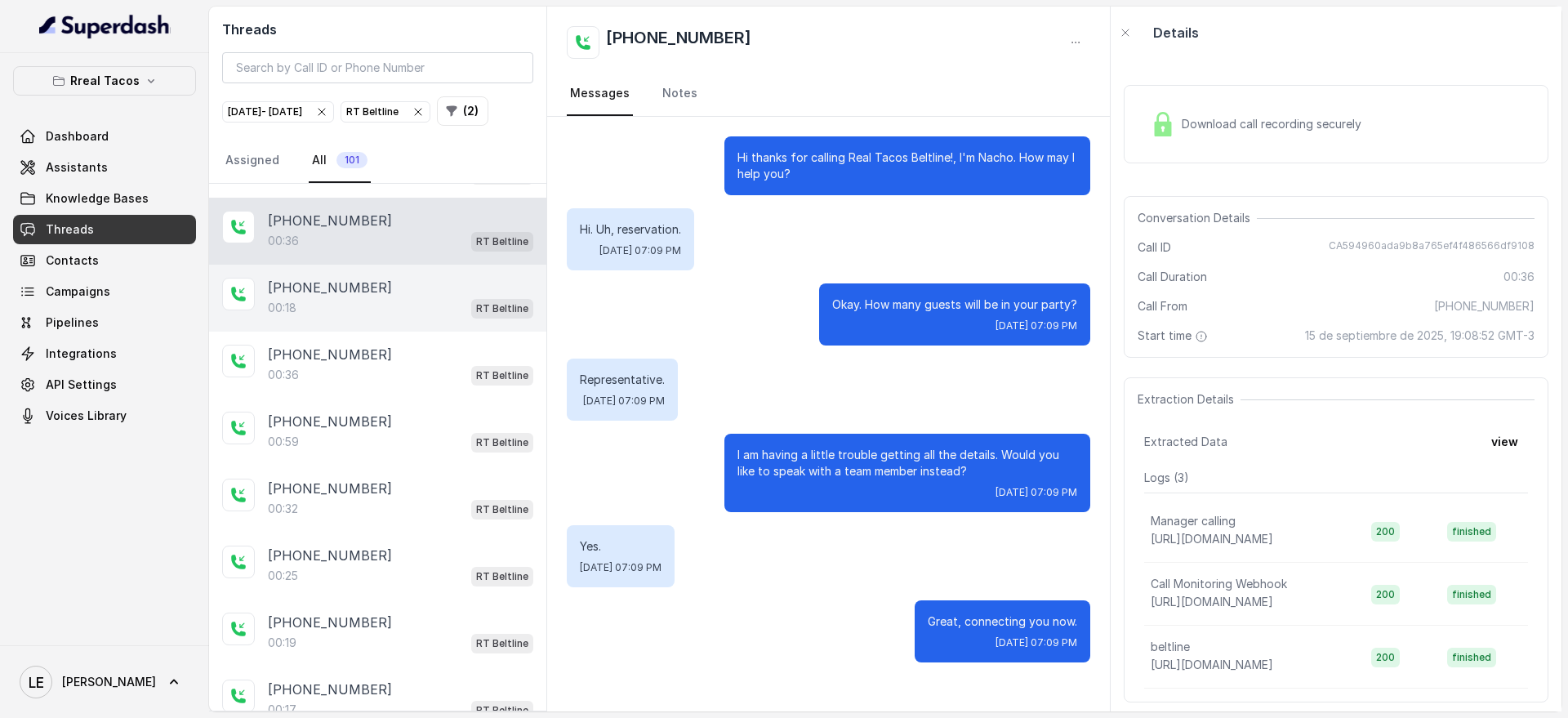
click at [501, 298] on div "[PHONE_NUMBER]" at bounding box center [400, 287] width 266 height 20
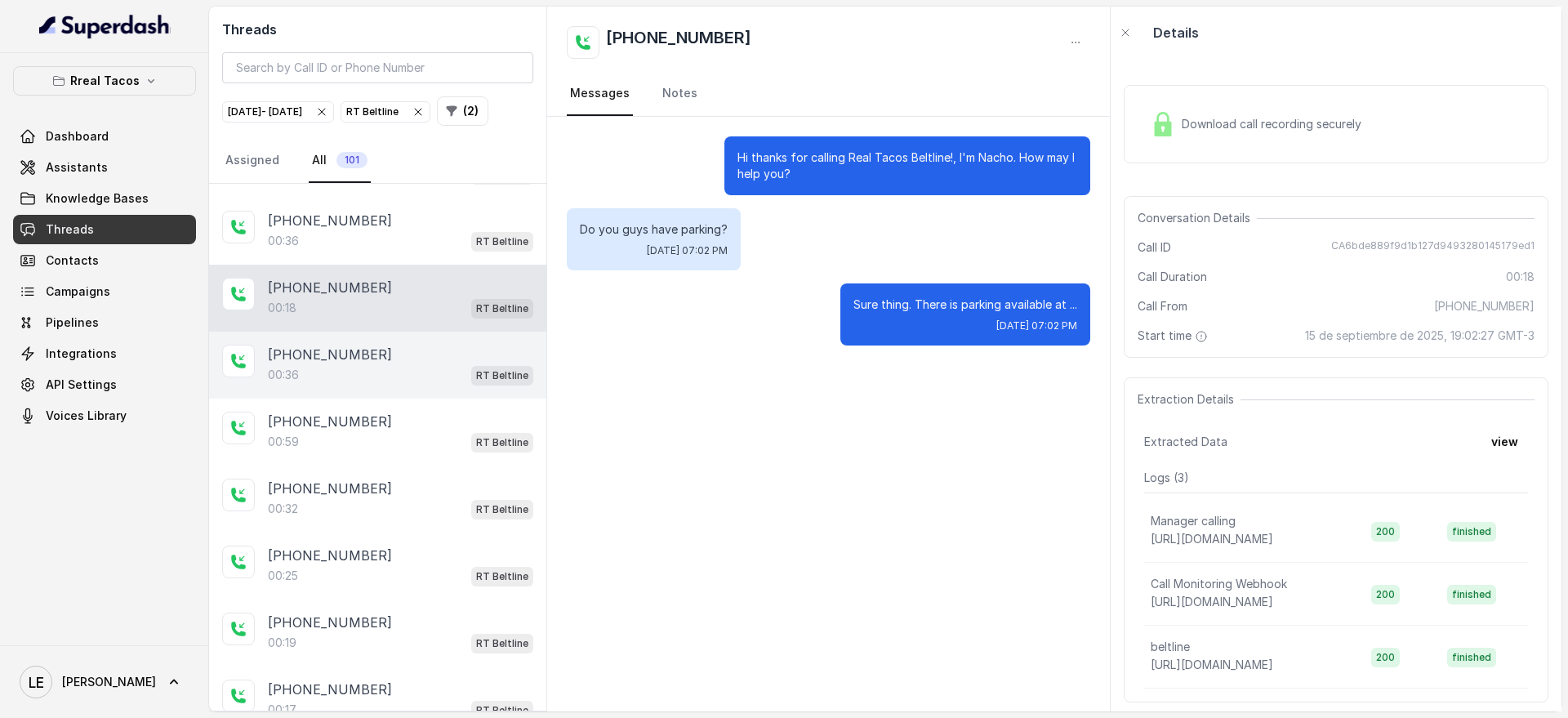
click at [423, 386] on div "00:36 RT Beltline" at bounding box center [400, 375] width 266 height 21
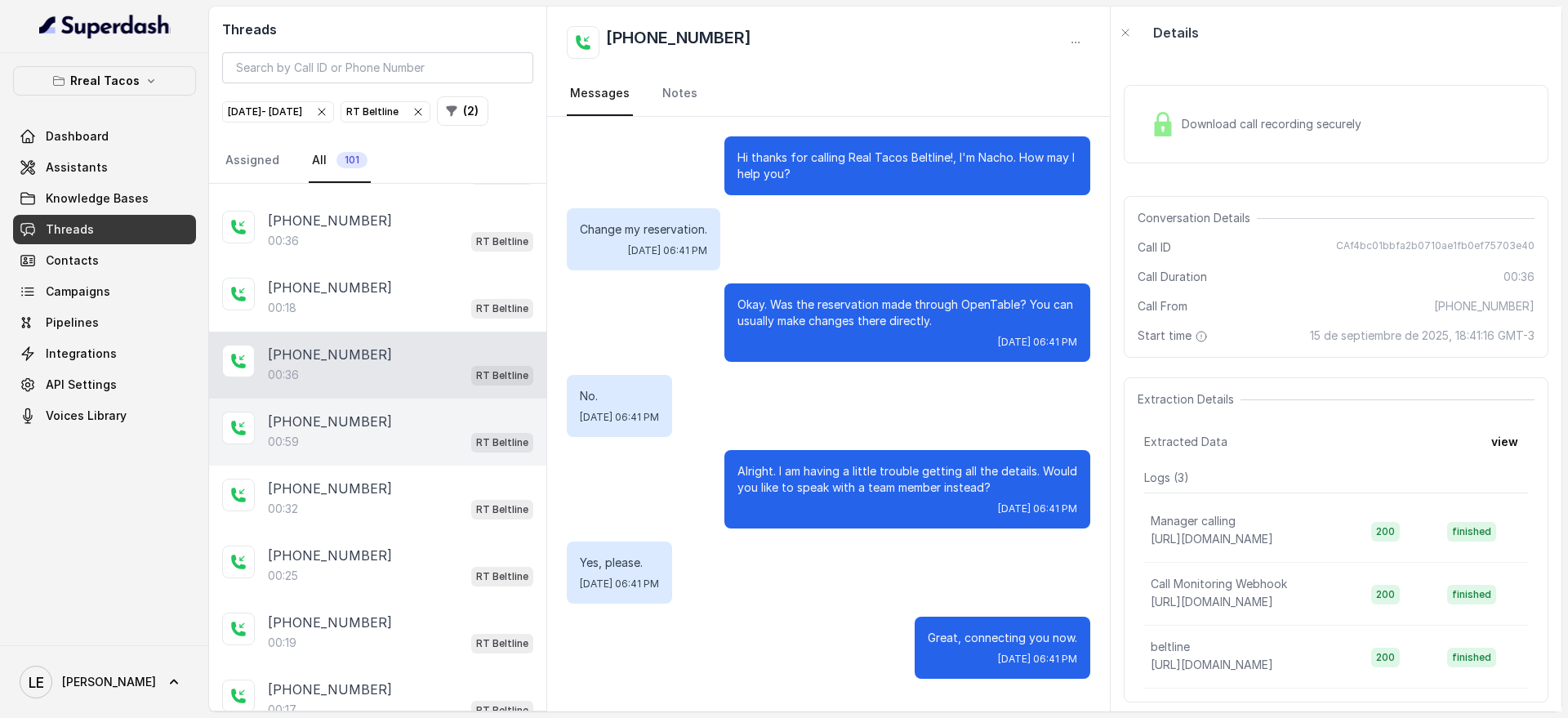
click at [513, 438] on div "[PHONE_NUMBER]:59 RT Beltline" at bounding box center [378, 432] width 338 height 67
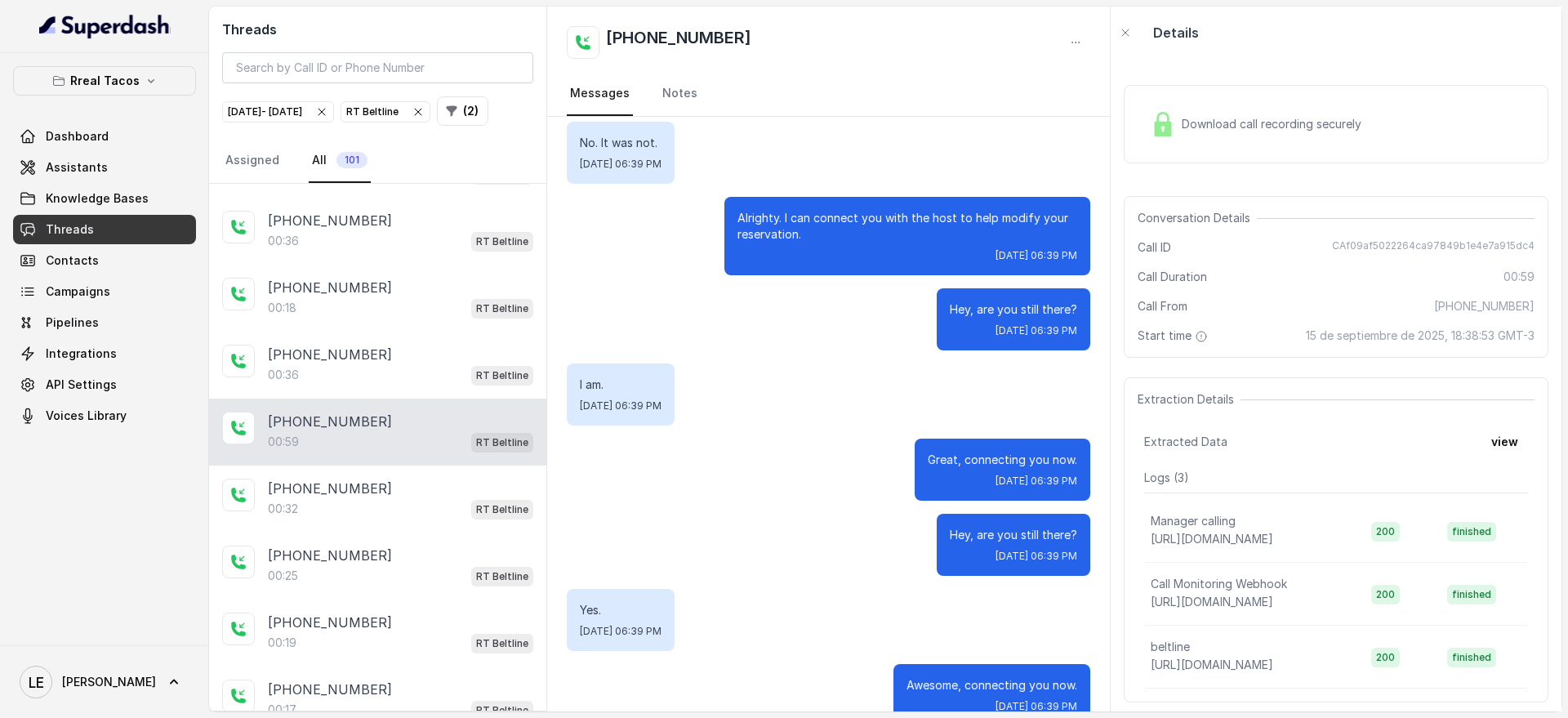
scroll to position [304, 0]
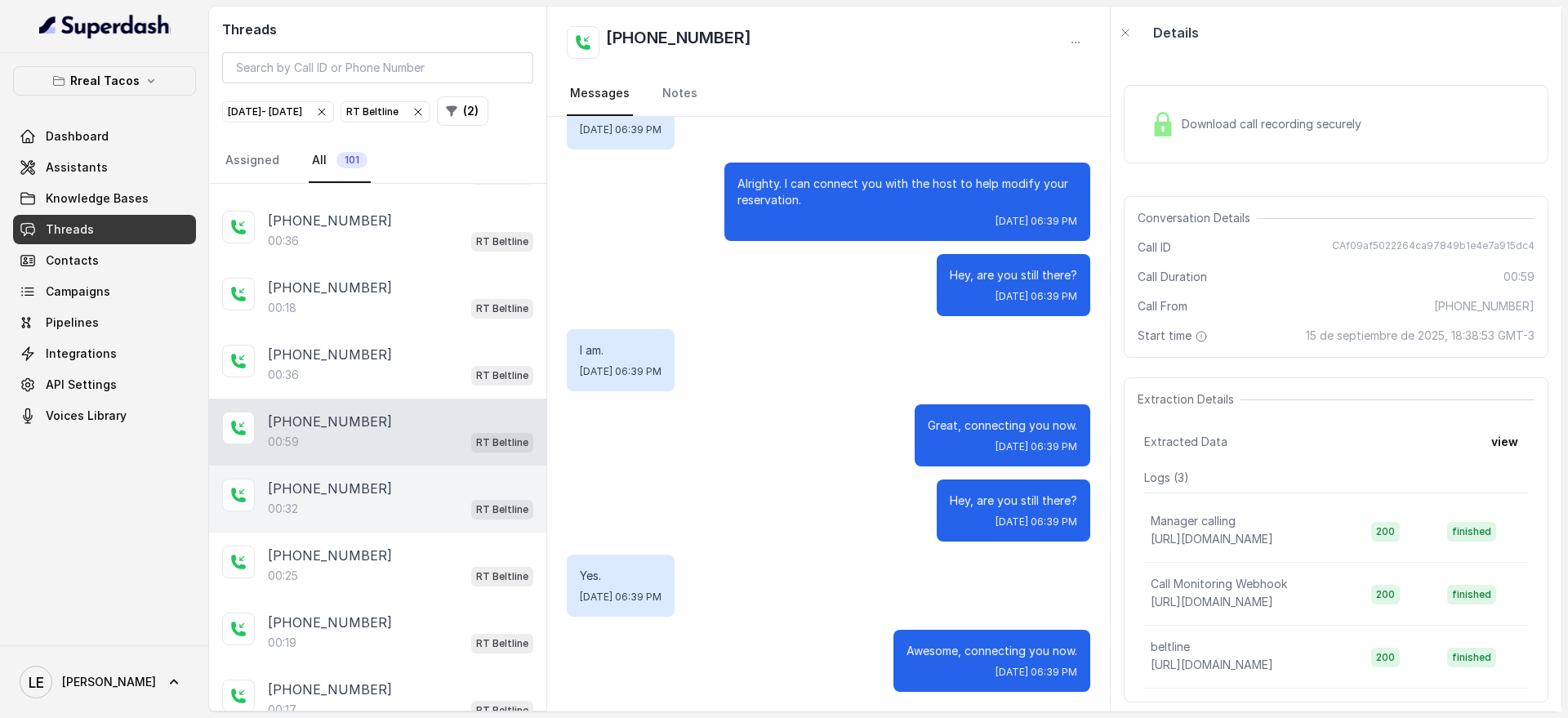
drag, startPoint x: 470, startPoint y: 522, endPoint x: 543, endPoint y: 519, distance: 73.1
click at [471, 498] on div "[PHONE_NUMBER]" at bounding box center [400, 488] width 266 height 20
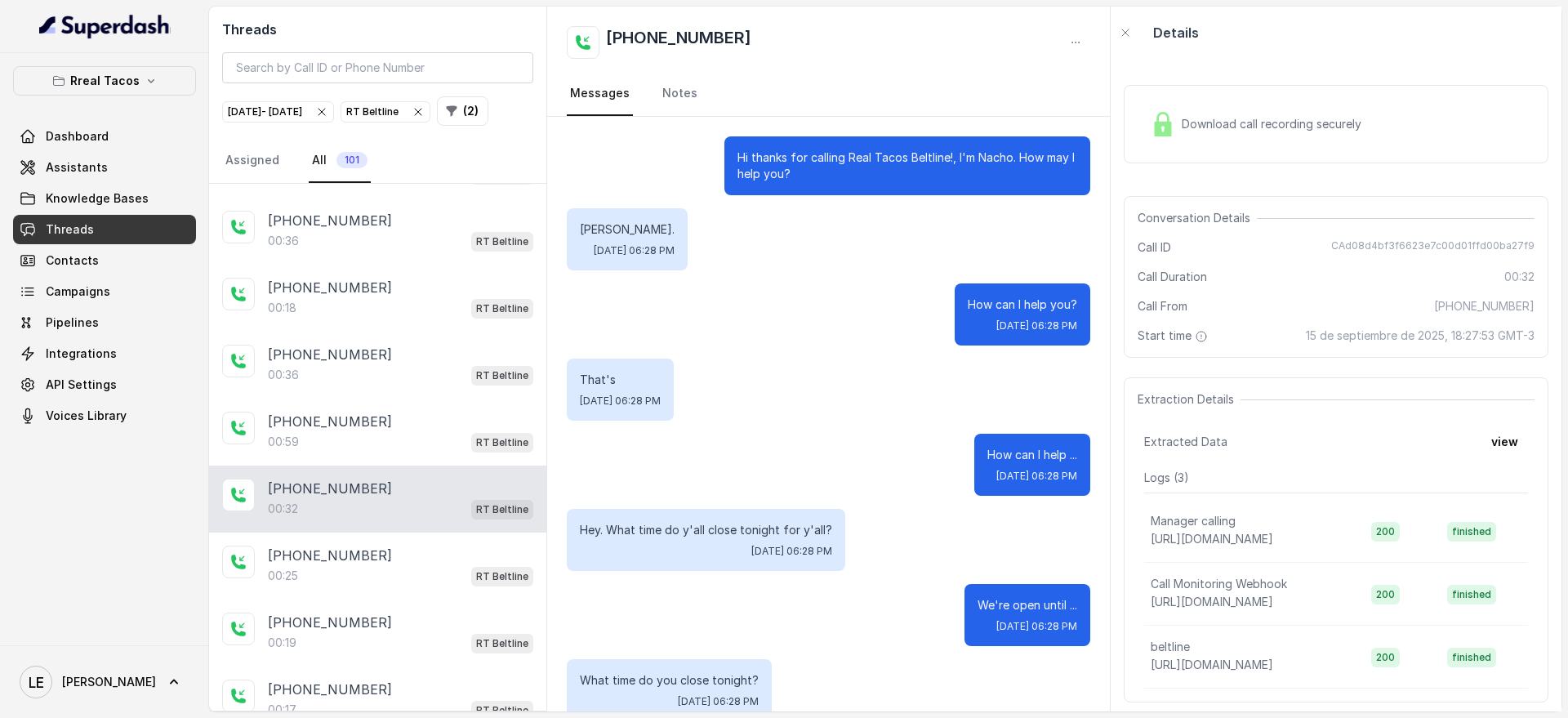
click at [593, 228] on p "[PERSON_NAME]." at bounding box center [627, 230] width 95 height 17
click at [498, 451] on p "RT Beltline" at bounding box center [503, 443] width 53 height 17
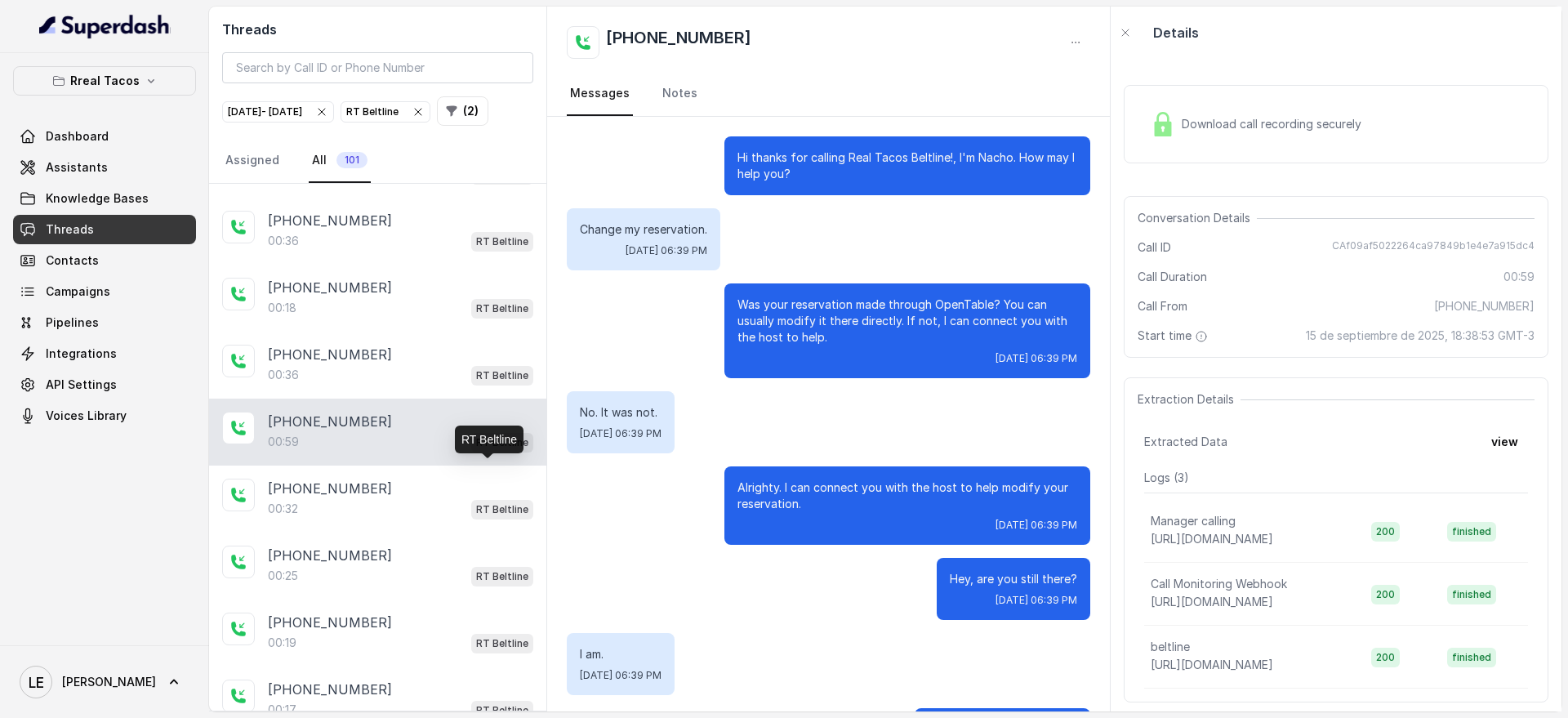
scroll to position [304, 0]
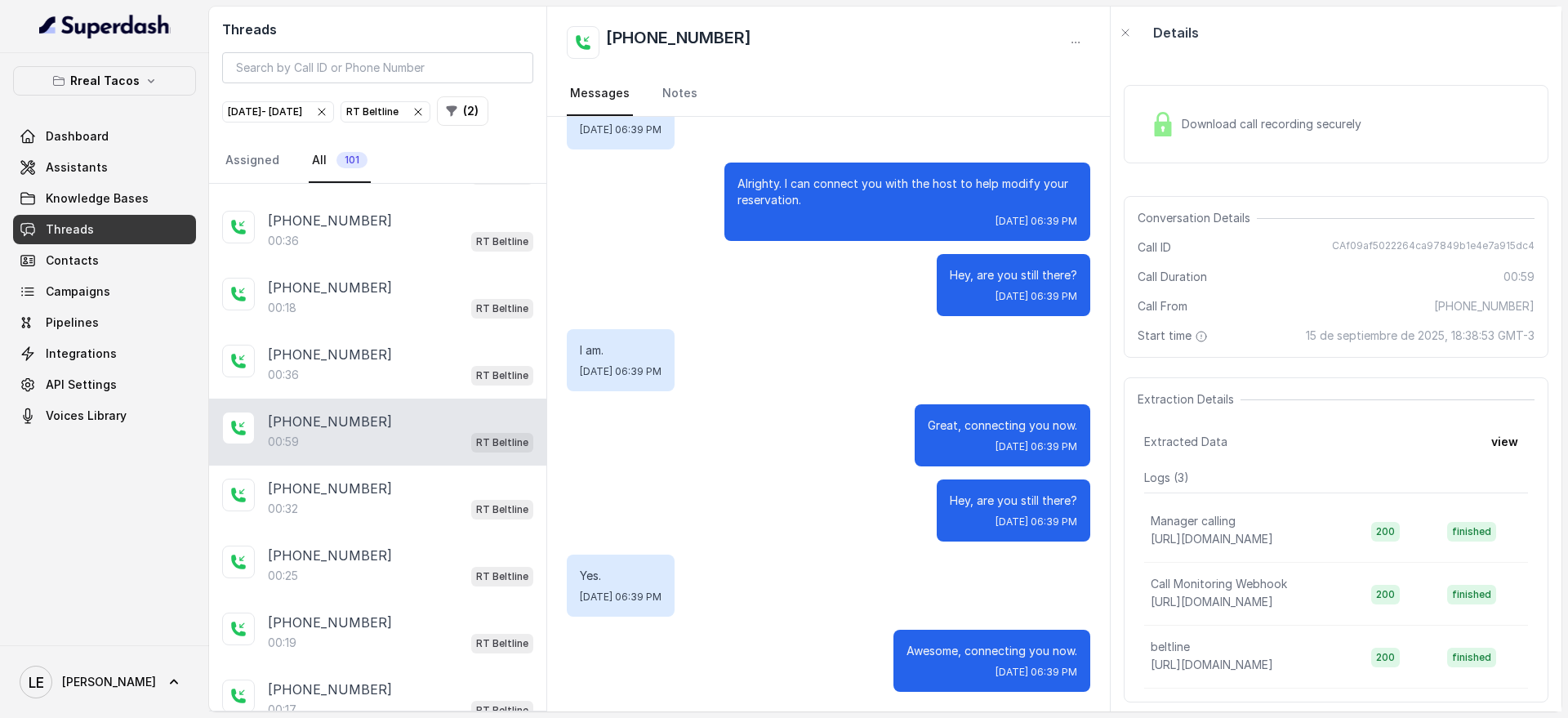
click at [1344, 180] on div "Download call recording securely Conversation Details Call ID CAf09af5022264ca9…" at bounding box center [1337, 385] width 451 height 653
click at [1302, 151] on div "Download call recording securely" at bounding box center [1336, 124] width 425 height 78
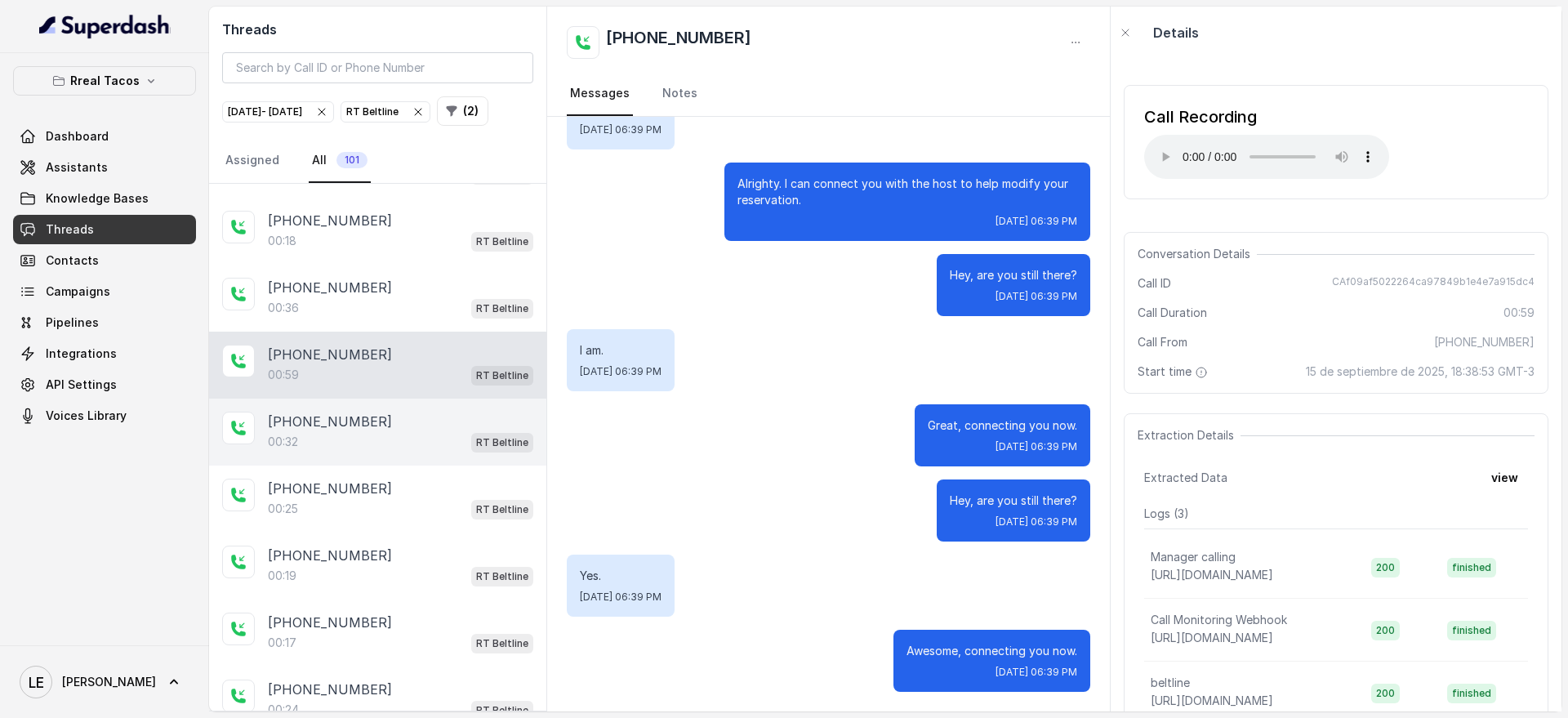
scroll to position [1763, 0]
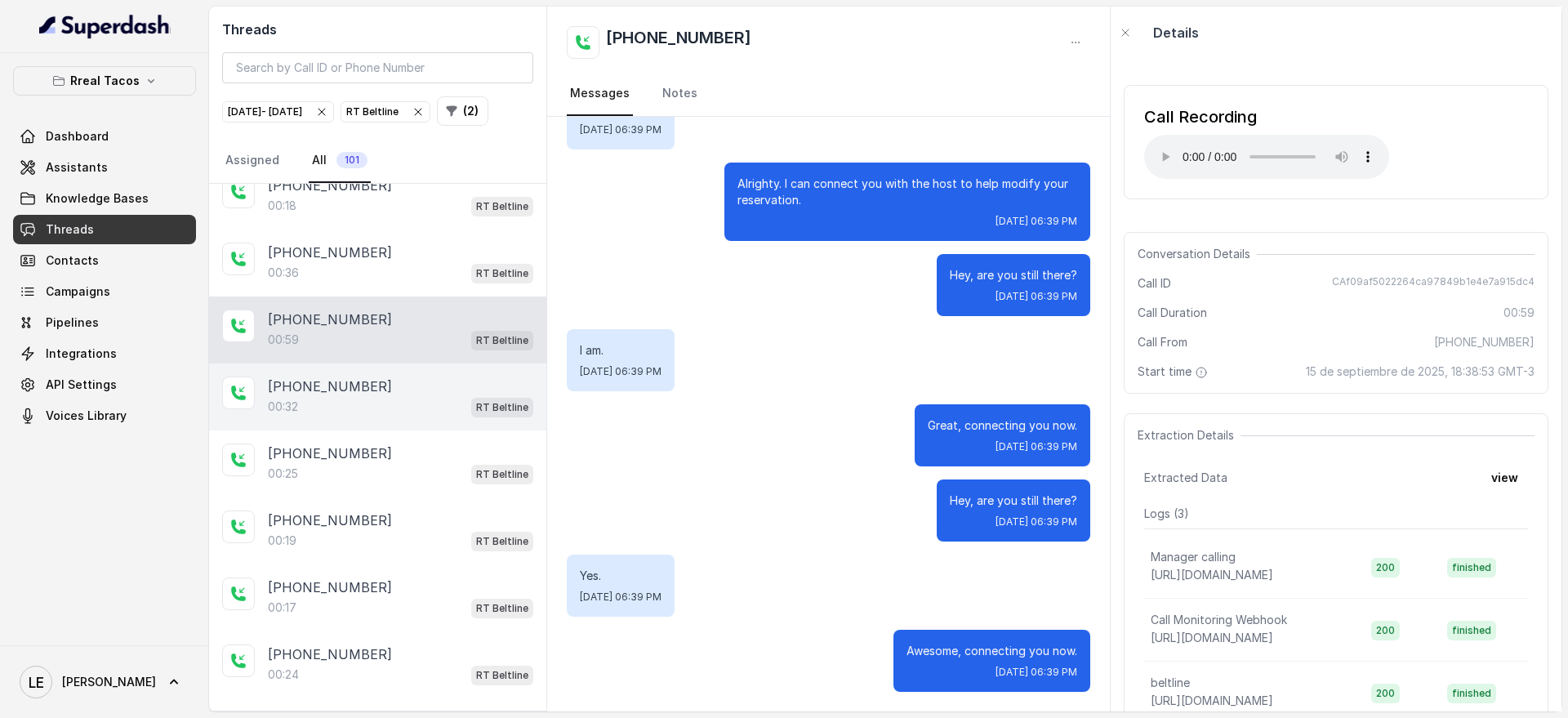
click at [455, 418] on div "00:32 RT Beltline" at bounding box center [400, 407] width 266 height 21
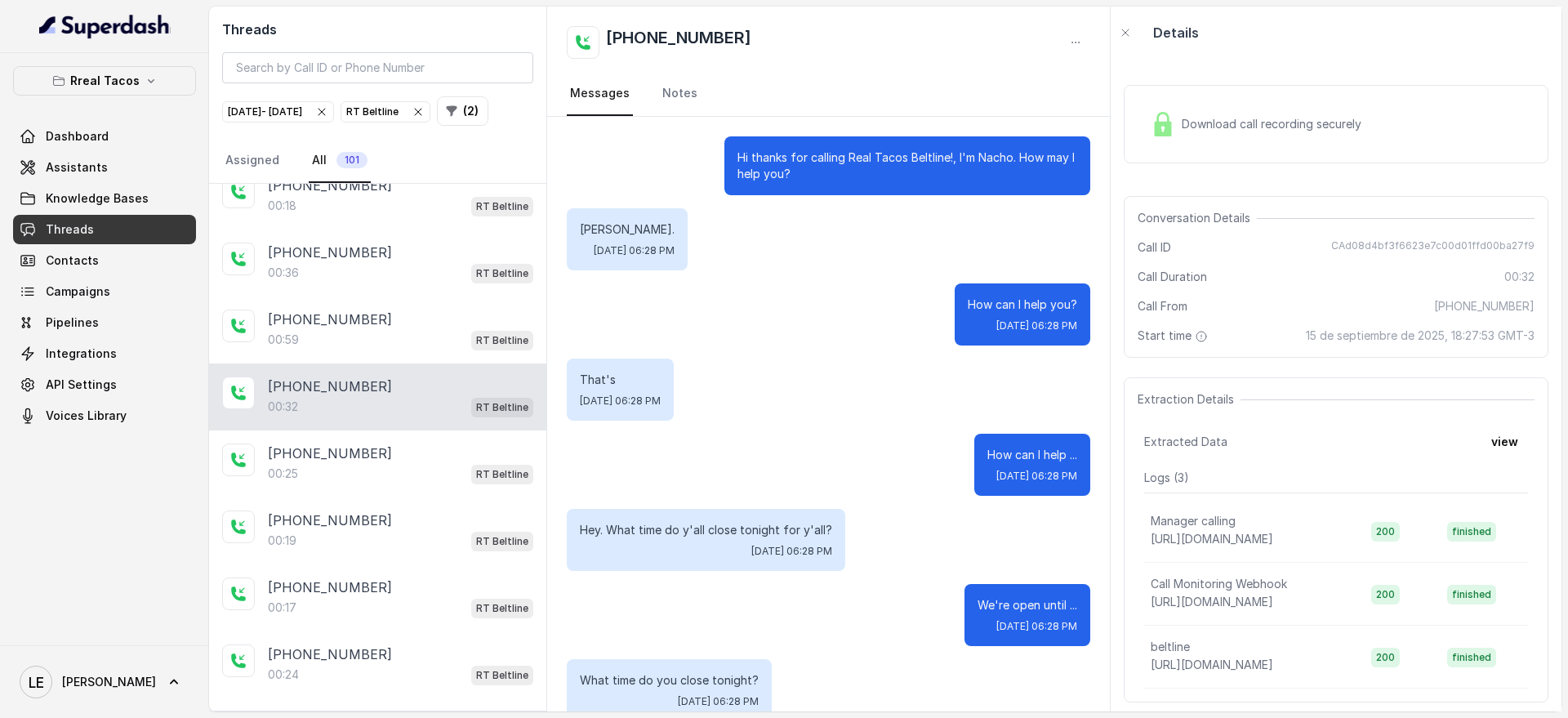
click at [609, 237] on p "[PERSON_NAME]." at bounding box center [627, 230] width 95 height 17
click at [609, 233] on p "[PERSON_NAME]." at bounding box center [627, 230] width 95 height 17
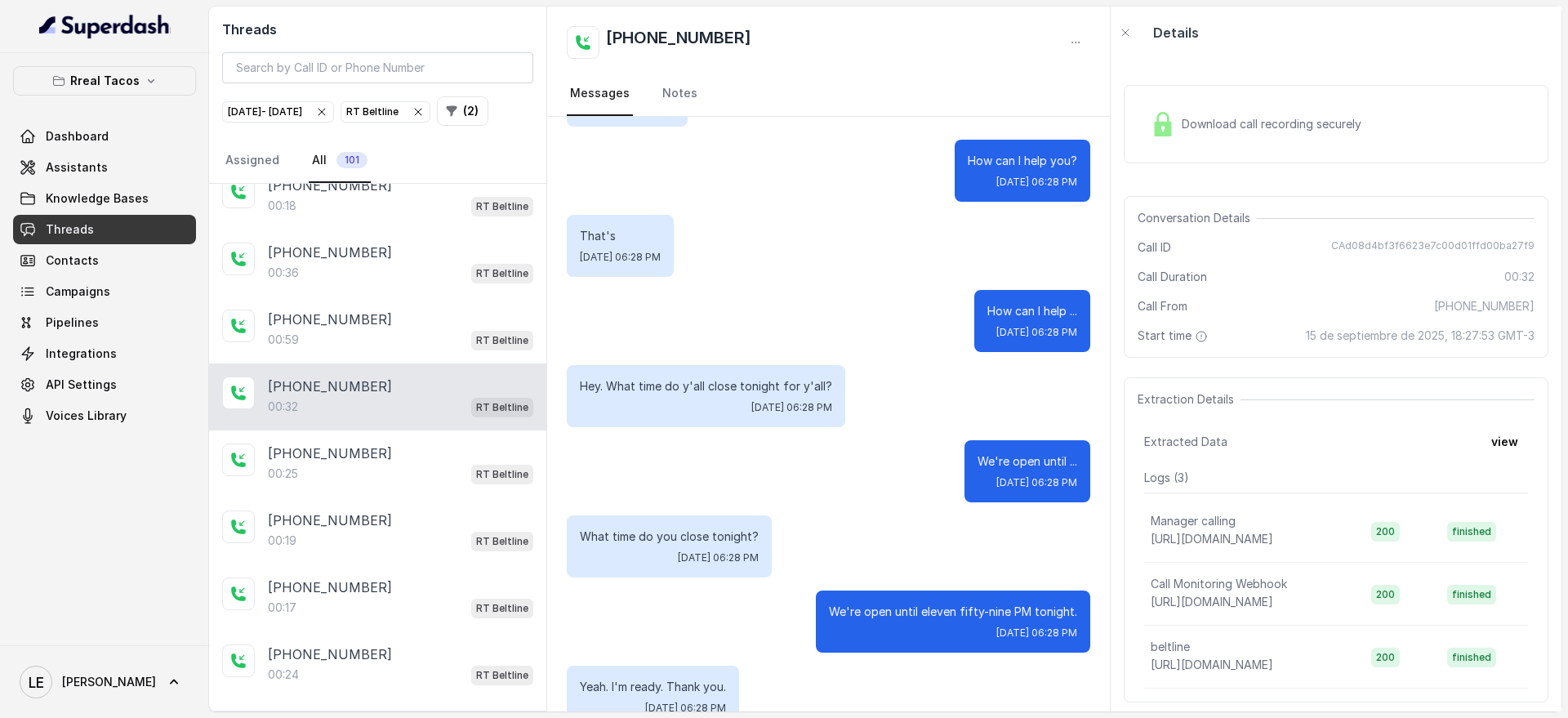
scroll to position [180, 0]
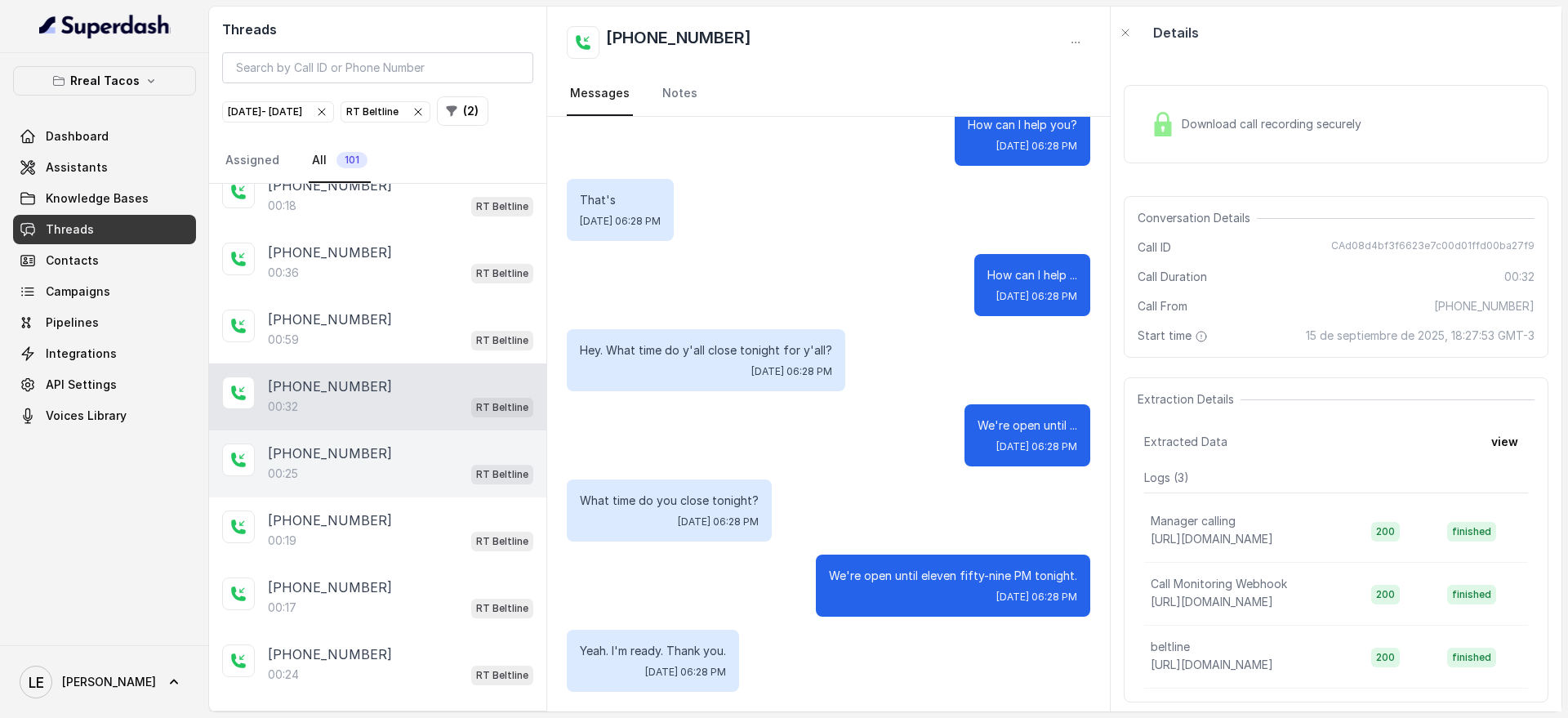
click at [415, 463] on div "[PHONE_NUMBER]" at bounding box center [400, 453] width 266 height 20
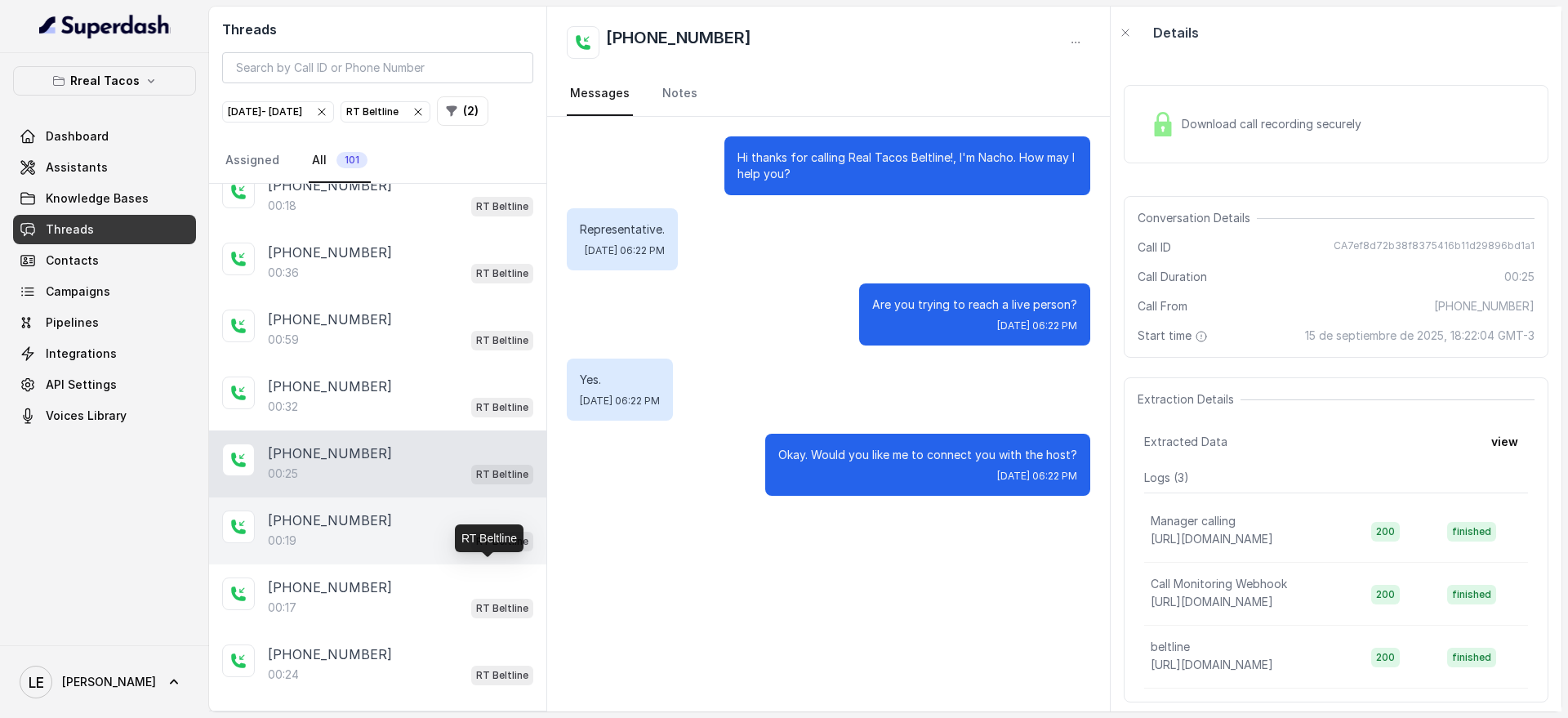
click at [489, 550] on p "RT Beltline" at bounding box center [503, 541] width 53 height 17
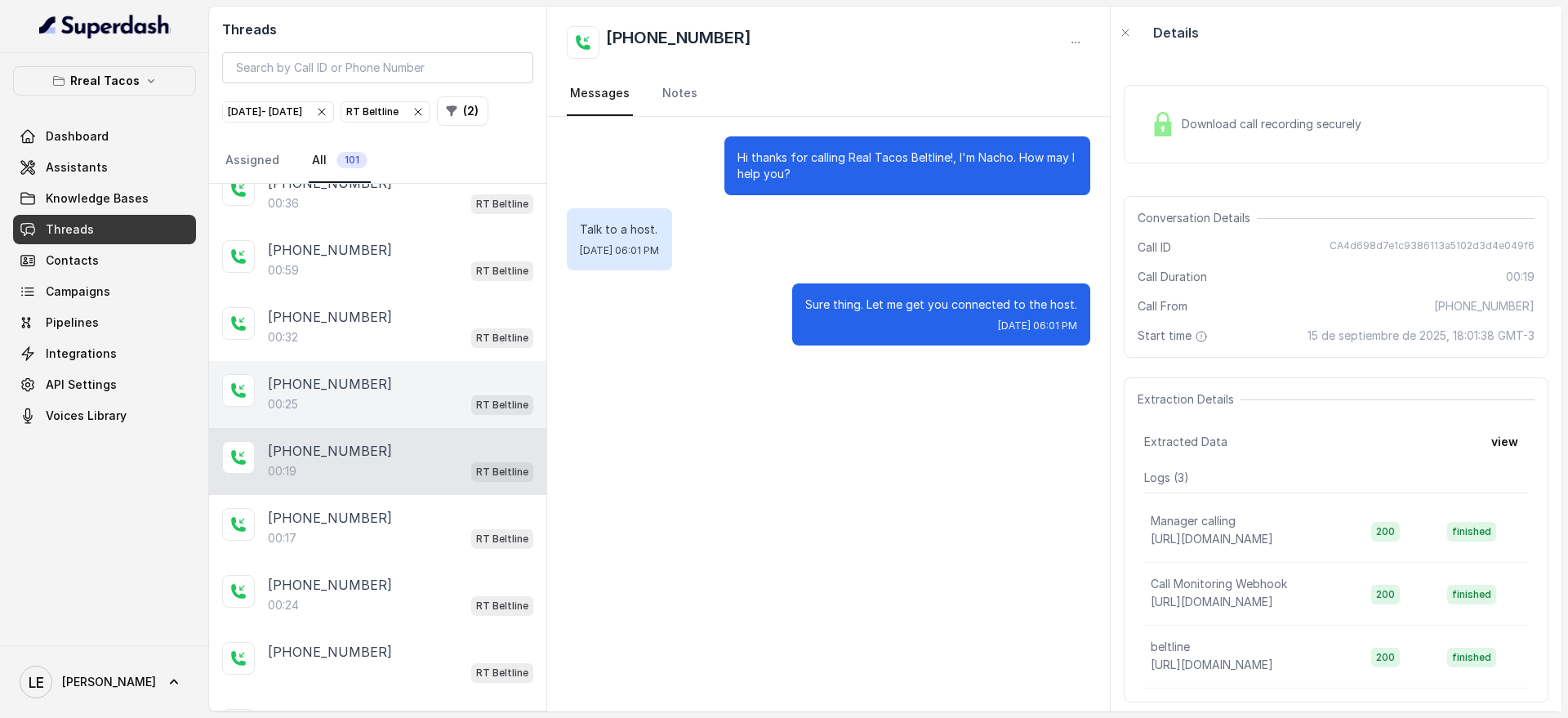
scroll to position [1866, 0]
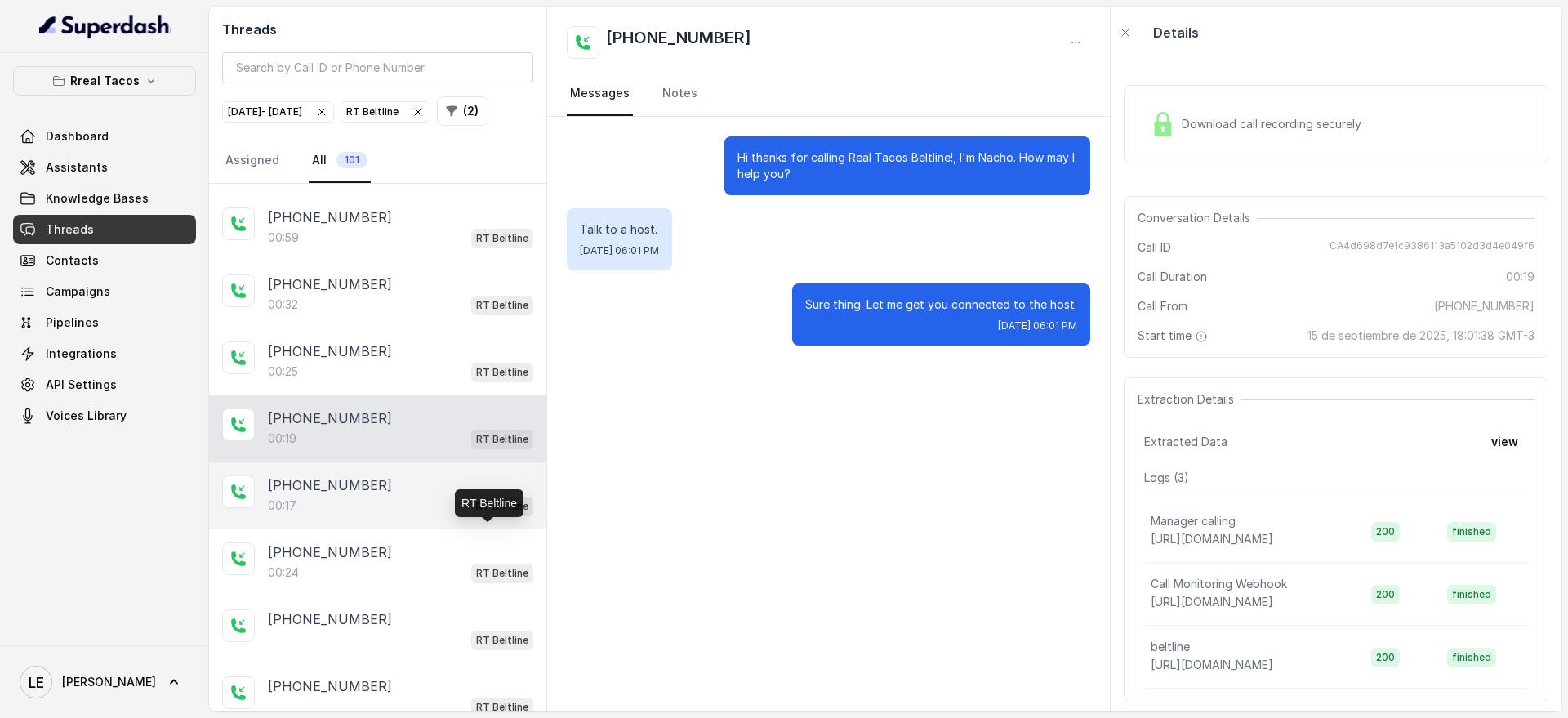
click at [479, 515] on p "RT Beltline" at bounding box center [503, 506] width 53 height 17
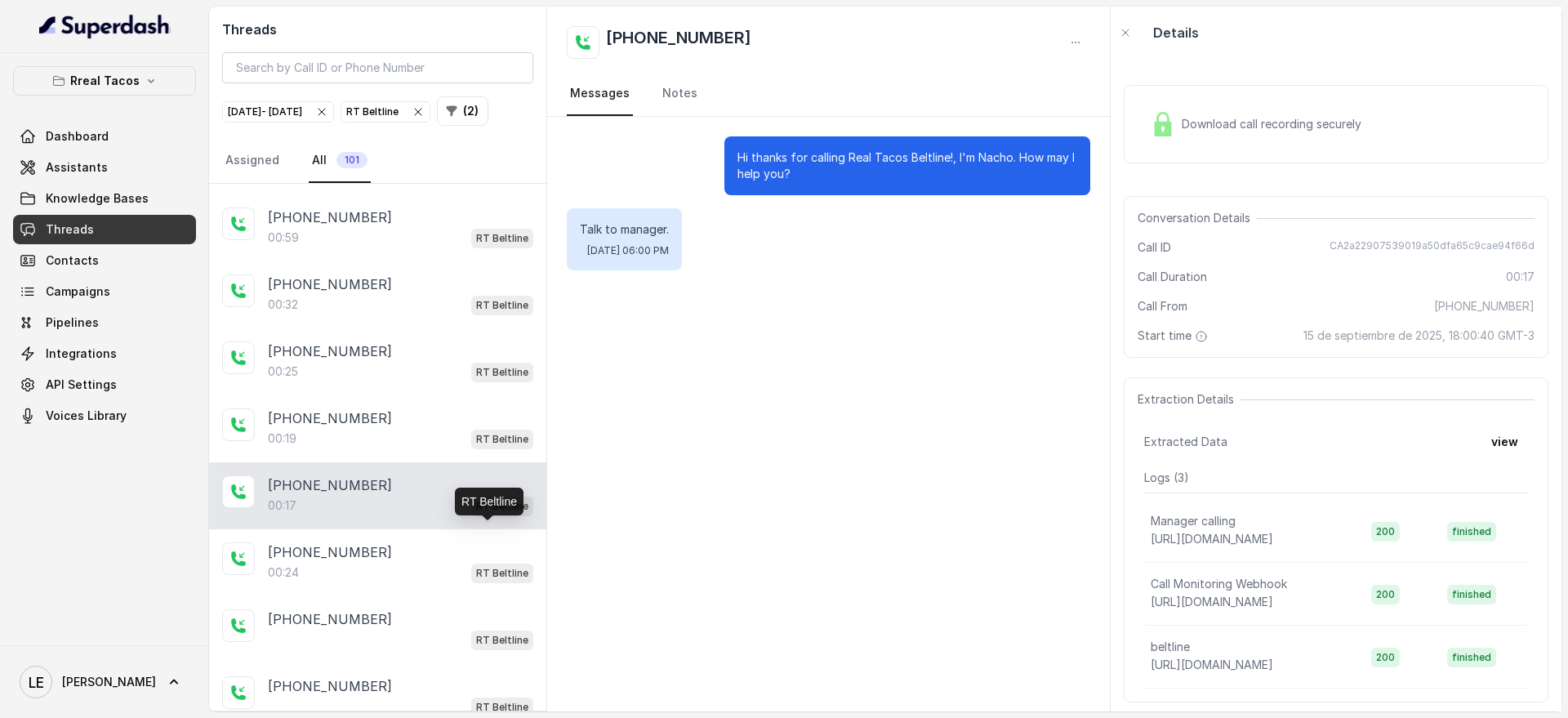
scroll to position [1968, 0]
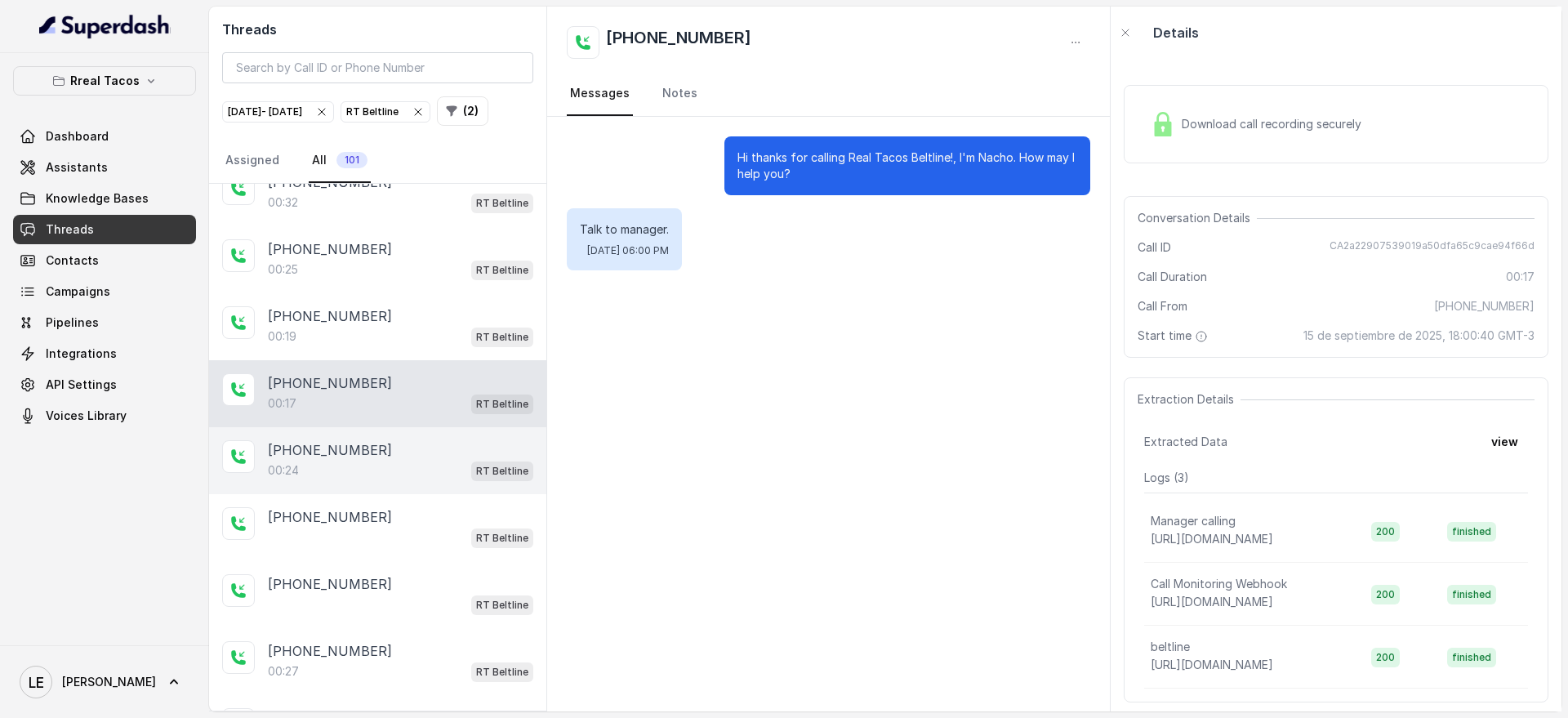
click at [478, 494] on div "[PHONE_NUMBER]:24 RT Beltline" at bounding box center [378, 461] width 338 height 67
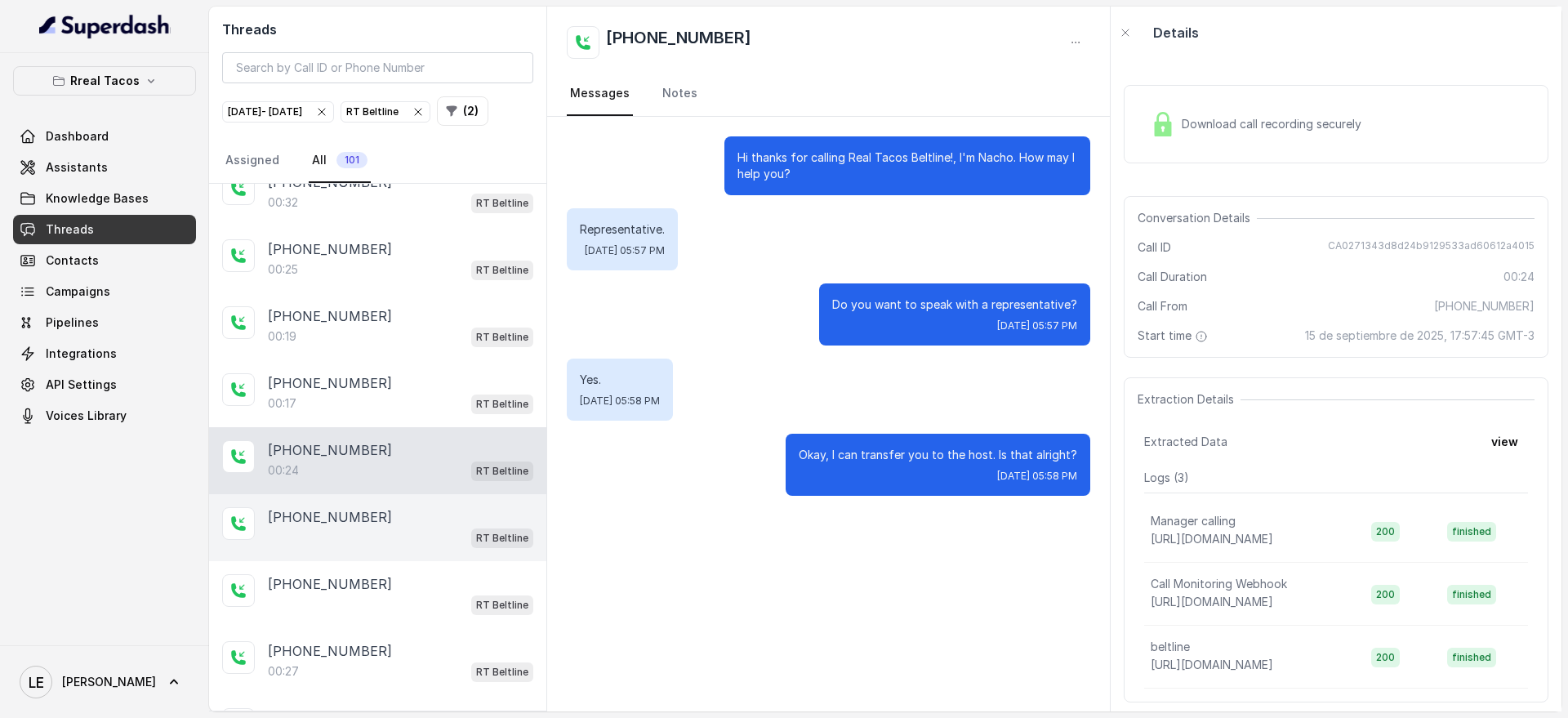
click at [479, 528] on div "[PHONE_NUMBER]" at bounding box center [400, 518] width 266 height 20
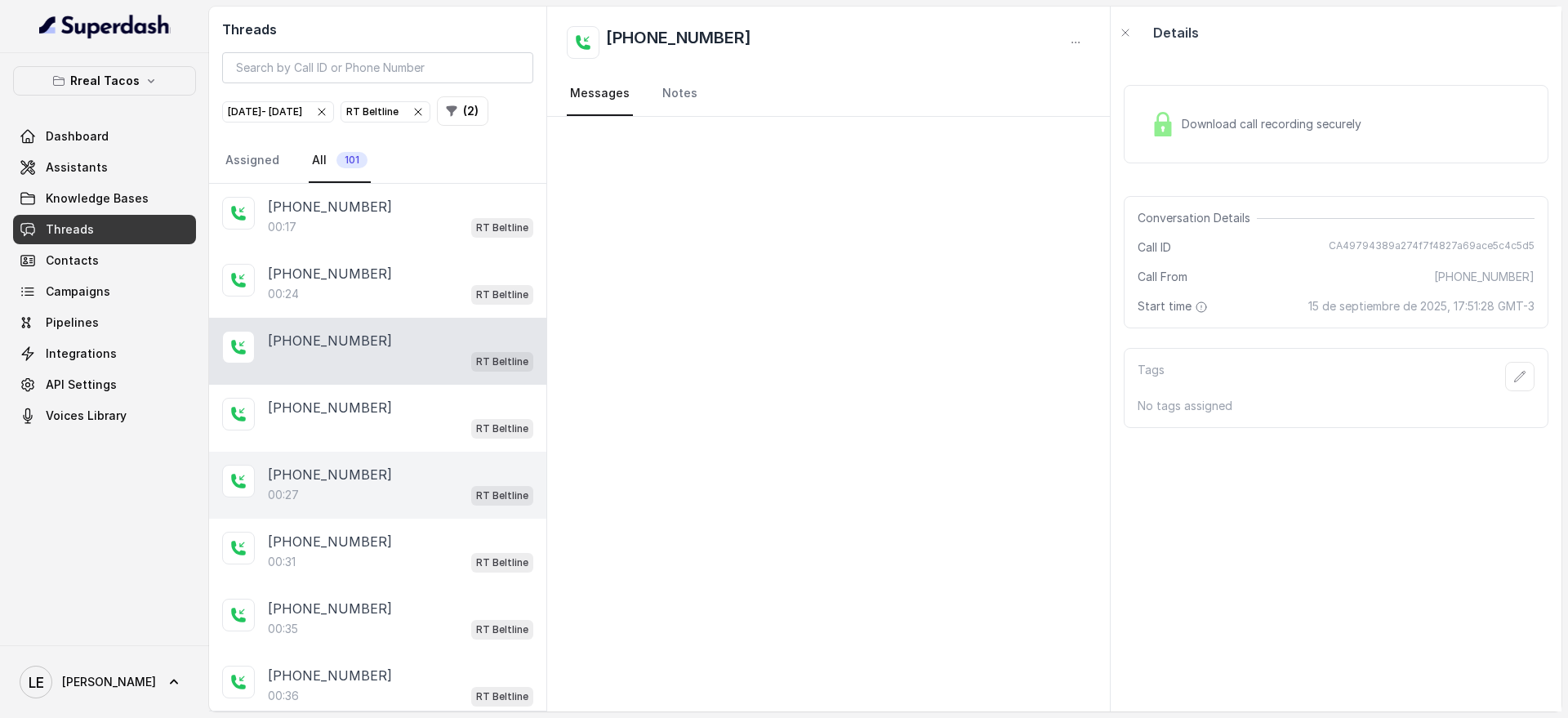
scroll to position [2173, 0]
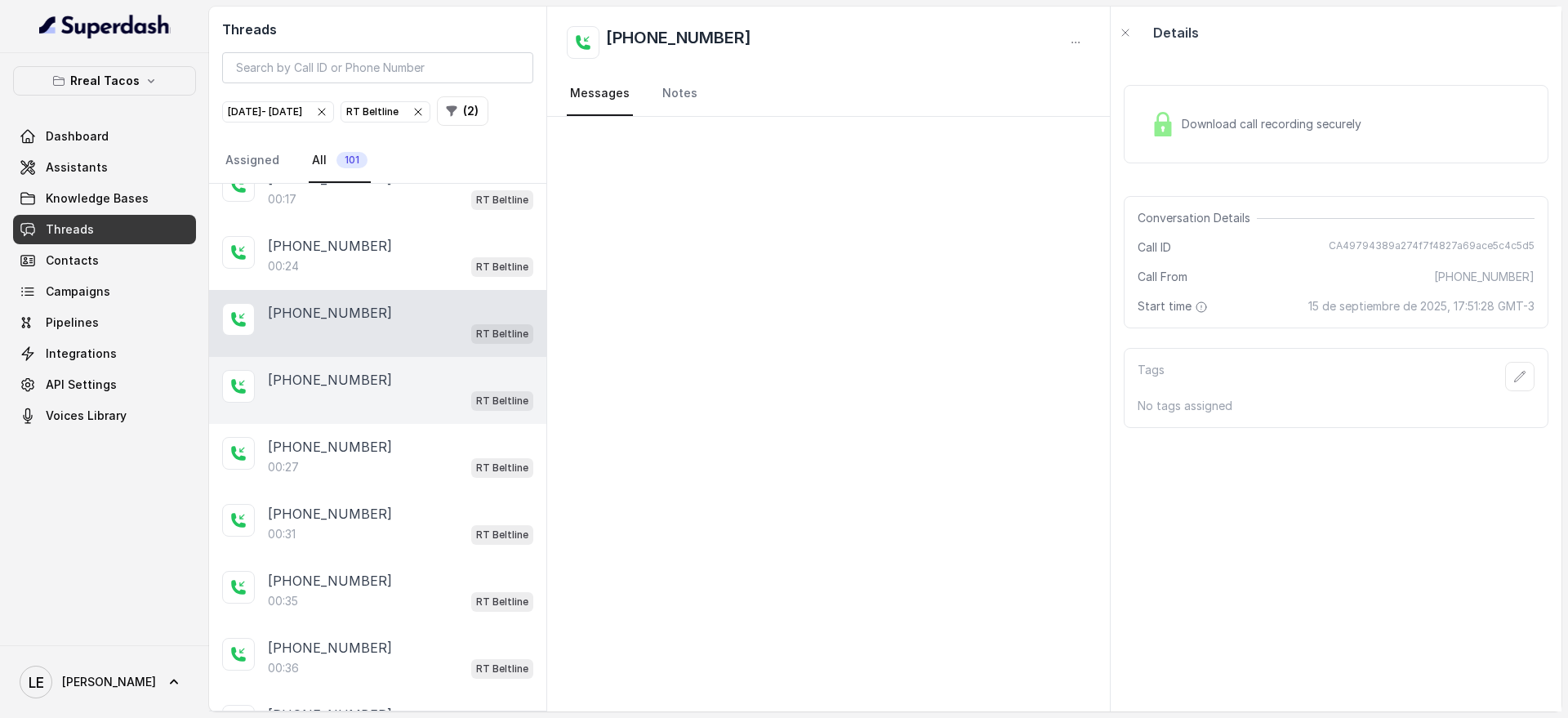
click at [483, 409] on p "RT Beltline" at bounding box center [503, 401] width 53 height 17
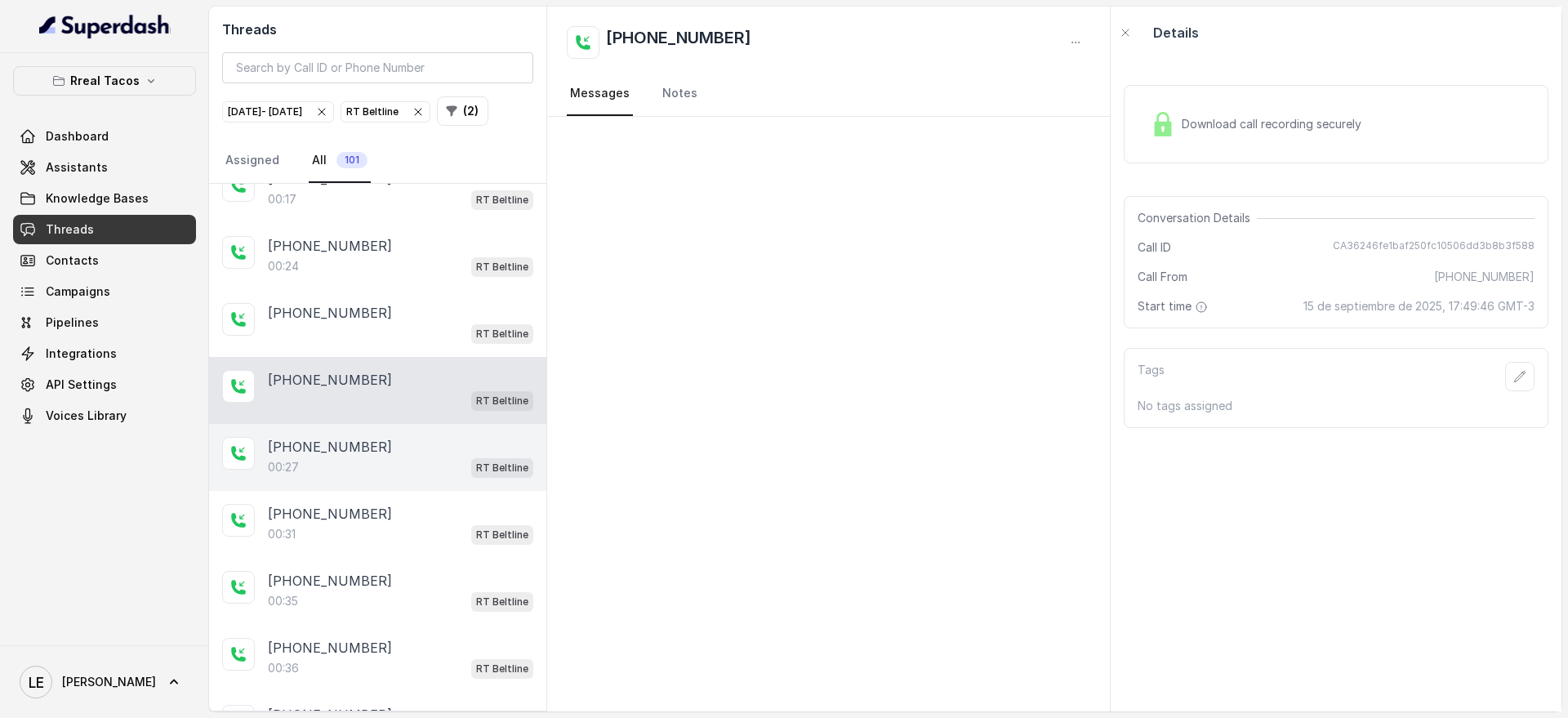
click at [490, 457] on div "[PHONE_NUMBER]" at bounding box center [400, 447] width 266 height 20
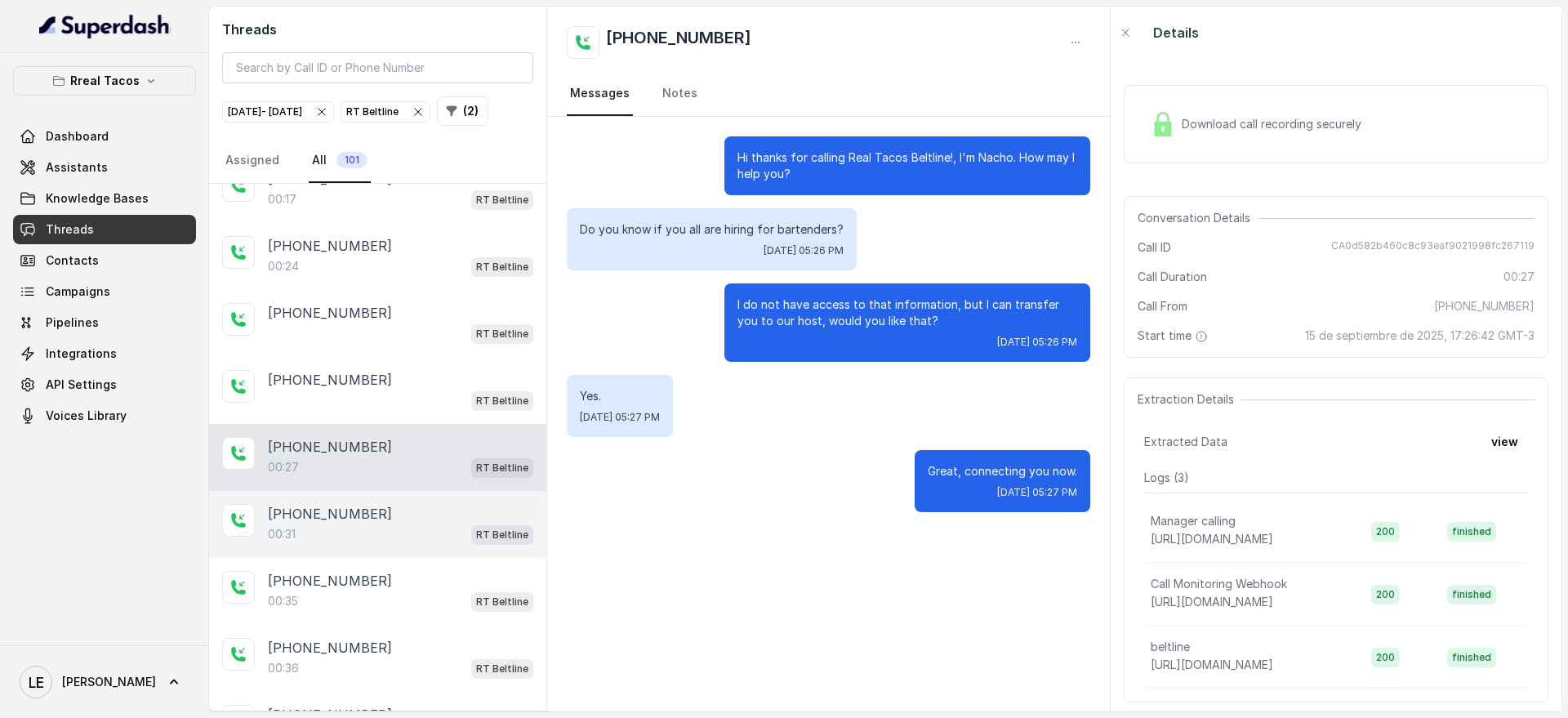
click at [439, 558] on div "[PHONE_NUMBER]:31 RT Beltline" at bounding box center [378, 525] width 338 height 67
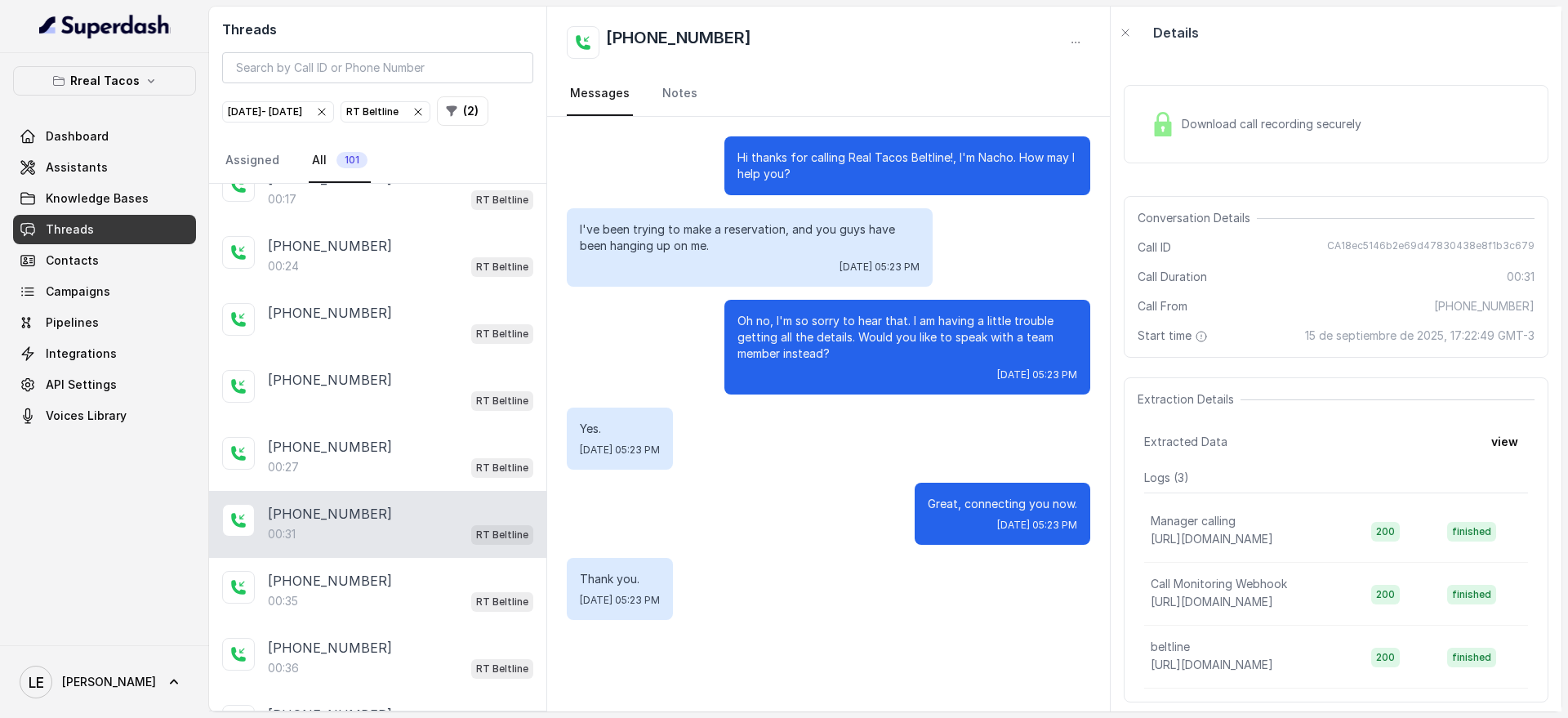
click at [720, 238] on p "I've been trying to make a reservation, and you guys have been hanging up on me." at bounding box center [750, 237] width 340 height 32
click at [692, 302] on div "Oh no, I'm so sorry to hear that. I am having a little trouble getting all the …" at bounding box center [829, 347] width 523 height 95
click at [682, 243] on p "I've been trying to make a reservation, and you guys have been hanging up on me." at bounding box center [750, 237] width 340 height 32
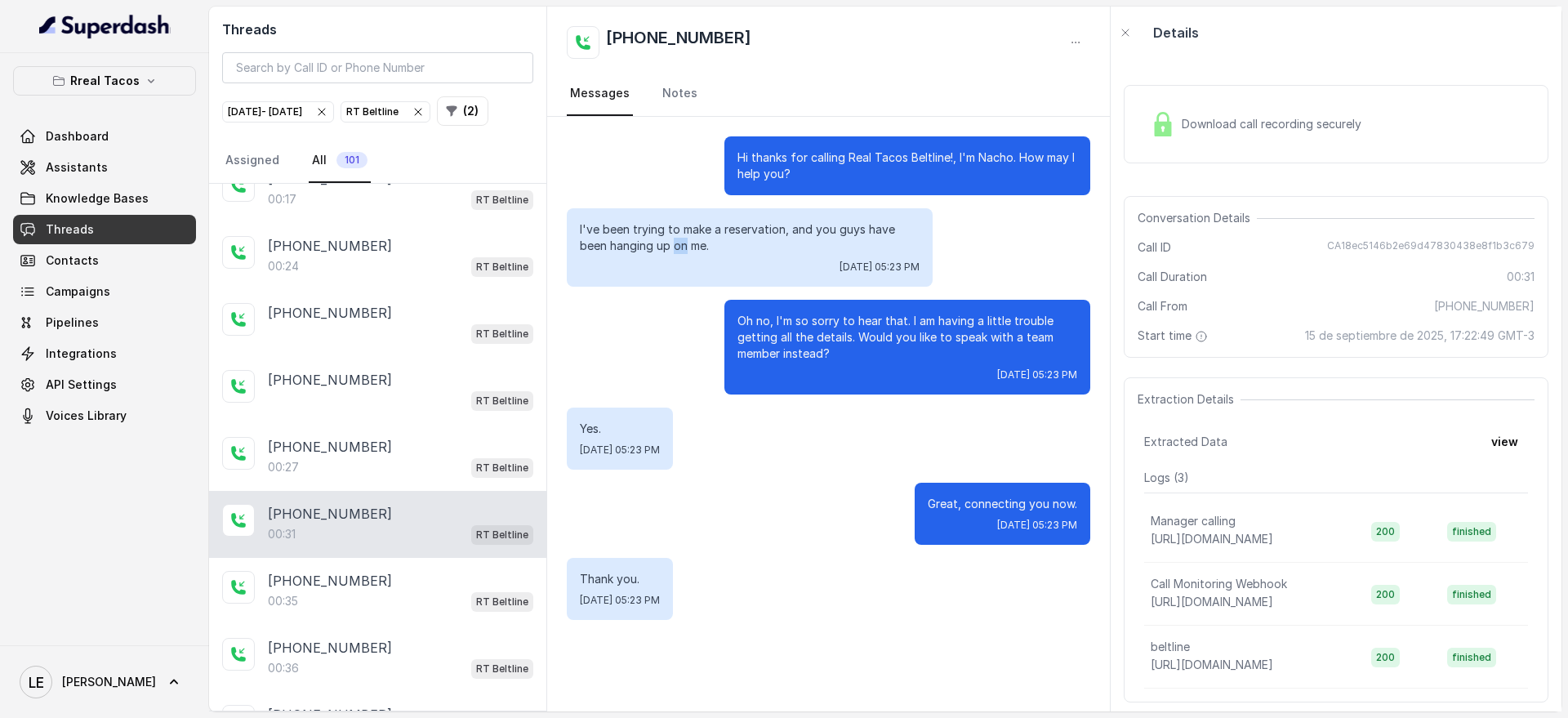
click at [682, 243] on p "I've been trying to make a reservation, and you guys have been hanging up on me." at bounding box center [750, 237] width 340 height 32
click at [664, 45] on h2 "[PHONE_NUMBER]" at bounding box center [679, 42] width 145 height 32
click at [664, 44] on h2 "[PHONE_NUMBER]" at bounding box center [679, 42] width 145 height 32
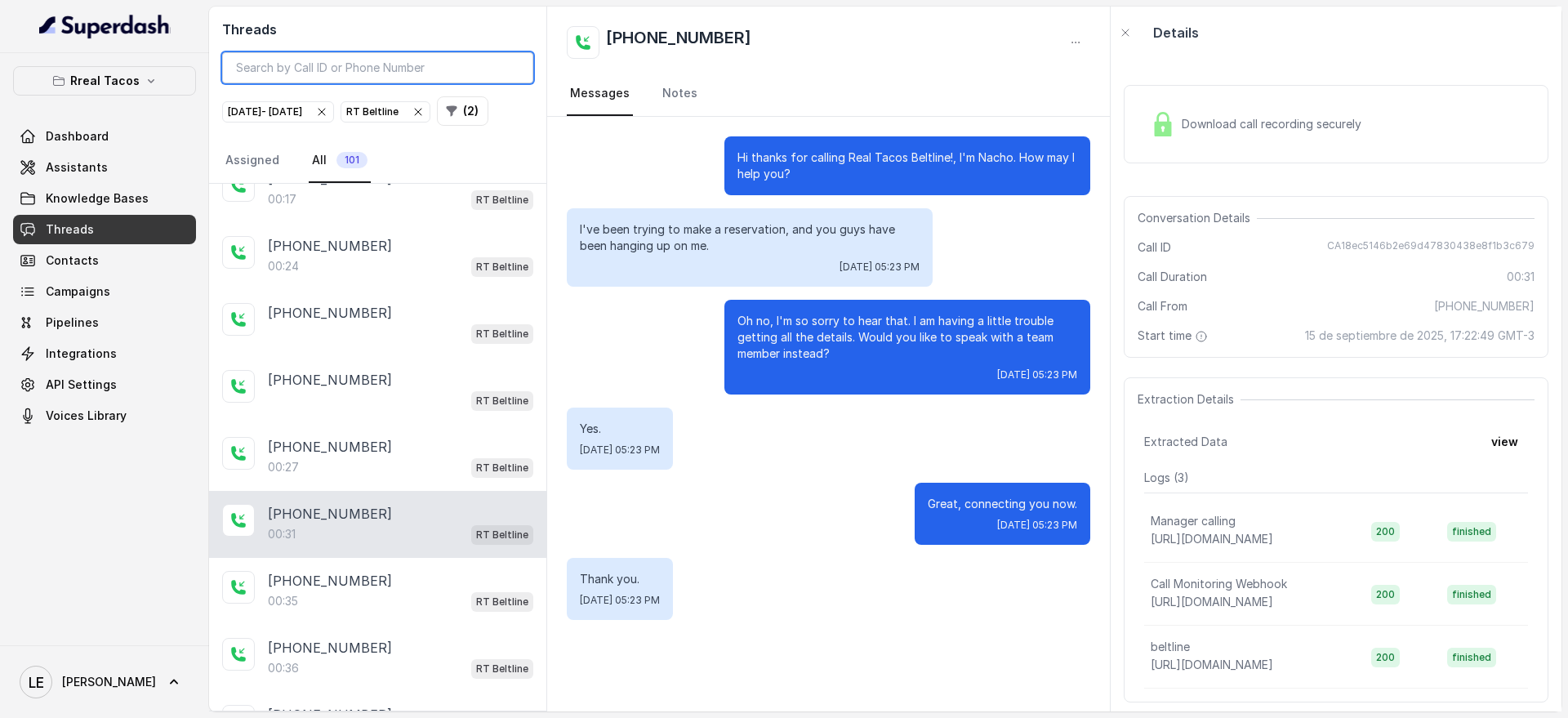
click at [440, 65] on input "search" at bounding box center [378, 68] width 311 height 31
click at [1243, 131] on span "Download call recording securely" at bounding box center [1275, 124] width 186 height 17
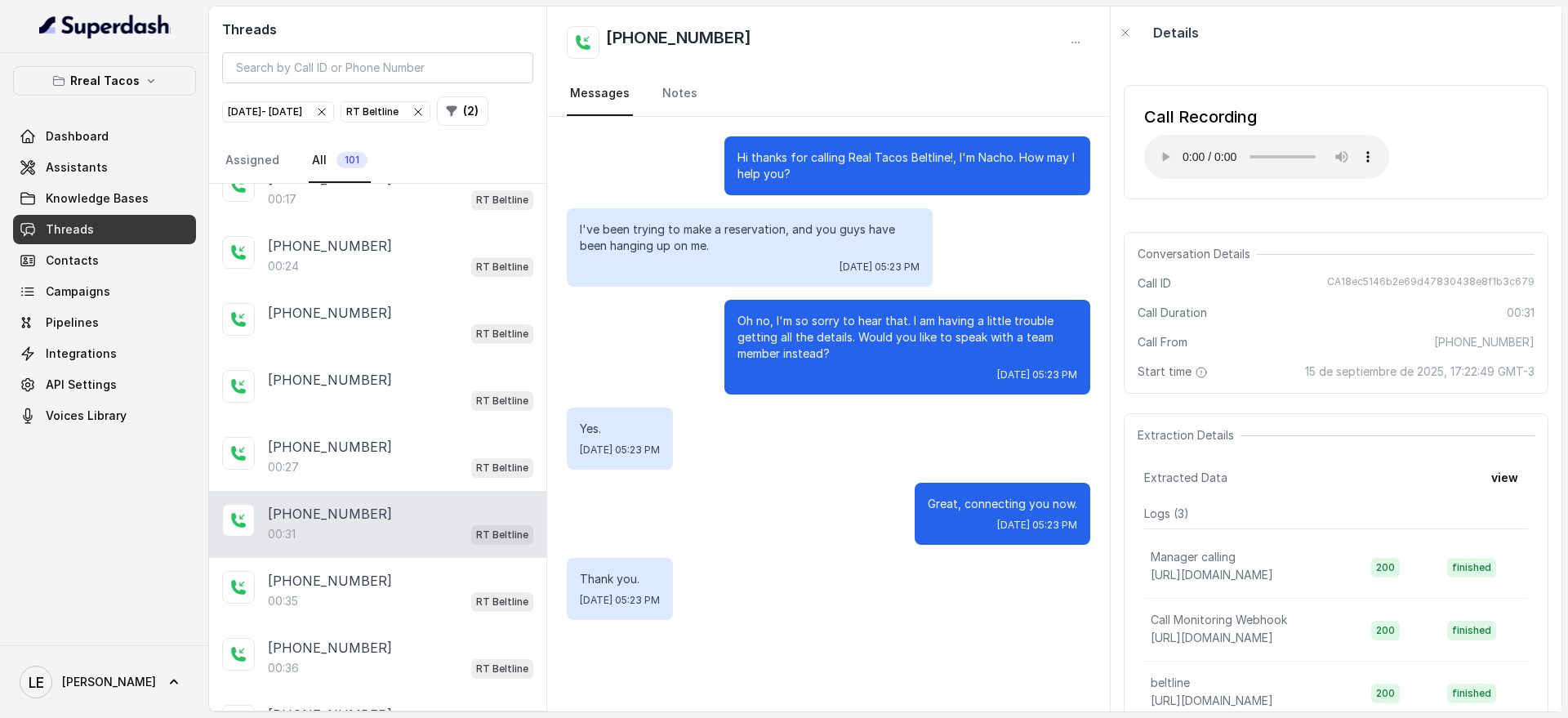
scroll to position [2274, 0]
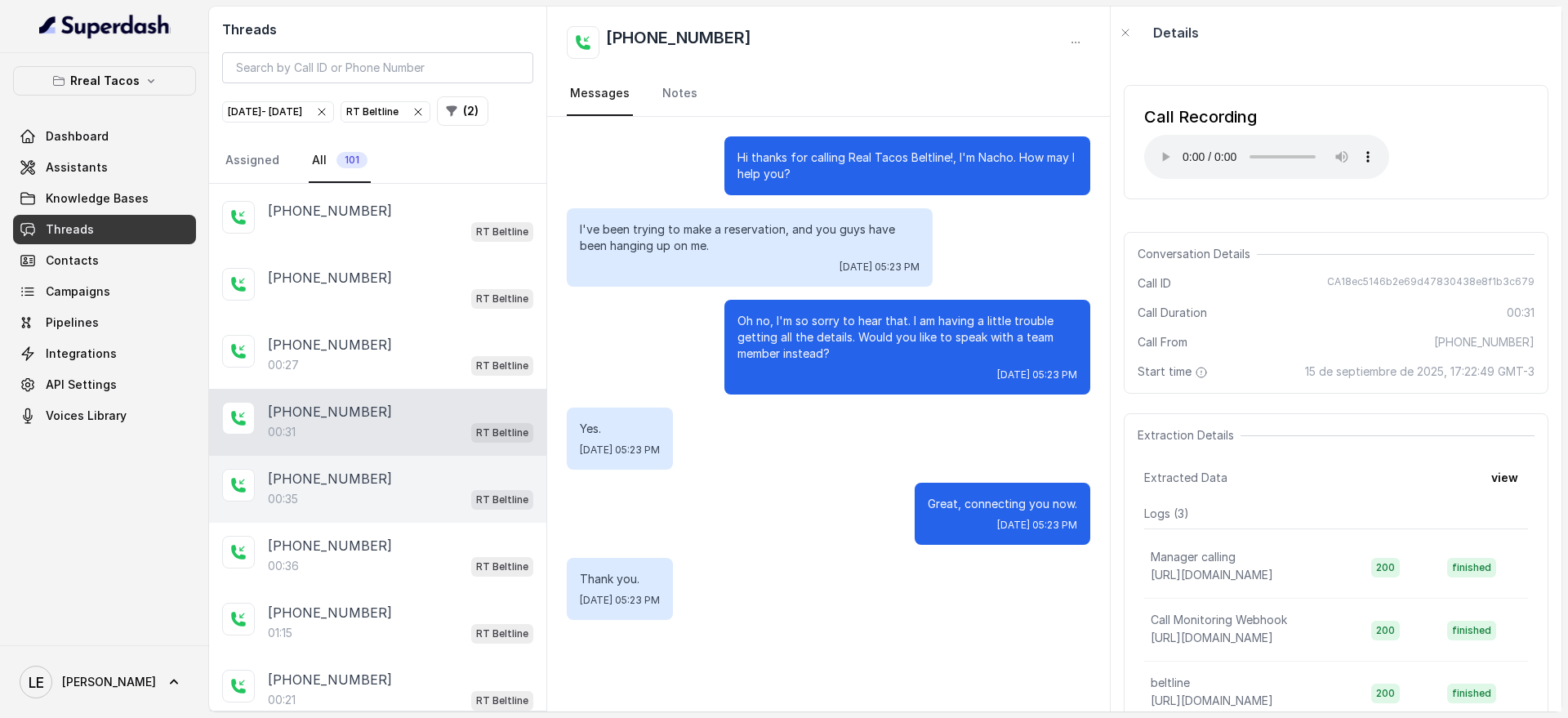
click at [469, 488] on div "[PHONE_NUMBER]" at bounding box center [400, 479] width 266 height 20
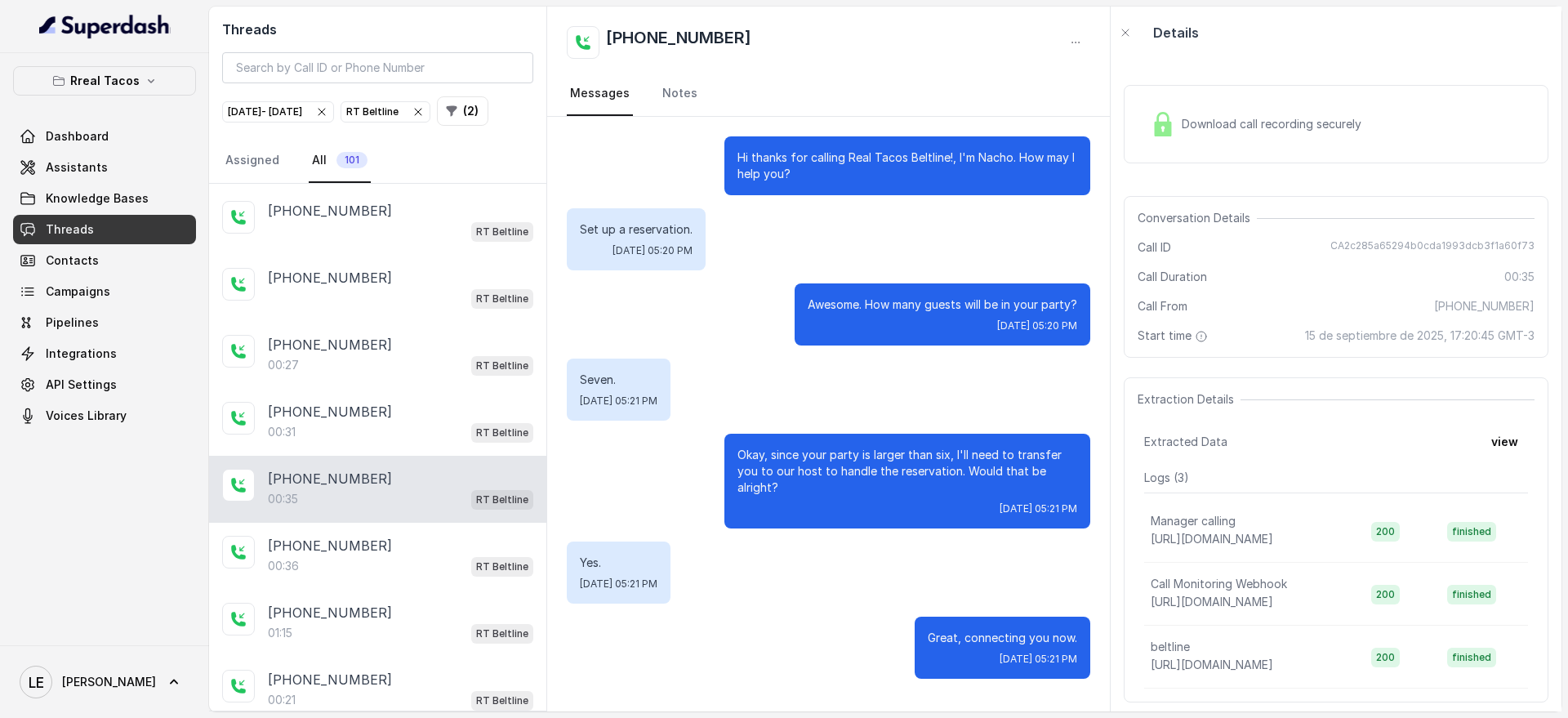
click at [1205, 114] on div "Download call recording securely" at bounding box center [1256, 124] width 224 height 37
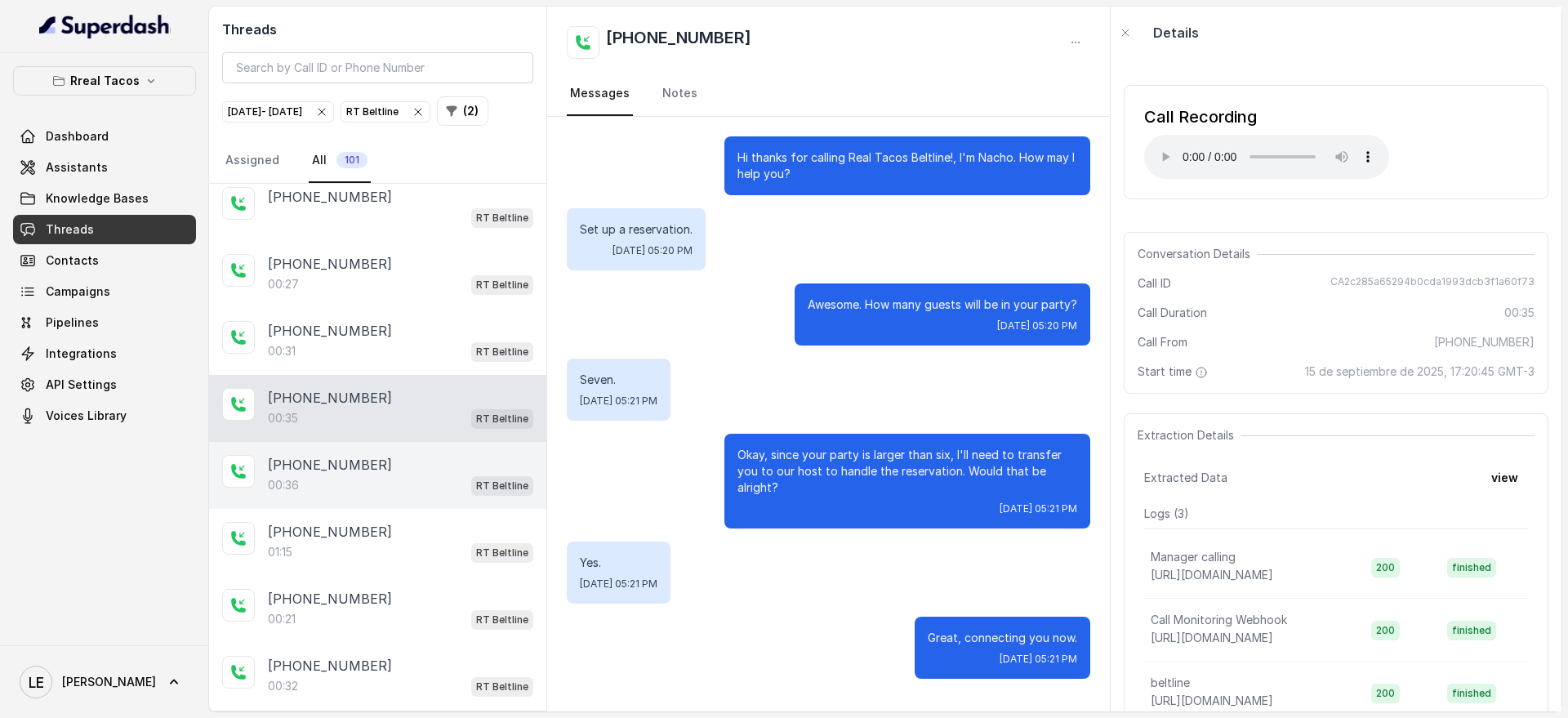
scroll to position [2478, 0]
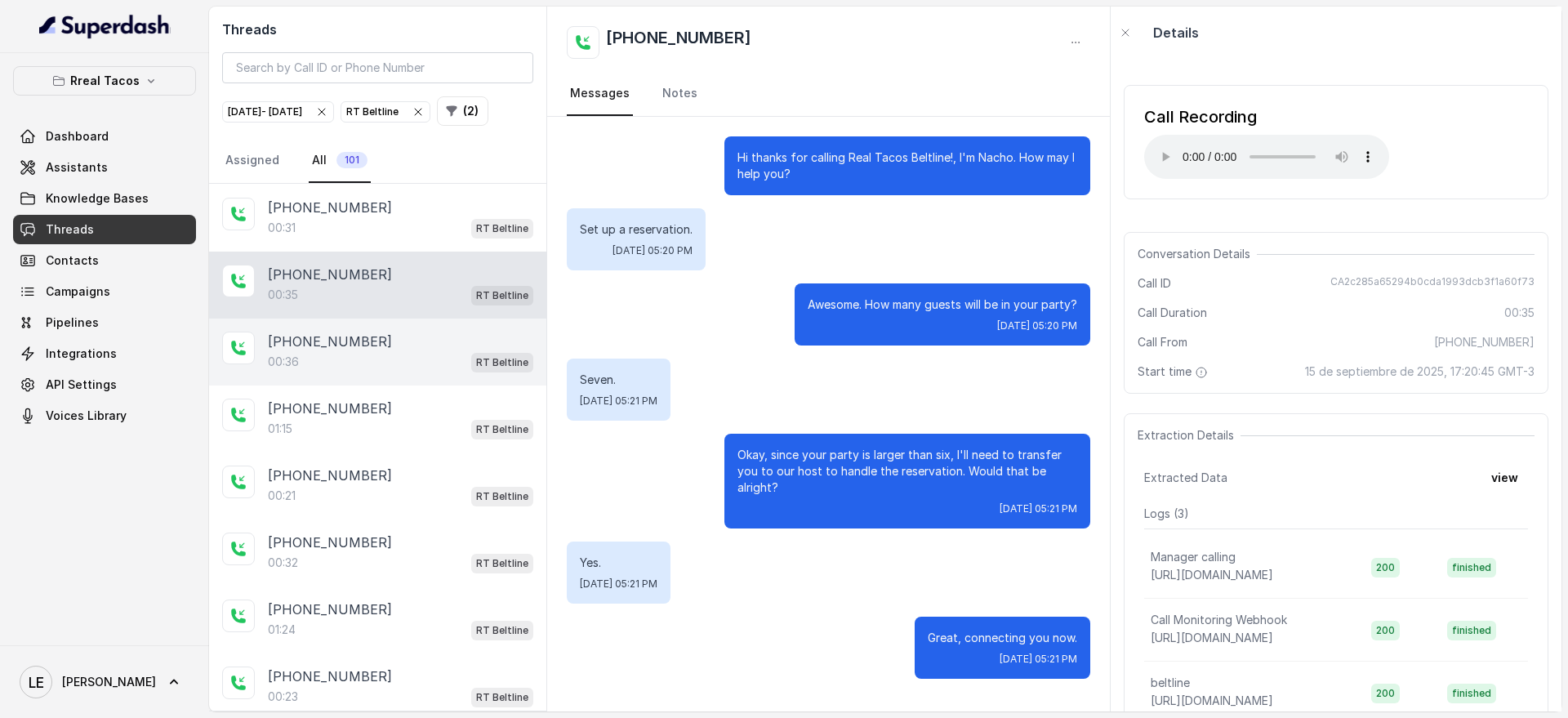
click at [424, 352] on div "[PHONE_NUMBER]" at bounding box center [400, 342] width 266 height 20
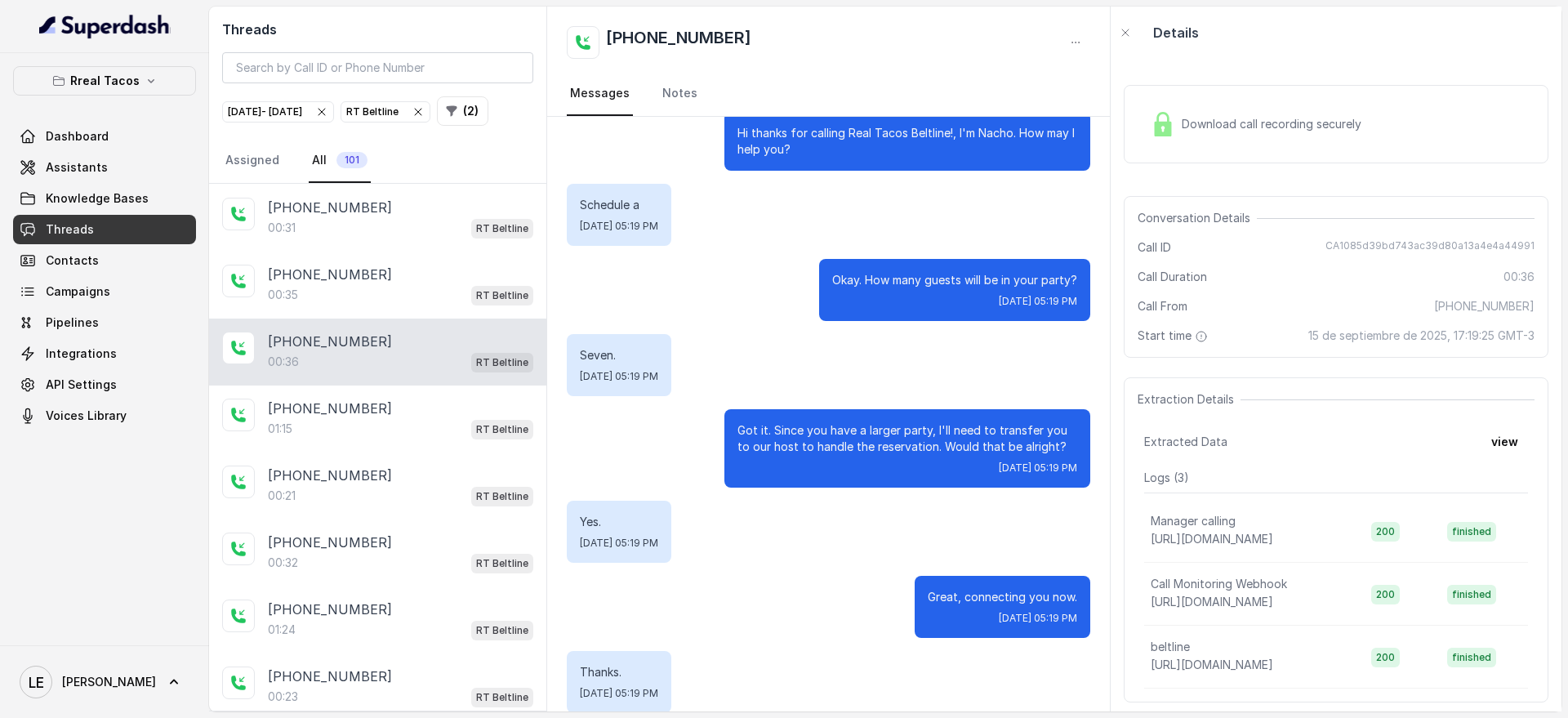
scroll to position [46, 0]
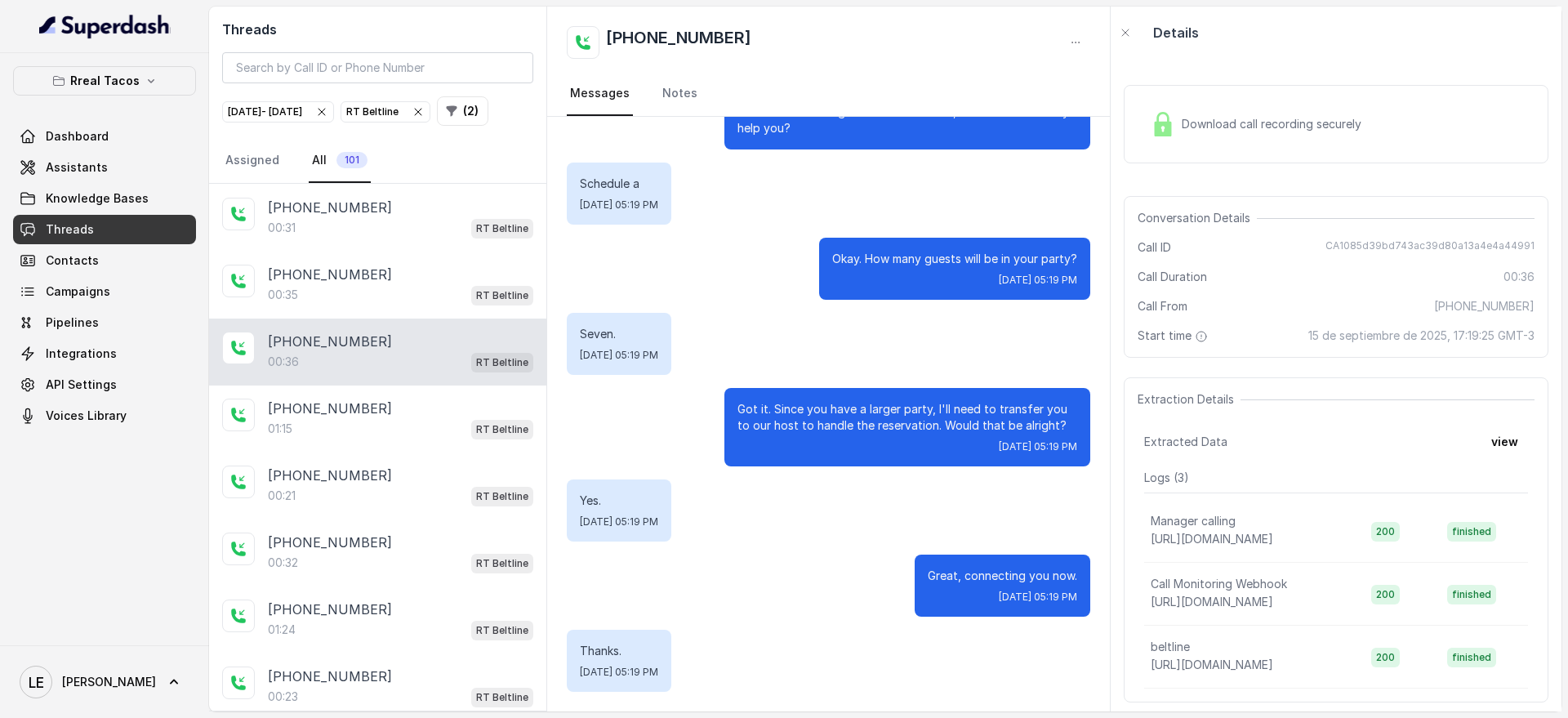
click at [885, 258] on p "Okay. How many guests will be in your party?" at bounding box center [955, 259] width 245 height 17
click at [1217, 148] on div "Download call recording securely" at bounding box center [1336, 124] width 425 height 78
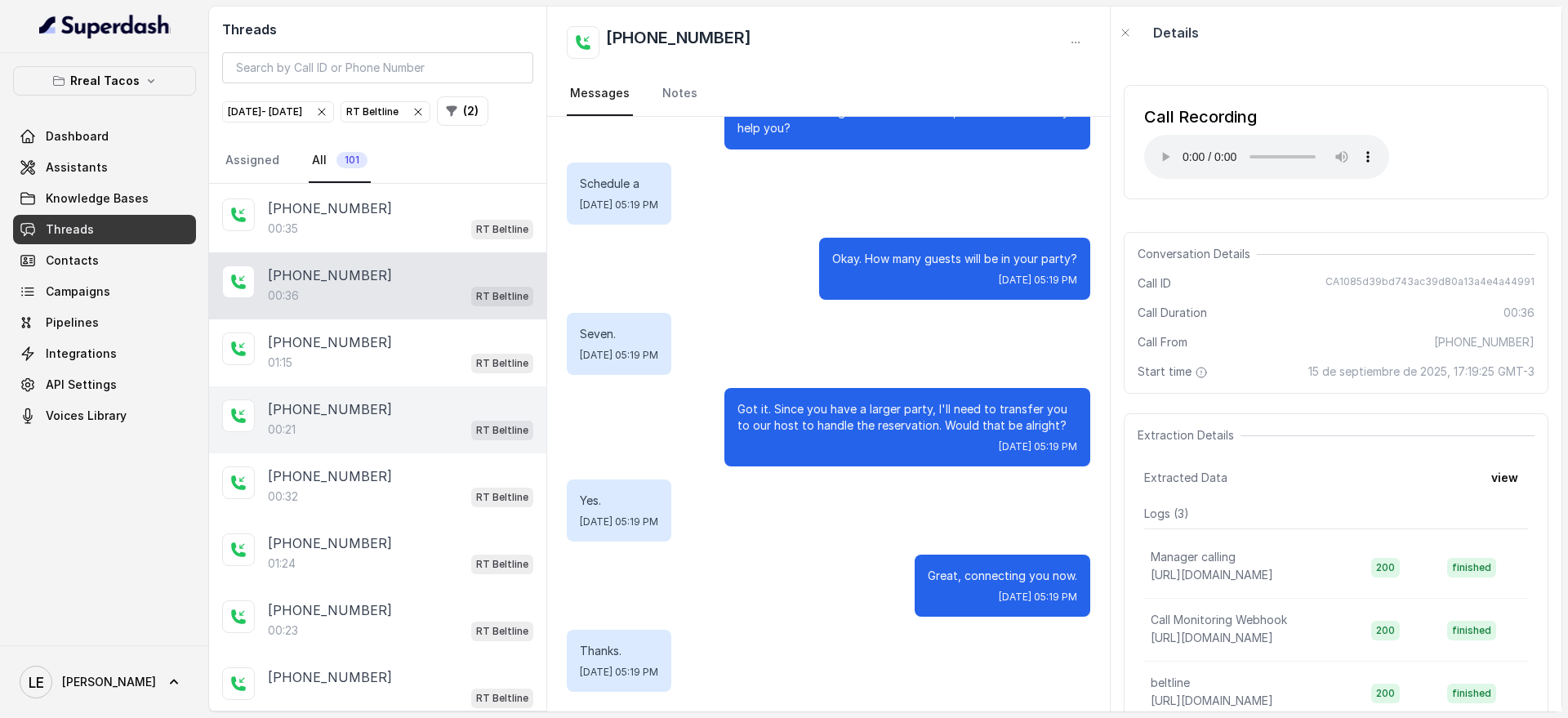
scroll to position [2581, 0]
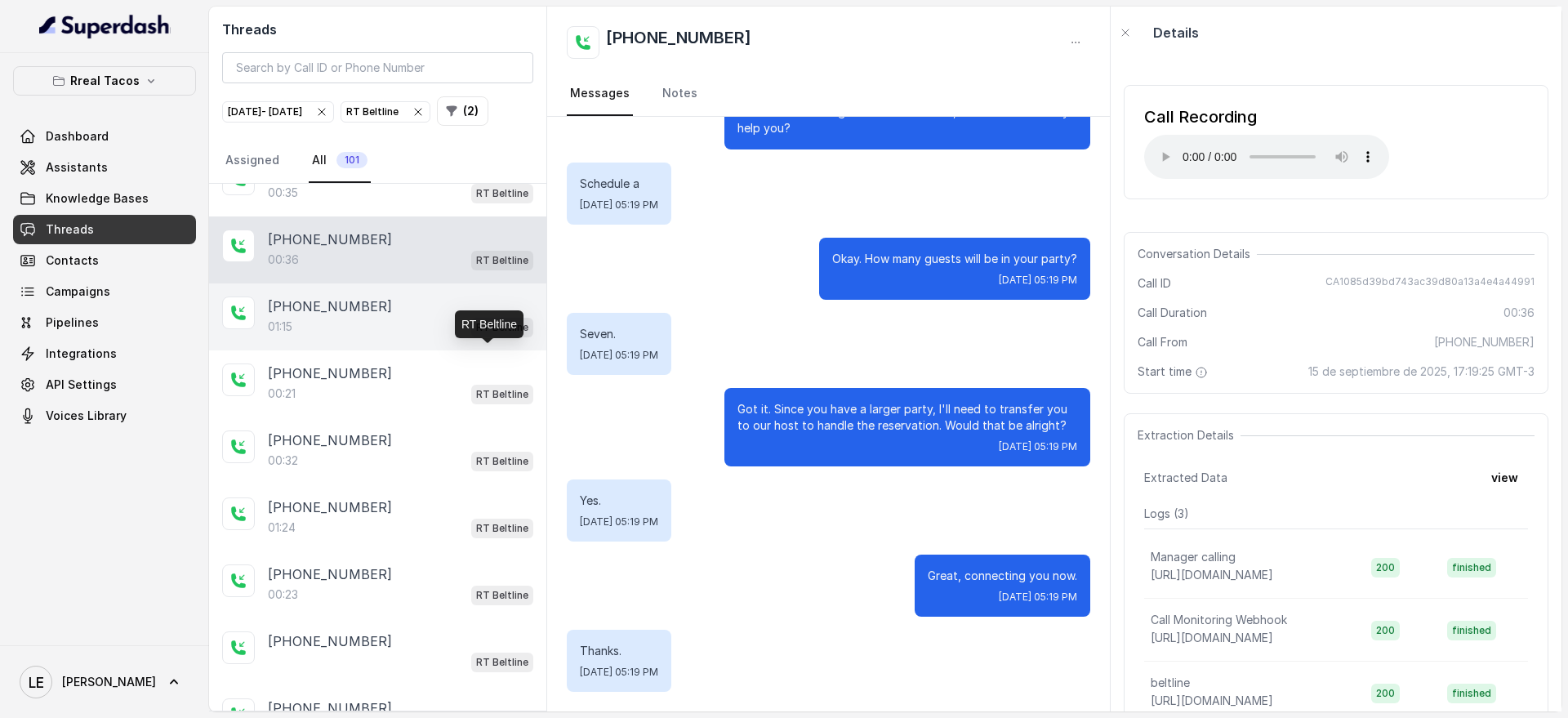
click at [492, 336] on p "RT Beltline" at bounding box center [503, 327] width 53 height 17
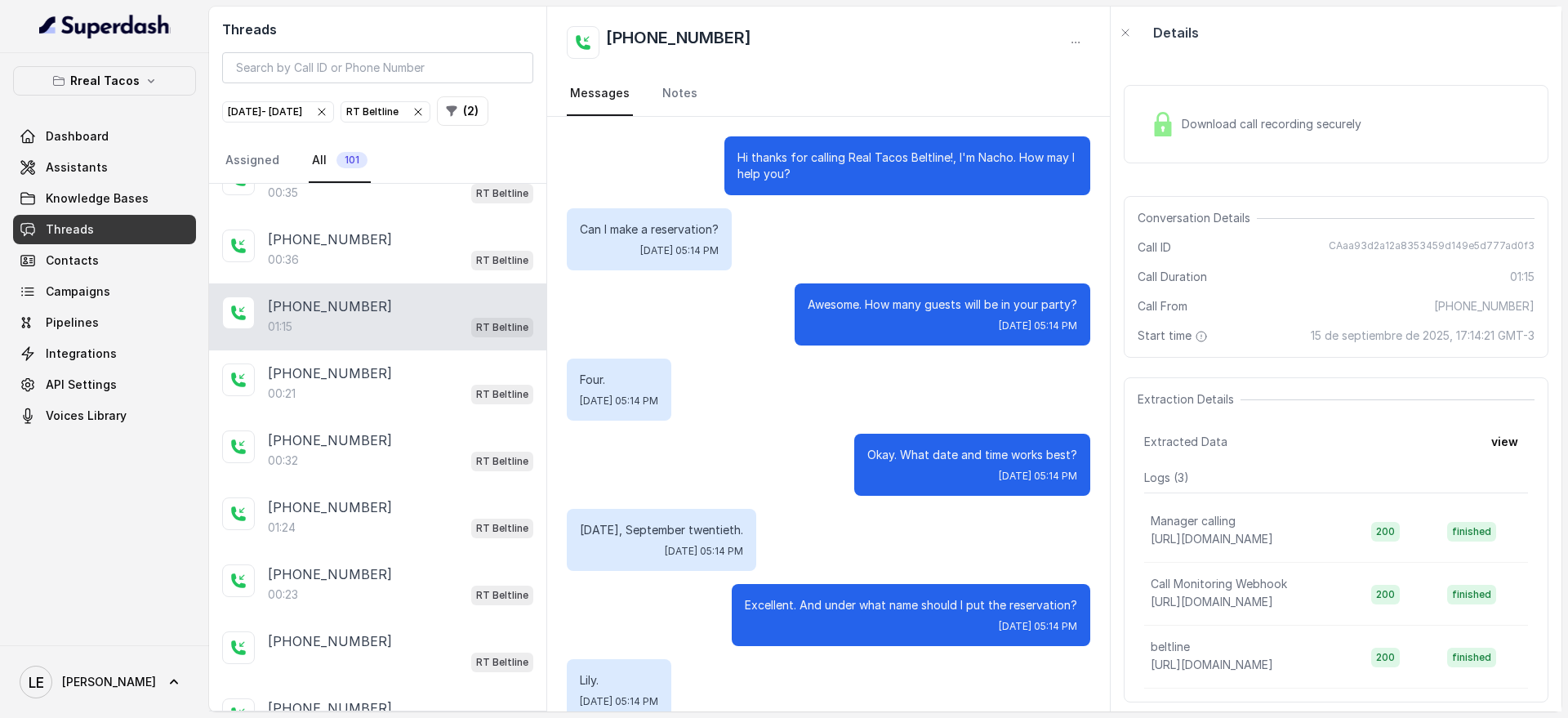
click at [754, 171] on p "Hi thanks for calling Real Tacos Beltline!, I'm Nacho. How may I help you?" at bounding box center [907, 165] width 340 height 32
click at [701, 222] on p "Can I make a reservation?" at bounding box center [649, 230] width 139 height 17
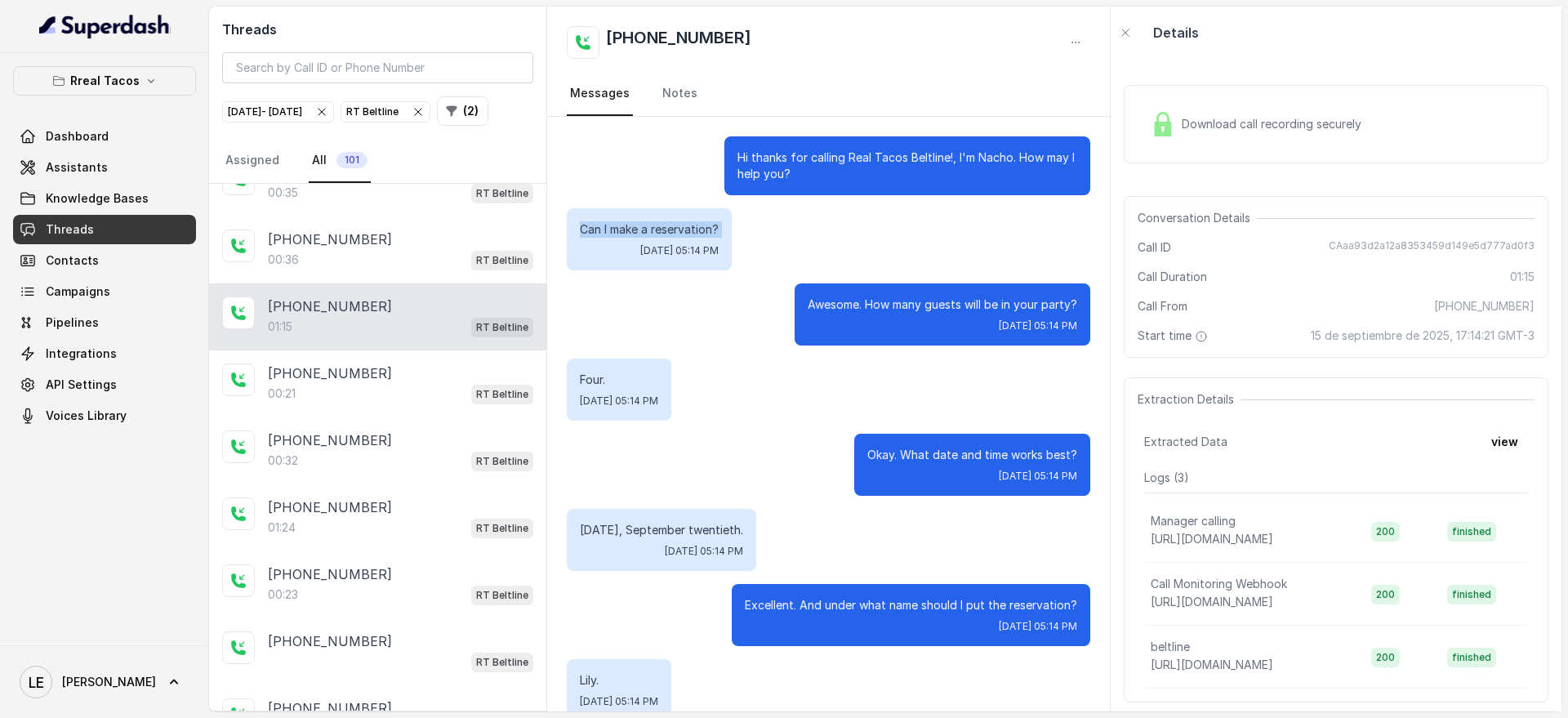
click at [701, 220] on div "Can I make a reservation? [DATE] 05:14 PM" at bounding box center [649, 239] width 165 height 63
click at [883, 313] on div "Awesome. How many guests will be in your party? [DATE] 05:14 PM" at bounding box center [942, 315] width 296 height 63
click at [883, 315] on div "Awesome. How many guests will be in your party? [DATE] 05:14 PM" at bounding box center [942, 315] width 296 height 63
click at [873, 351] on div "Hi thanks for calling Real Tacos Beltline!, I'm Nacho. How may I help you? Can …" at bounding box center [829, 703] width 562 height 1173
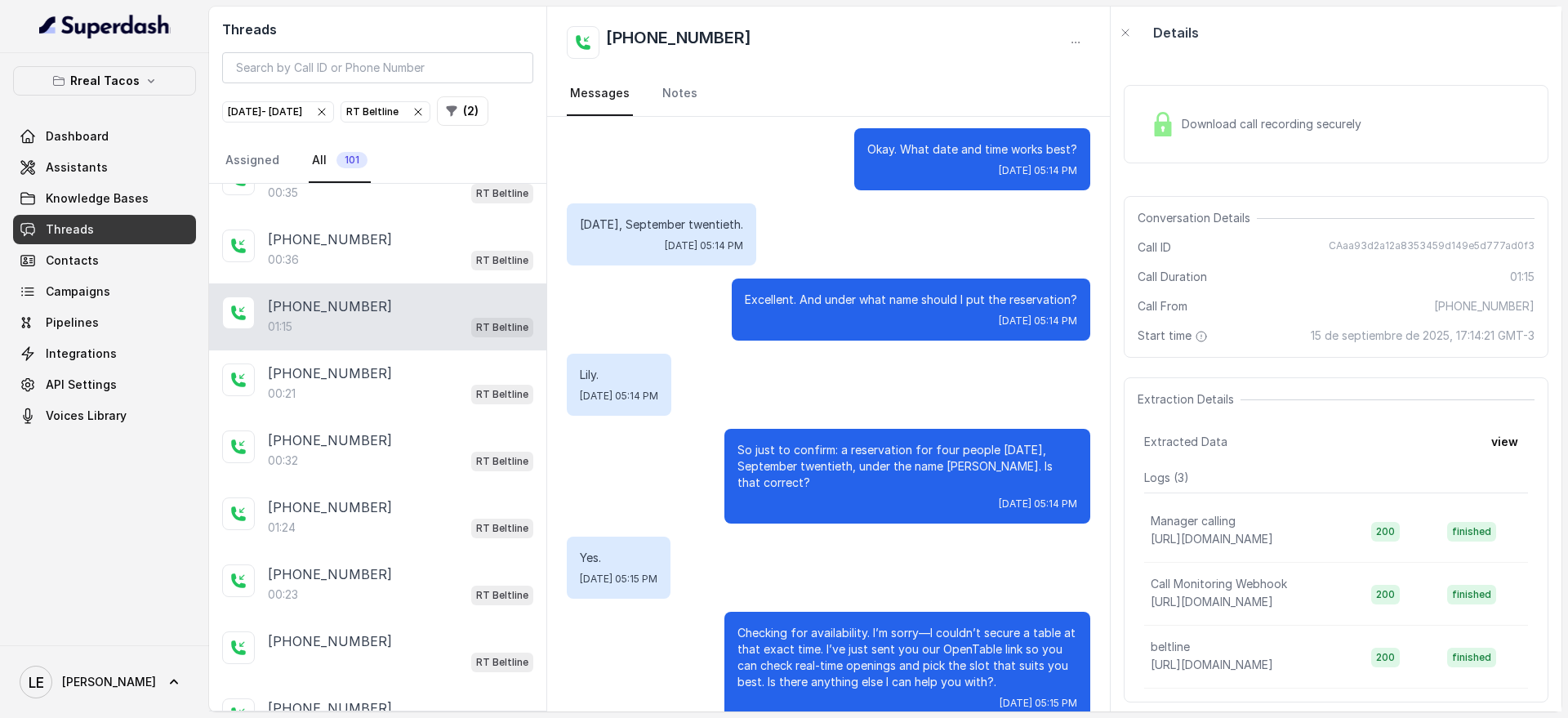
scroll to position [307, 0]
click at [722, 225] on p "[DATE], September twentieth." at bounding box center [661, 224] width 163 height 17
click at [668, 228] on p "[DATE], September twentieth." at bounding box center [661, 224] width 163 height 17
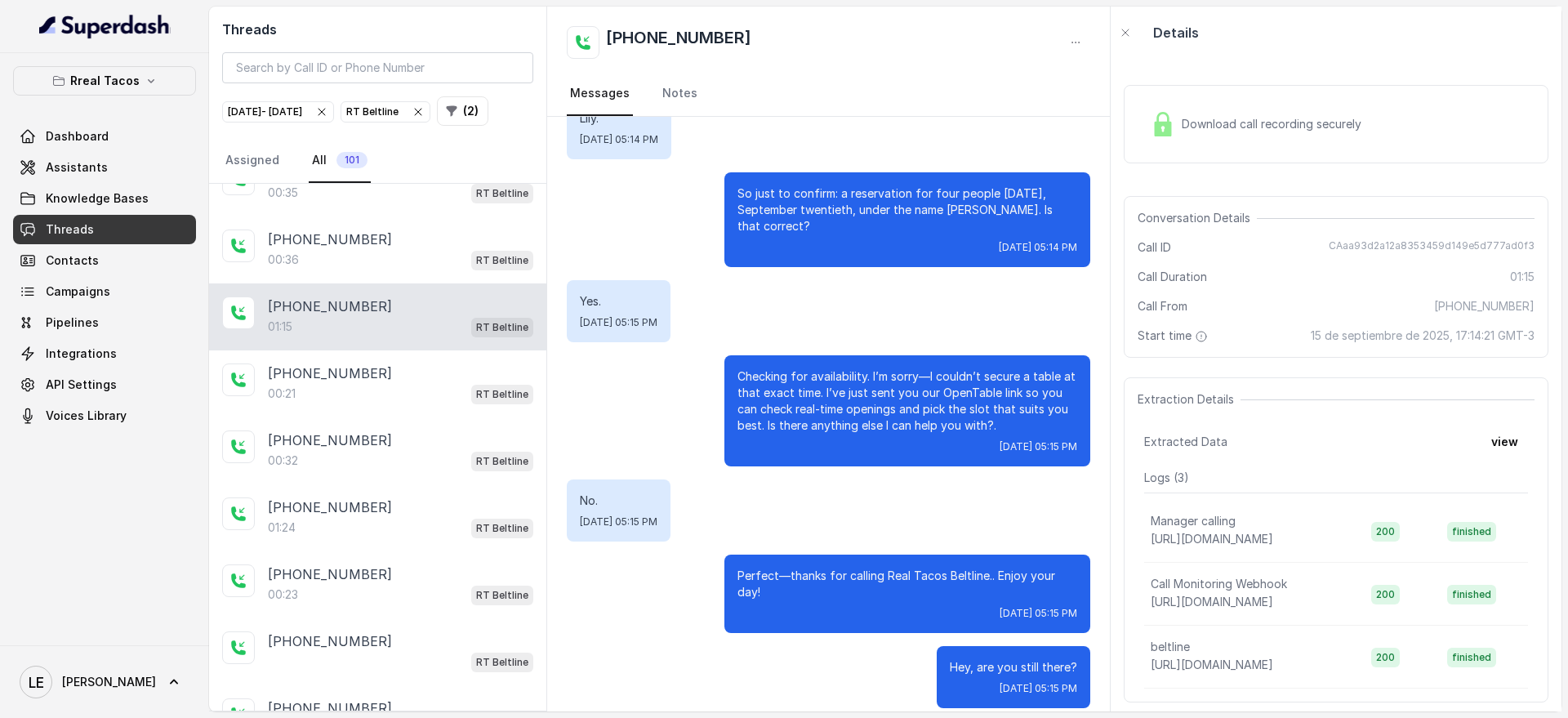
scroll to position [358, 0]
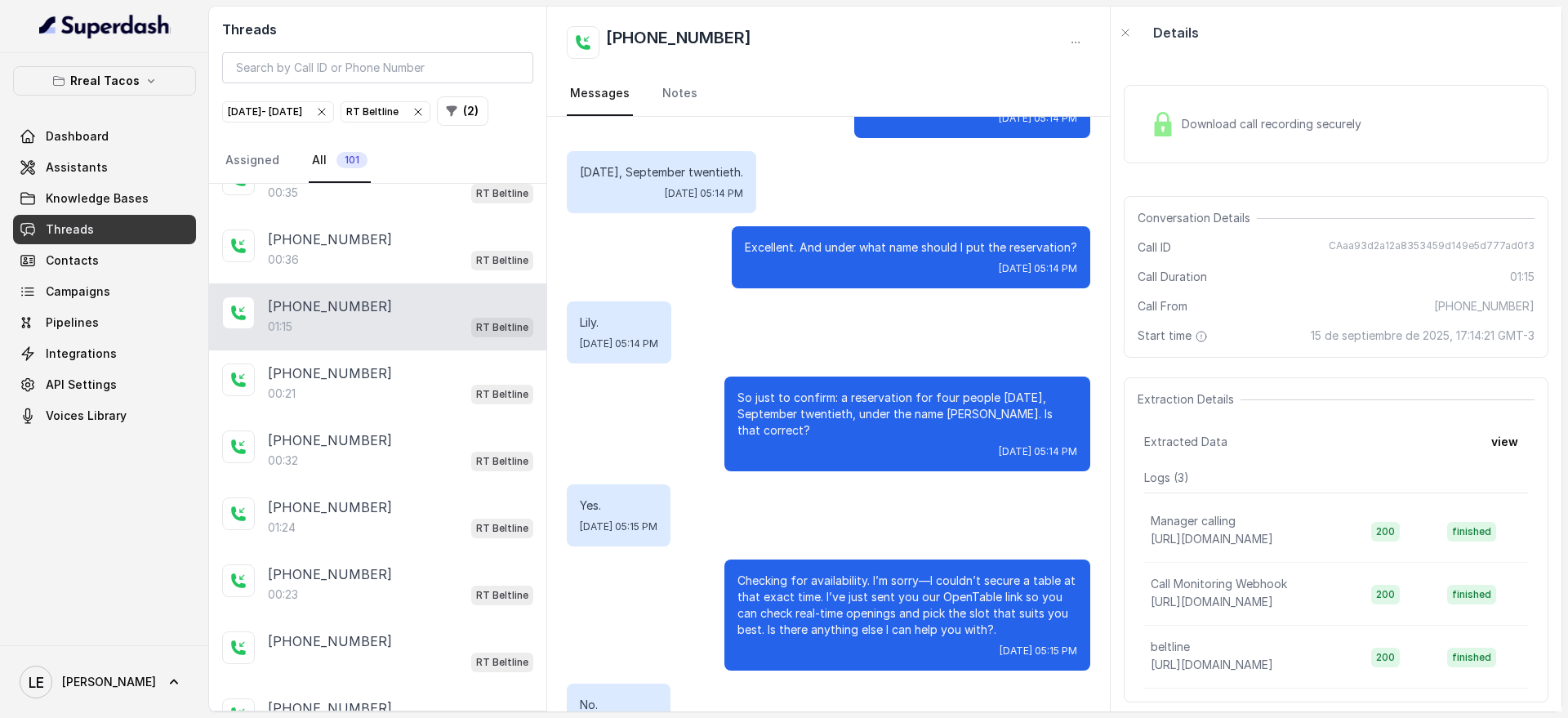
click at [727, 169] on p "[DATE], September twentieth." at bounding box center [661, 172] width 163 height 17
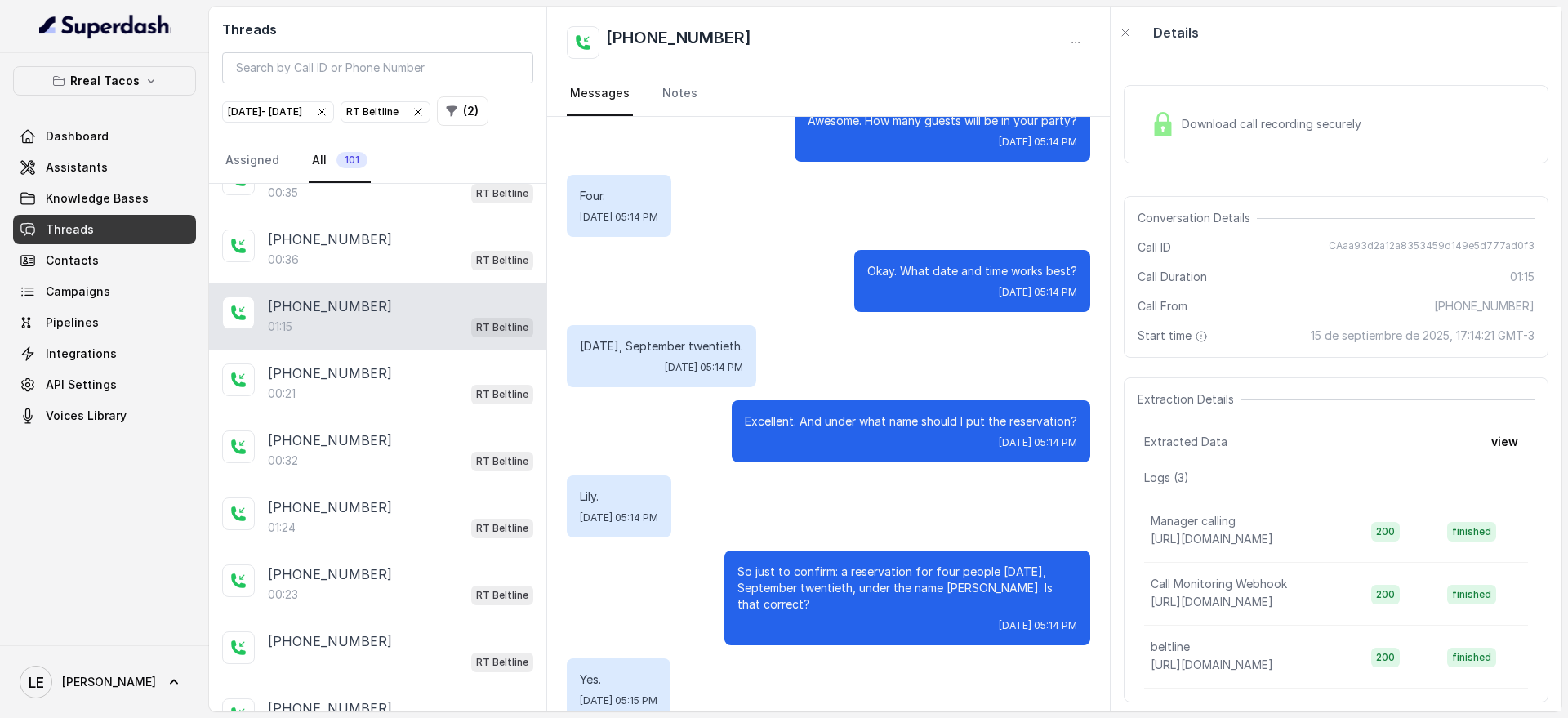
scroll to position [153, 0]
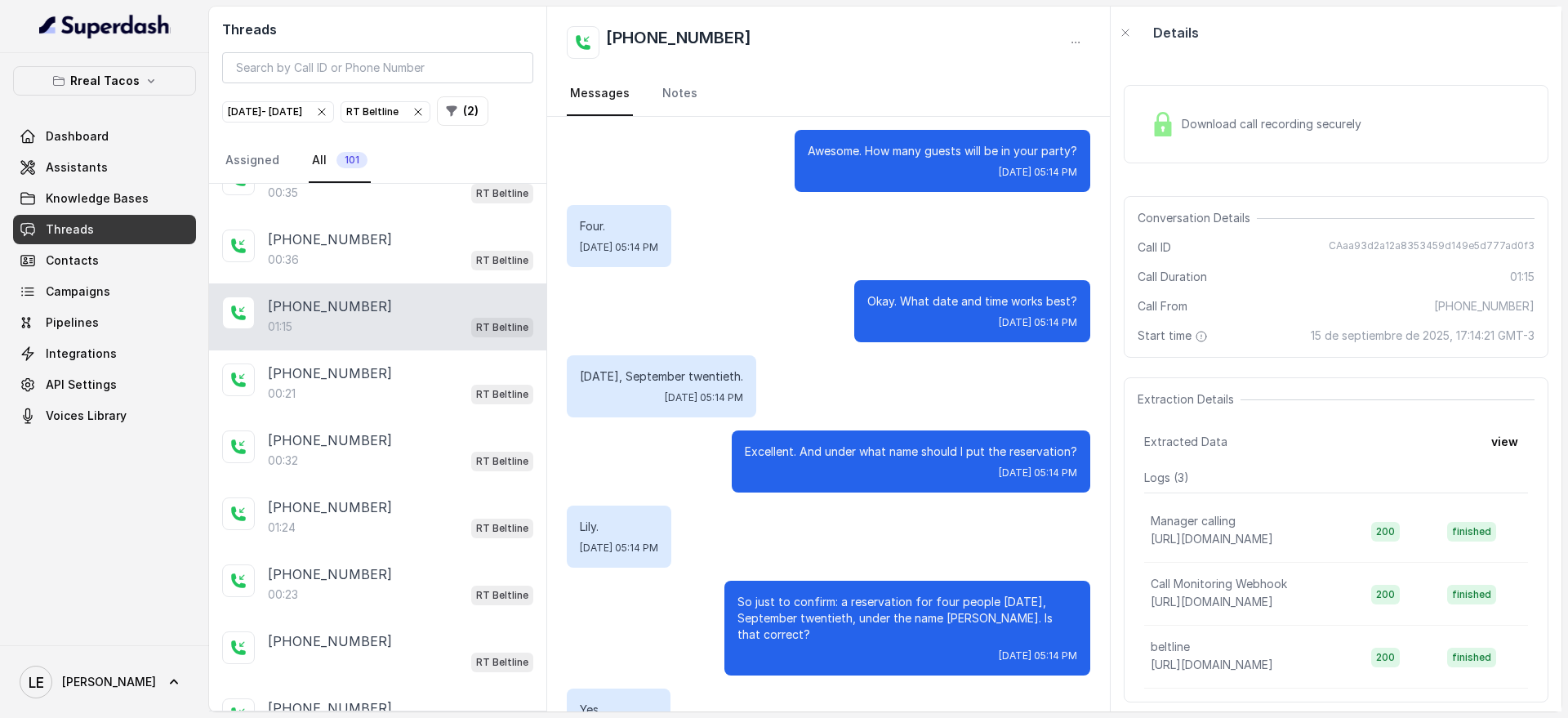
click at [713, 345] on div "Hi thanks for calling Real Tacos Beltline!, I'm Nacho. How may I help you? Can …" at bounding box center [829, 549] width 562 height 1173
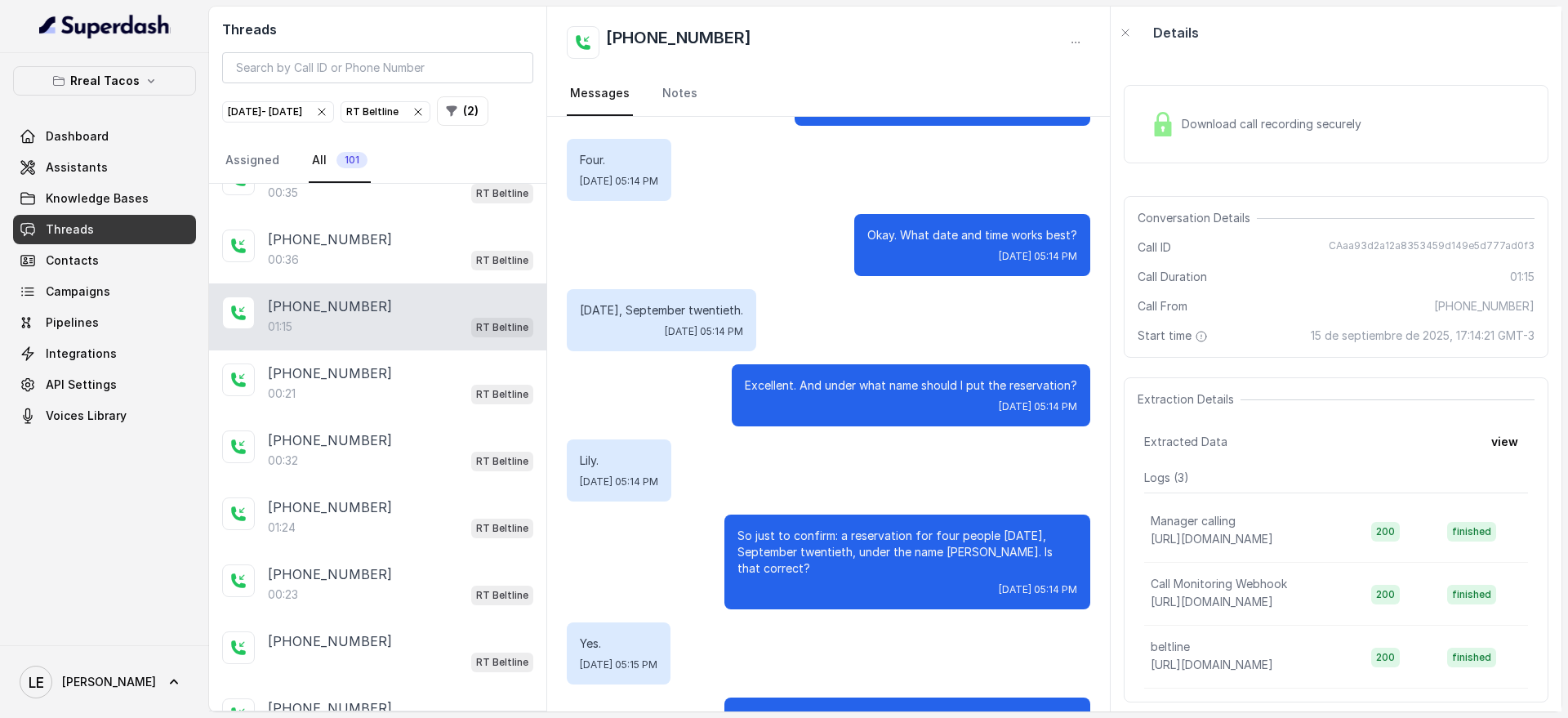
scroll to position [256, 0]
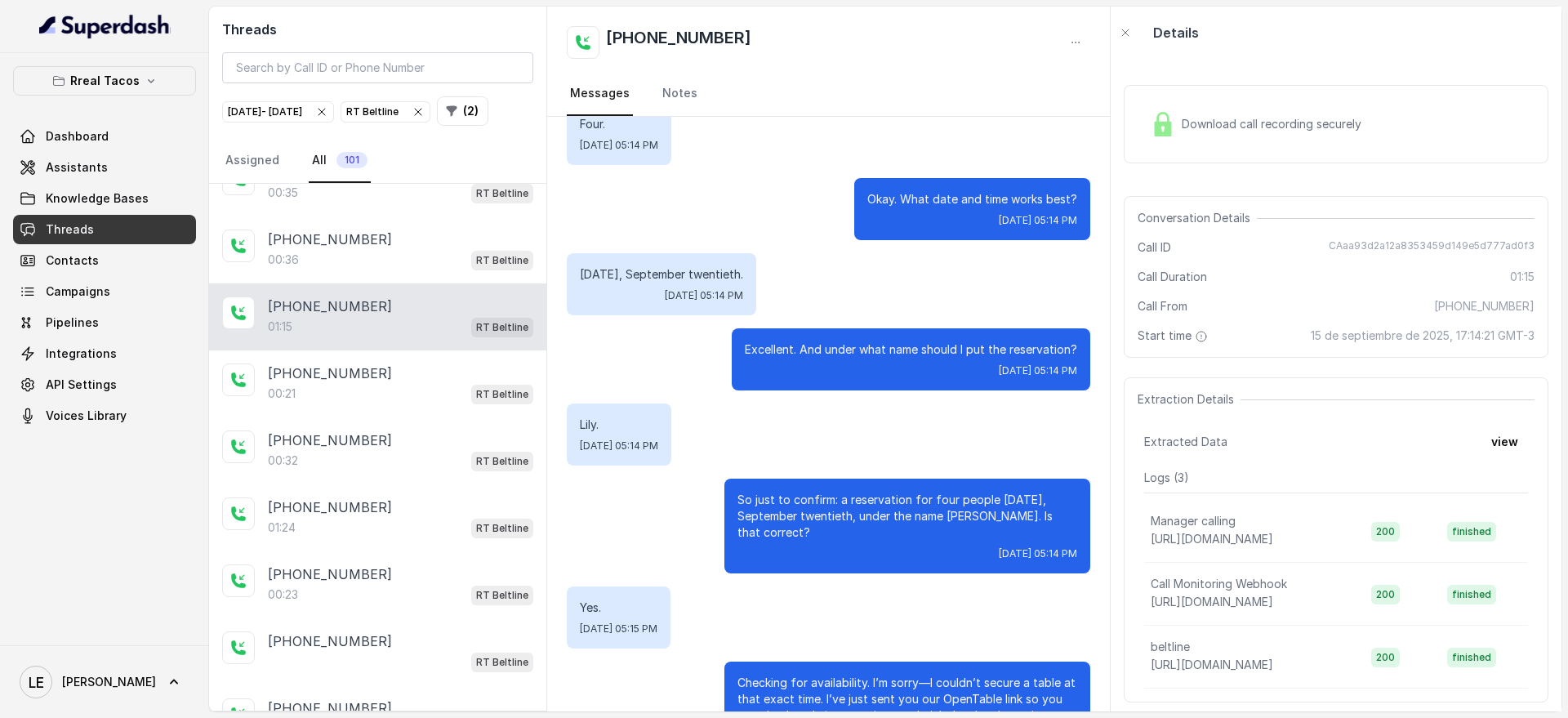
click at [1192, 129] on span "Download call recording securely" at bounding box center [1275, 124] width 186 height 17
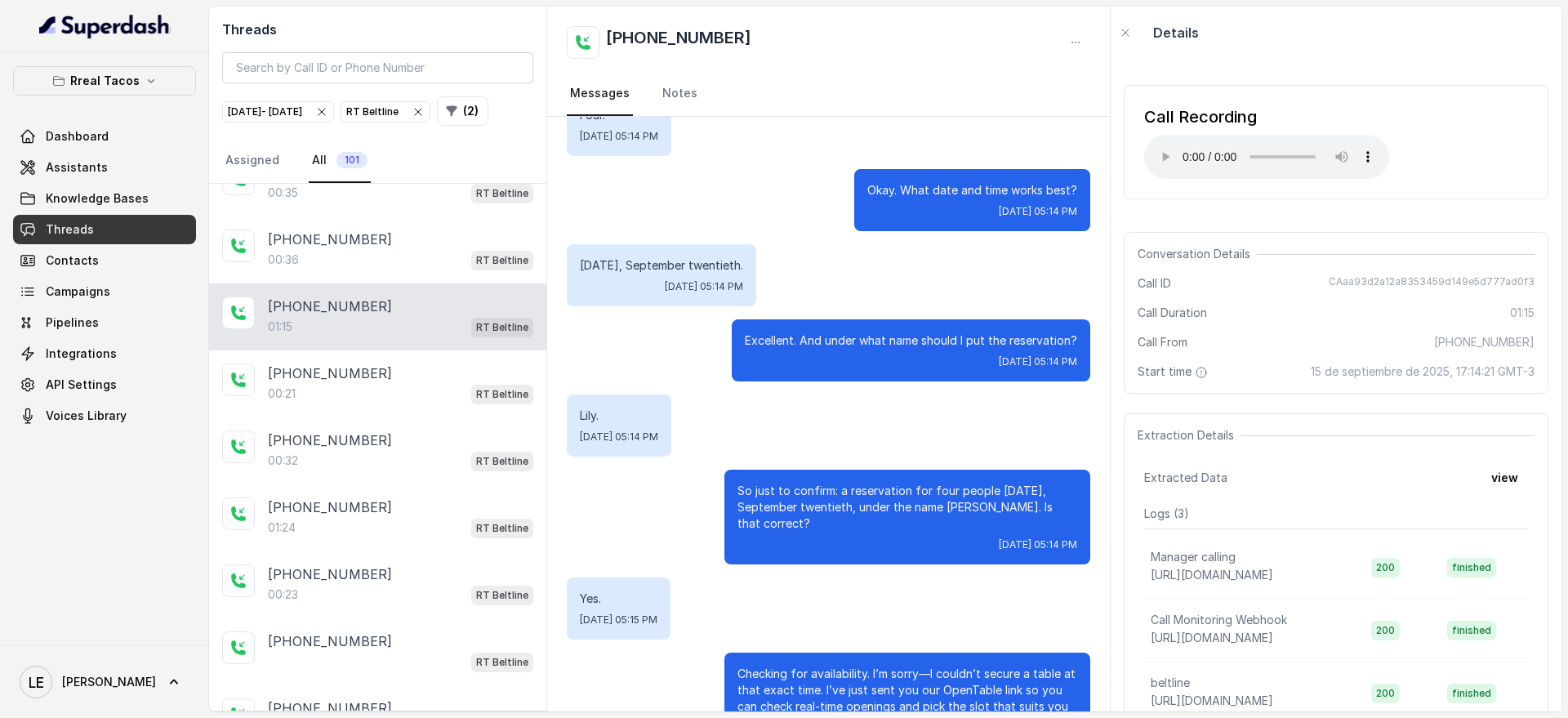
scroll to position [358, 0]
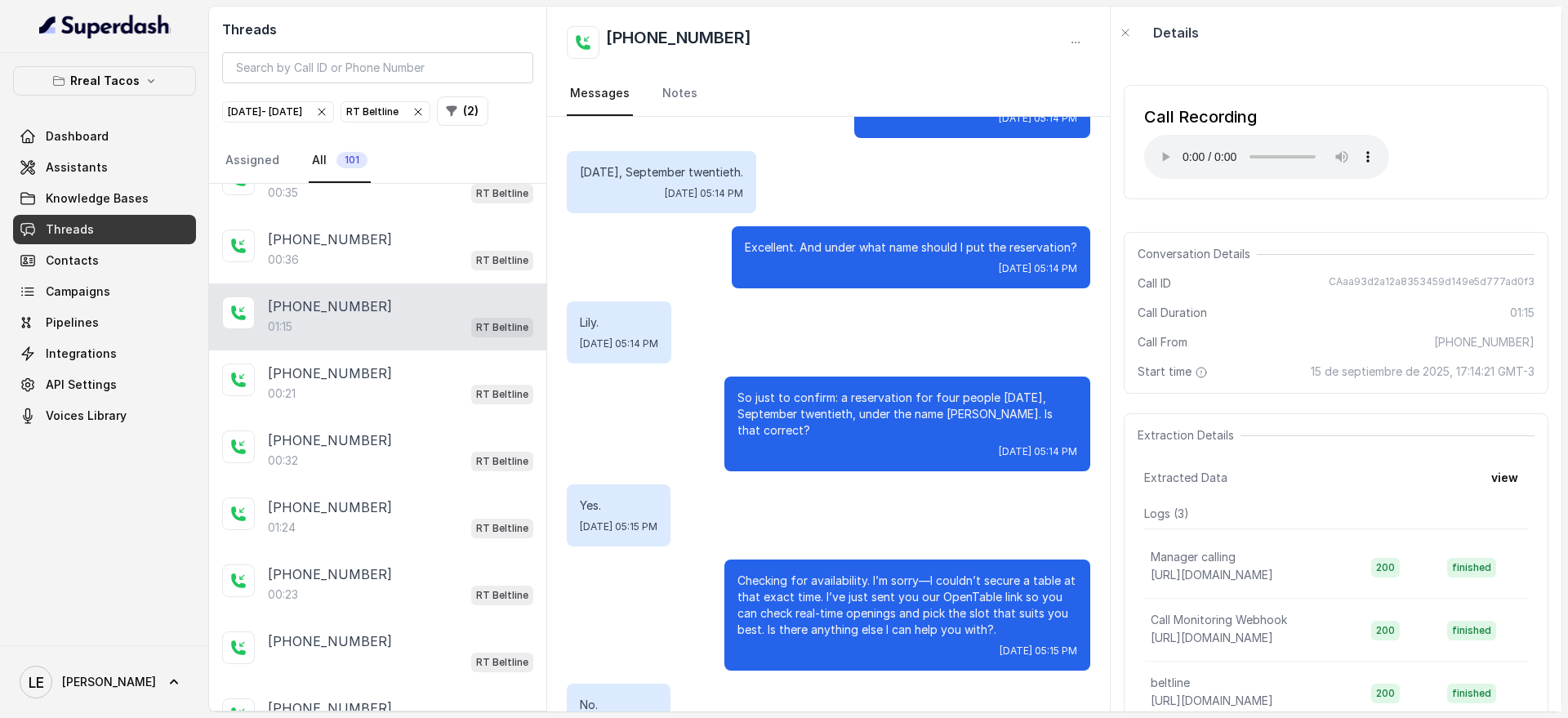
click at [1400, 276] on span "CAaa93d2a12a8353459d149e5d777ad0f3" at bounding box center [1431, 283] width 206 height 17
copy span "CAaa93d2a12a8353459d149e5d777ad0f3"
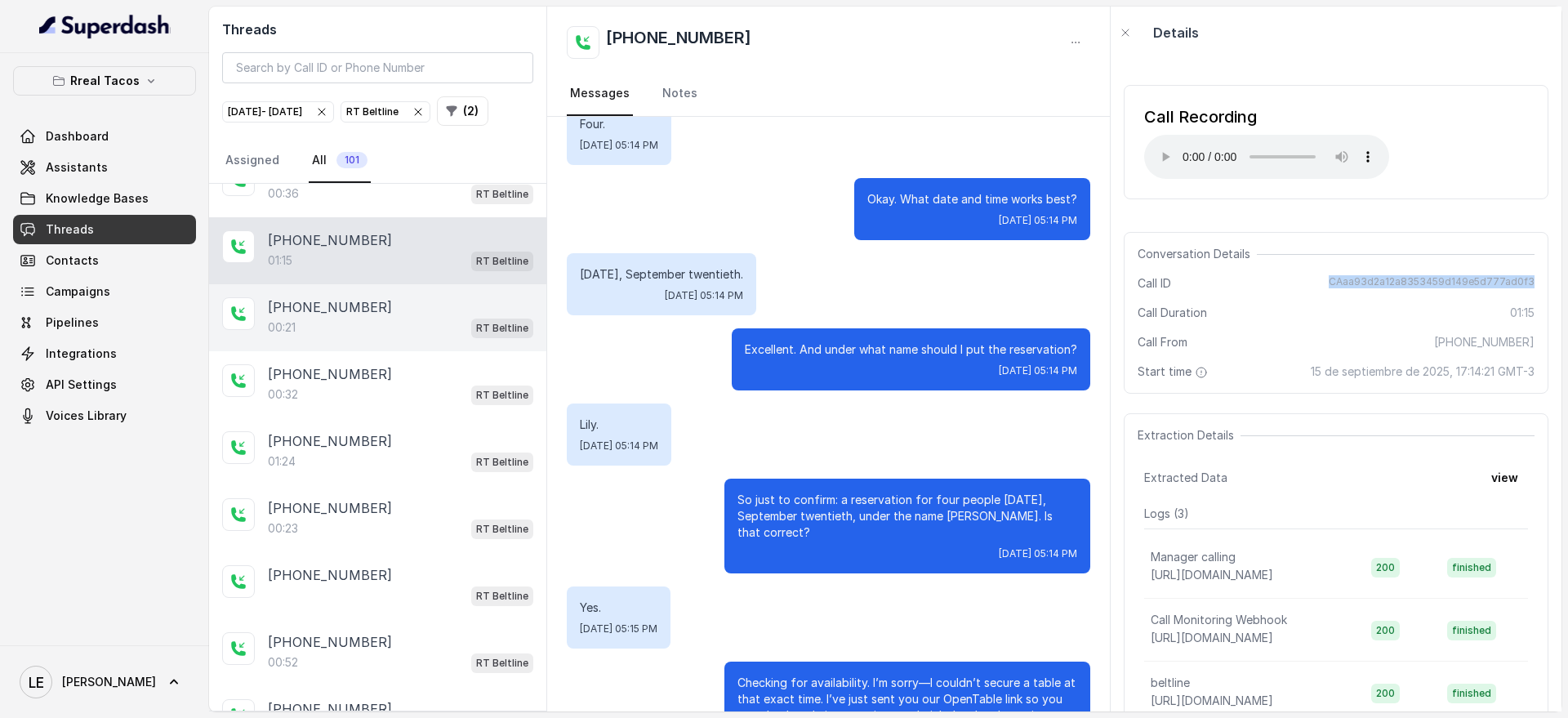
scroll to position [2683, 0]
